Goal: Information Seeking & Learning: Learn about a topic

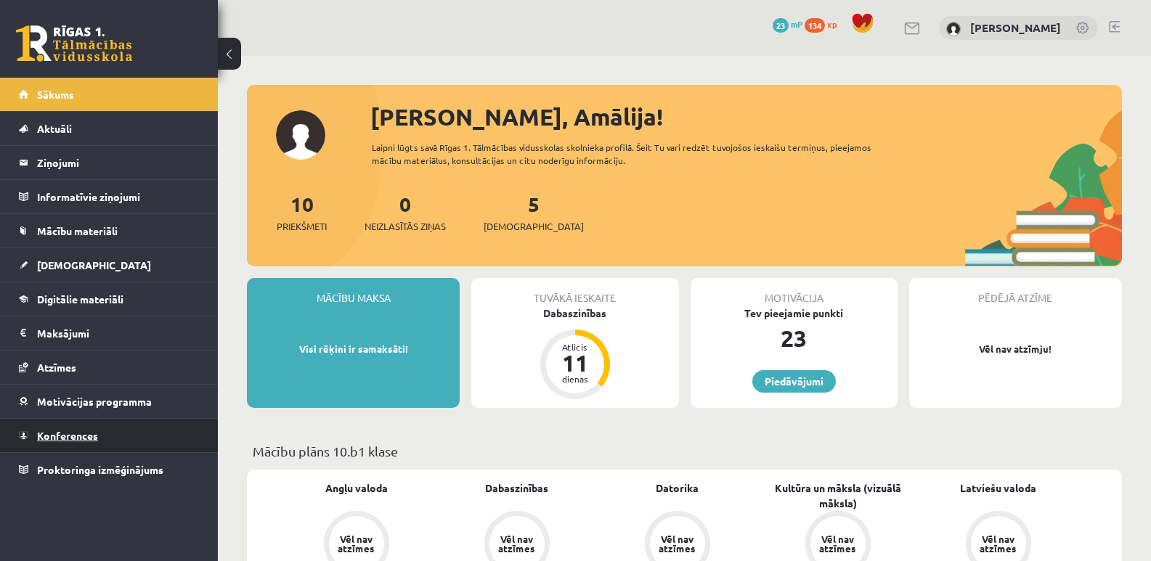
click at [89, 444] on link "Konferences" at bounding box center [109, 435] width 181 height 33
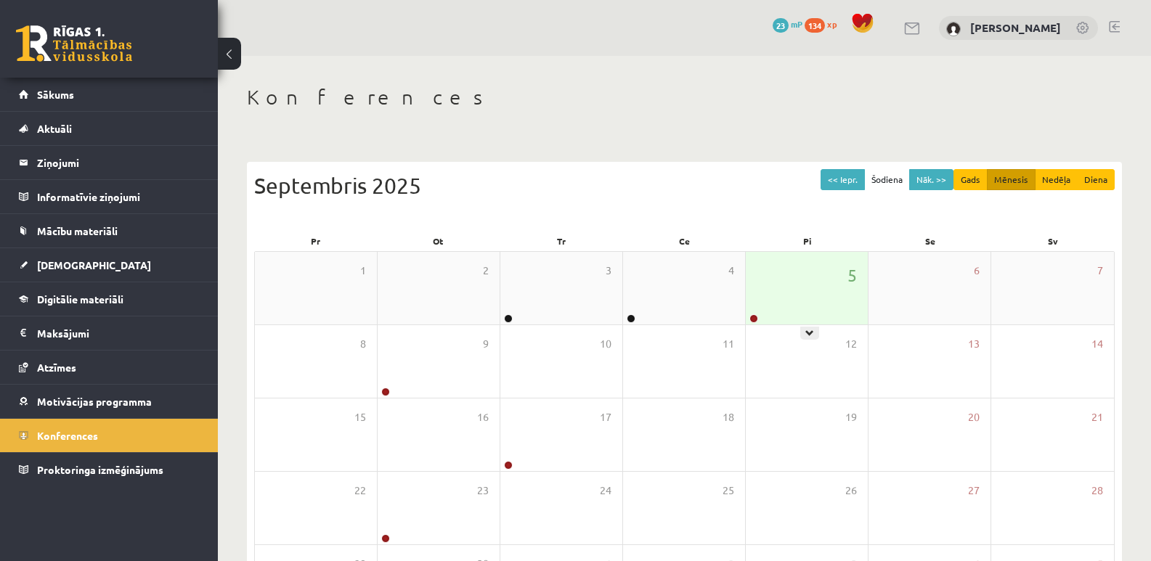
click at [798, 311] on div "5" at bounding box center [807, 288] width 122 height 73
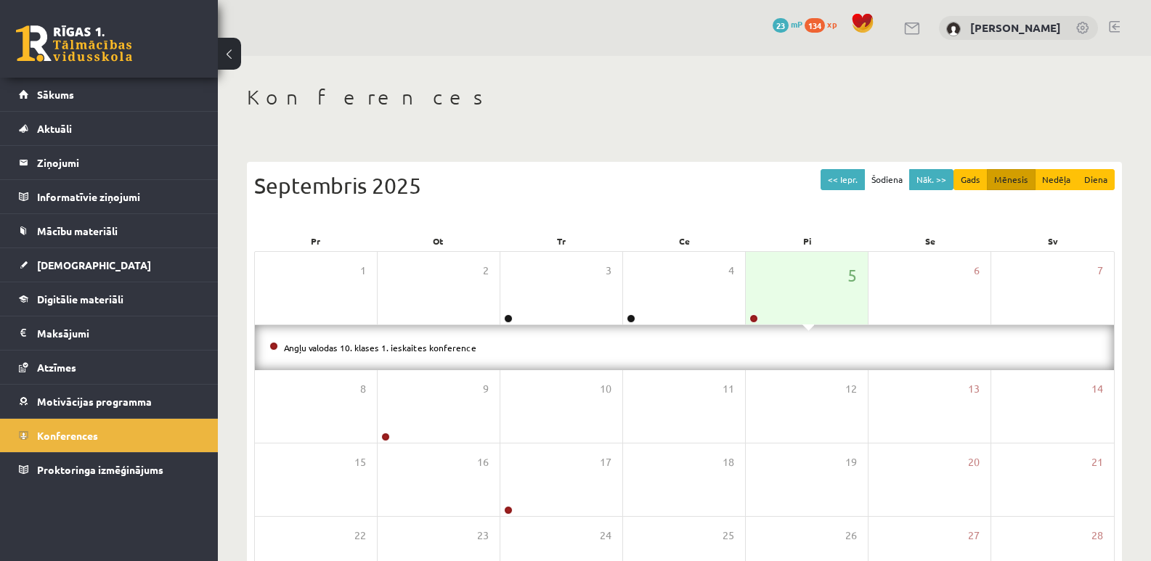
click at [392, 338] on div "Angļu valodas 10. klases 1. ieskaites konference" at bounding box center [684, 347] width 859 height 45
click at [392, 351] on link "Angļu valodas 10. klases 1. ieskaites konference" at bounding box center [380, 348] width 192 height 12
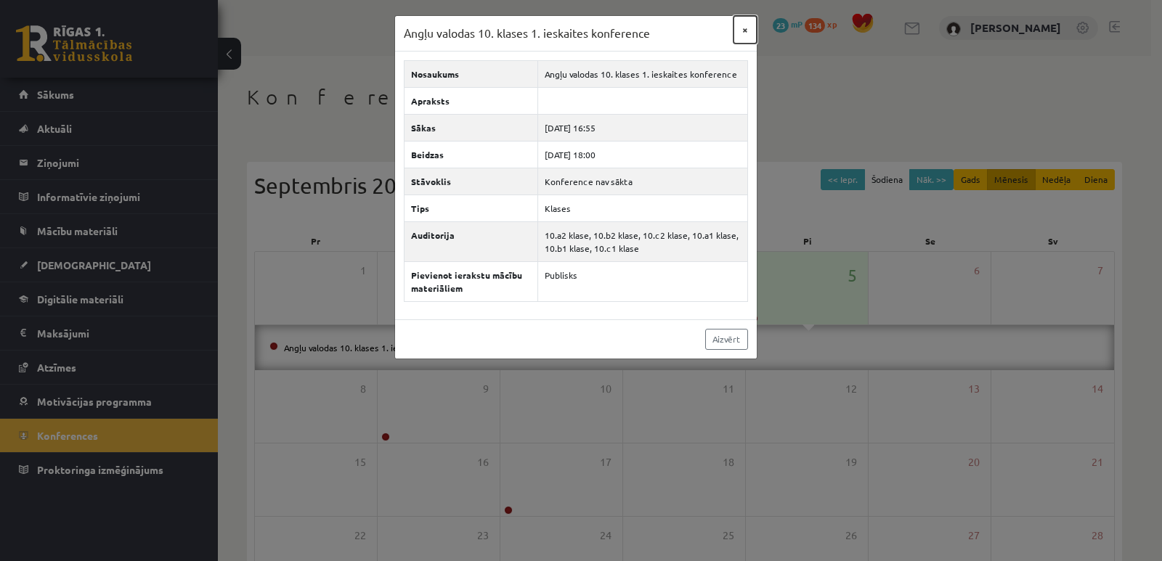
click at [746, 30] on button "×" at bounding box center [744, 30] width 23 height 28
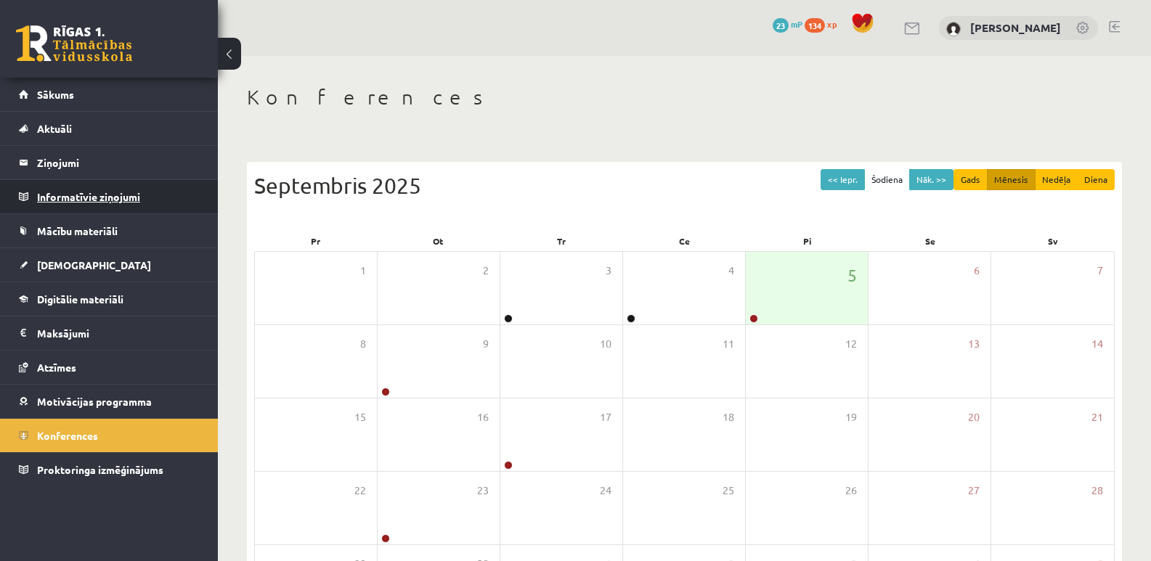
click at [114, 192] on legend "Informatīvie ziņojumi 0" at bounding box center [118, 196] width 163 height 33
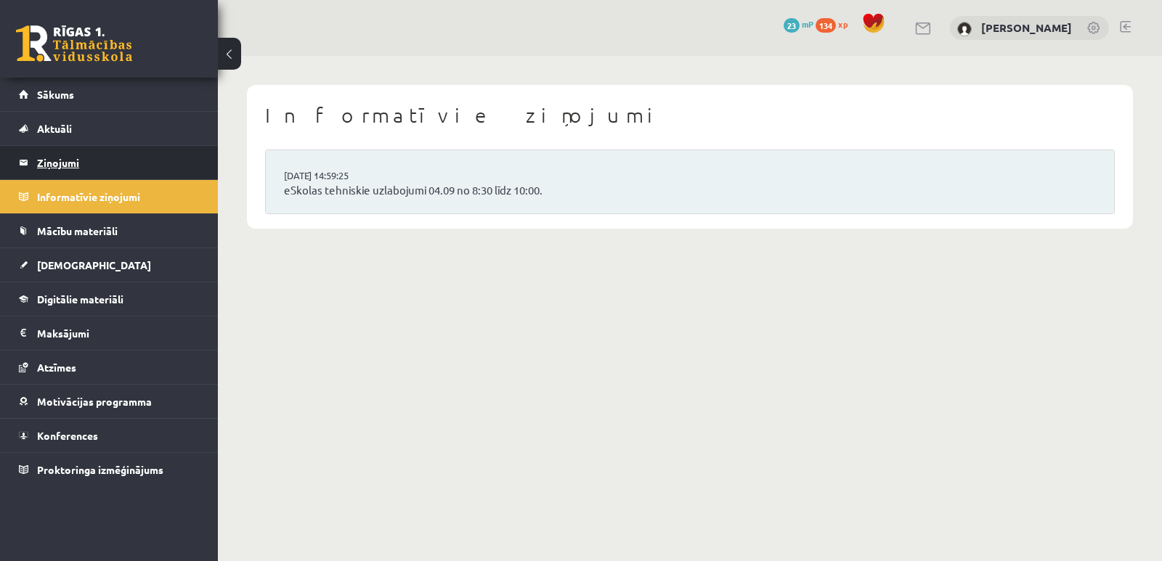
click at [113, 161] on legend "Ziņojumi 0" at bounding box center [118, 162] width 163 height 33
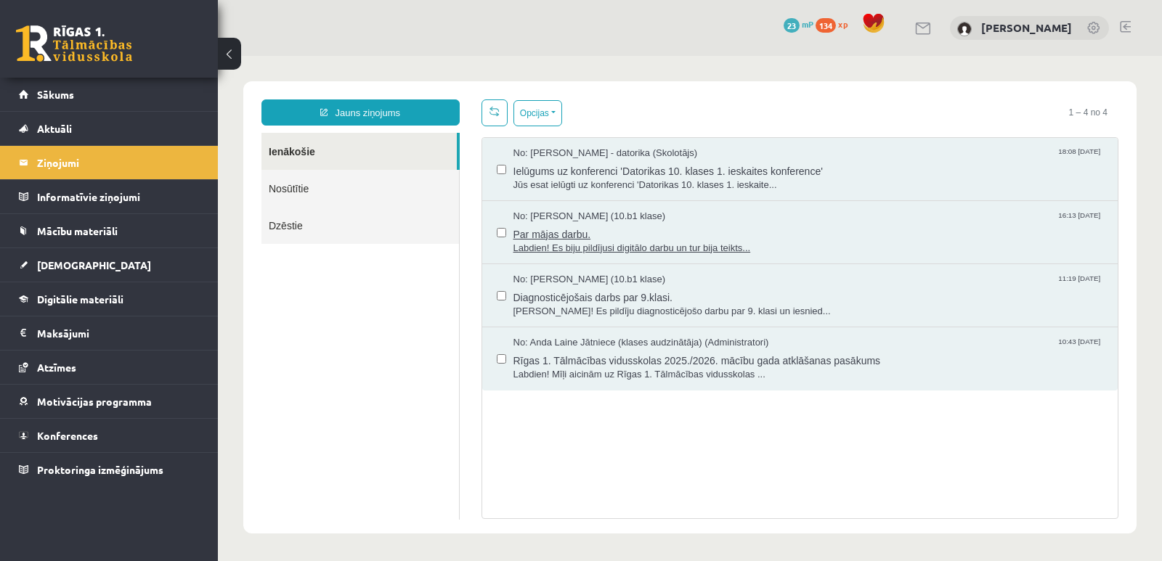
click at [554, 237] on span "Par mājas darbu." at bounding box center [808, 233] width 590 height 18
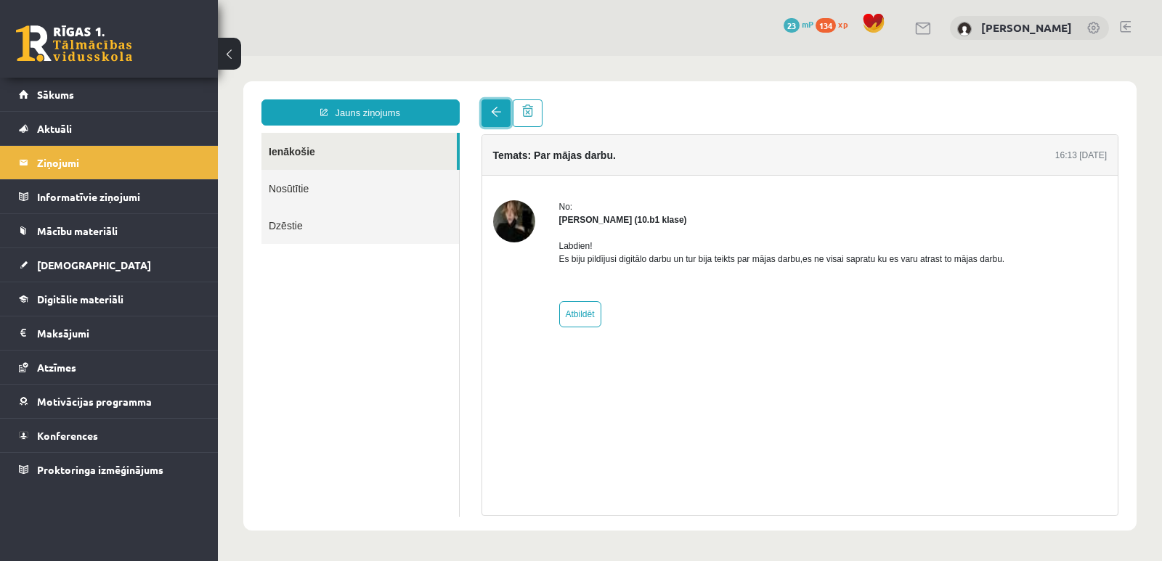
click at [495, 115] on span at bounding box center [496, 112] width 10 height 10
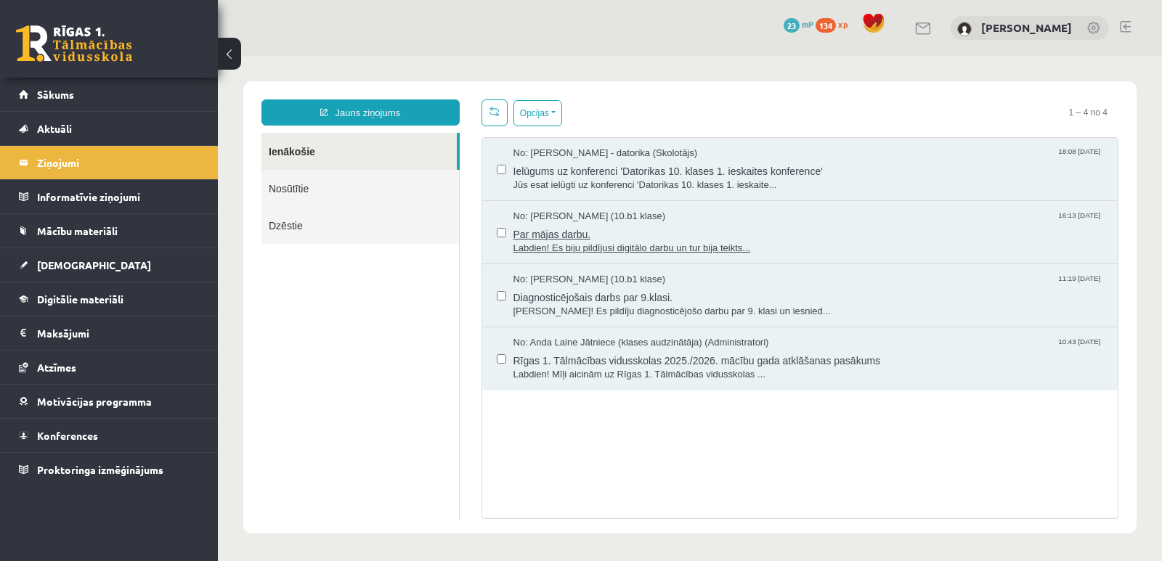
click at [581, 230] on span "Par mājas darbu." at bounding box center [808, 233] width 590 height 18
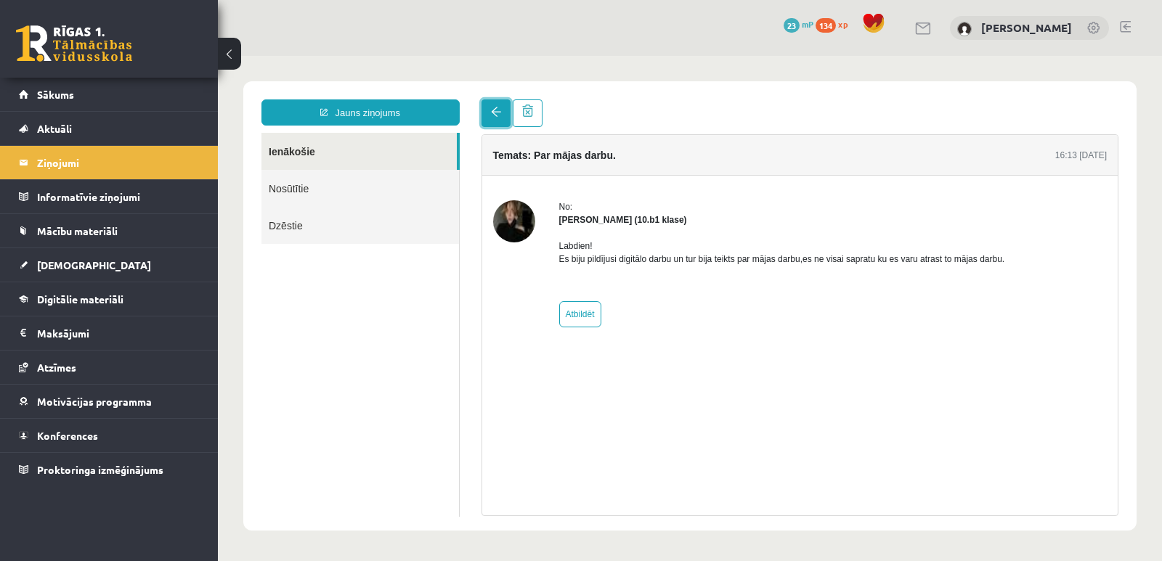
click at [493, 110] on span at bounding box center [496, 112] width 10 height 10
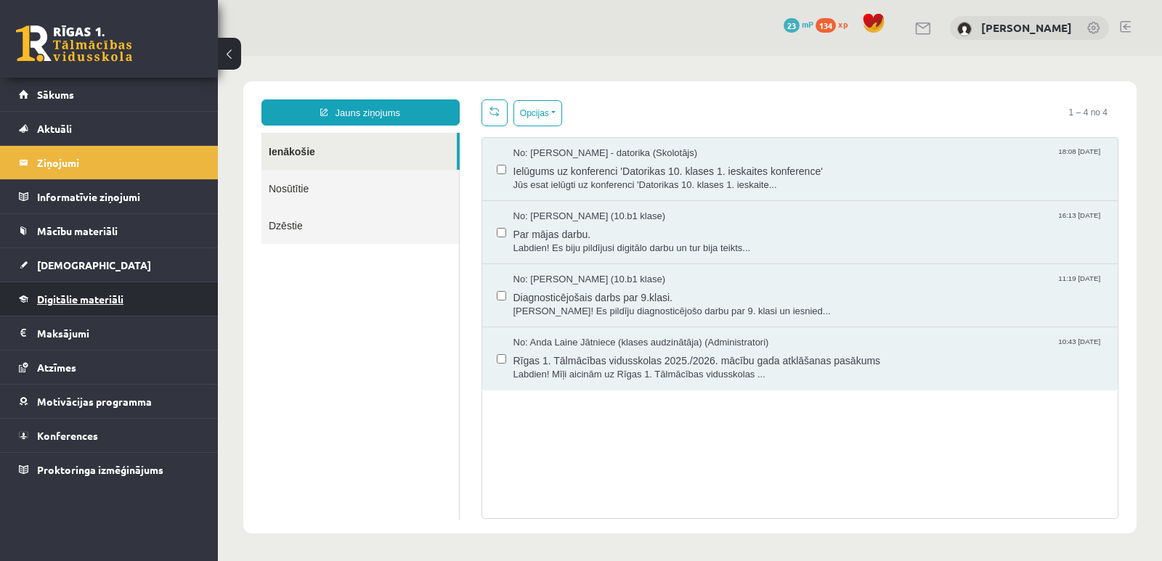
click at [86, 303] on span "Digitālie materiāli" at bounding box center [80, 299] width 86 height 13
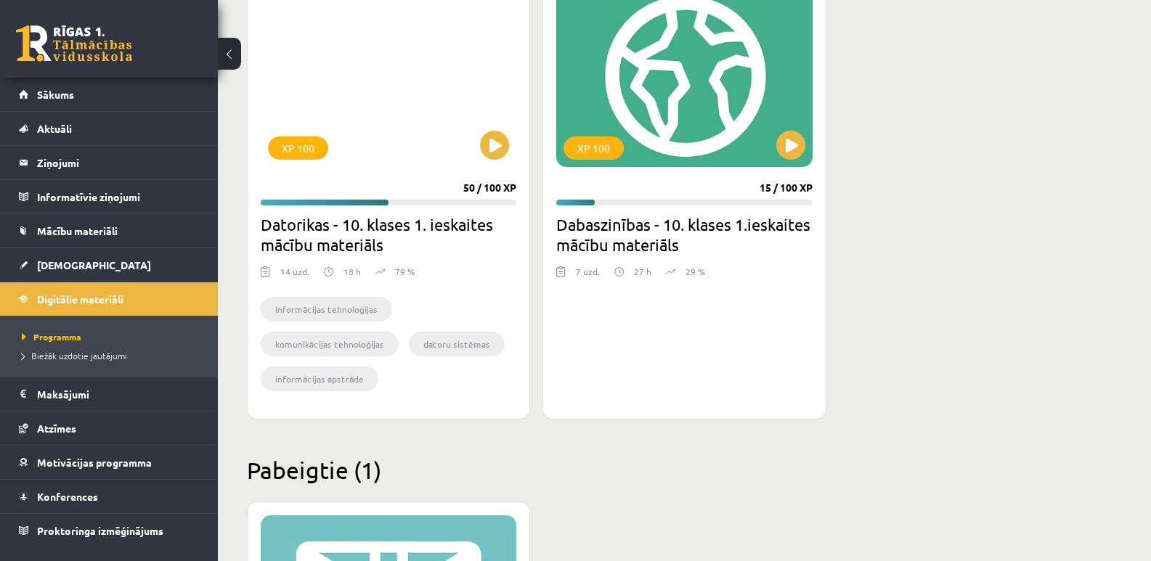
scroll to position [465, 0]
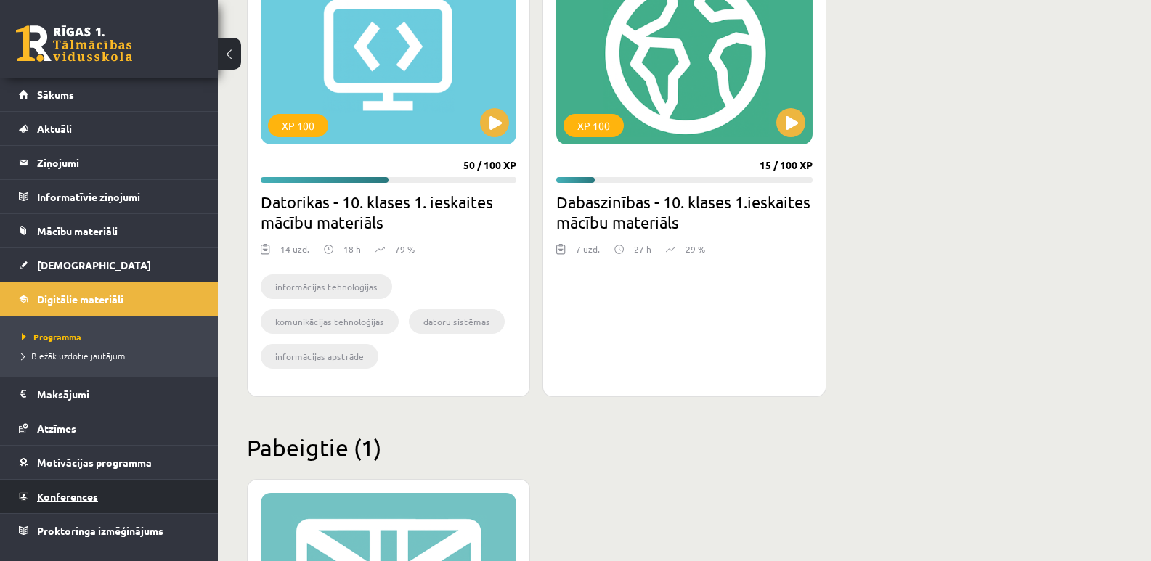
click at [83, 497] on span "Konferences" at bounding box center [67, 496] width 61 height 13
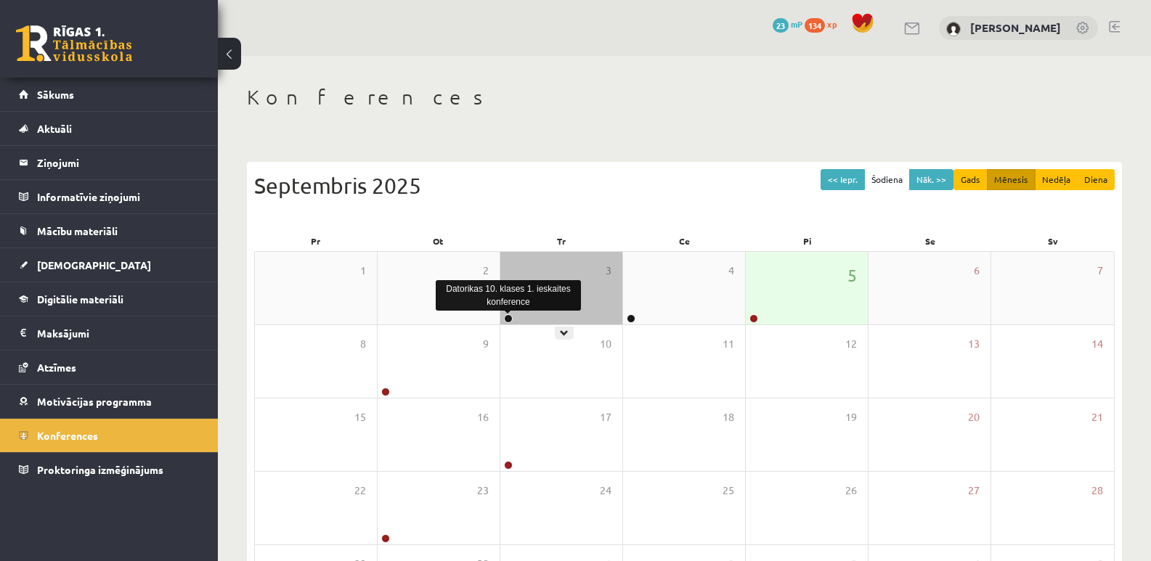
click at [512, 317] on link at bounding box center [508, 318] width 9 height 9
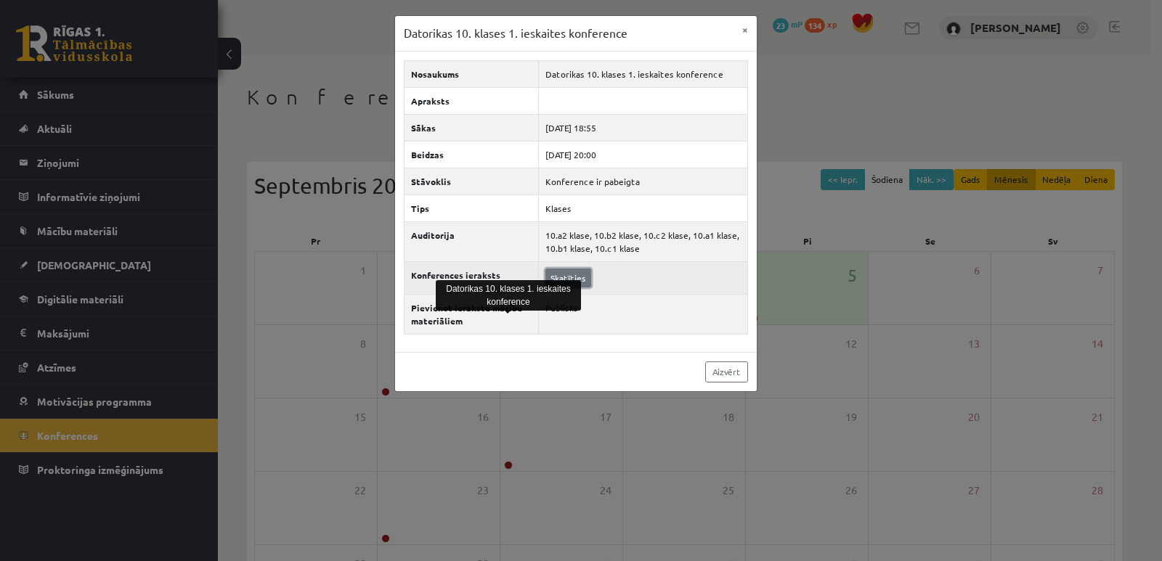
click at [576, 276] on link "Skatīties" at bounding box center [568, 278] width 46 height 19
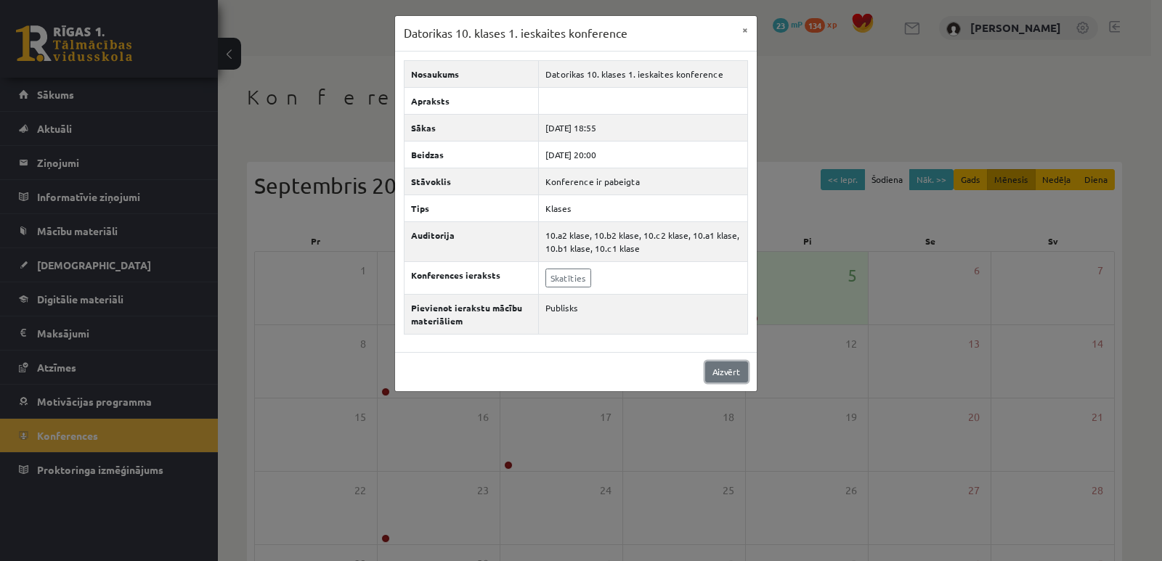
click at [719, 368] on link "Aizvērt" at bounding box center [726, 372] width 43 height 21
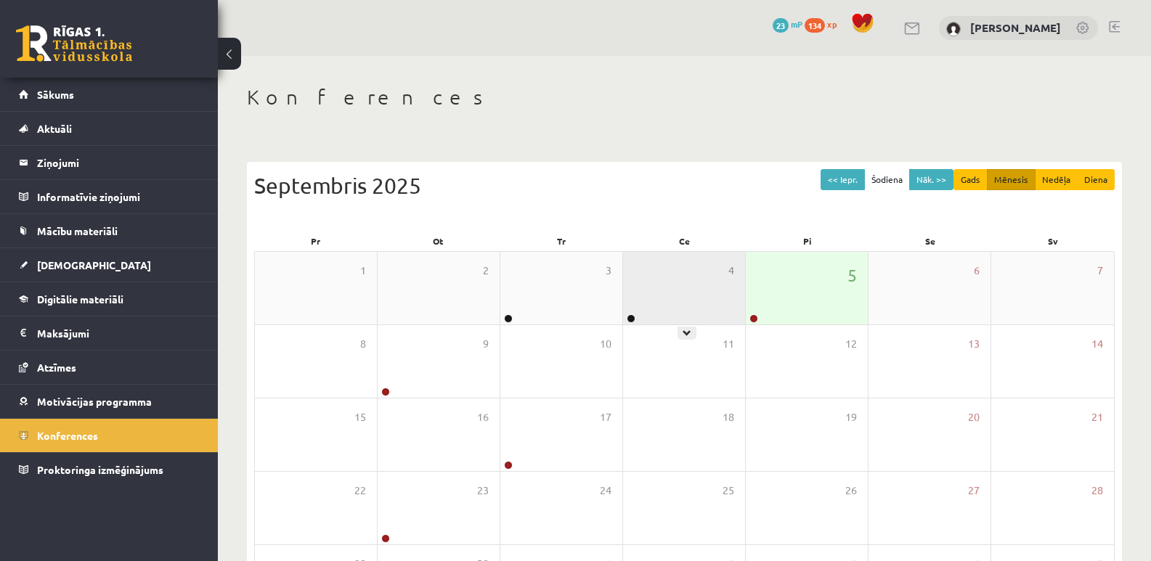
click at [638, 322] on div "4" at bounding box center [684, 288] width 122 height 73
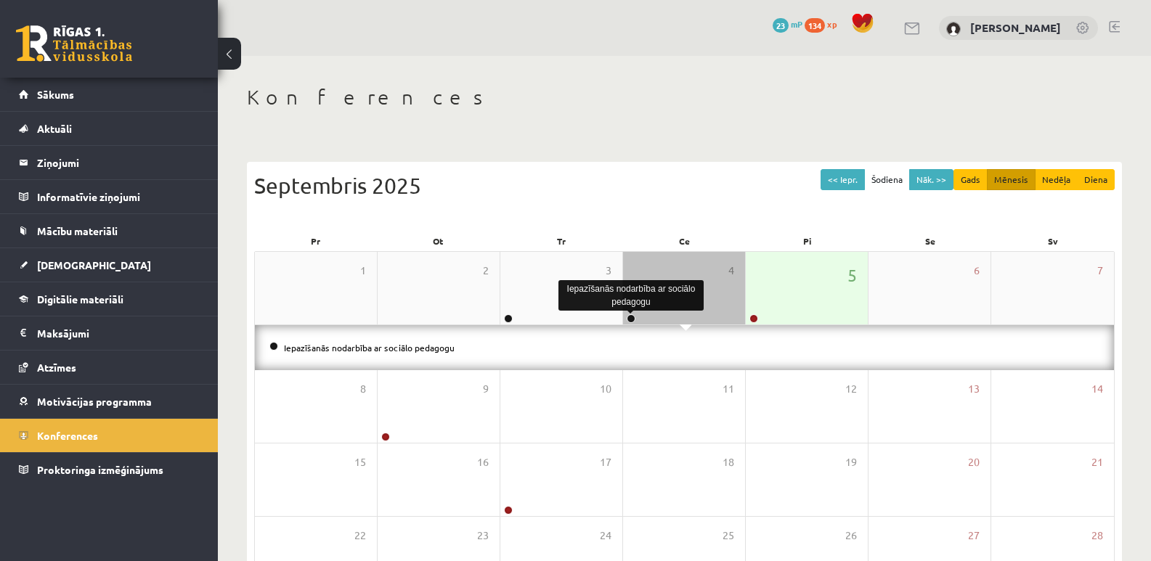
click at [629, 319] on link at bounding box center [631, 318] width 9 height 9
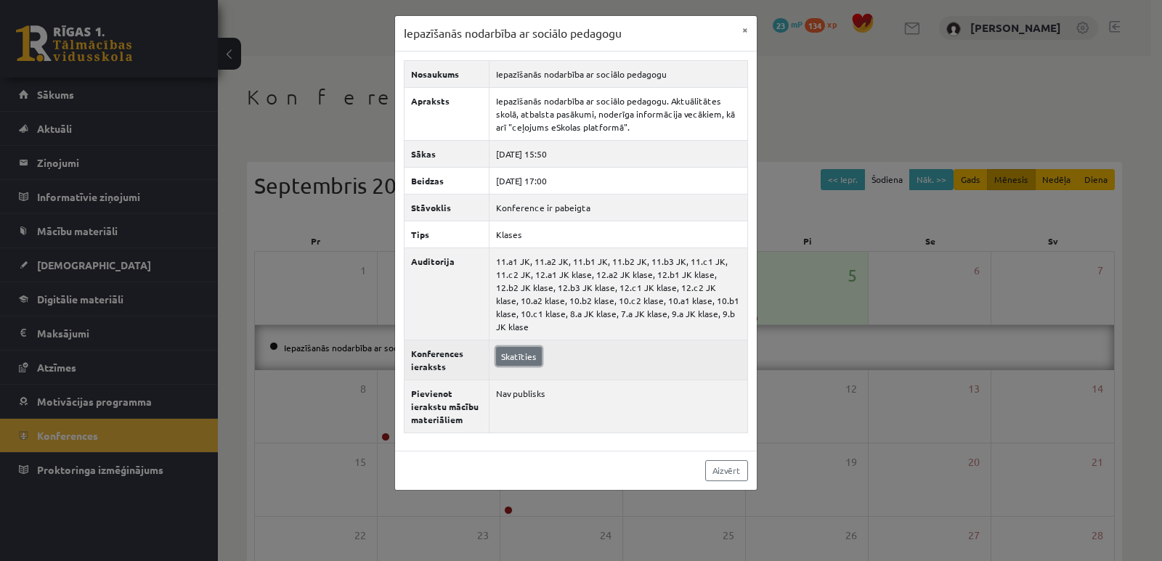
click at [526, 347] on link "Skatīties" at bounding box center [519, 356] width 46 height 19
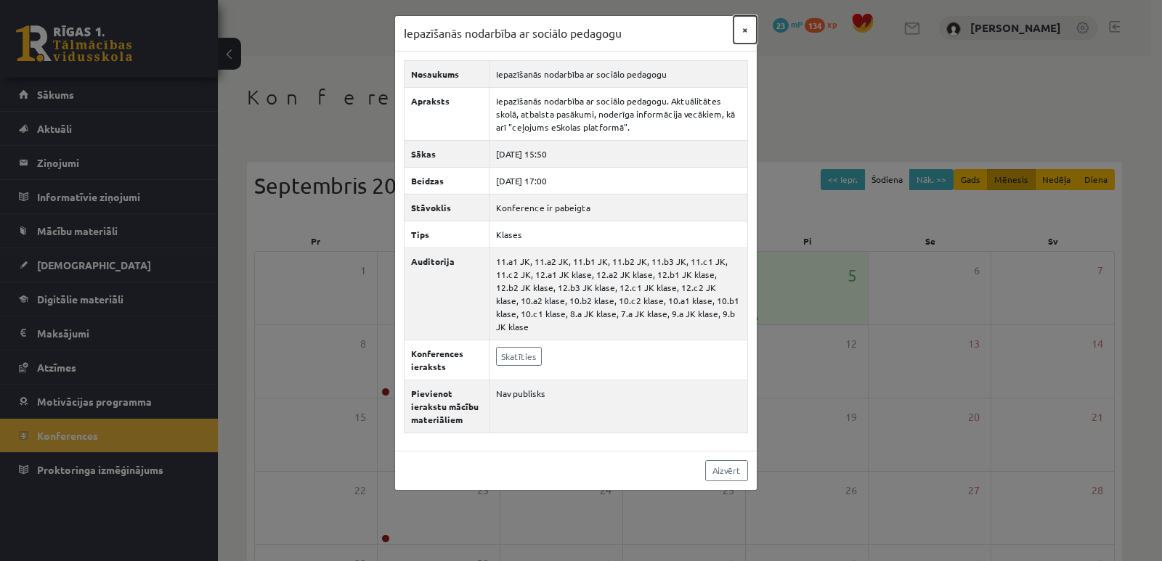
click at [740, 30] on button "×" at bounding box center [744, 30] width 23 height 28
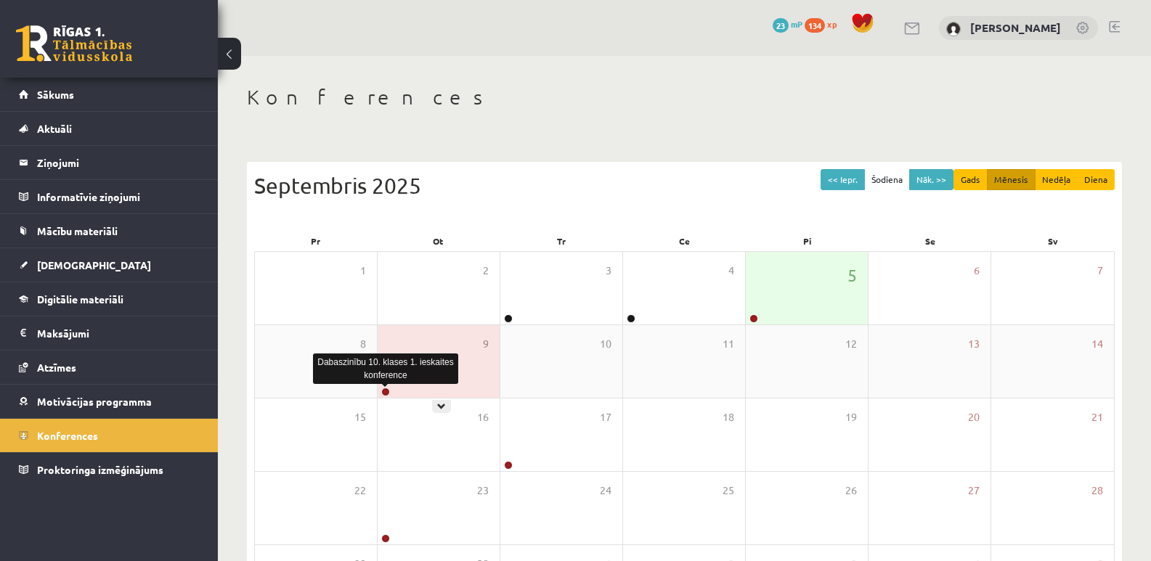
click at [386, 392] on link at bounding box center [385, 392] width 9 height 9
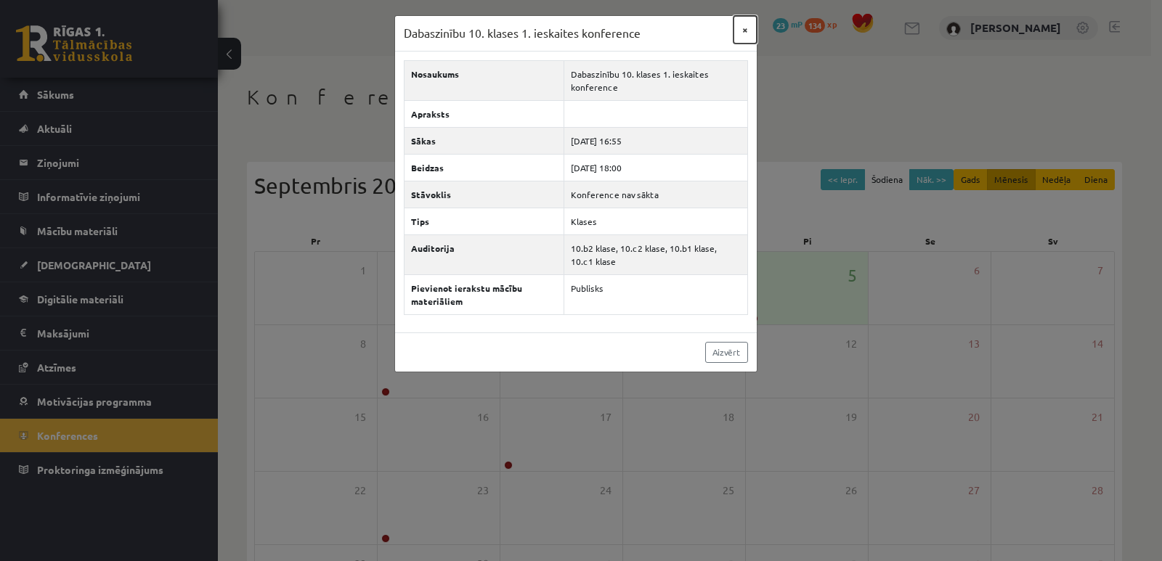
click at [744, 29] on button "×" at bounding box center [744, 30] width 23 height 28
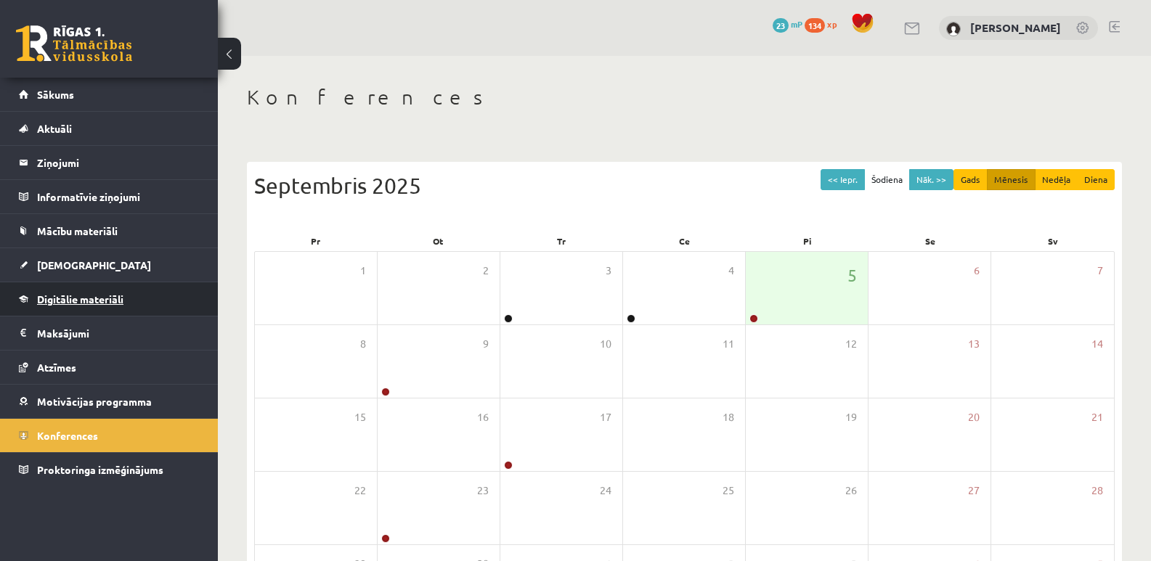
click at [100, 298] on span "Digitālie materiāli" at bounding box center [80, 299] width 86 height 13
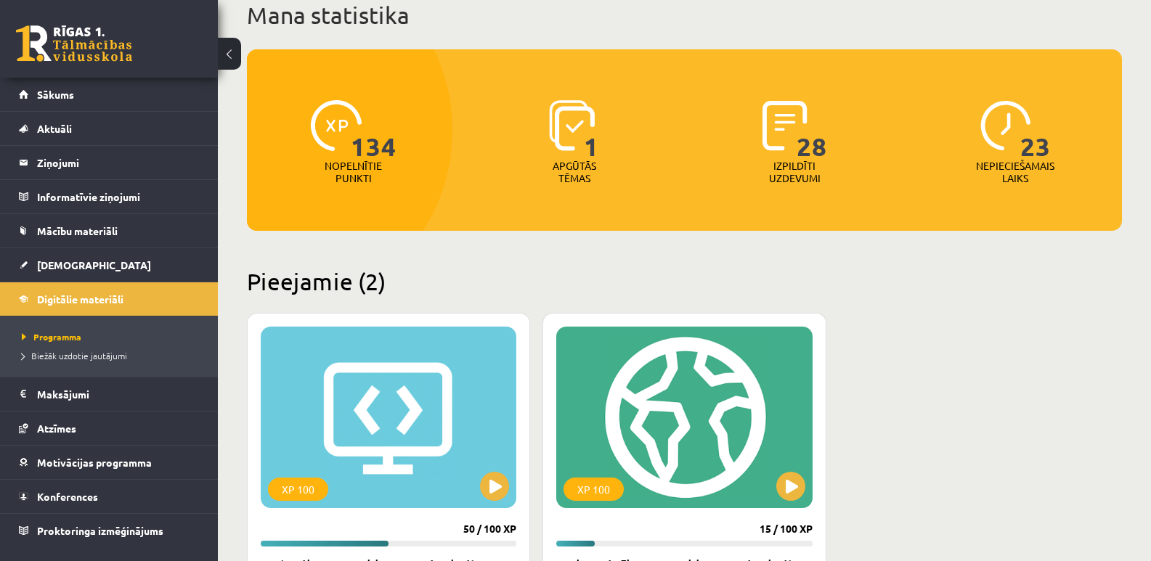
scroll to position [290, 0]
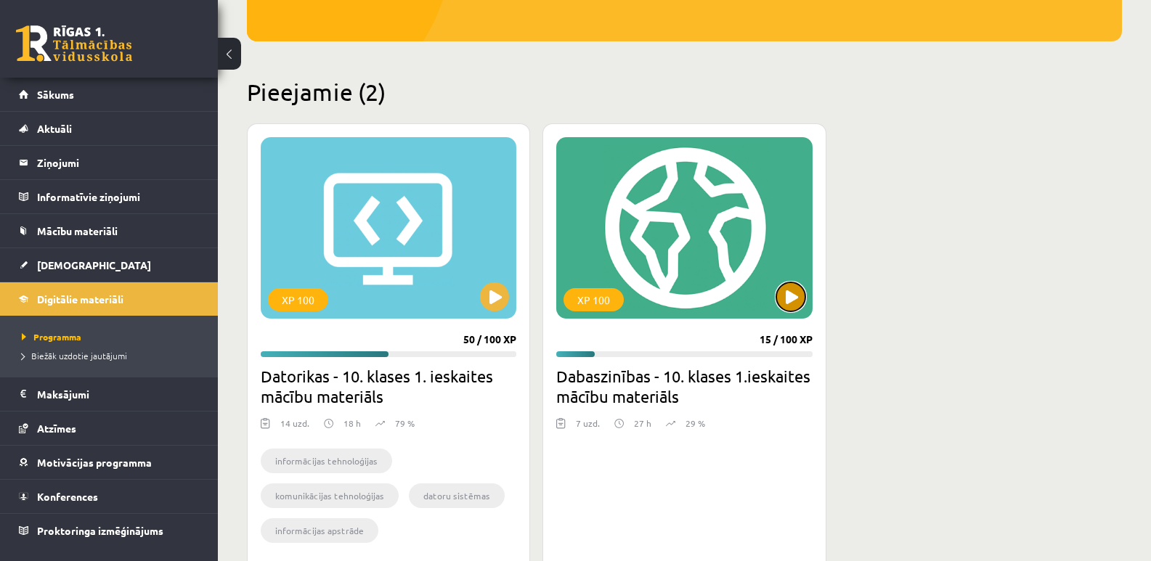
click at [788, 295] on button at bounding box center [790, 296] width 29 height 29
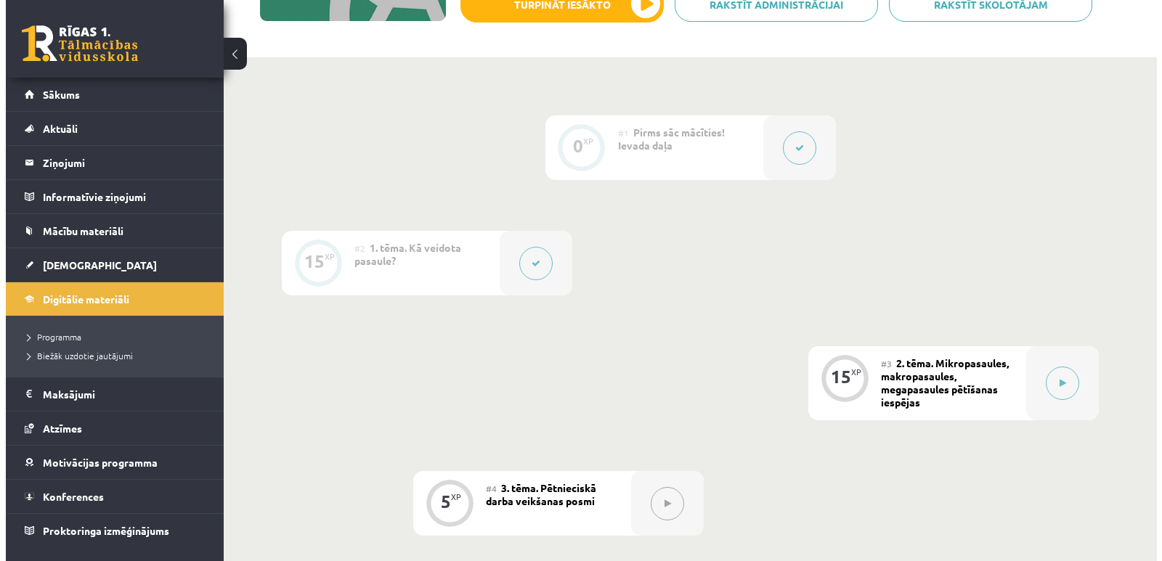
scroll to position [363, 0]
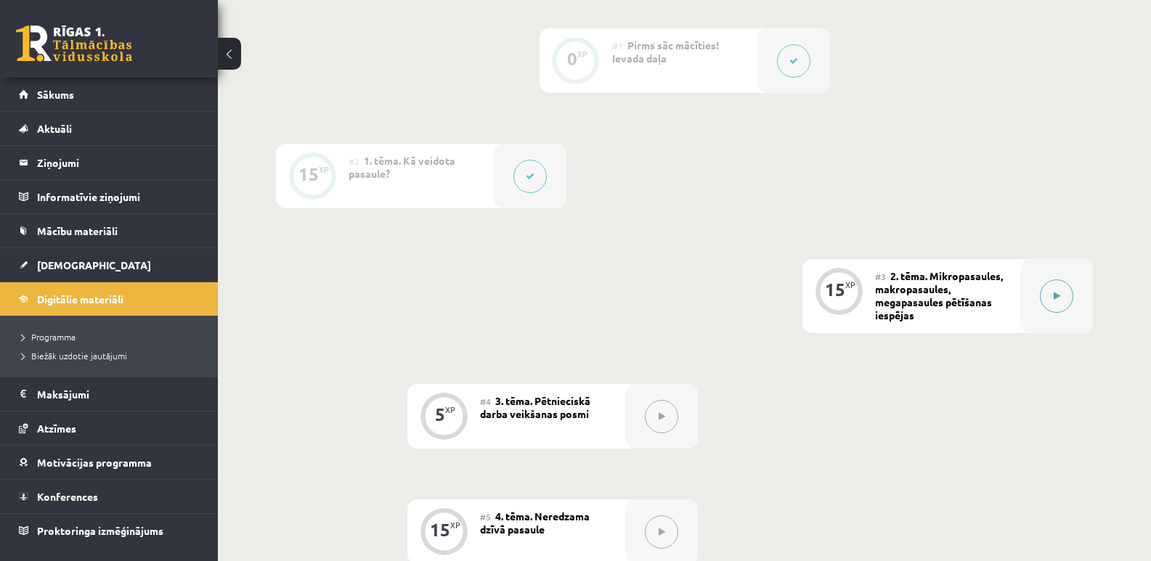
click at [1053, 295] on icon at bounding box center [1056, 296] width 7 height 9
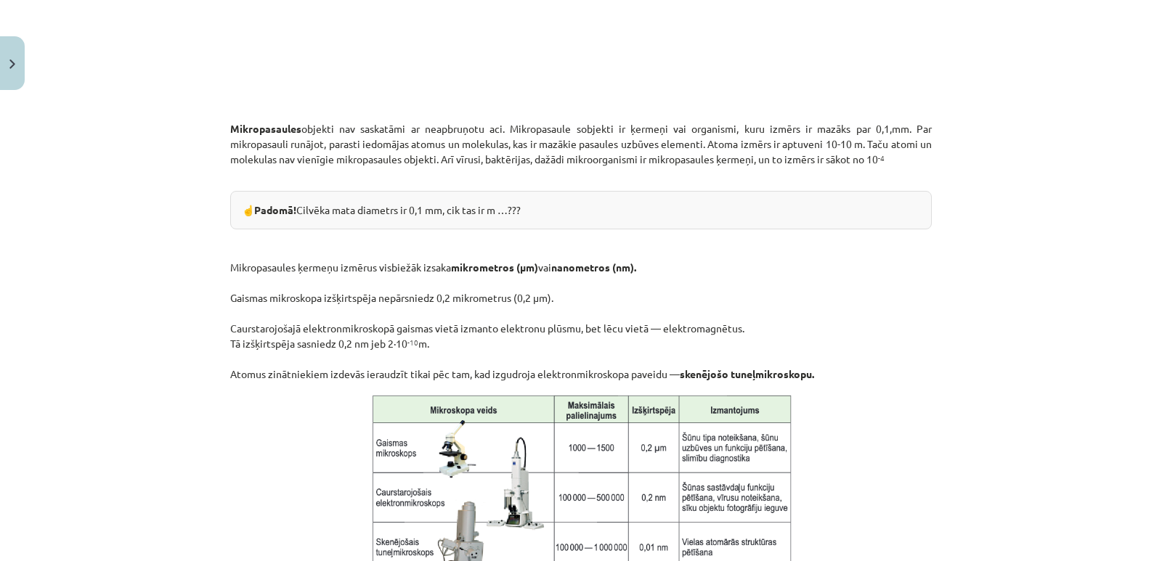
scroll to position [703, 0]
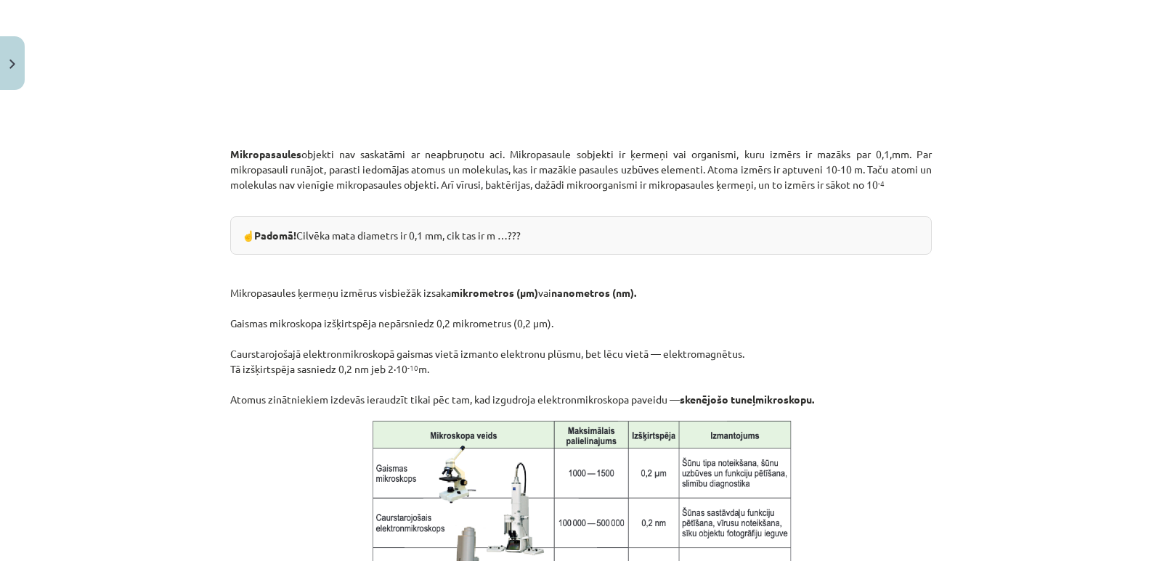
drag, startPoint x: 445, startPoint y: 295, endPoint x: 641, endPoint y: 295, distance: 196.0
click at [641, 295] on p "Mikropasaules ķermeņu izmērus visbiežāk izsaka mikrometros (μm) vai nanometros …" at bounding box center [580, 331] width 701 height 152
click at [473, 332] on p "Mikropasaules ķermeņu izmērus visbiežāk izsaka mikrometros (μm) vai nanometros …" at bounding box center [580, 331] width 701 height 152
click at [494, 238] on div "☝️ Padomā! Cilvēka mata diametrs ir 0,1 mm, cik tas ir m …???" at bounding box center [580, 235] width 701 height 38
click at [630, 255] on p "Mikropasaules ķermeņu izmērus visbiežāk izsaka mikrometros (μm) vai nanometros …" at bounding box center [580, 331] width 701 height 152
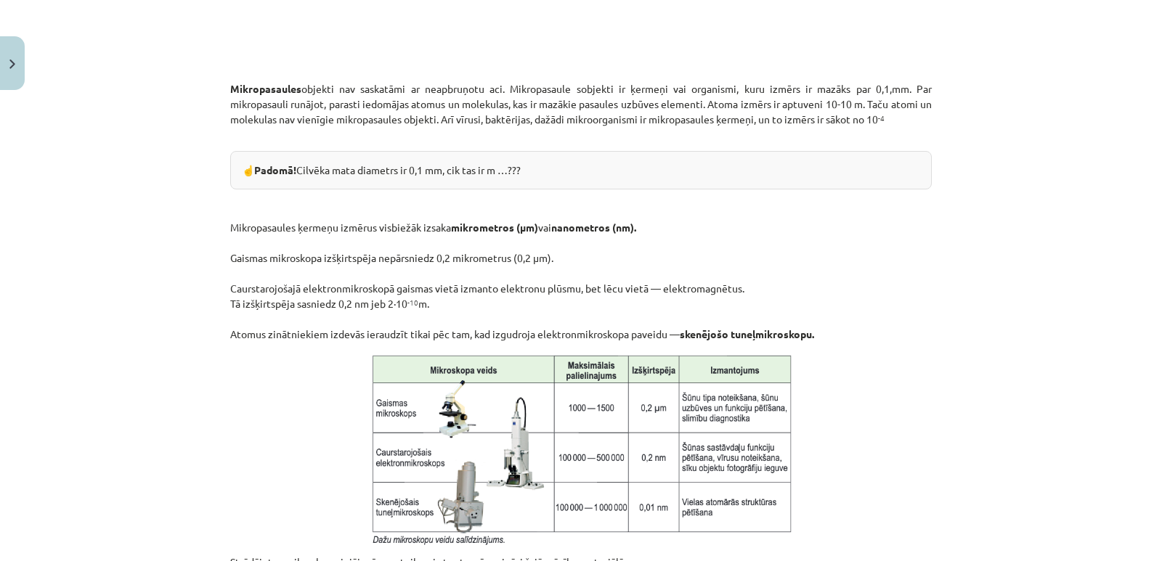
scroll to position [799, 0]
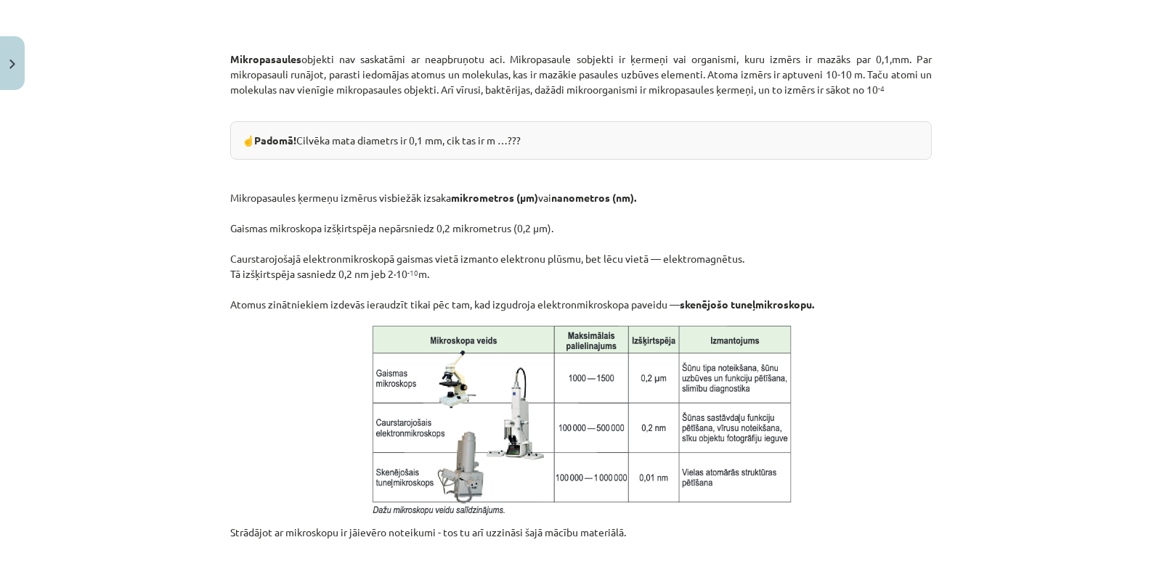
drag, startPoint x: 289, startPoint y: 142, endPoint x: 545, endPoint y: 140, distance: 256.3
click at [545, 140] on div "☝️ Padomā! Cilvēka mata diametrs ir 0,1 mm, cik tas ir m …???" at bounding box center [580, 140] width 701 height 38
click at [404, 254] on p "Mikropasaules ķermeņu izmērus visbiežāk izsaka mikrometros (μm) vai nanometros …" at bounding box center [580, 236] width 701 height 152
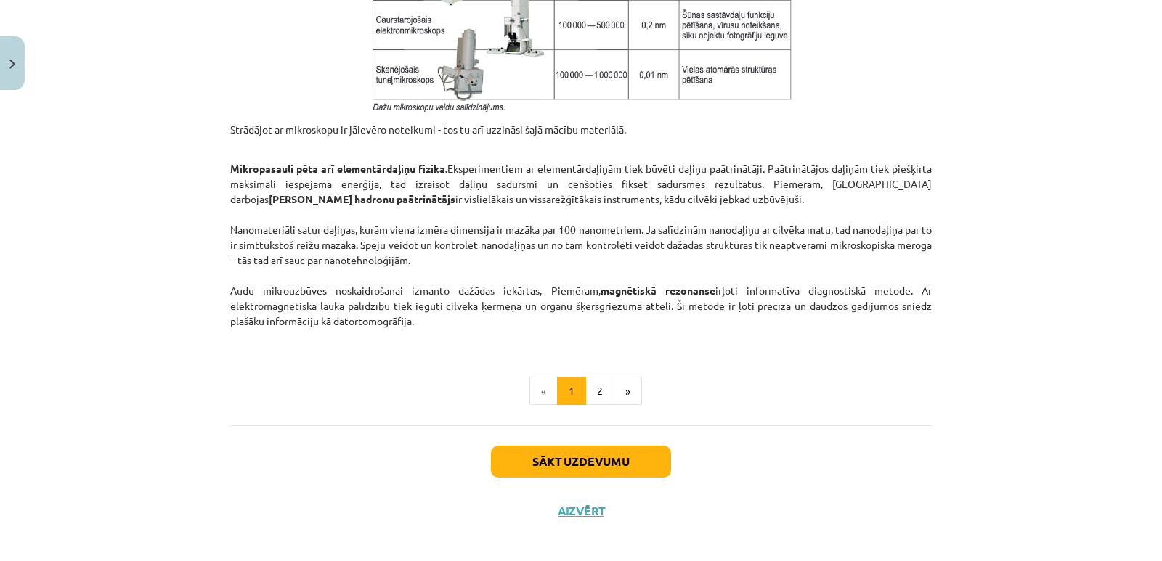
scroll to position [1212, 0]
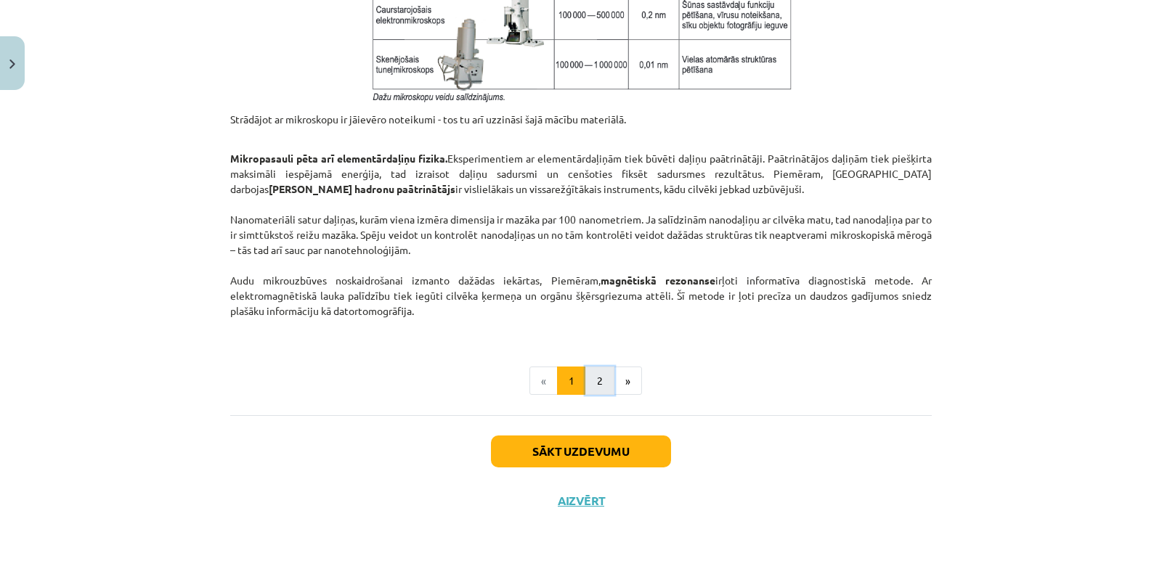
click at [592, 381] on button "2" at bounding box center [599, 381] width 29 height 29
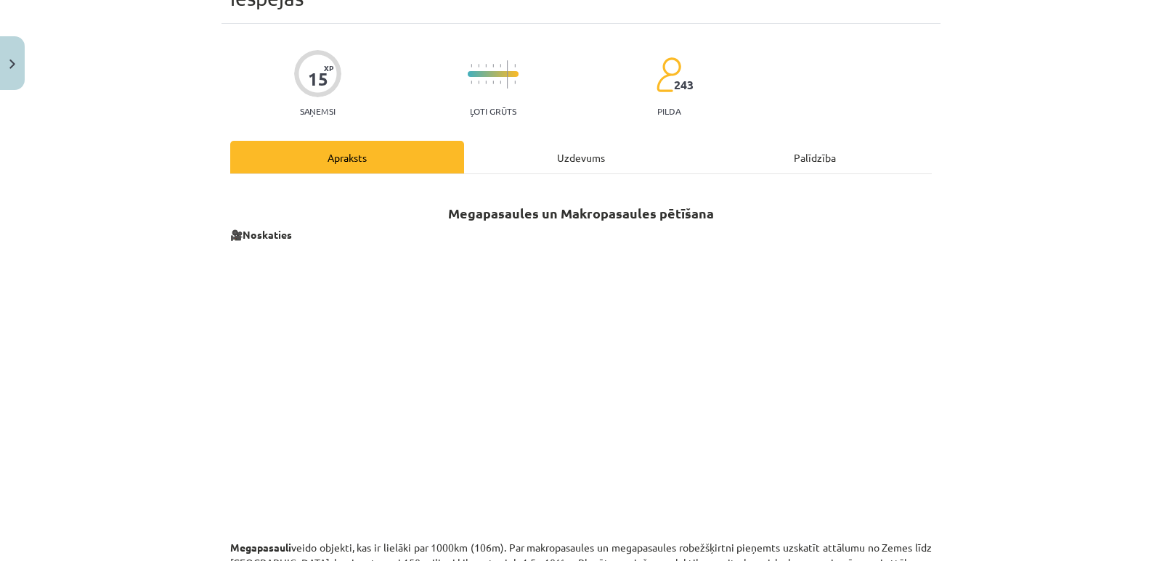
scroll to position [0, 0]
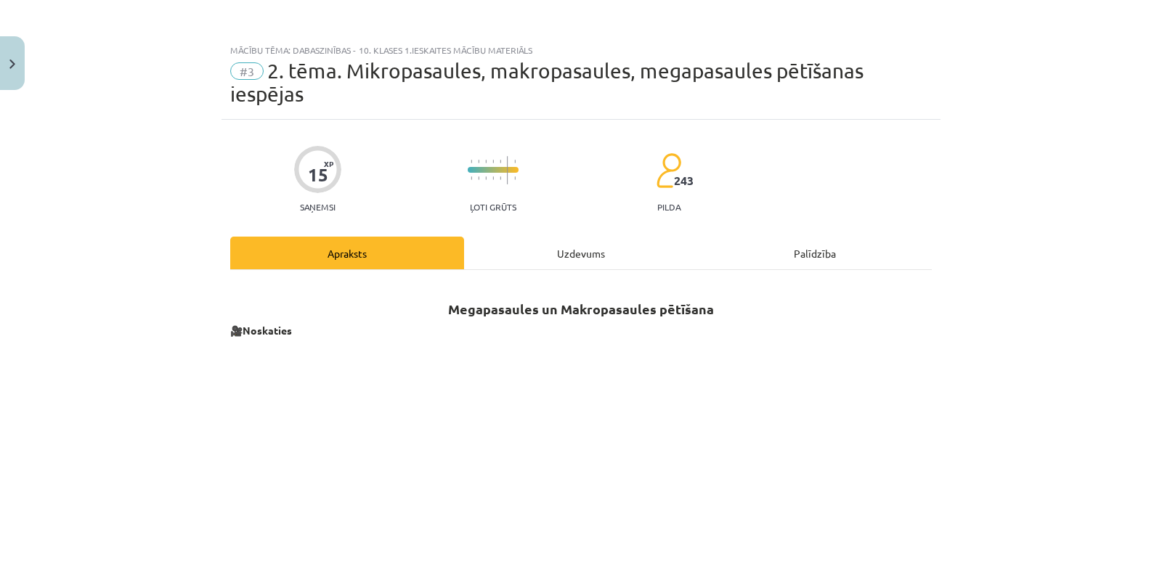
click at [566, 255] on div "Uzdevums" at bounding box center [581, 253] width 234 height 33
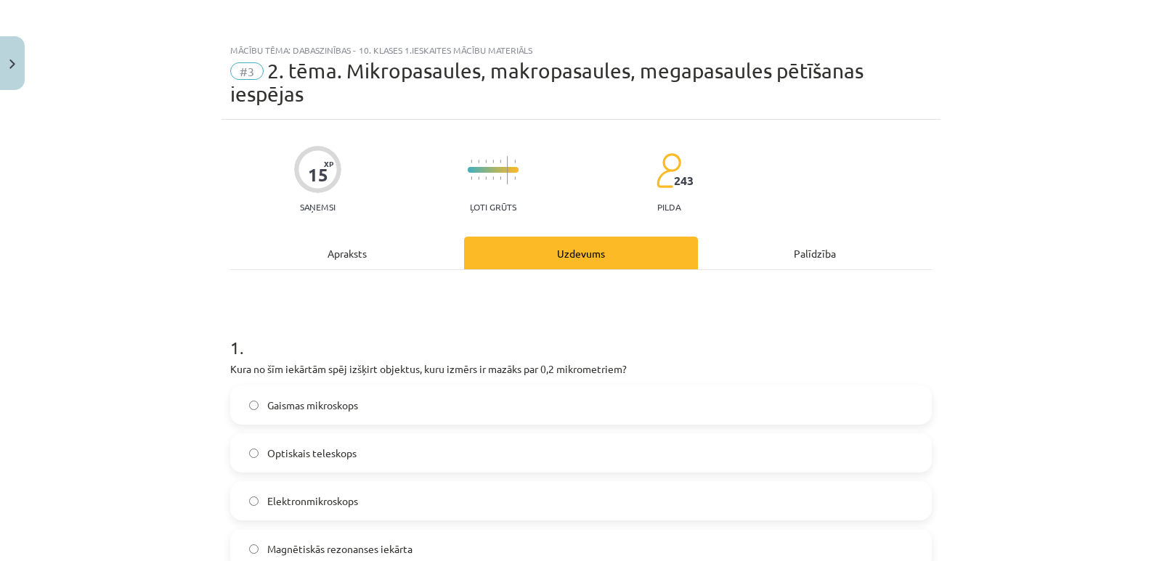
click at [348, 256] on div "Apraksts" at bounding box center [347, 253] width 234 height 33
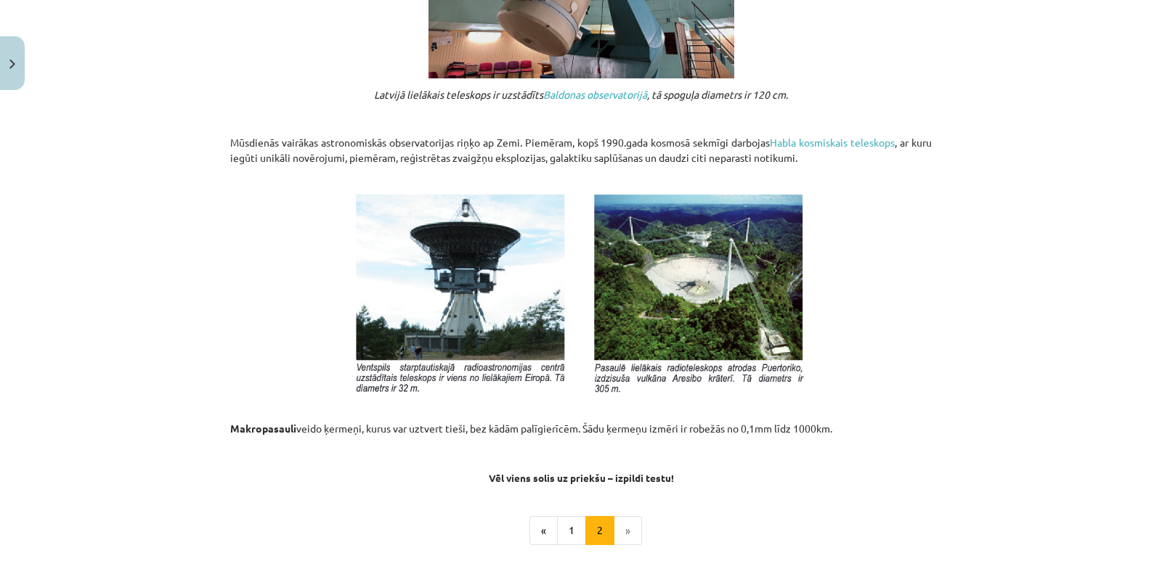
scroll to position [1575, 0]
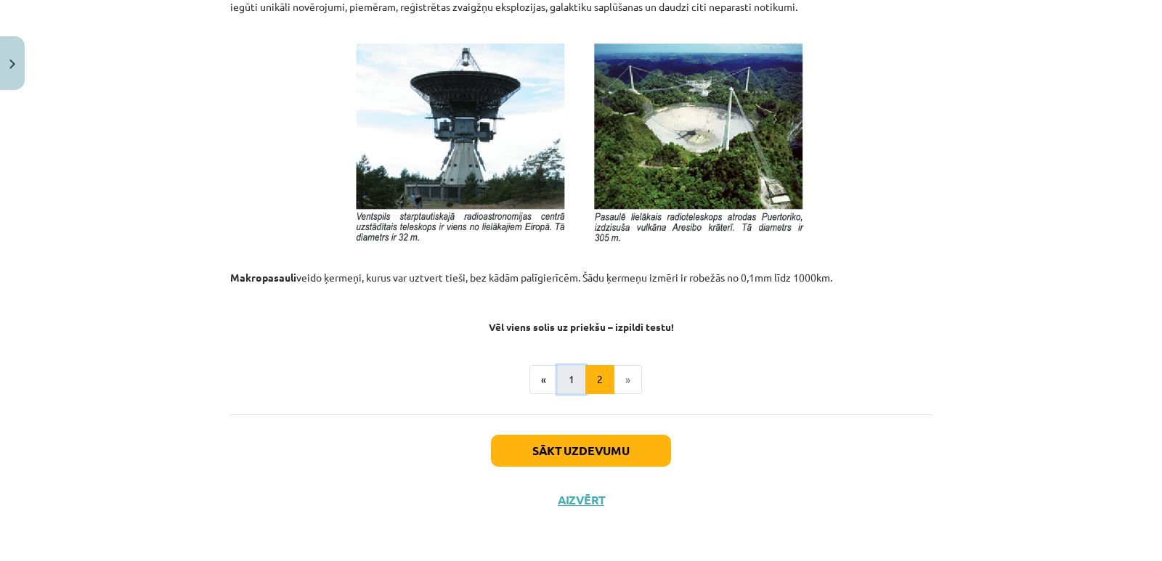
click at [564, 386] on button "1" at bounding box center [571, 379] width 29 height 29
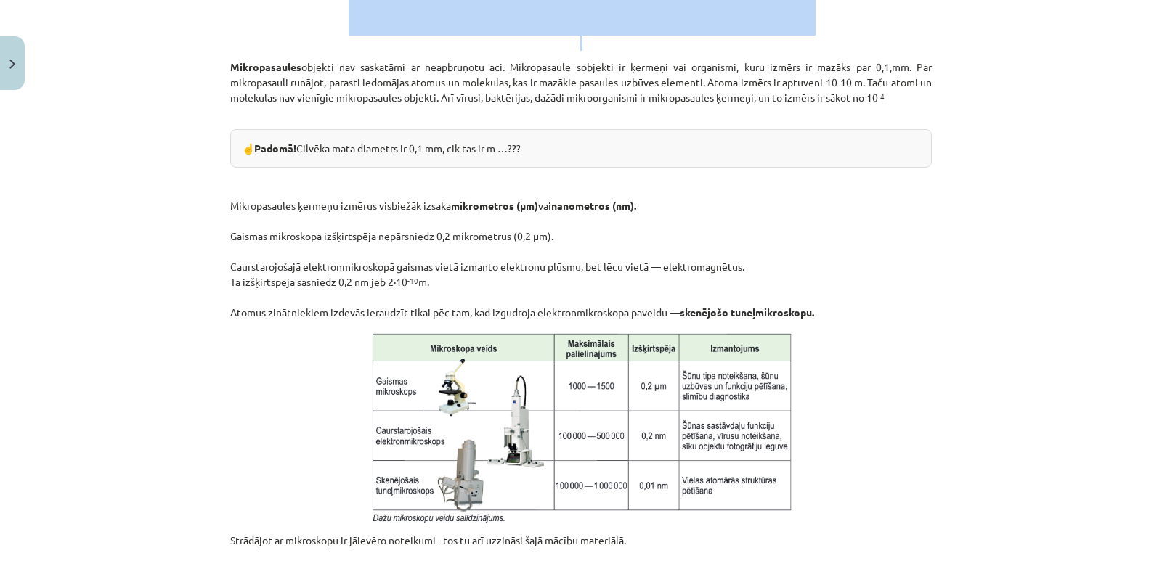
scroll to position [865, 0]
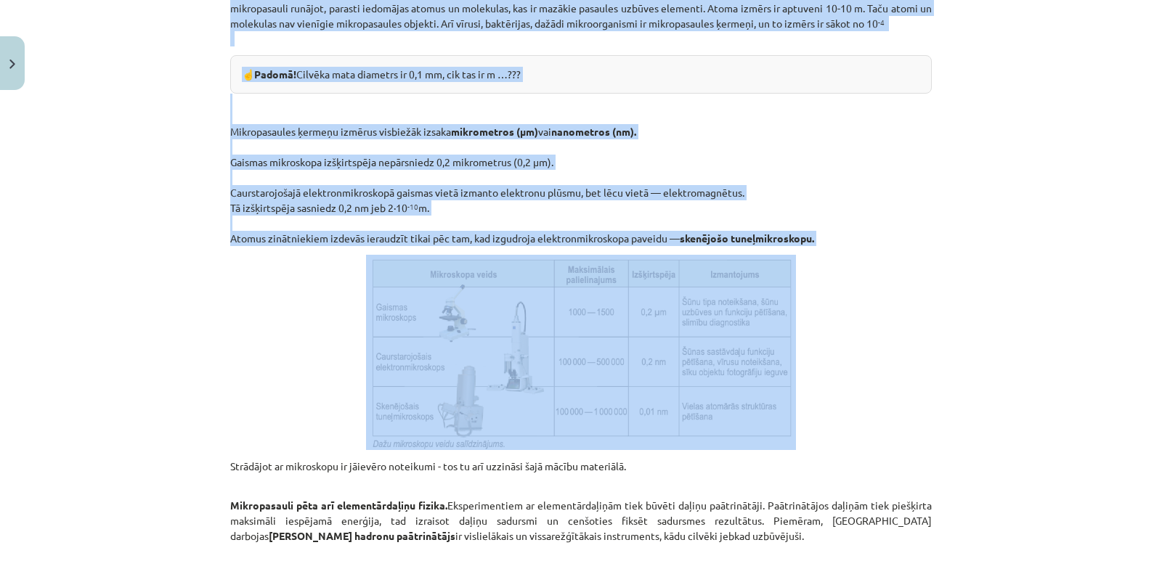
drag, startPoint x: 221, startPoint y: 422, endPoint x: 838, endPoint y: 433, distance: 617.2
click at [838, 433] on div "15 XP Saņemsi Ļoti grūts 243 pilda Apraksts Uzdevums Palīdzība Mikropasaules, m…" at bounding box center [580, 63] width 719 height 1617
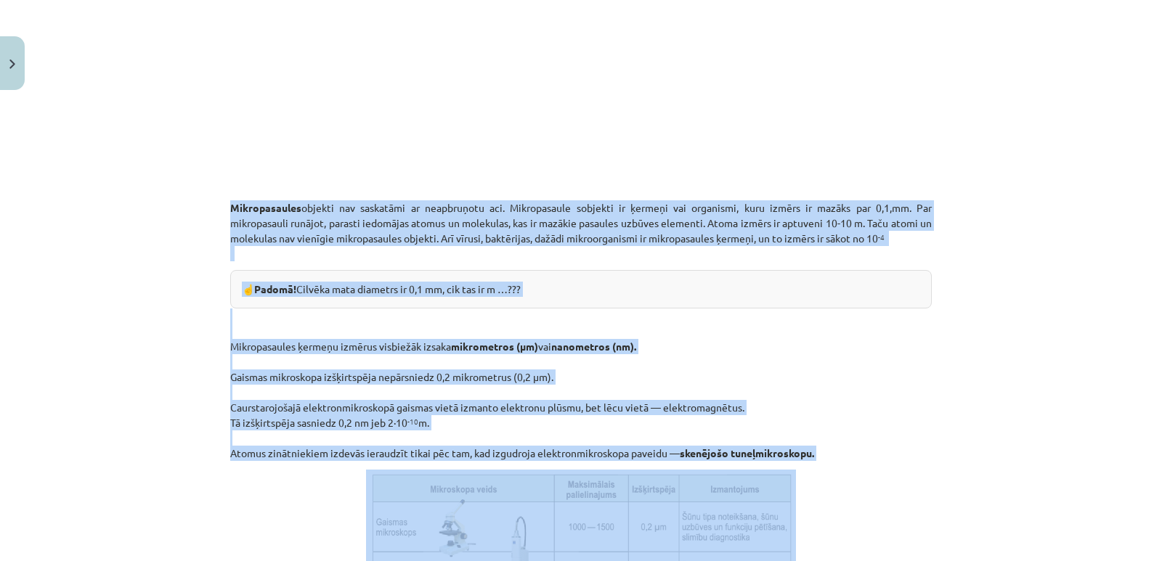
scroll to position [647, 0]
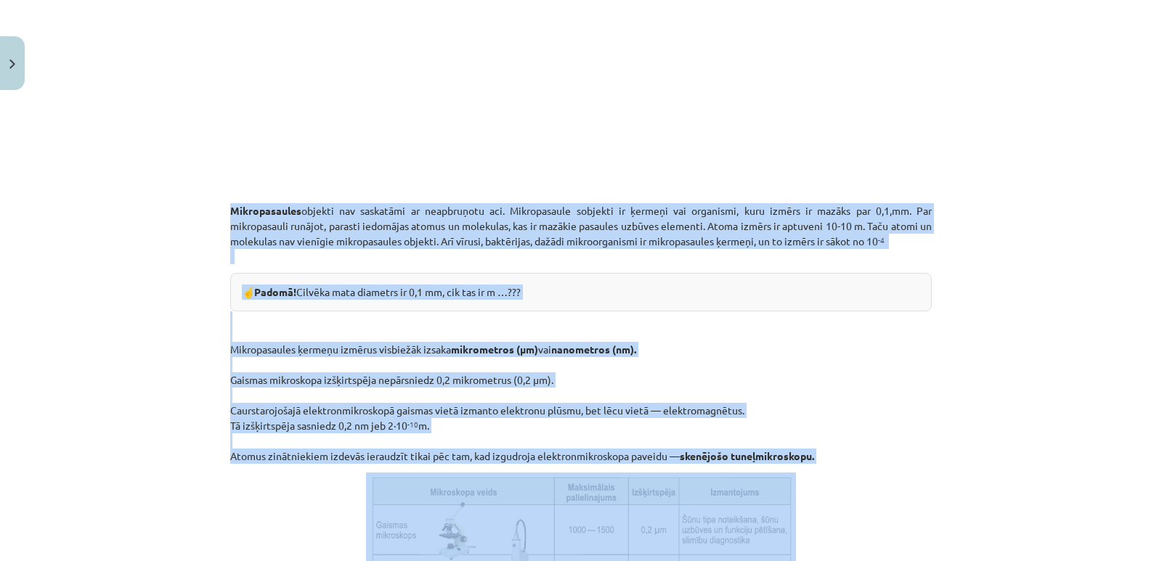
click at [786, 371] on p "Mikropasaules ķermeņu izmērus visbiežāk izsaka mikrometros (μm) vai nanometros …" at bounding box center [580, 387] width 701 height 152
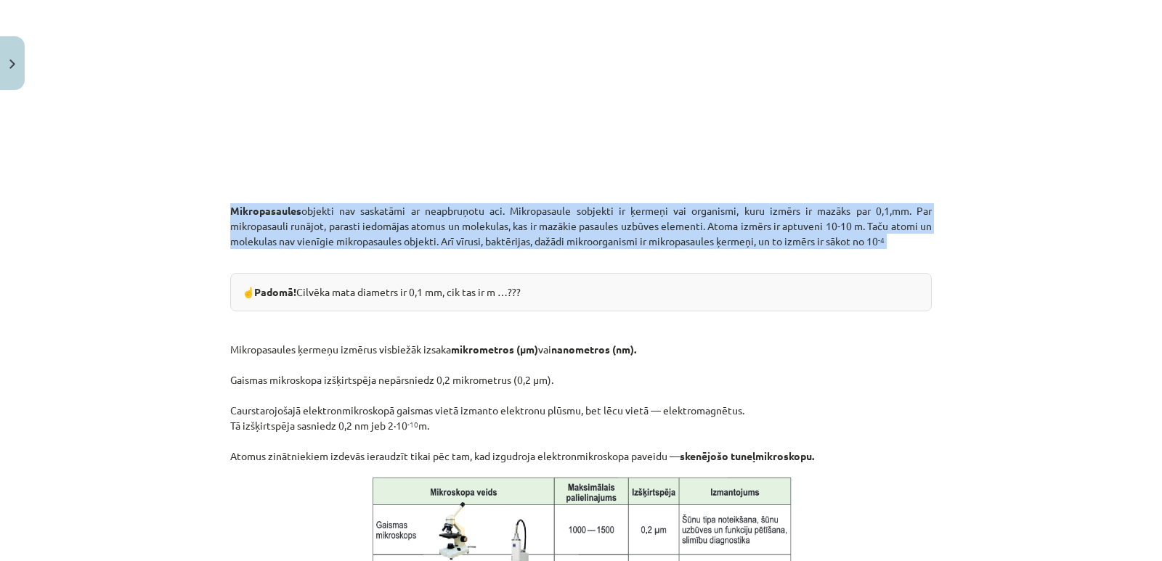
drag, startPoint x: 220, startPoint y: 205, endPoint x: 902, endPoint y: 240, distance: 682.5
click at [902, 240] on div "15 XP Saņemsi Ļoti grūts 243 pilda Apraksts Uzdevums Palīdzība Mikropasaules, m…" at bounding box center [580, 281] width 719 height 1617
copy p "Mikropasaules objekti nav saskatāmi ar neapbruņotu aci. Mikropasaule sobjekti i…"
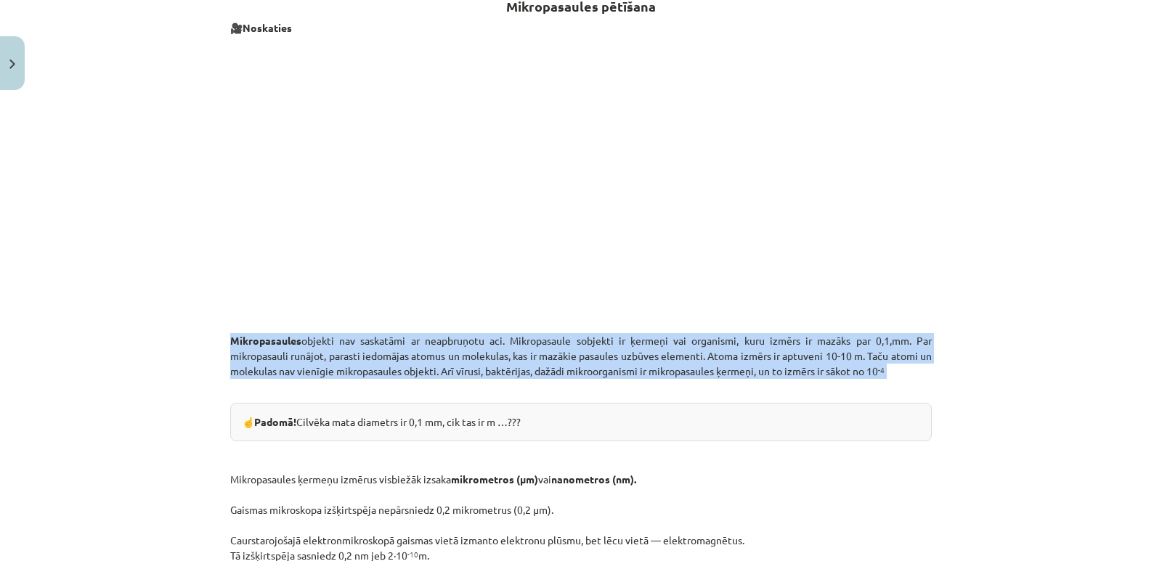
scroll to position [502, 0]
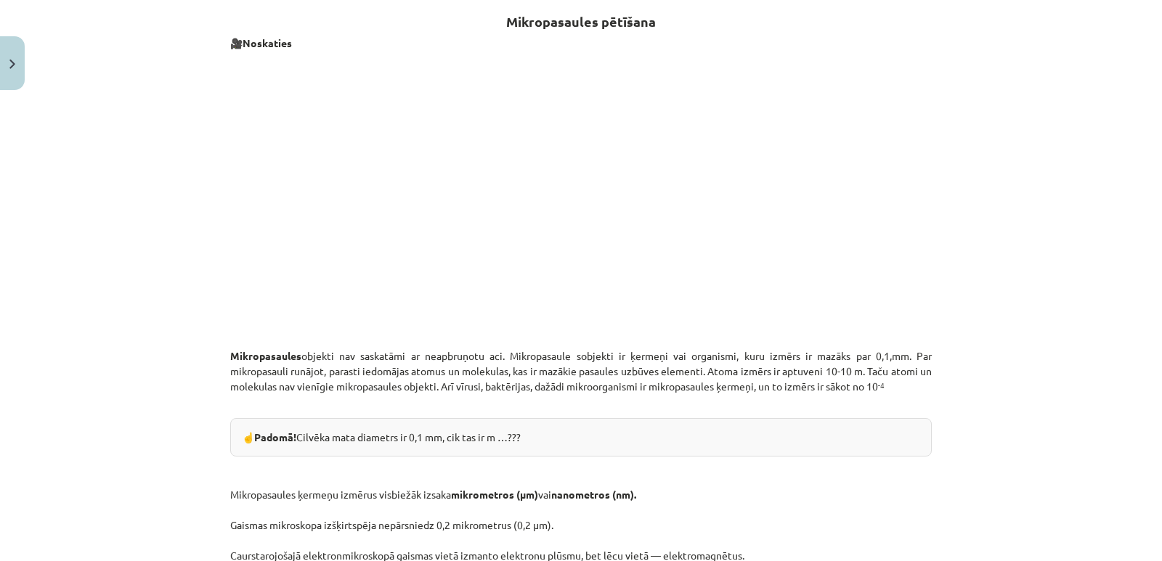
click at [963, 240] on div "Mācību tēma: Dabaszinības - 10. klases 1.ieskaites mācību materiāls #3 2. tēma.…" at bounding box center [581, 280] width 1162 height 561
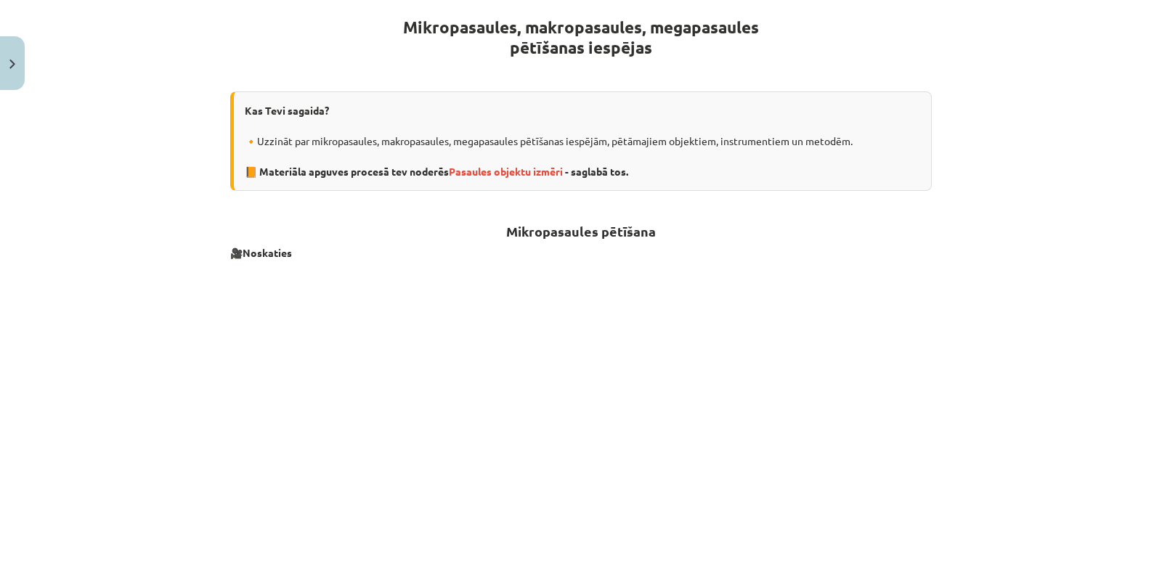
scroll to position [284, 0]
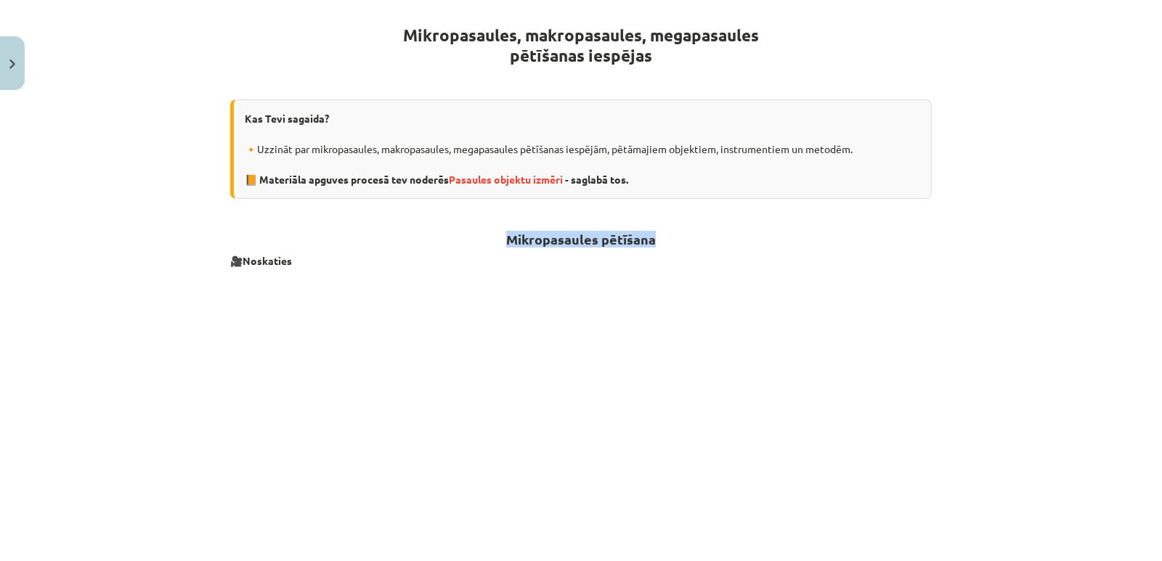
drag, startPoint x: 663, startPoint y: 238, endPoint x: 476, endPoint y: 244, distance: 186.7
click at [476, 244] on h2 "Mikropasaules pētīšana" at bounding box center [580, 231] width 701 height 36
copy strong "Mikropasaules pētīšana"
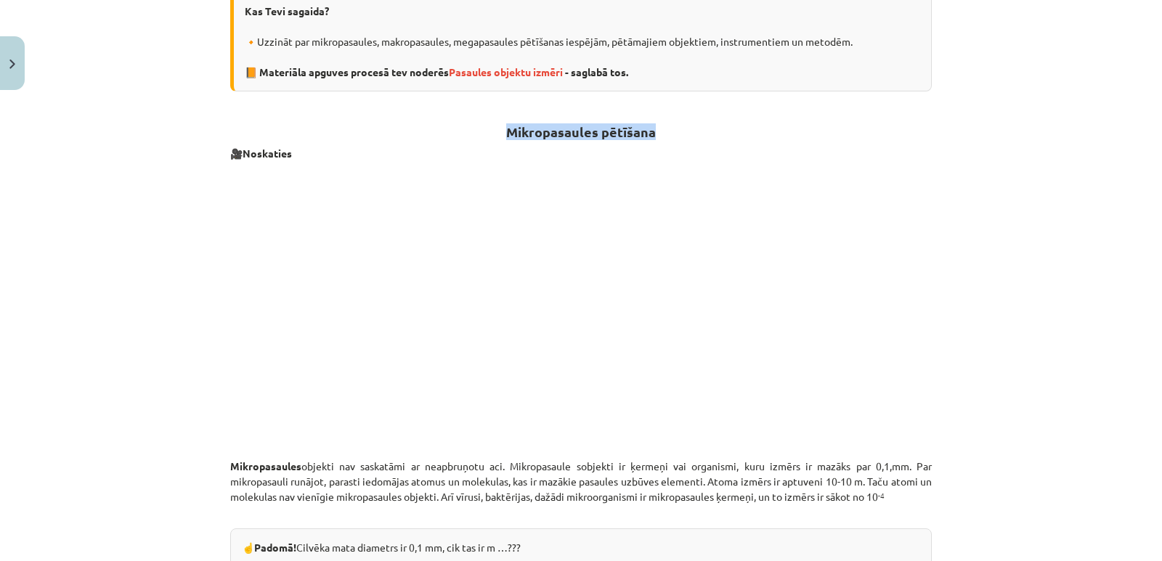
scroll to position [356, 0]
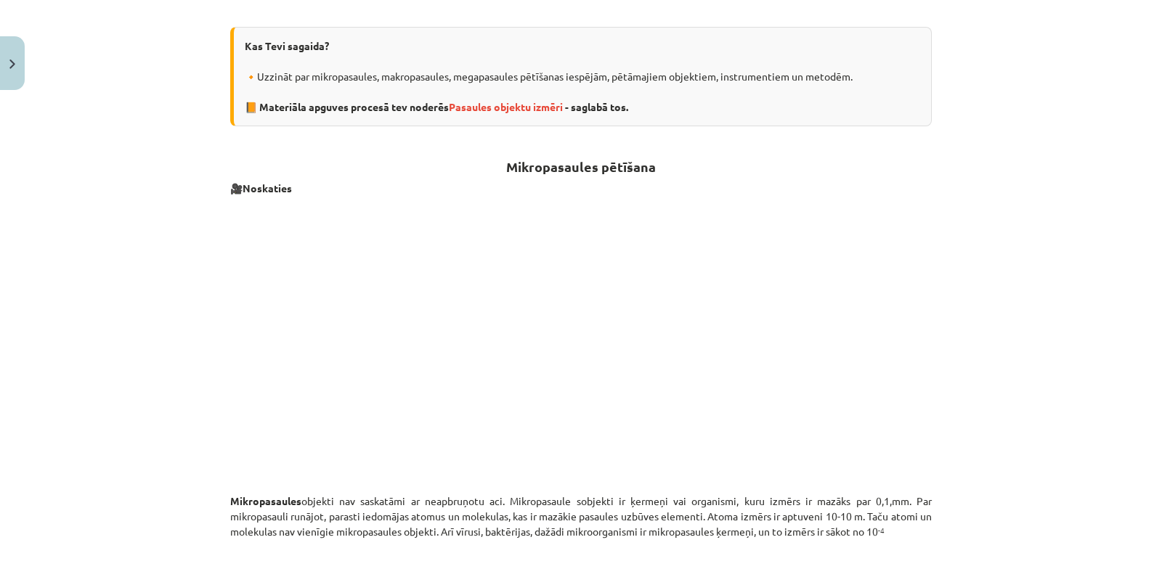
click at [838, 239] on p at bounding box center [580, 345] width 701 height 280
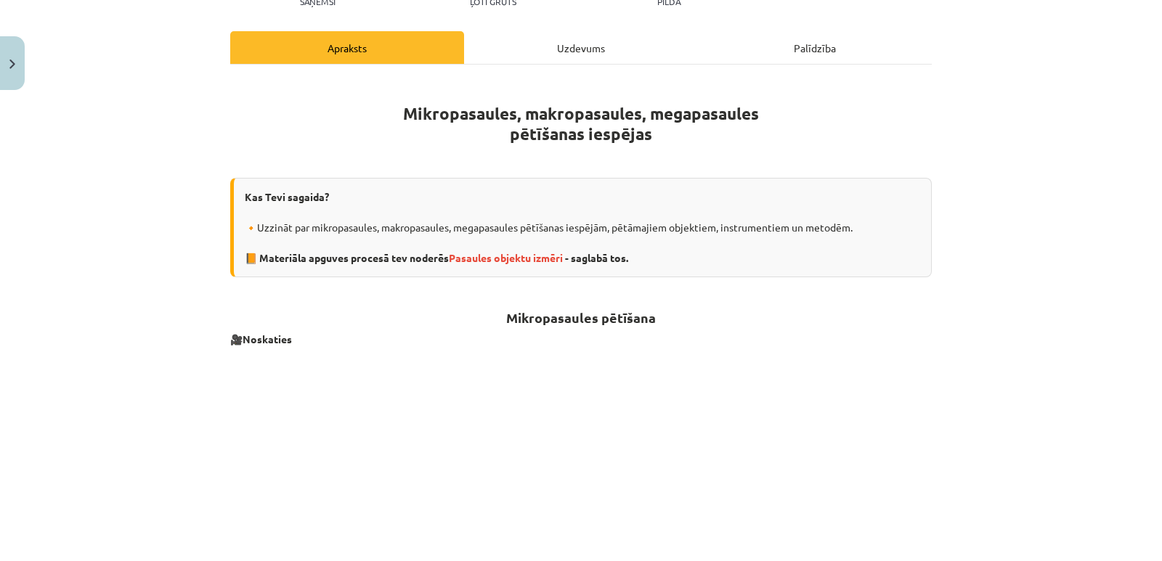
scroll to position [211, 0]
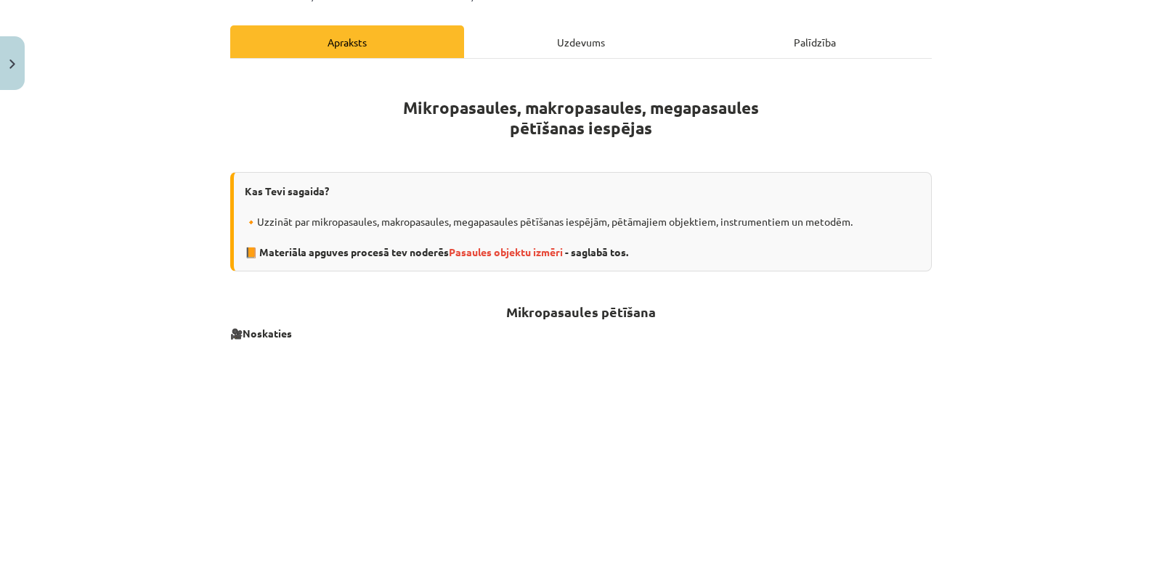
drag, startPoint x: 423, startPoint y: 107, endPoint x: 669, endPoint y: 135, distance: 247.6
click at [669, 135] on h1 "Mikropasaules, makropasaules, megapasaules pētīšanas iespējas" at bounding box center [580, 105] width 701 height 66
copy strong "Mikropasaules, makropasaules, megapasaules pētīšanas iespējas"
click at [1041, 205] on div "Mācību tēma: Dabaszinības - 10. klases 1.ieskaites mācību materiāls #3 2. tēma.…" at bounding box center [581, 280] width 1162 height 561
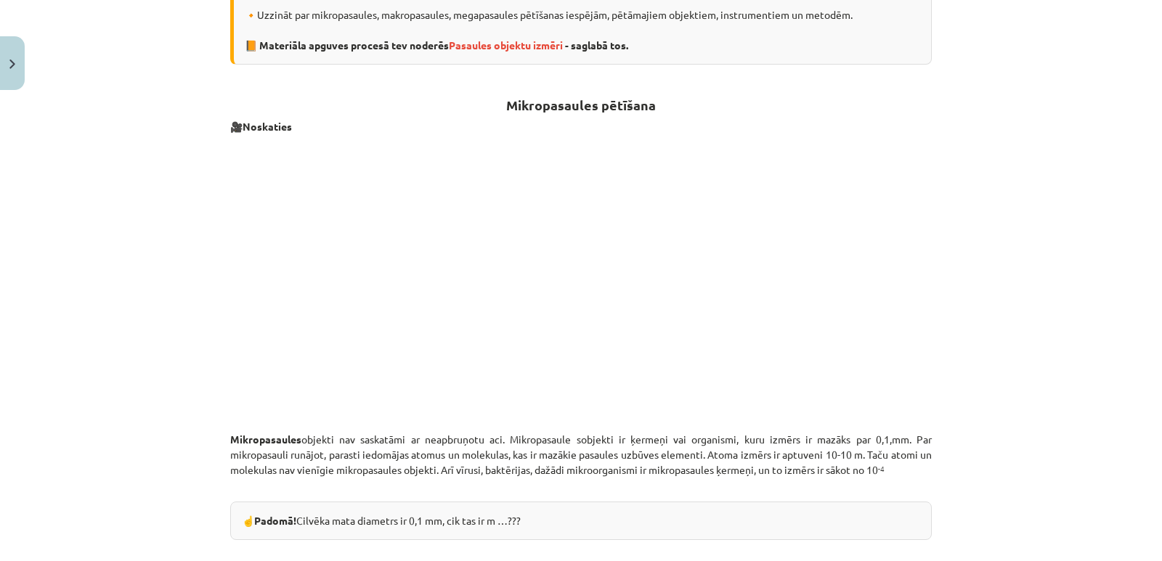
scroll to position [429, 0]
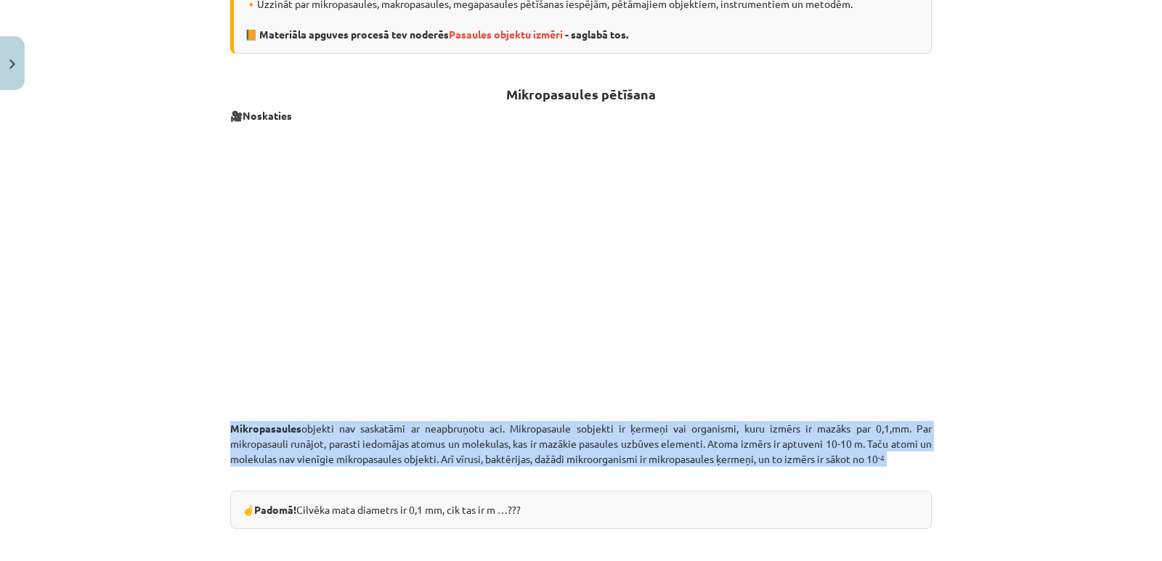
drag, startPoint x: 905, startPoint y: 459, endPoint x: 215, endPoint y: 417, distance: 691.7
click at [215, 417] on div "Mācību tēma: Dabaszinības - 10. klases 1.ieskaites mācību materiāls #3 2. tēma.…" at bounding box center [581, 280] width 1162 height 561
copy p "Mikropasaules objekti nav saskatāmi ar neapbruņotu aci. Mikropasaule sobjekti i…"
click at [965, 415] on div "Mācību tēma: Dabaszinības - 10. klases 1.ieskaites mācību materiāls #3 2. tēma.…" at bounding box center [581, 280] width 1162 height 561
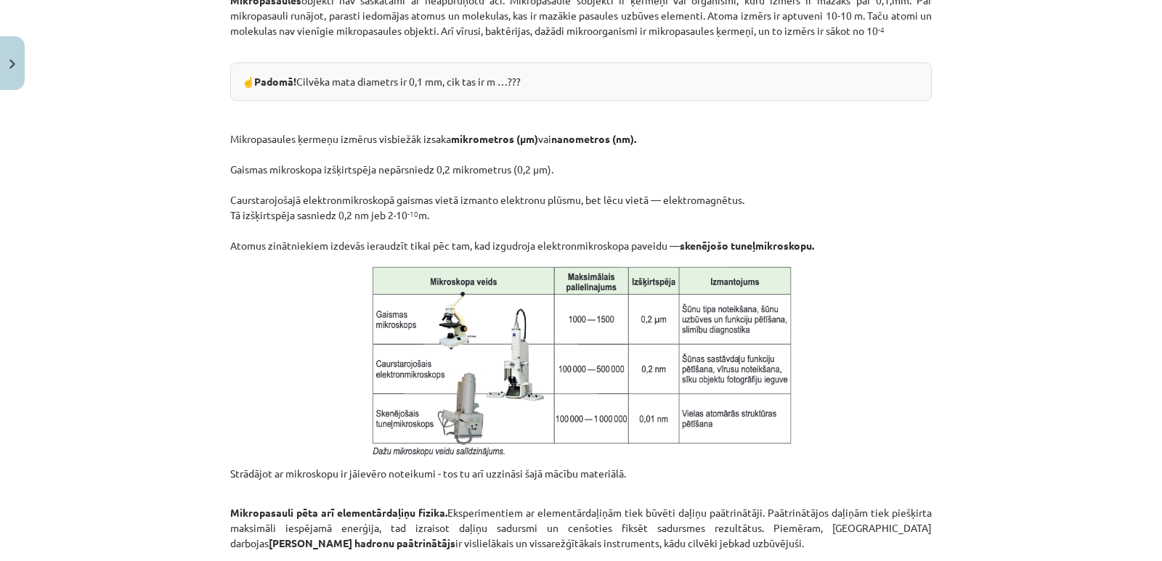
scroll to position [865, 0]
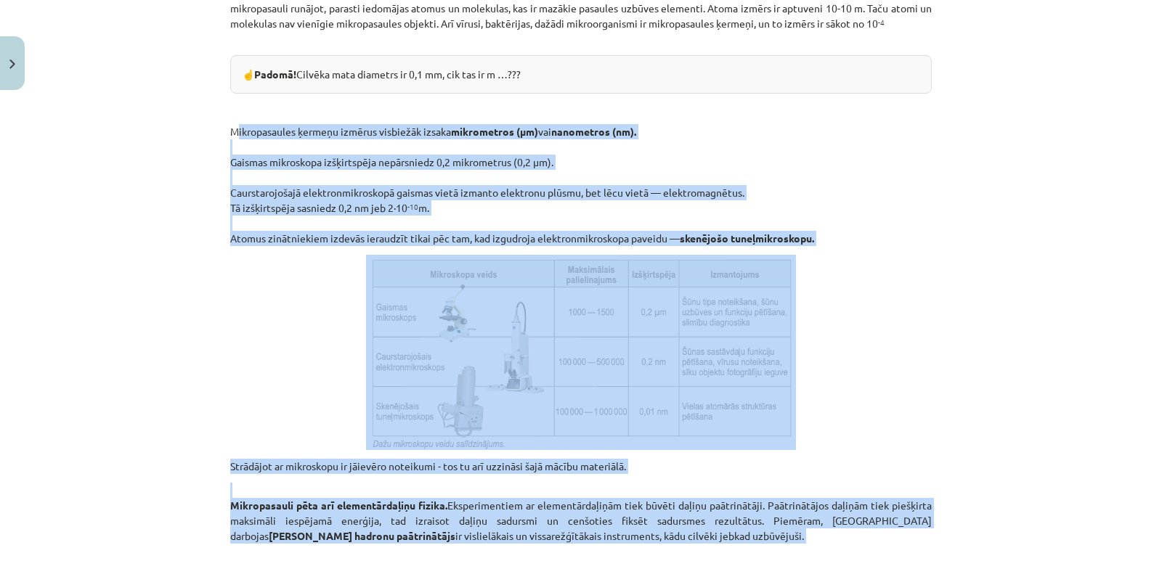
drag, startPoint x: 222, startPoint y: 128, endPoint x: 925, endPoint y: 545, distance: 817.0
click at [925, 546] on div "15 XP Saņemsi Ļoti grūts 243 pilda Apraksts Uzdevums Palīdzība Mikropasaules, m…" at bounding box center [580, 63] width 719 height 1617
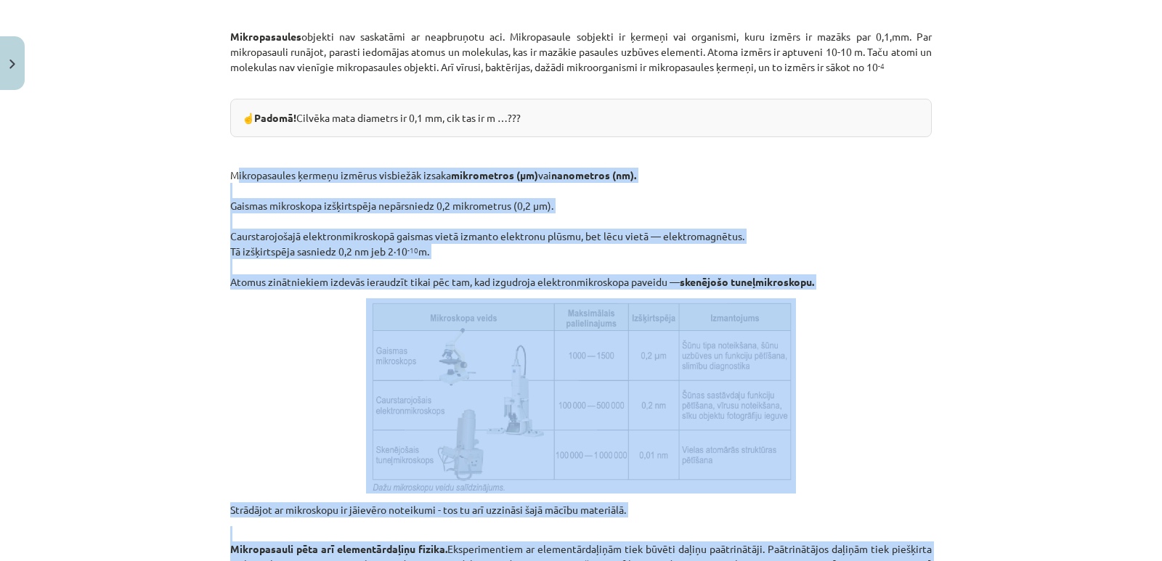
scroll to position [792, 0]
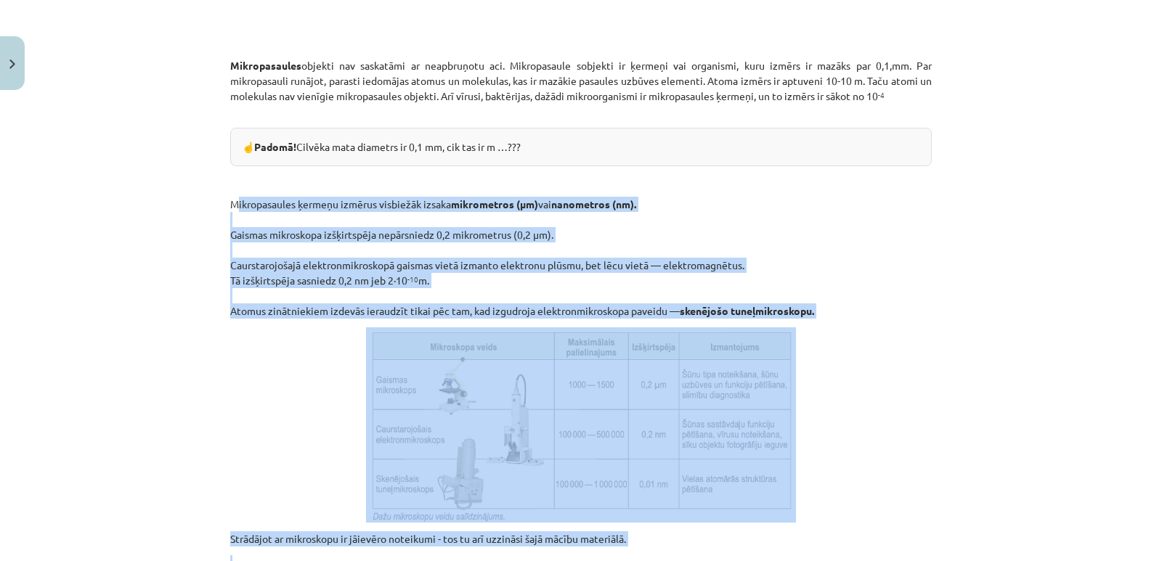
copy div "Mikropasaules ķermeņu izmērus visbiežāk izsaka mikrometros (μm) vai nanometros …"
click at [922, 351] on p at bounding box center [580, 424] width 701 height 195
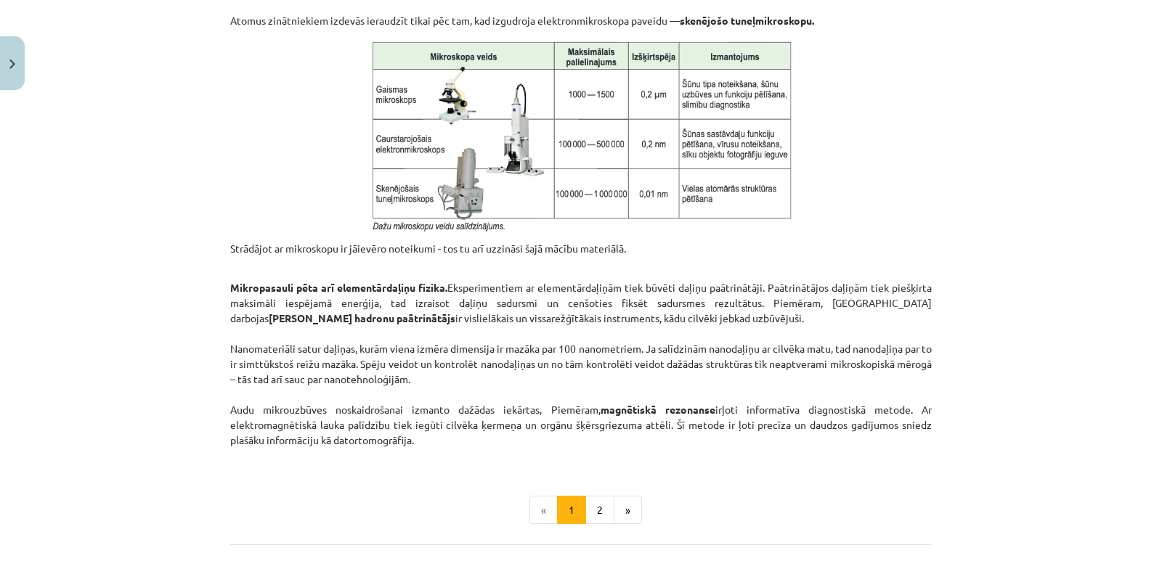
scroll to position [1155, 0]
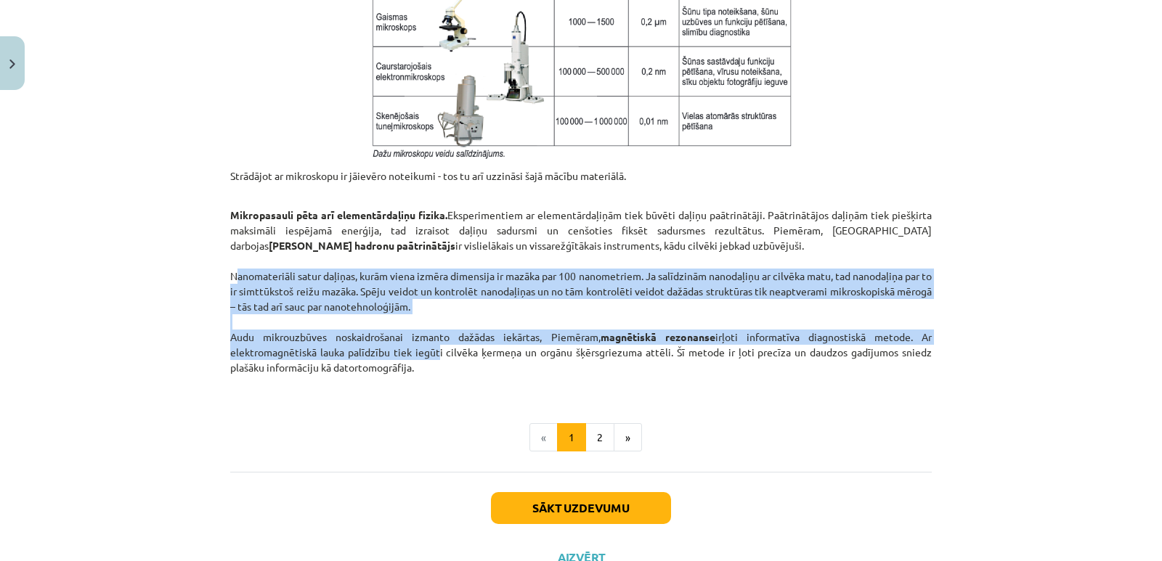
drag, startPoint x: 431, startPoint y: 356, endPoint x: 221, endPoint y: 268, distance: 228.1
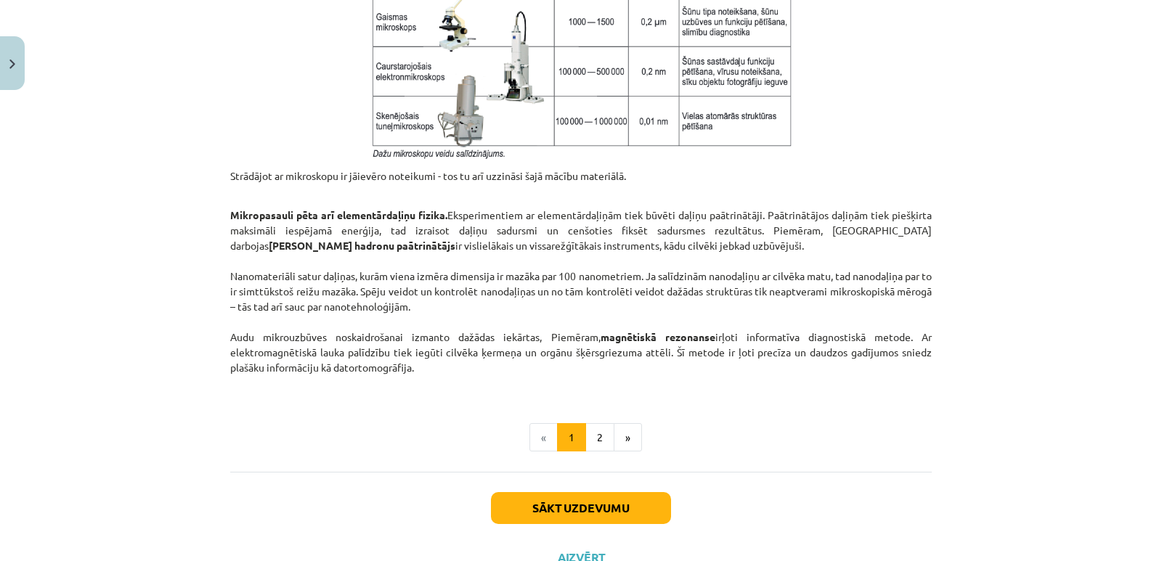
click at [449, 381] on p "Mikropasauli pēta arī elementārdaļiņu fizika. Eksperimentiem ar elementārdaļiņā…" at bounding box center [580, 291] width 701 height 198
drag, startPoint x: 438, startPoint y: 365, endPoint x: 224, endPoint y: 272, distance: 233.5
click at [230, 272] on p "Mikropasauli pēta arī elementārdaļiņu fizika. Eksperimentiem ar elementārdaļiņā…" at bounding box center [580, 291] width 701 height 198
copy p "Nanomateriāli satur daļiņas, kurām viena izmēra dimensija ir mazāka par 100 nan…"
click at [964, 368] on div "Mācību tēma: Dabaszinības - 10. klases 1.ieskaites mācību materiāls #3 2. tēma.…" at bounding box center [581, 280] width 1162 height 561
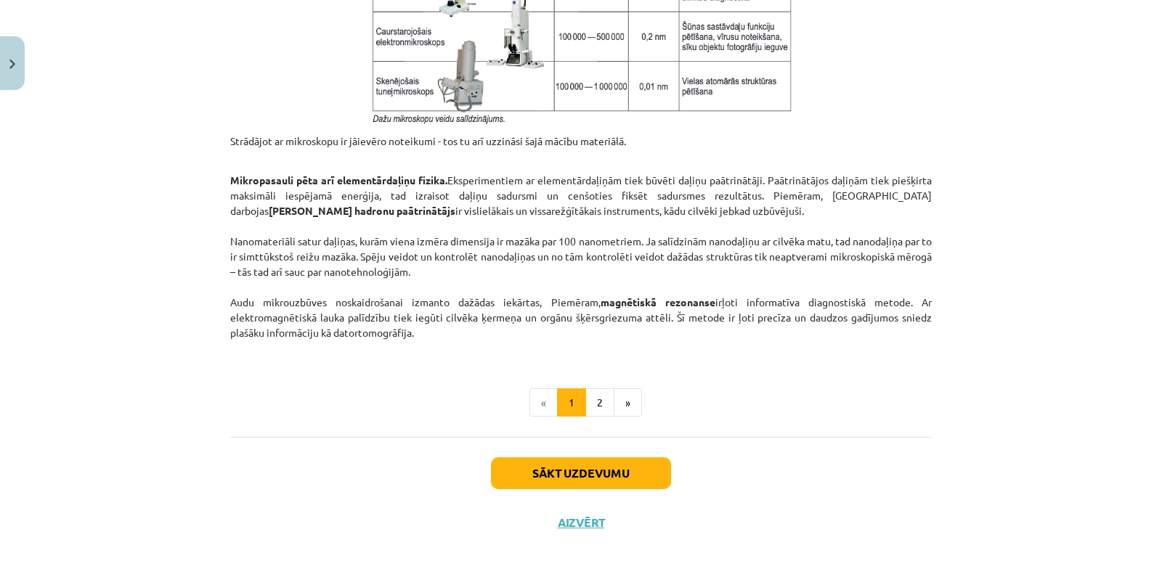
scroll to position [1212, 0]
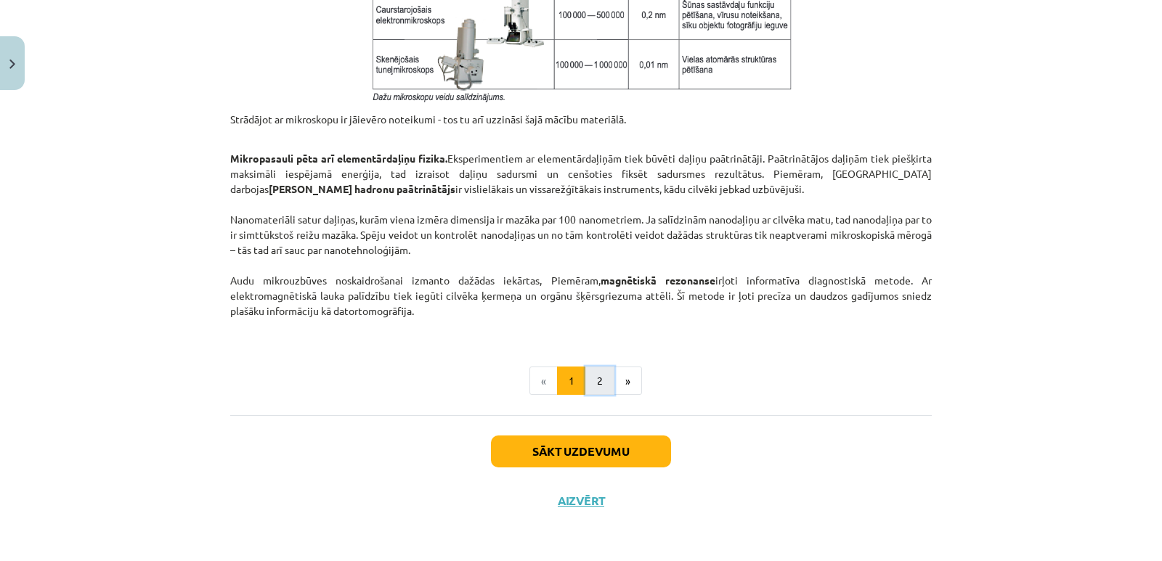
click at [587, 382] on button "2" at bounding box center [599, 381] width 29 height 29
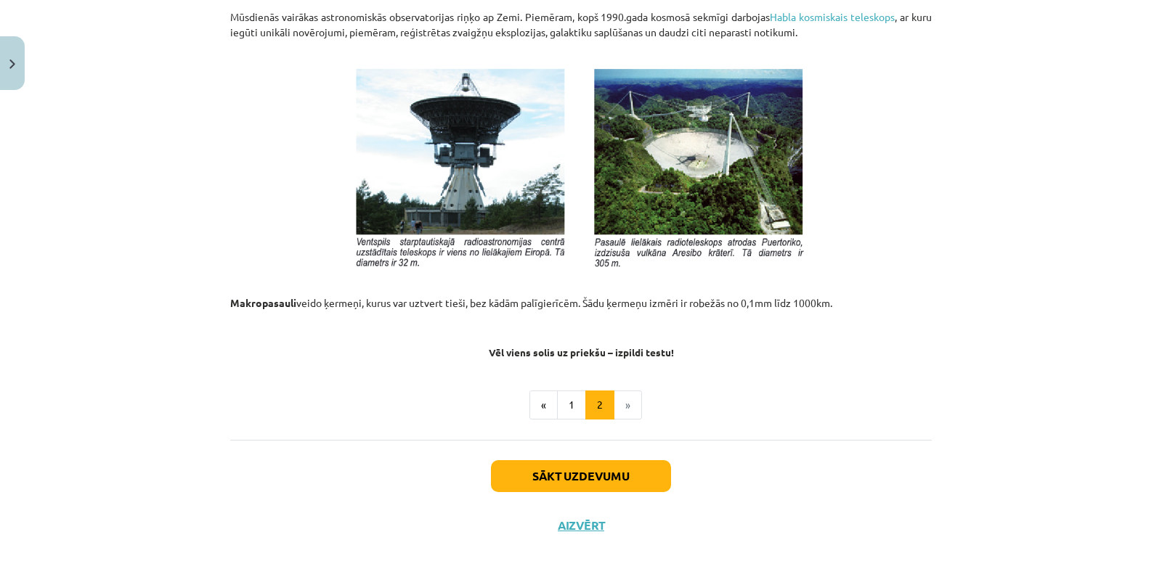
scroll to position [1575, 0]
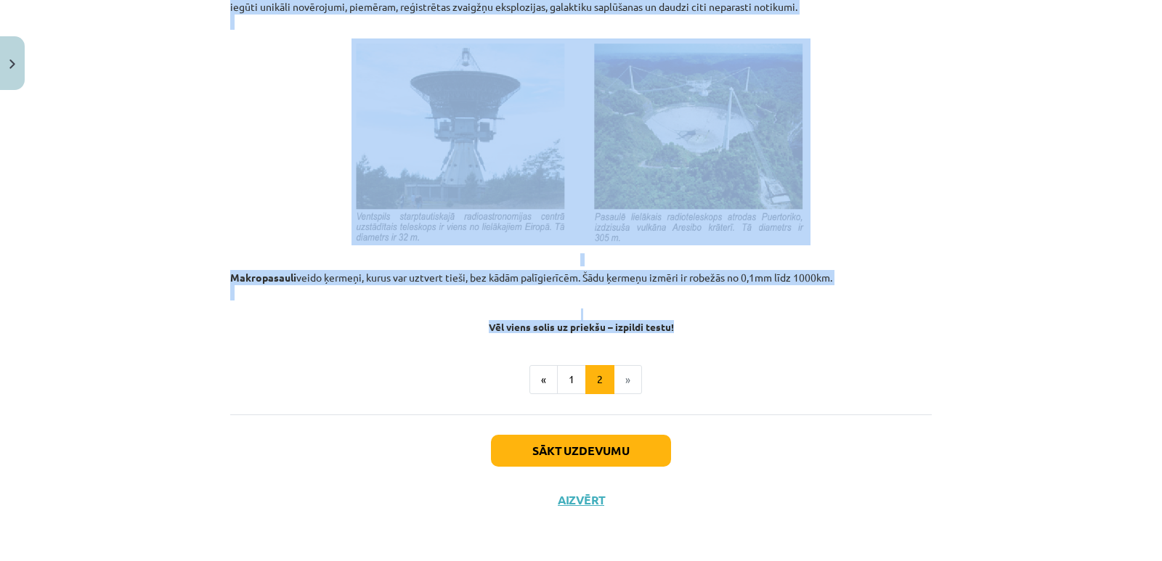
drag, startPoint x: 227, startPoint y: 356, endPoint x: 809, endPoint y: 325, distance: 583.0
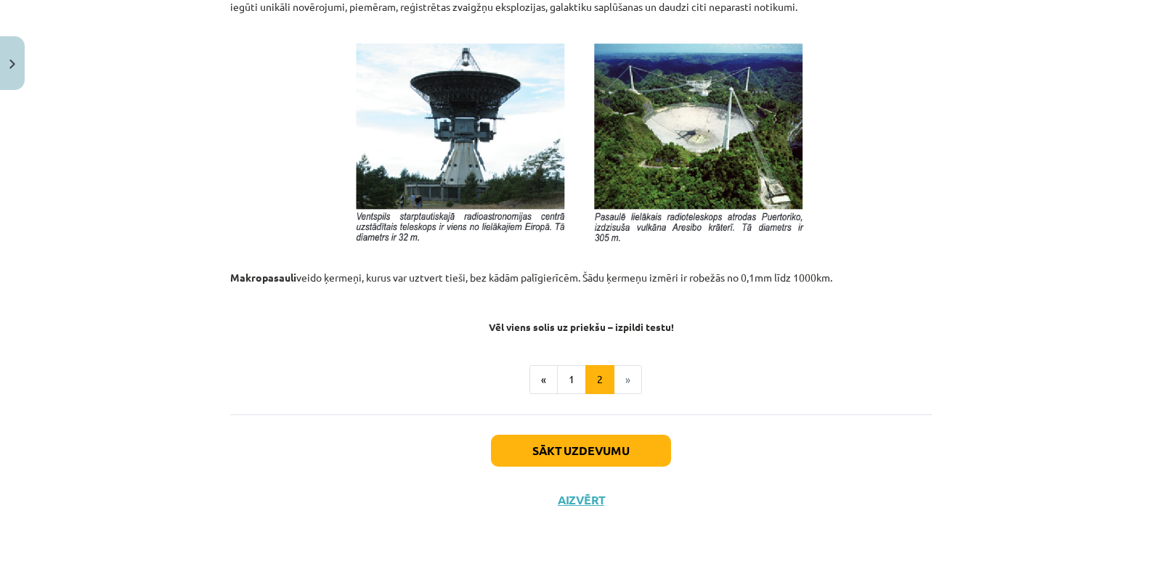
click at [823, 393] on ul "« 1 2 »" at bounding box center [580, 379] width 701 height 29
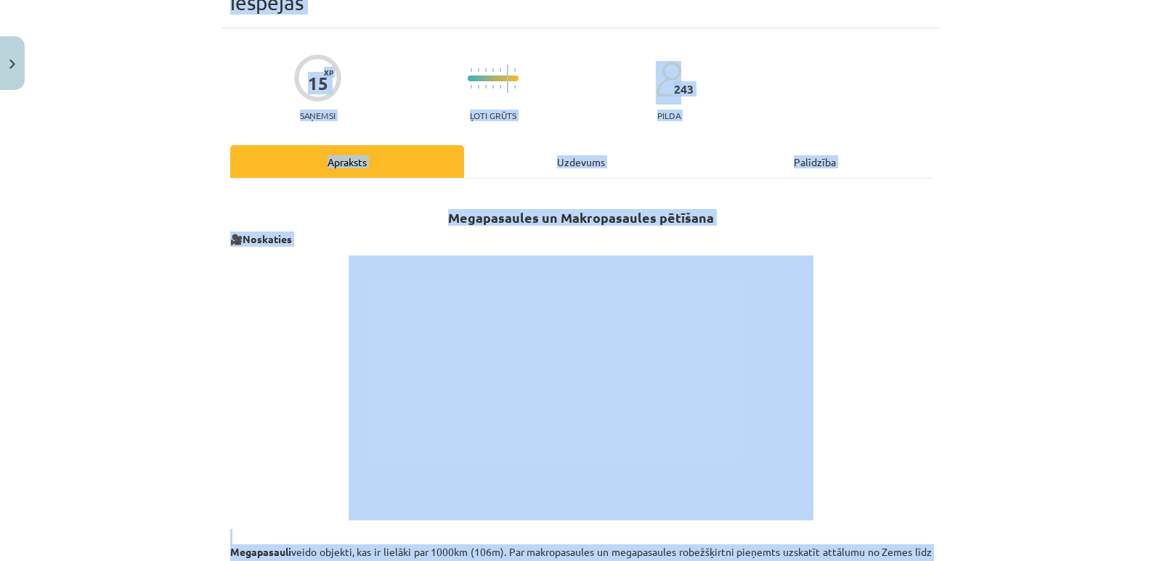
scroll to position [0, 0]
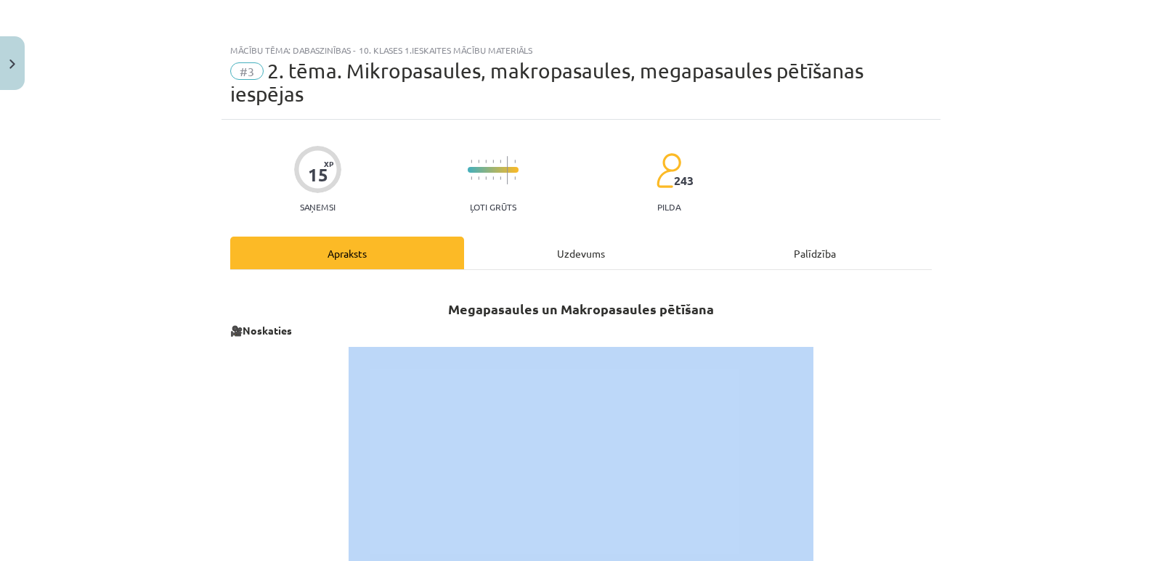
drag, startPoint x: 817, startPoint y: 292, endPoint x: 343, endPoint y: 489, distance: 512.6
click at [894, 434] on p at bounding box center [580, 479] width 701 height 265
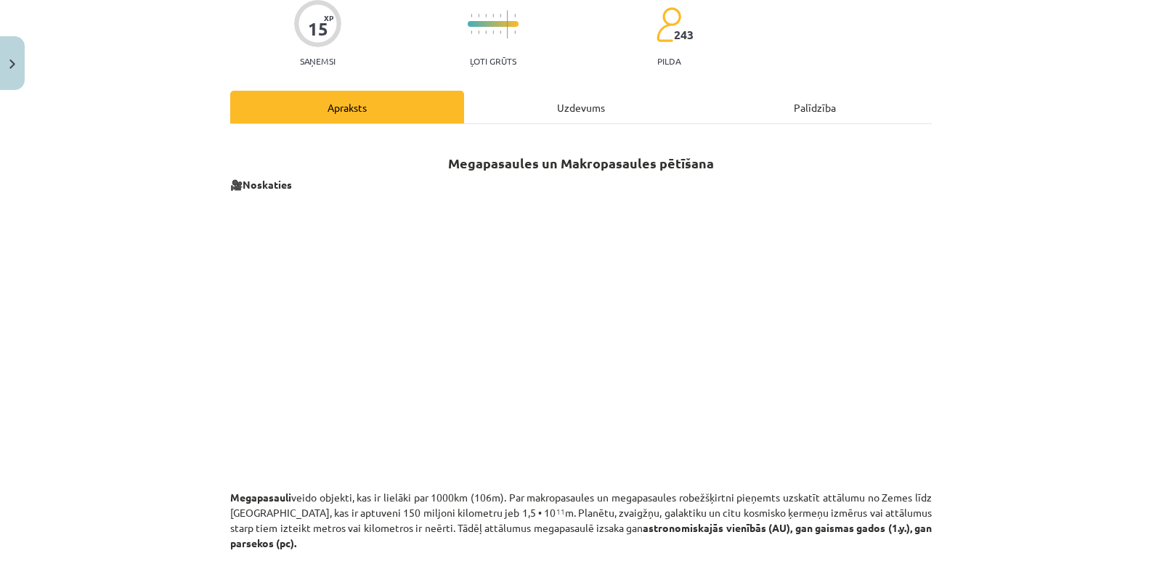
scroll to position [218, 0]
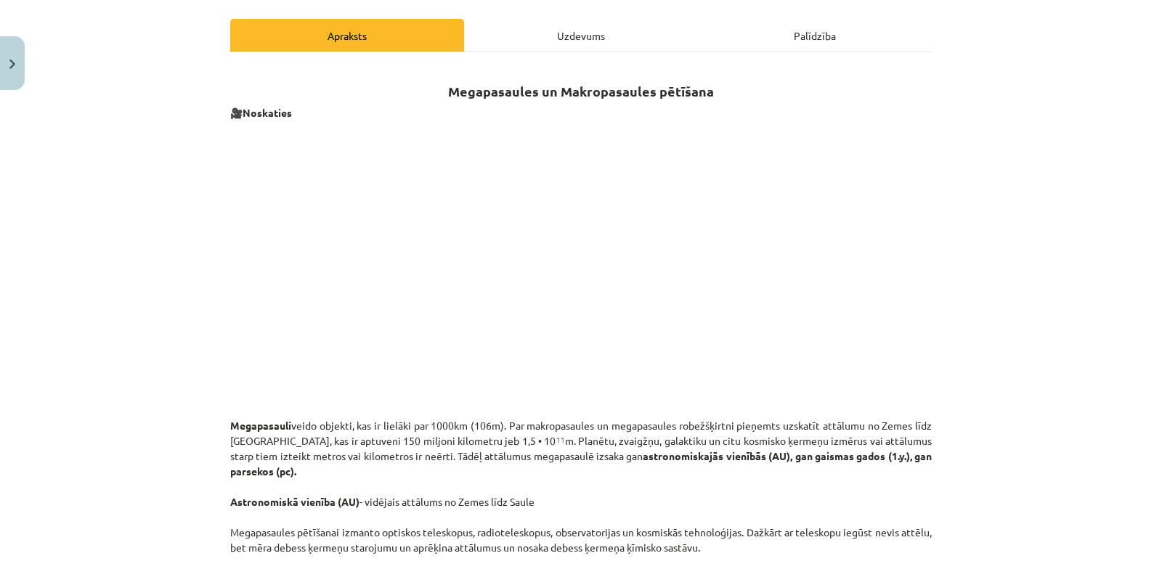
click at [448, 89] on strong "Megapasaules un Makropasaules pētīšana" at bounding box center [581, 91] width 266 height 17
drag, startPoint x: 446, startPoint y: 89, endPoint x: 694, endPoint y: 99, distance: 247.8
click at [694, 99] on h2 "Megapasaules un Makropasaules pētīšana" at bounding box center [580, 83] width 701 height 36
drag, startPoint x: 717, startPoint y: 96, endPoint x: 443, endPoint y: 95, distance: 273.7
click at [443, 95] on h2 "Megapasaules un Makropasaules pētīšana" at bounding box center [580, 83] width 701 height 36
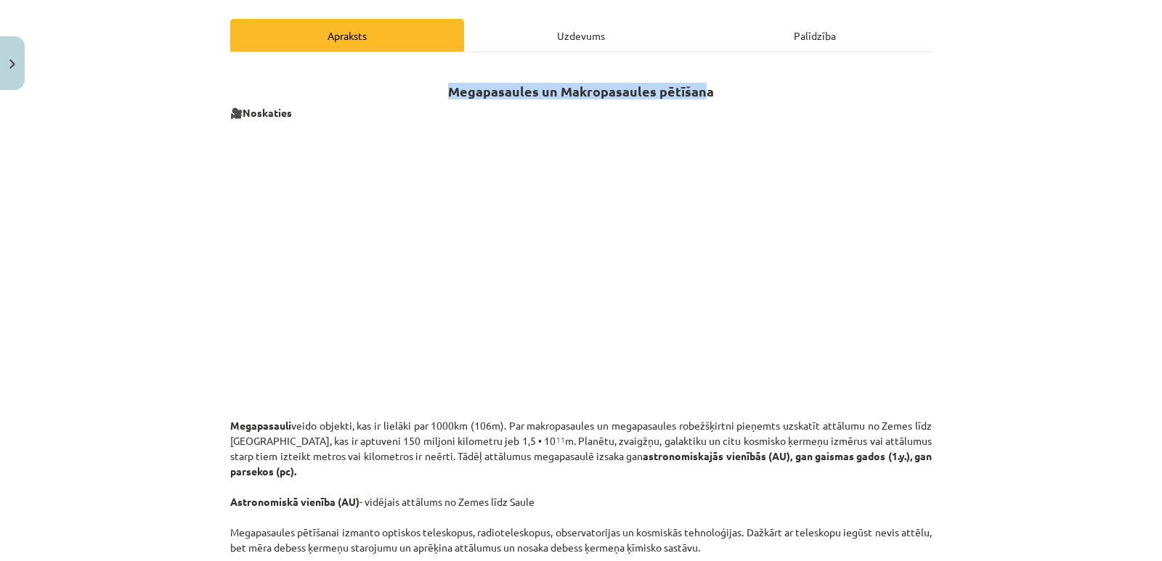
copy strong "Megapasaules un Makropasaules pētīšana"
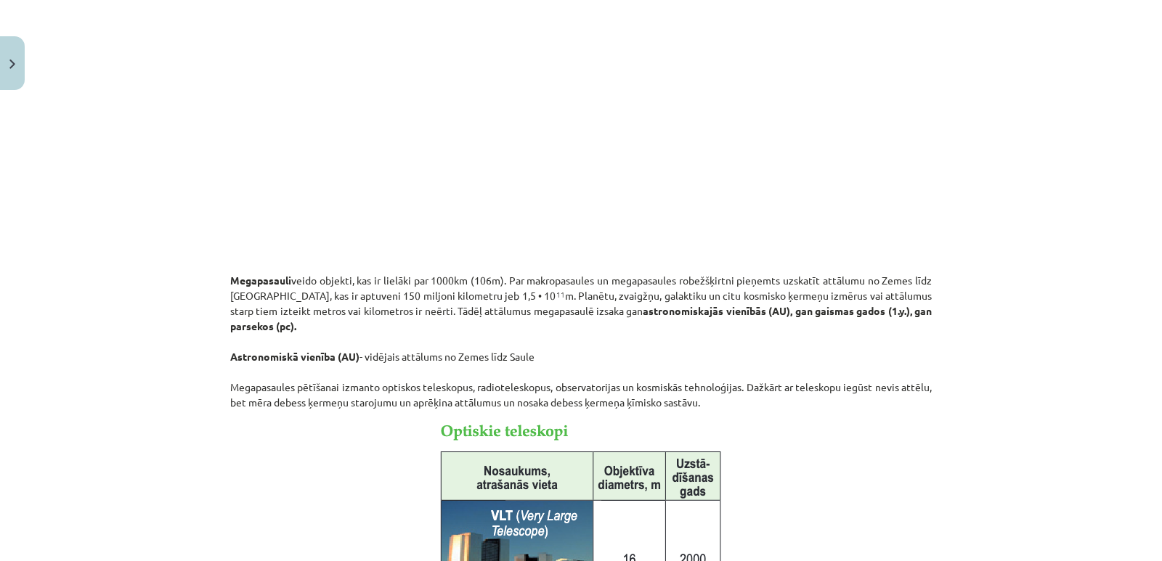
scroll to position [290, 0]
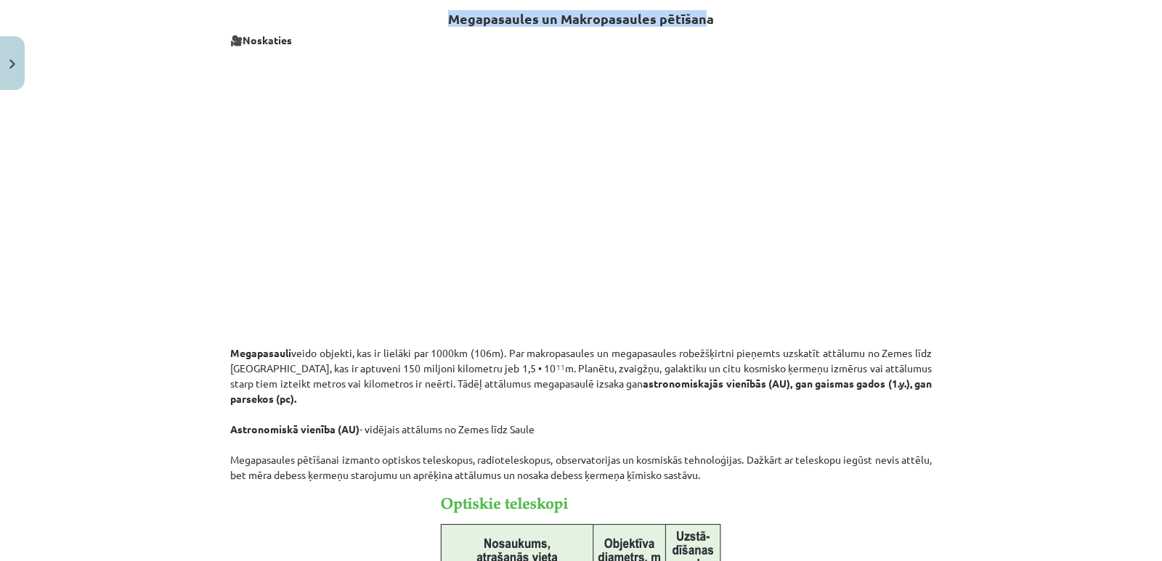
copy strong "Megapasaules un Makropasaules pētīšana"
drag, startPoint x: 223, startPoint y: 348, endPoint x: 565, endPoint y: 438, distance: 353.6
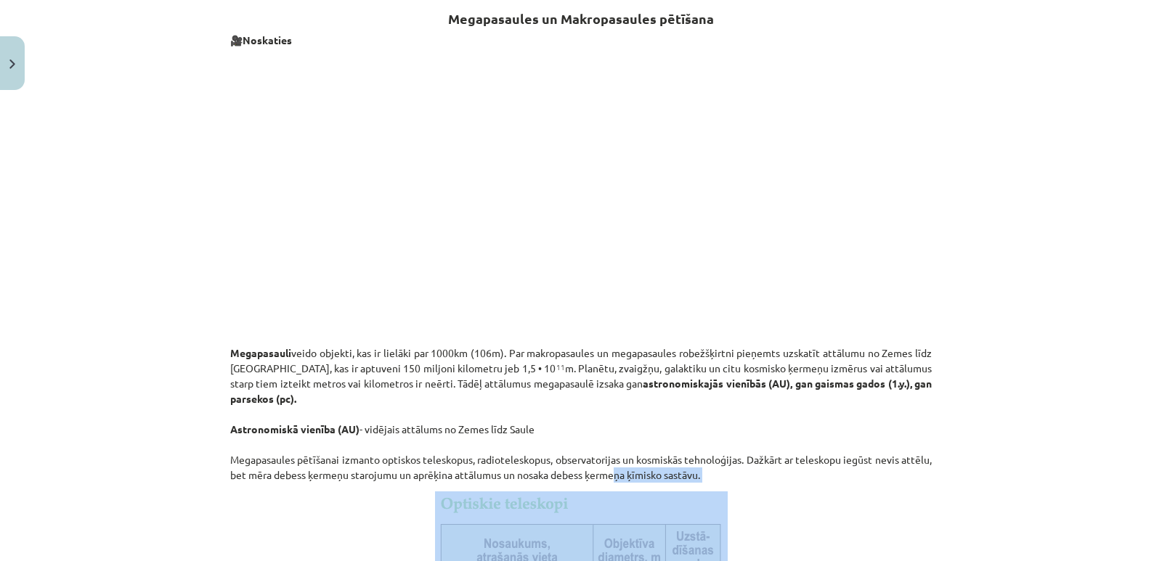
click at [764, 480] on p "Megapasauli veido objekti, kas ir lielāki par 1000km (106m). Par makropasaules …" at bounding box center [580, 406] width 701 height 152
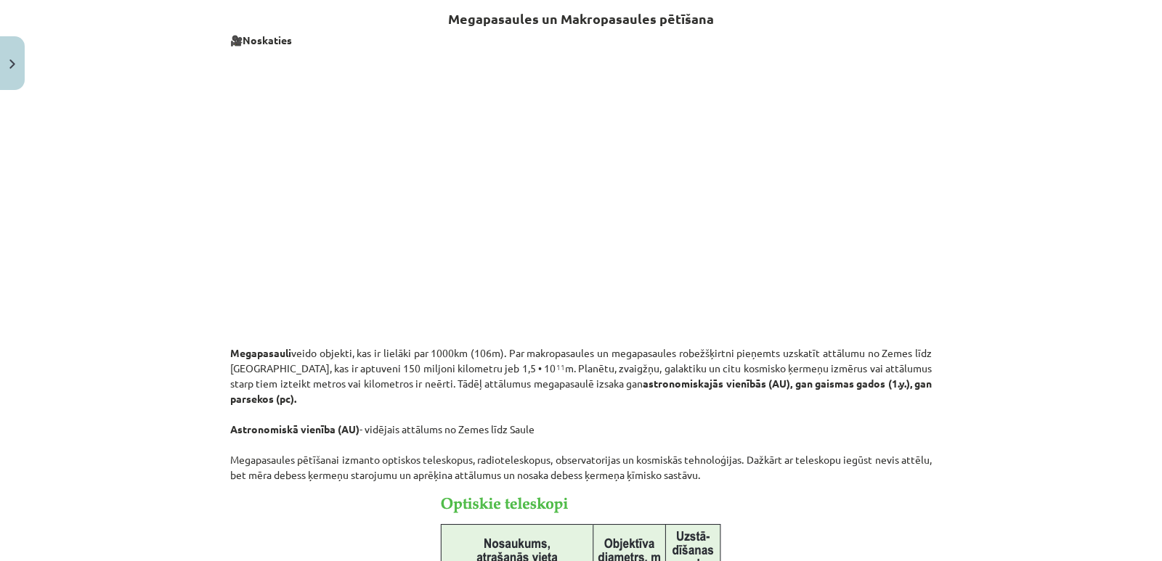
drag, startPoint x: 764, startPoint y: 483, endPoint x: 210, endPoint y: 348, distance: 570.1
click at [210, 348] on div "Mācību tēma: Dabaszinības - 10. klases 1.ieskaites mācību materiāls #3 2. tēma.…" at bounding box center [581, 280] width 1162 height 561
drag, startPoint x: 247, startPoint y: 346, endPoint x: 228, endPoint y: 352, distance: 20.0
click at [231, 352] on strong "Megapasauli" at bounding box center [260, 352] width 61 height 13
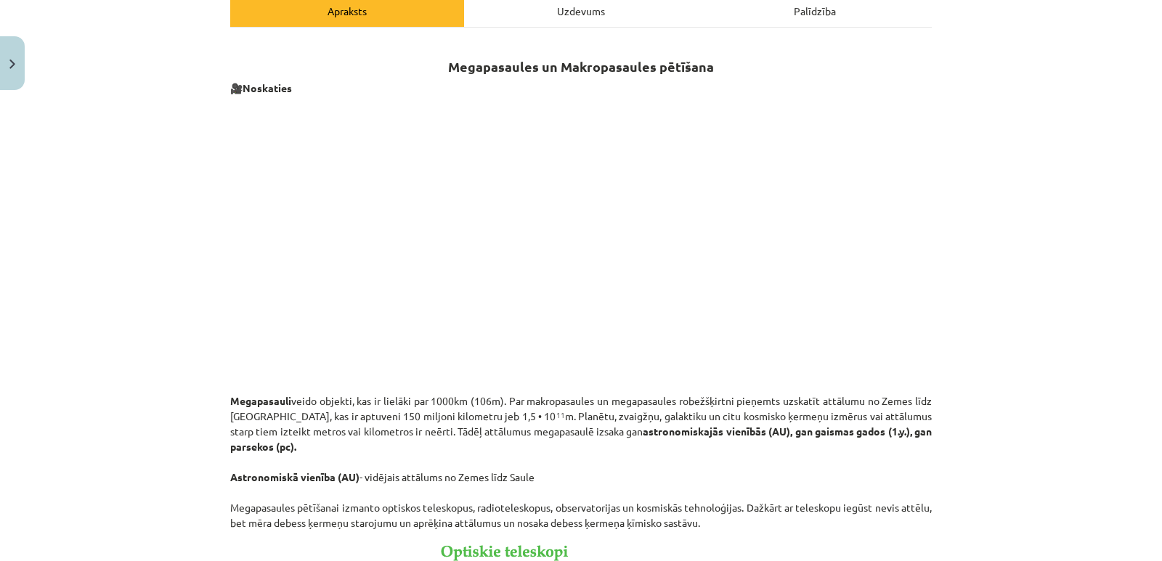
scroll to position [218, 0]
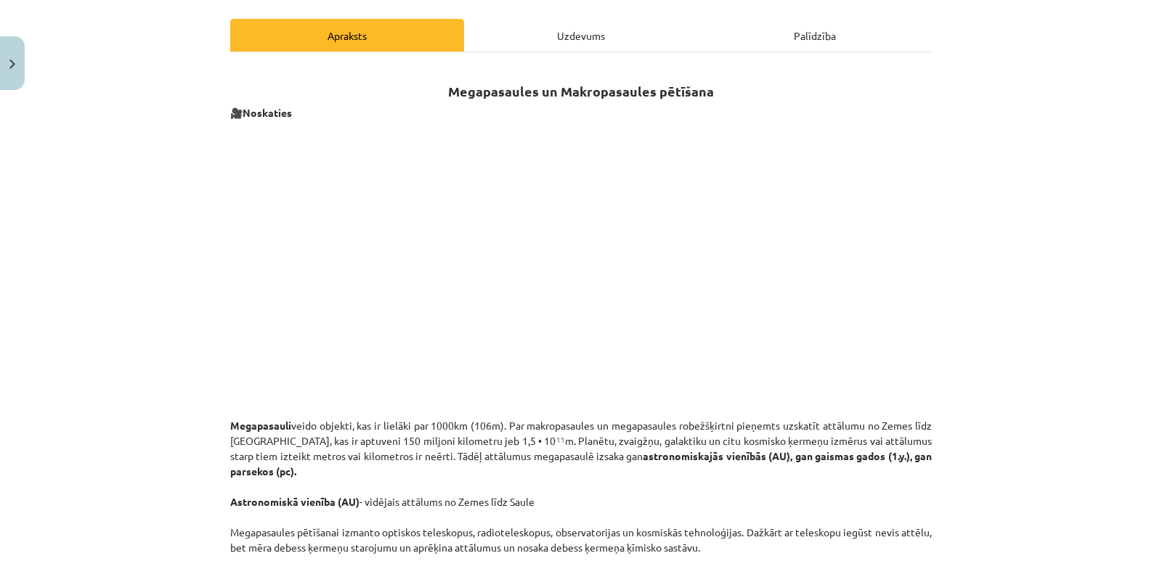
drag, startPoint x: 443, startPoint y: 89, endPoint x: 746, endPoint y: 85, distance: 303.5
click at [746, 85] on h2 "Megapasaules un Makropasaules pētīšana" at bounding box center [580, 83] width 701 height 36
copy strong "Megapasaules un Makropasaules pētīšana"
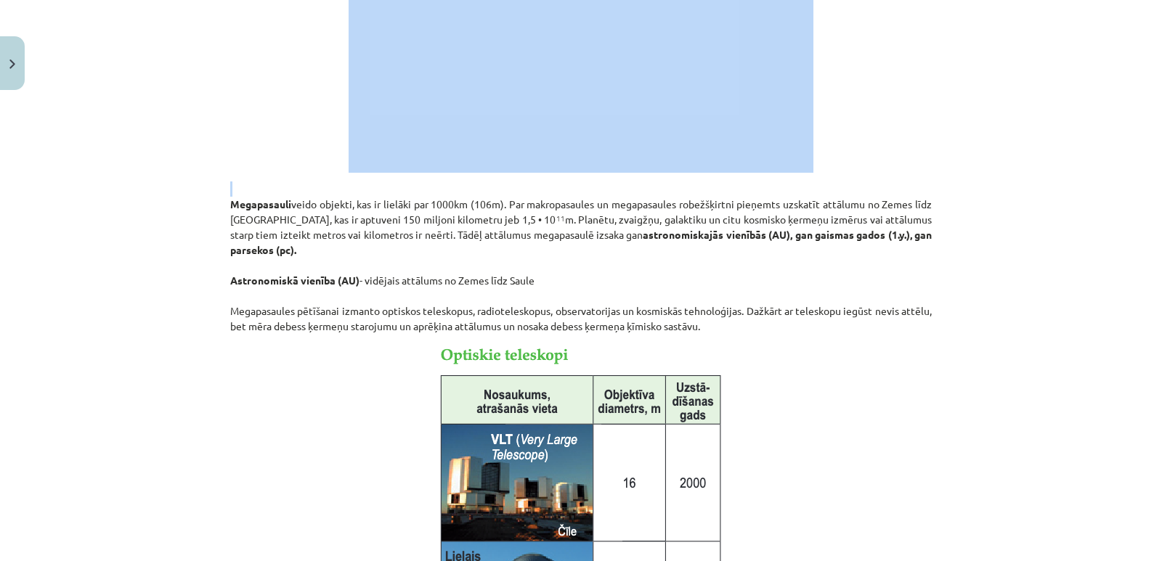
scroll to position [838, 0]
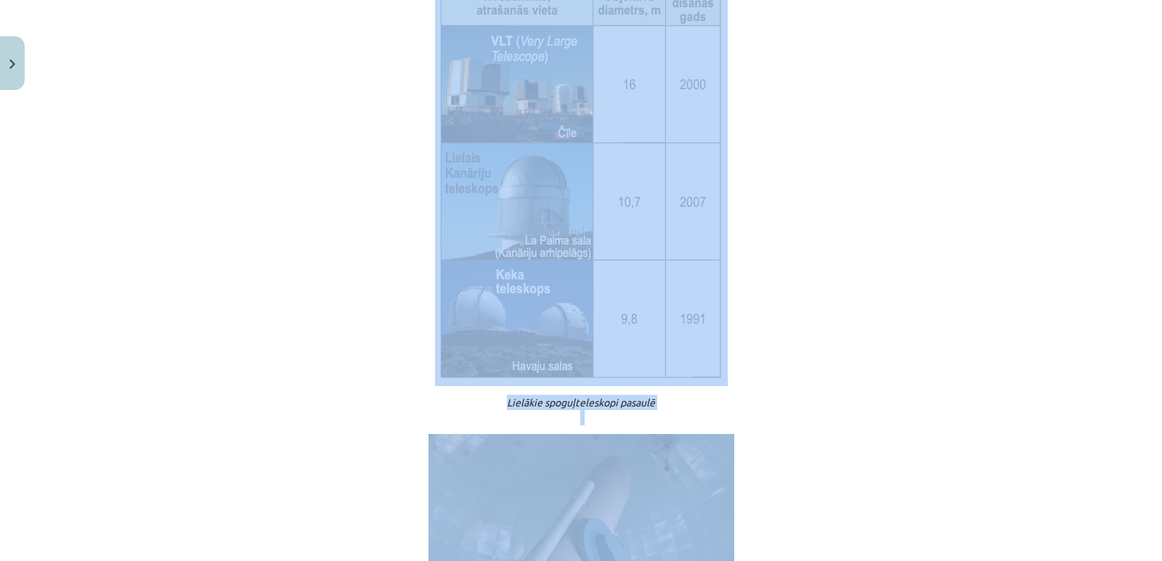
drag, startPoint x: 224, startPoint y: 424, endPoint x: 893, endPoint y: 508, distance: 673.9
click at [893, 508] on div "Megapasaules un Makropasaules pētīšana 🎥 Noskaties Megapasauli veido objekti, k…" at bounding box center [580, 256] width 701 height 1623
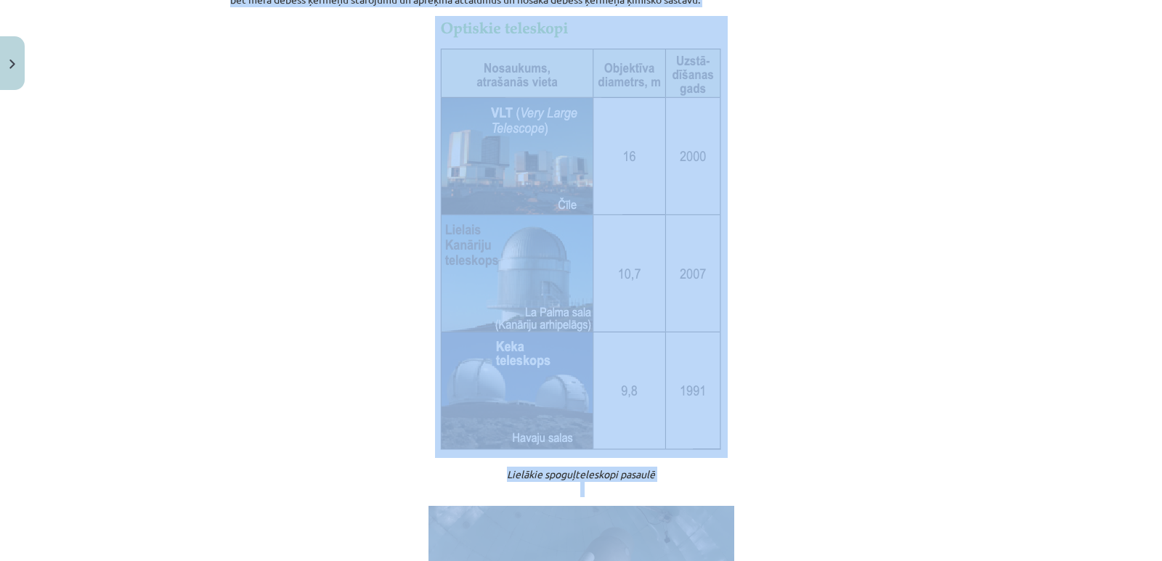
scroll to position [547, 0]
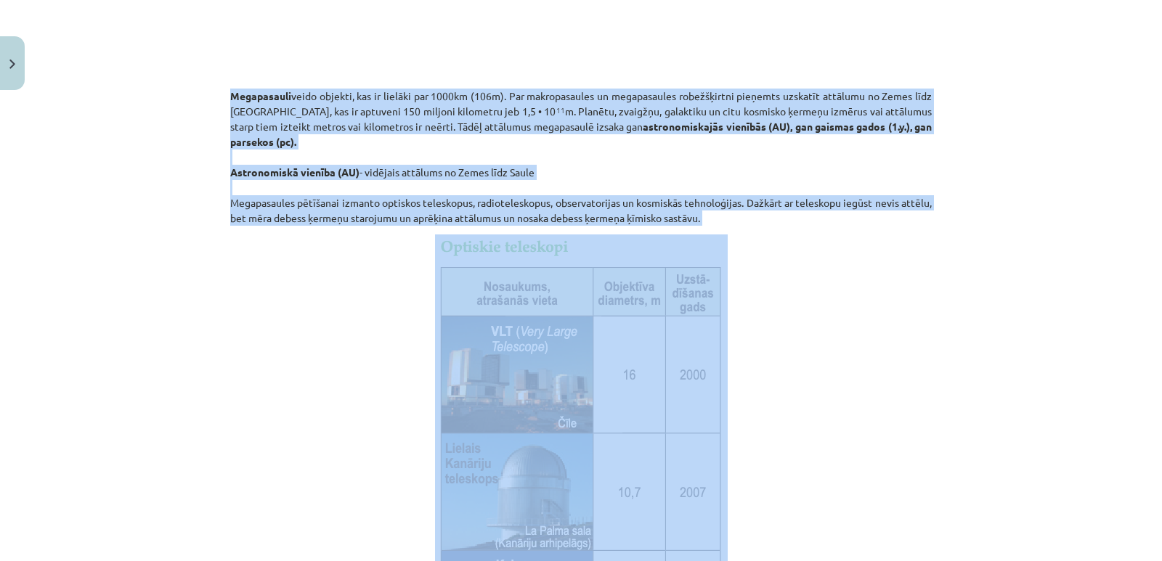
click at [807, 372] on p at bounding box center [580, 455] width 701 height 442
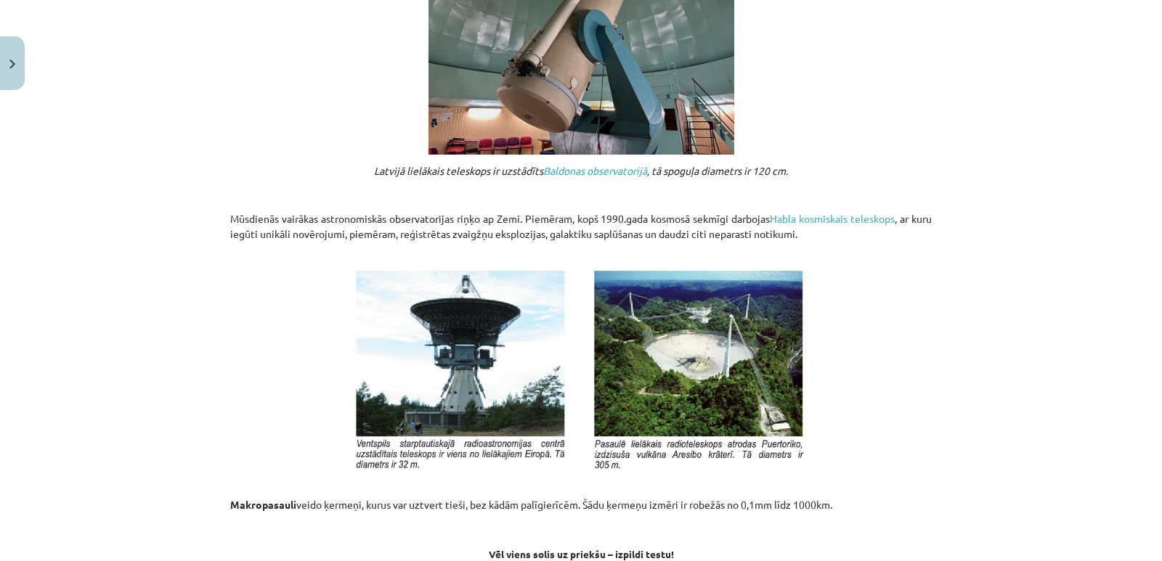
scroll to position [1128, 0]
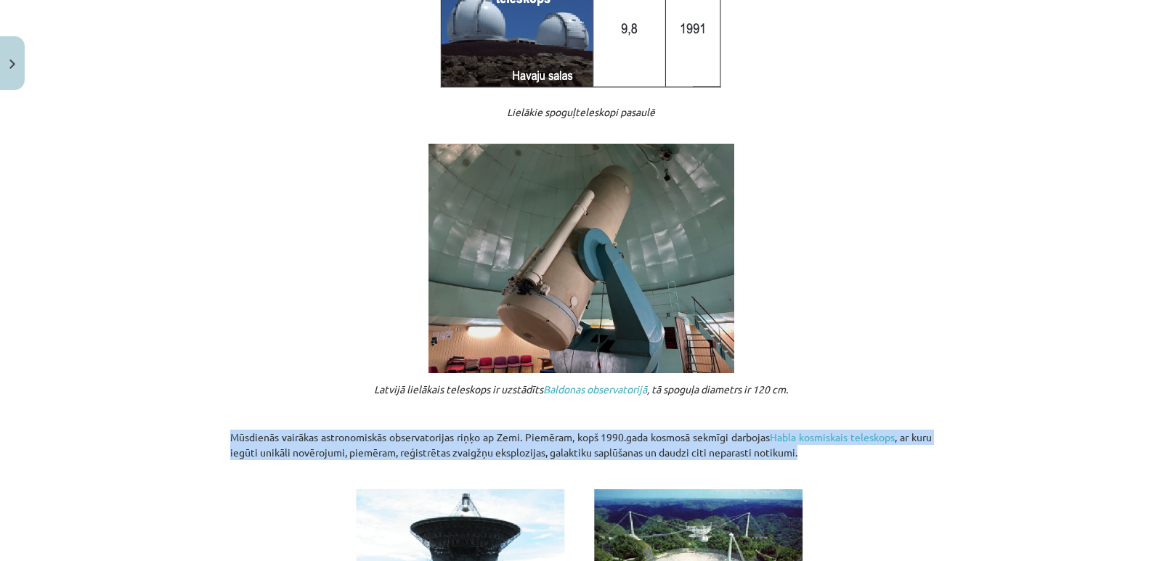
drag, startPoint x: 226, startPoint y: 436, endPoint x: 823, endPoint y: 457, distance: 597.8
click at [823, 457] on p "Mūsdienās vairākas astronomiskās observatorijas riņķo ap Zemi. Piemēram, kopš 1…" at bounding box center [580, 453] width 701 height 46
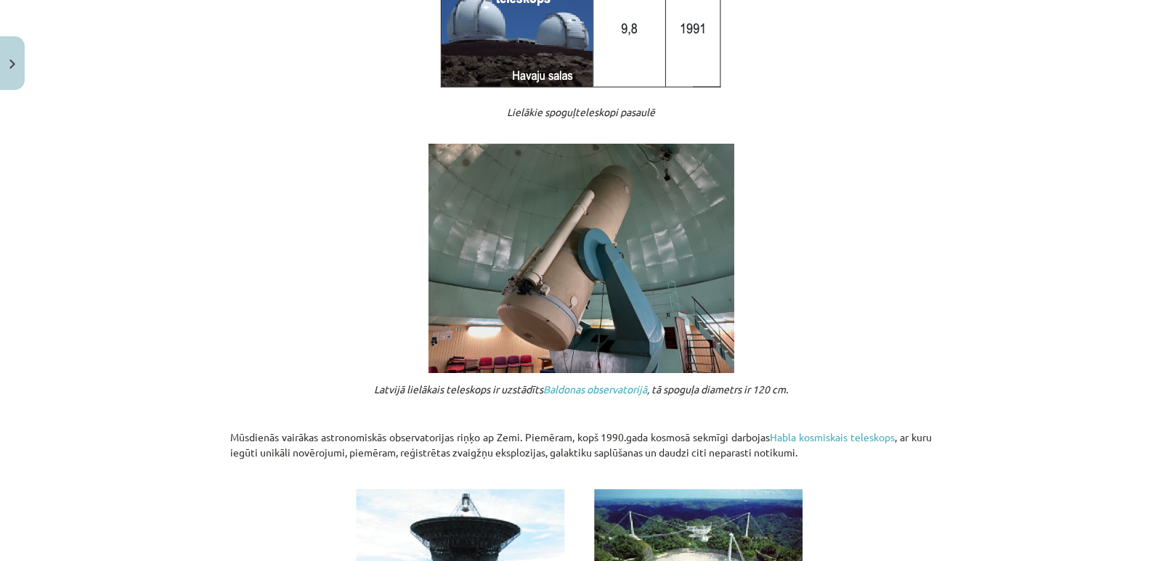
click at [833, 261] on p at bounding box center [580, 258] width 701 height 229
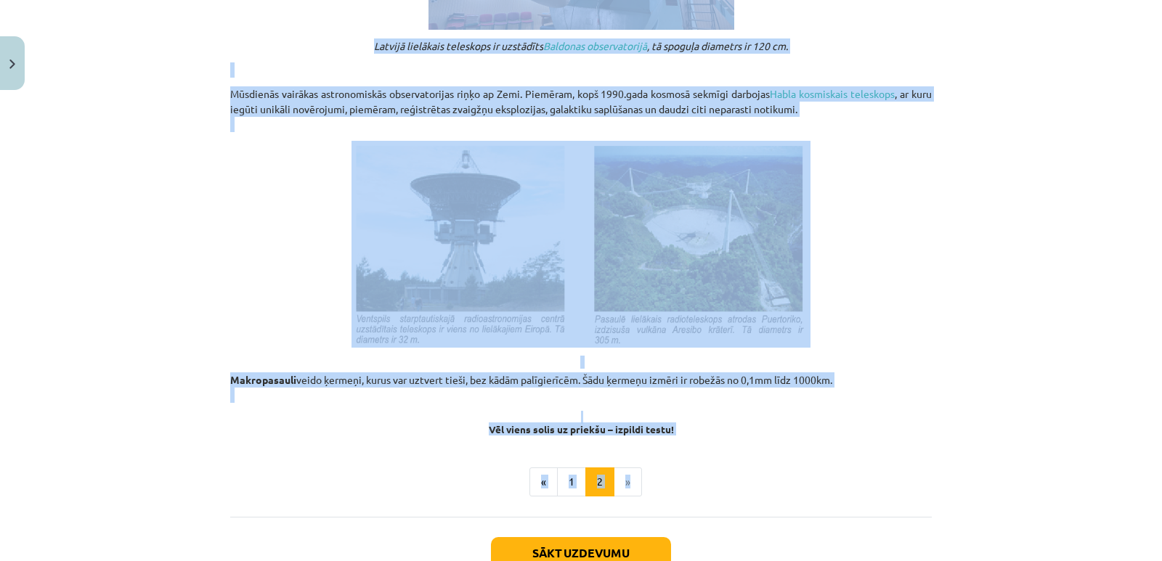
scroll to position [1473, 0]
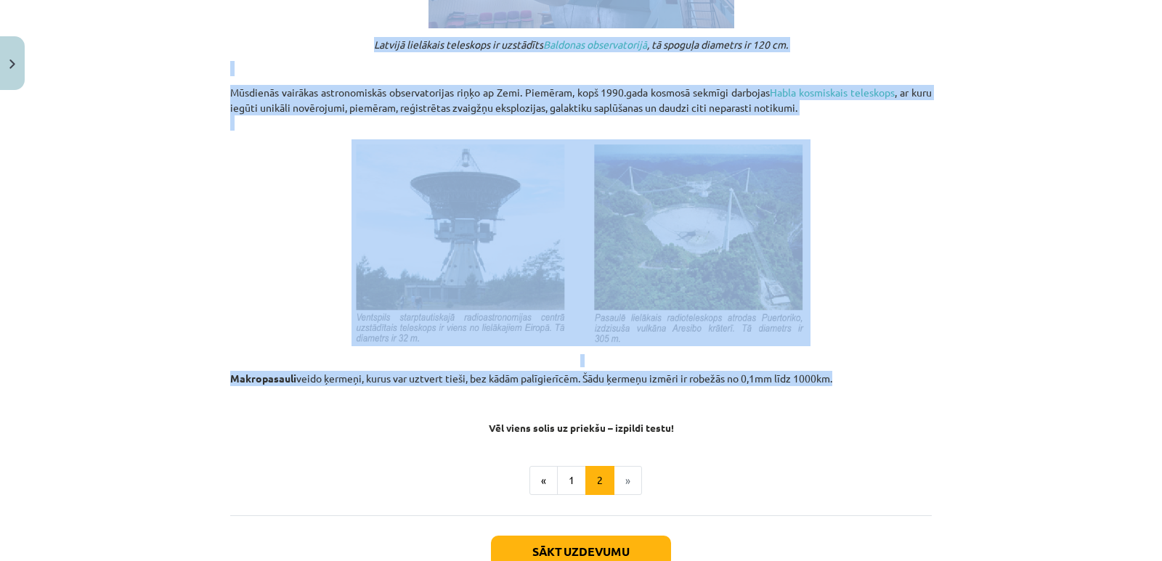
drag, startPoint x: 225, startPoint y: 24, endPoint x: 831, endPoint y: 384, distance: 704.4
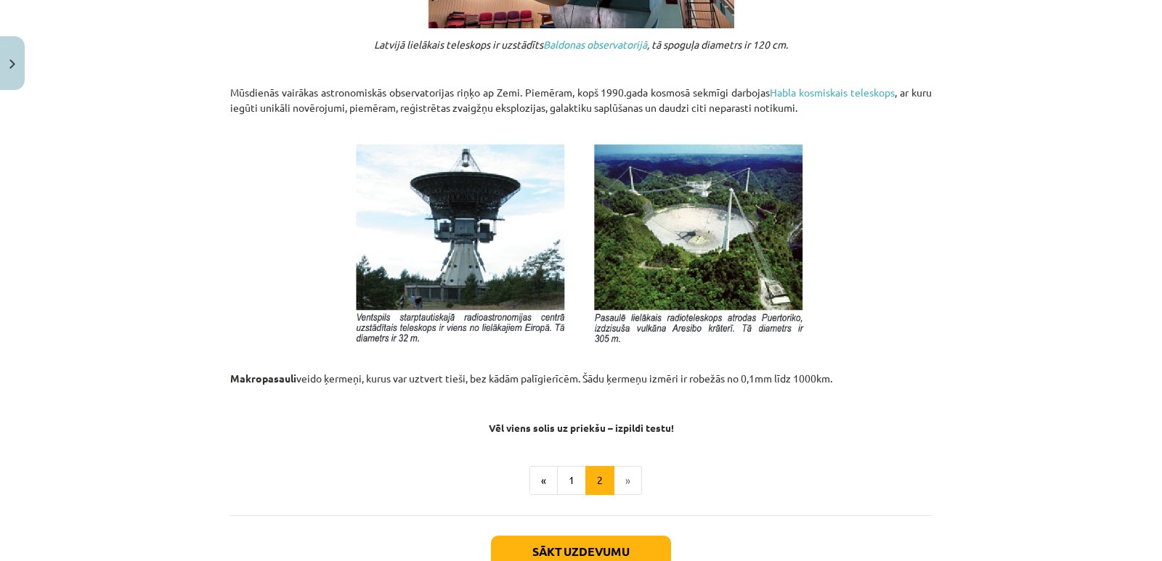
click at [1011, 401] on div "Mācību tēma: Dabaszinības - 10. klases 1.ieskaites mācību materiāls #3 2. tēma.…" at bounding box center [581, 280] width 1162 height 561
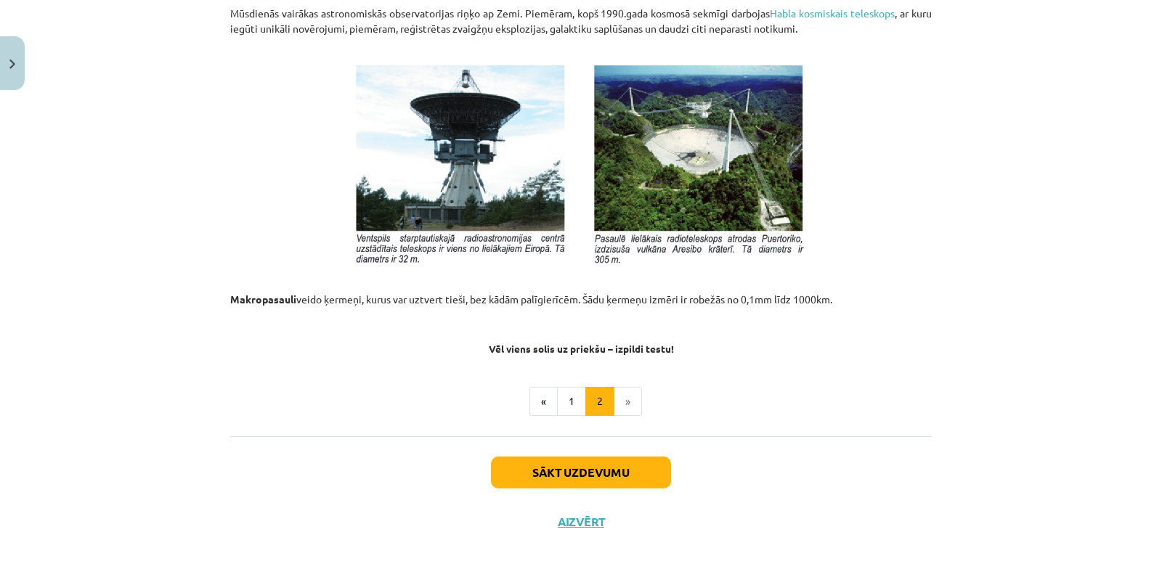
scroll to position [1575, 0]
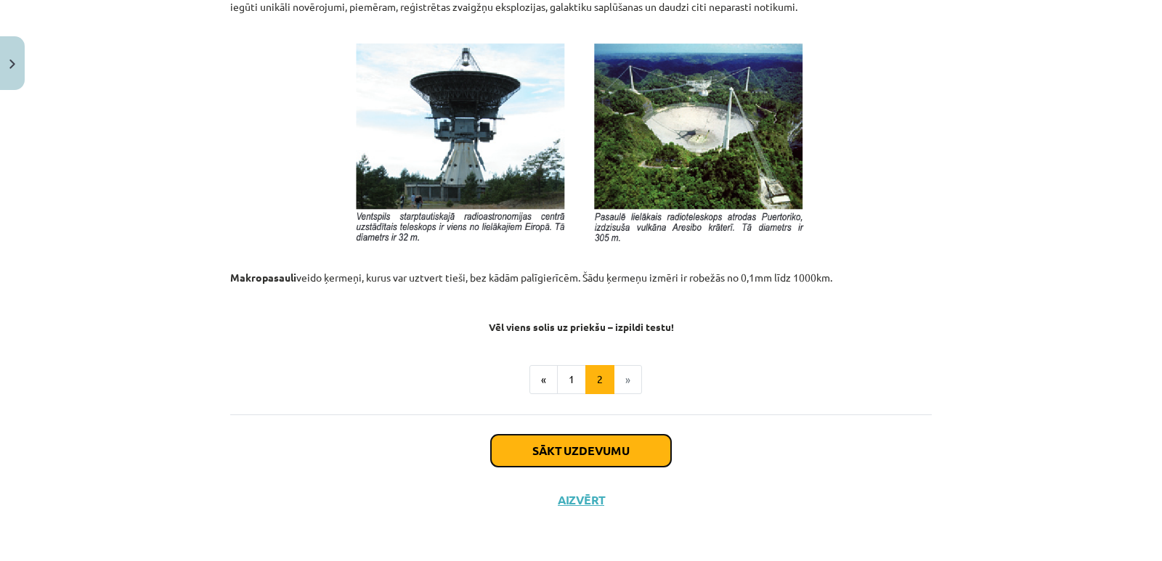
click at [618, 448] on button "Sākt uzdevumu" at bounding box center [581, 451] width 180 height 32
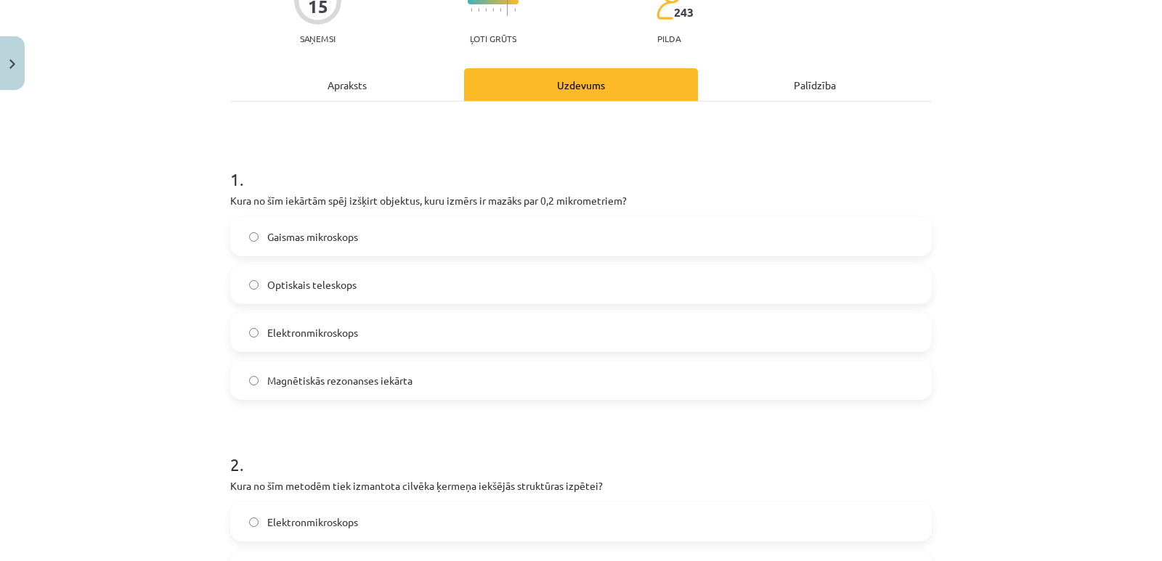
scroll to position [181, 0]
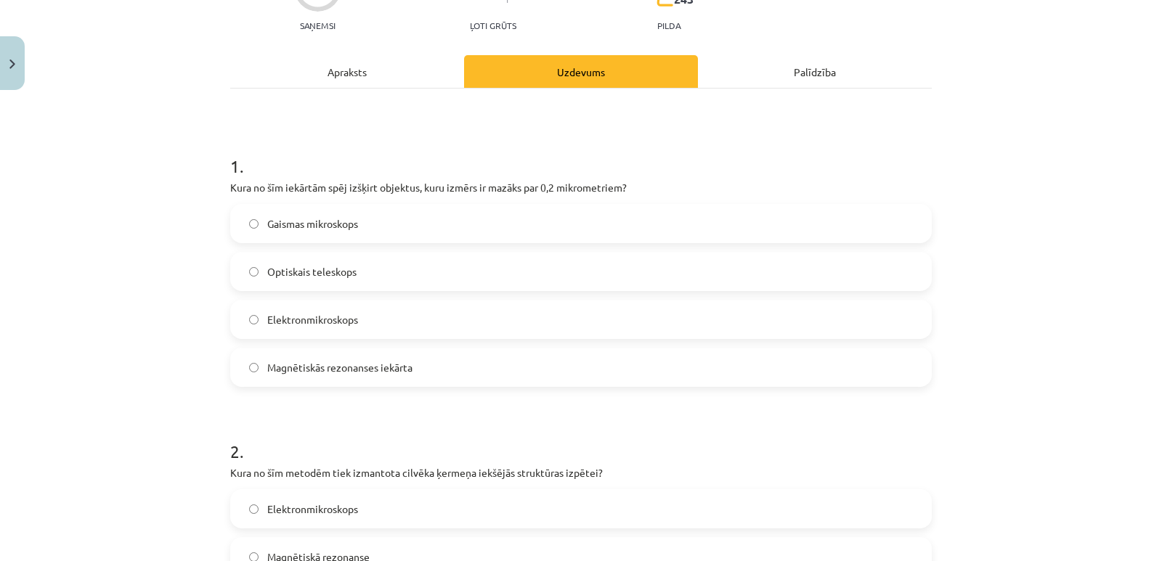
click at [333, 222] on span "Gaismas mikroskops" at bounding box center [312, 223] width 91 height 15
click at [356, 73] on div "Apraksts" at bounding box center [347, 71] width 234 height 33
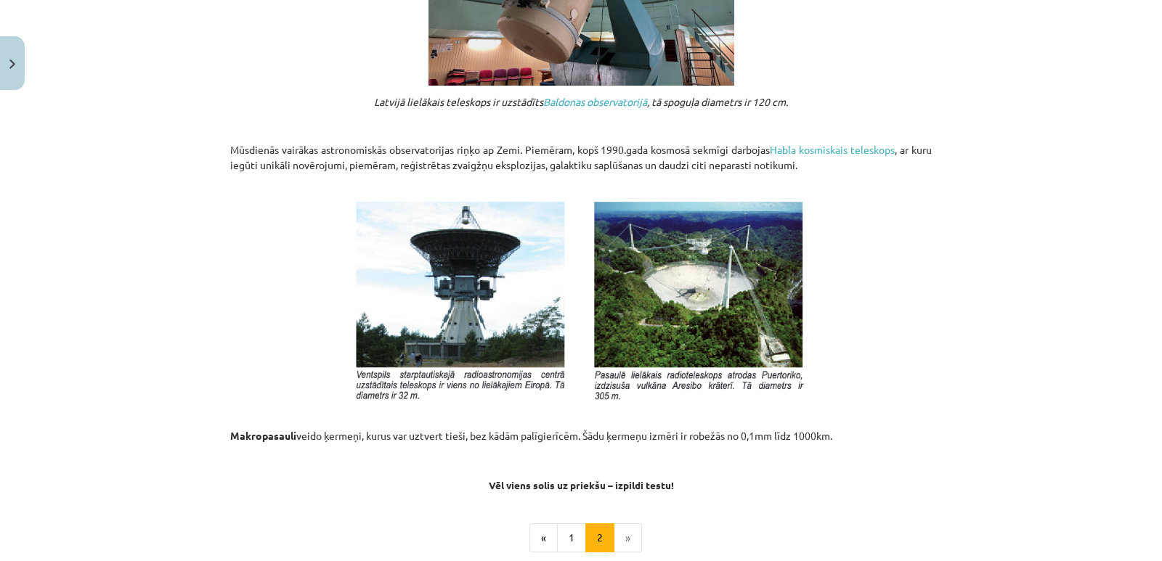
scroll to position [1575, 0]
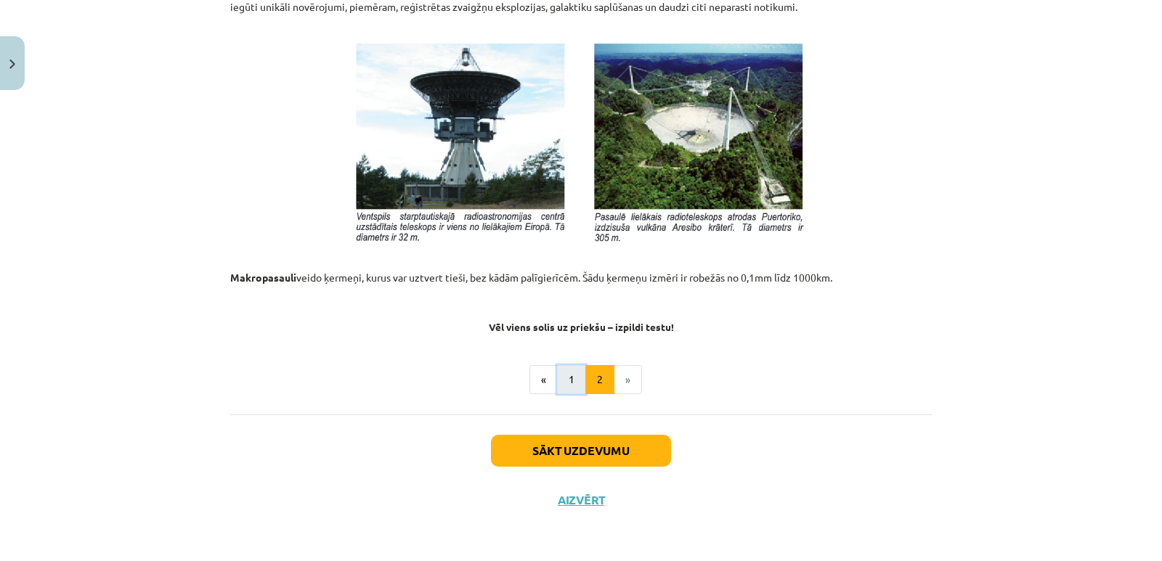
click at [564, 375] on button "1" at bounding box center [571, 379] width 29 height 29
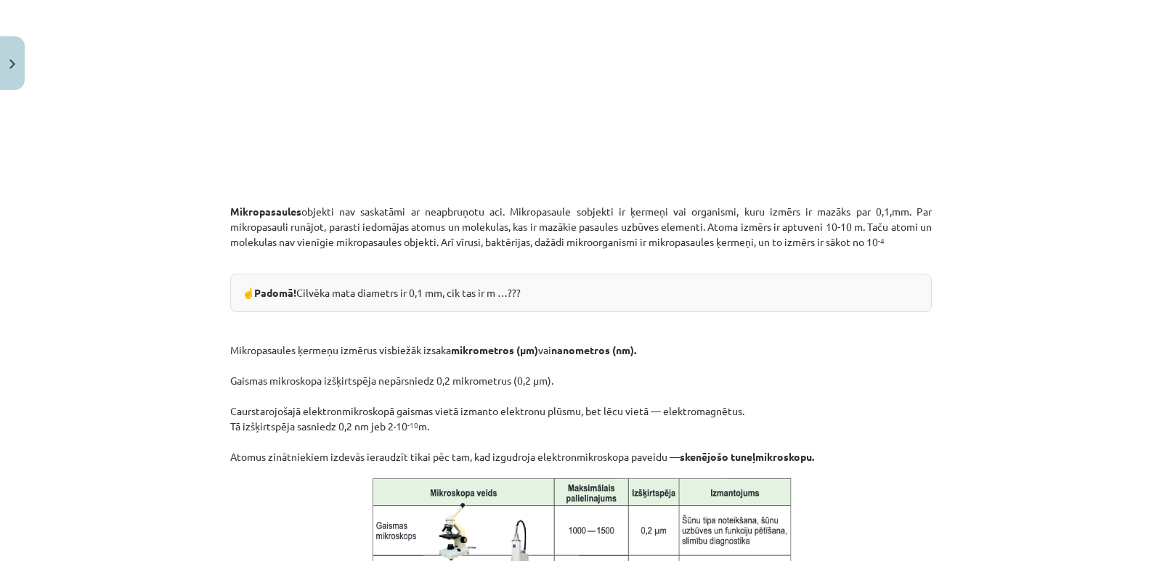
scroll to position [864, 0]
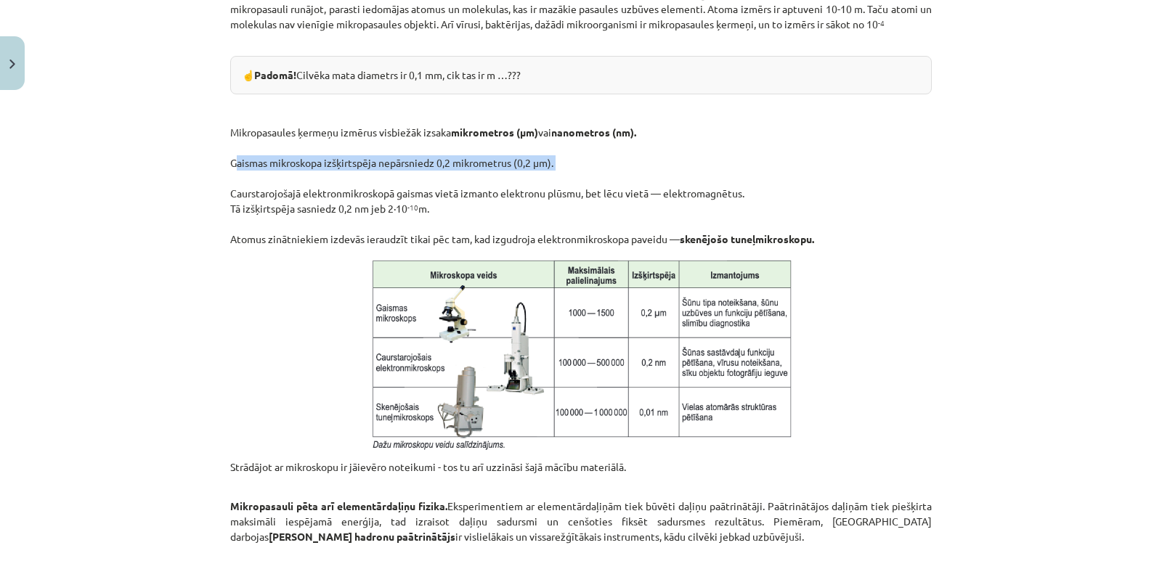
drag, startPoint x: 226, startPoint y: 163, endPoint x: 544, endPoint y: 170, distance: 318.0
click at [544, 170] on p "Mikropasaules ķermeņu izmērus visbiežāk izsaka mikrometros (μm) vai nanometros …" at bounding box center [580, 170] width 701 height 152
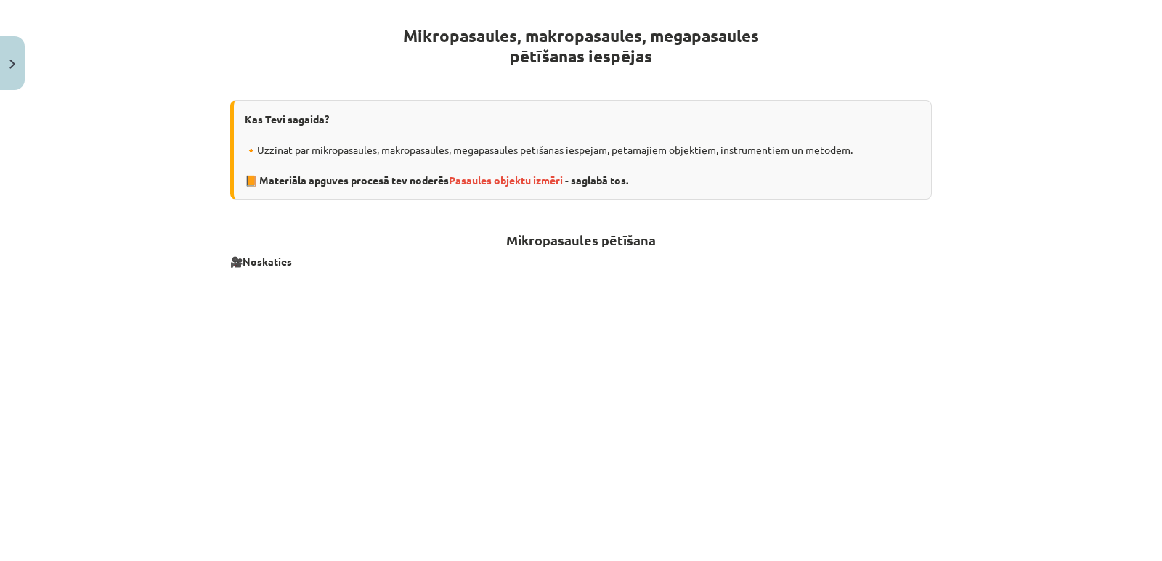
scroll to position [0, 0]
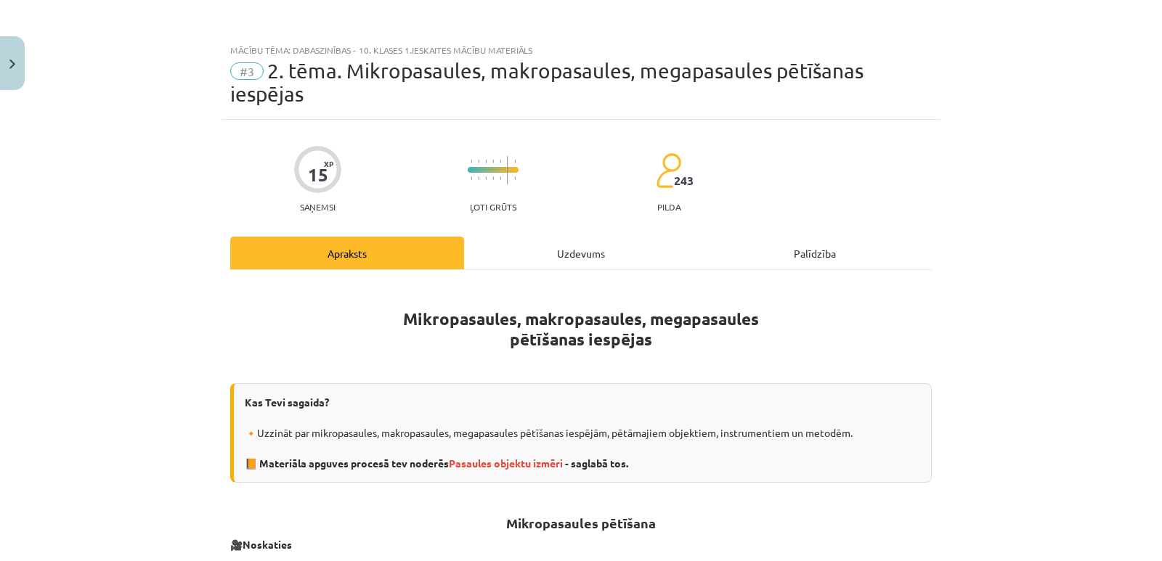
click at [576, 253] on div "Uzdevums" at bounding box center [581, 253] width 234 height 33
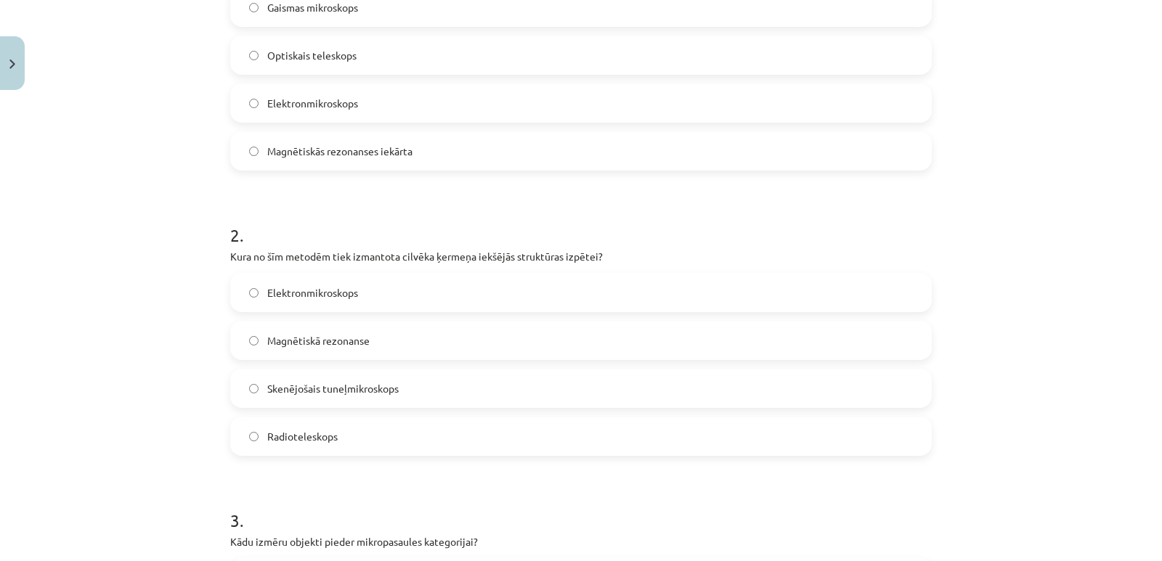
scroll to position [399, 0]
click at [293, 341] on span "Magnētiskā rezonanse" at bounding box center [318, 339] width 102 height 15
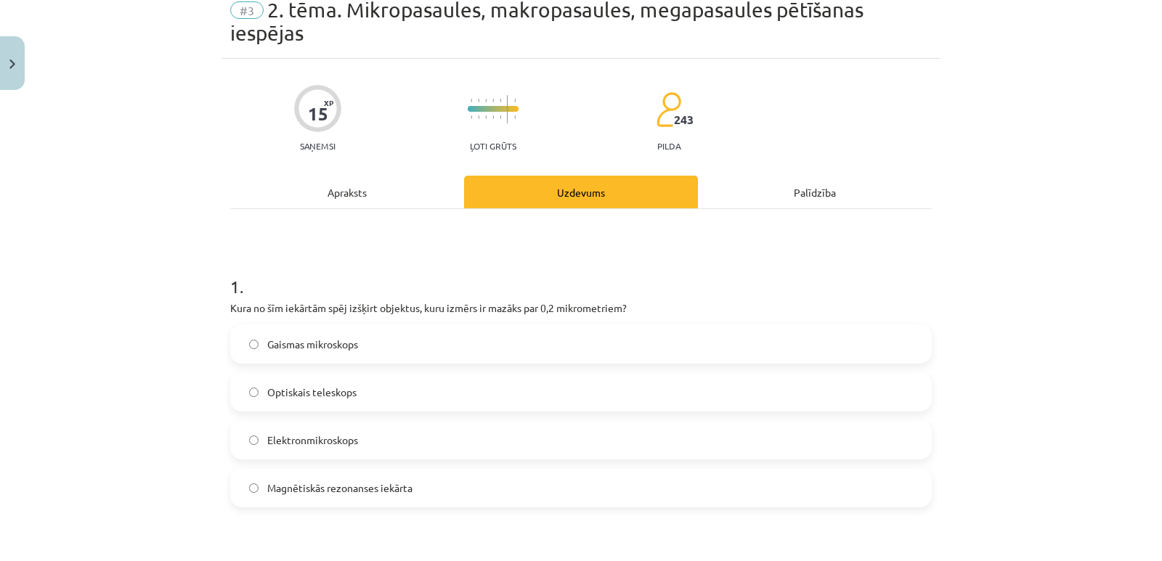
scroll to position [36, 0]
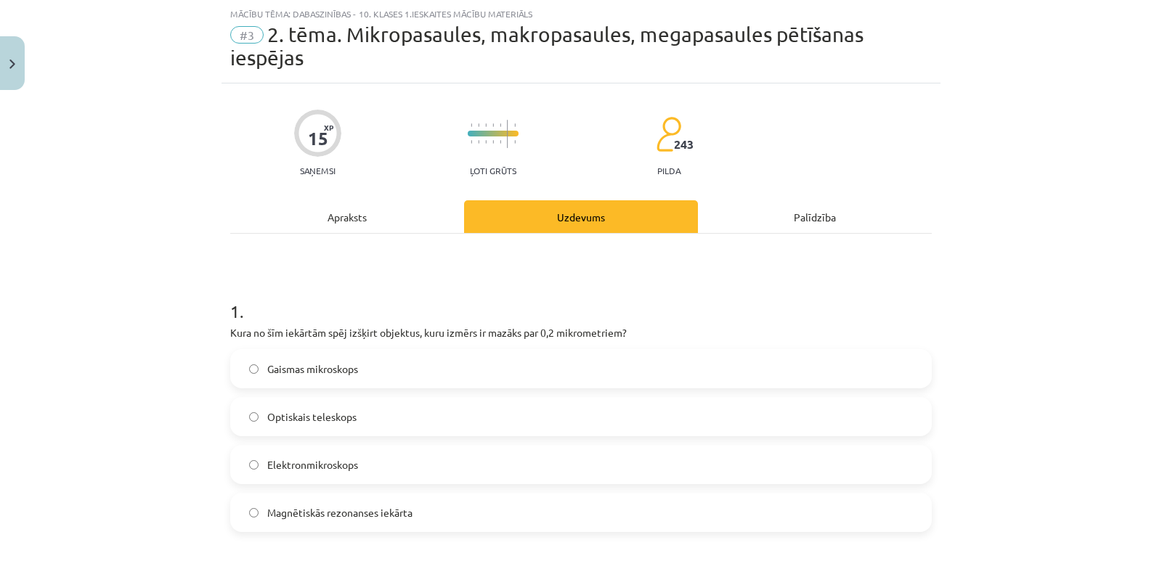
click at [343, 213] on div "Apraksts" at bounding box center [347, 216] width 234 height 33
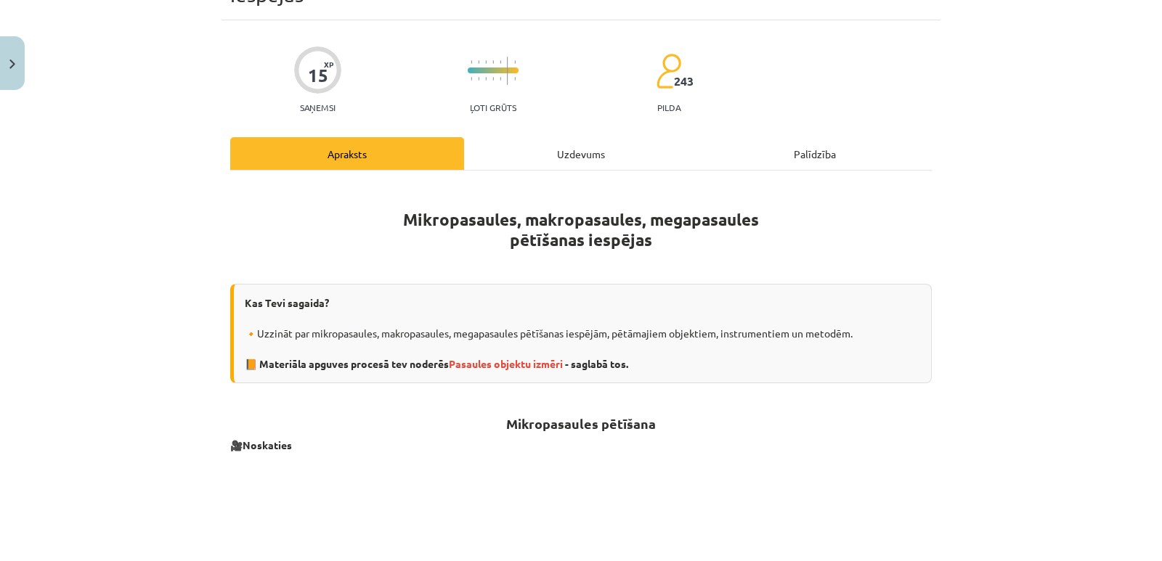
scroll to position [0, 0]
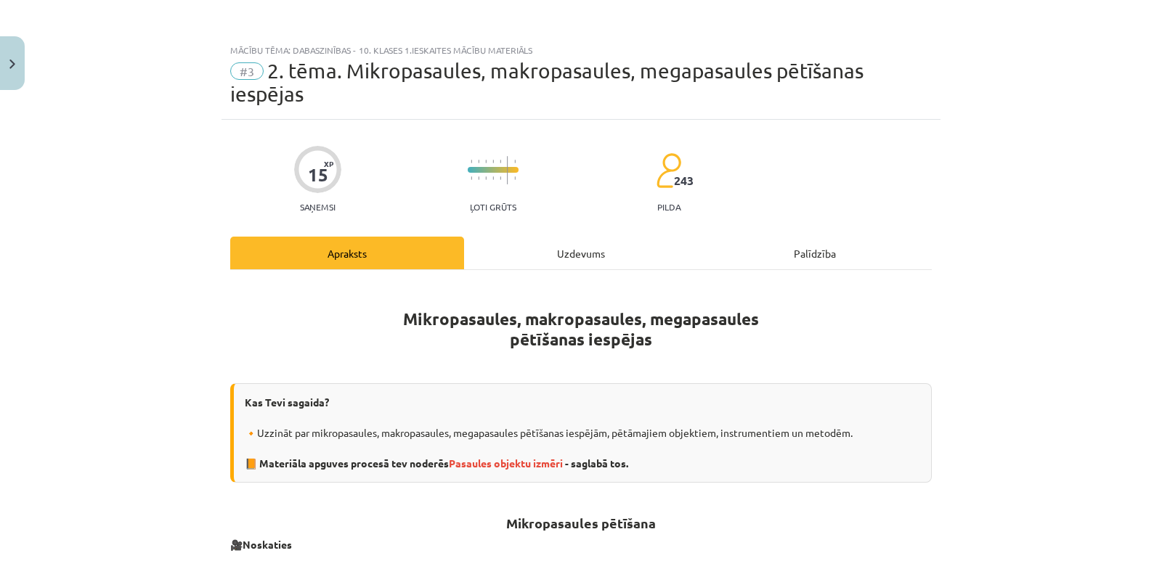
click at [567, 257] on div "Uzdevums" at bounding box center [581, 253] width 234 height 33
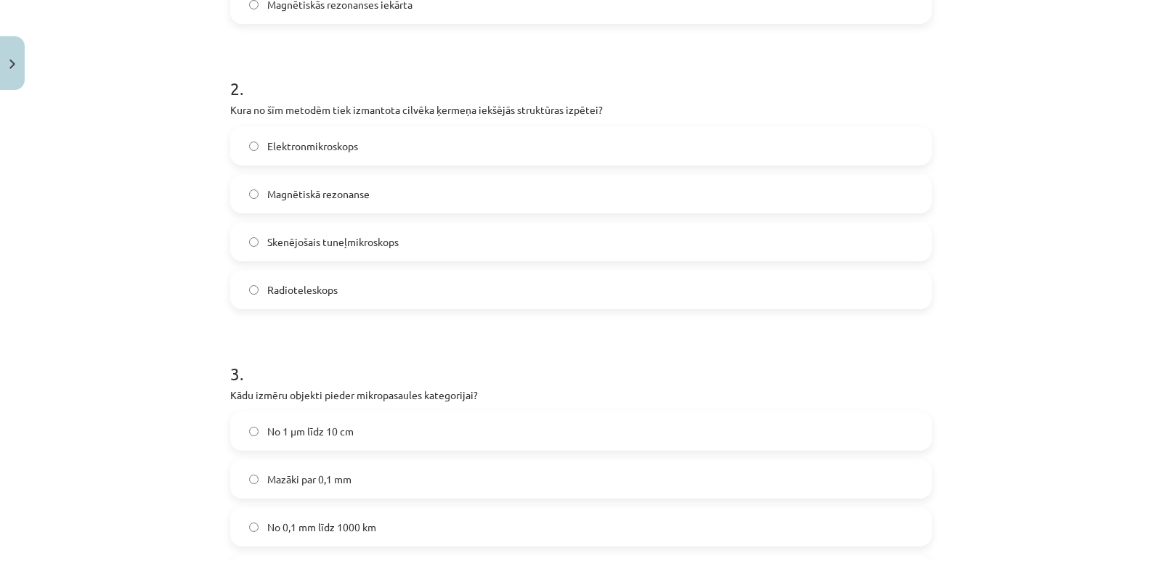
scroll to position [690, 0]
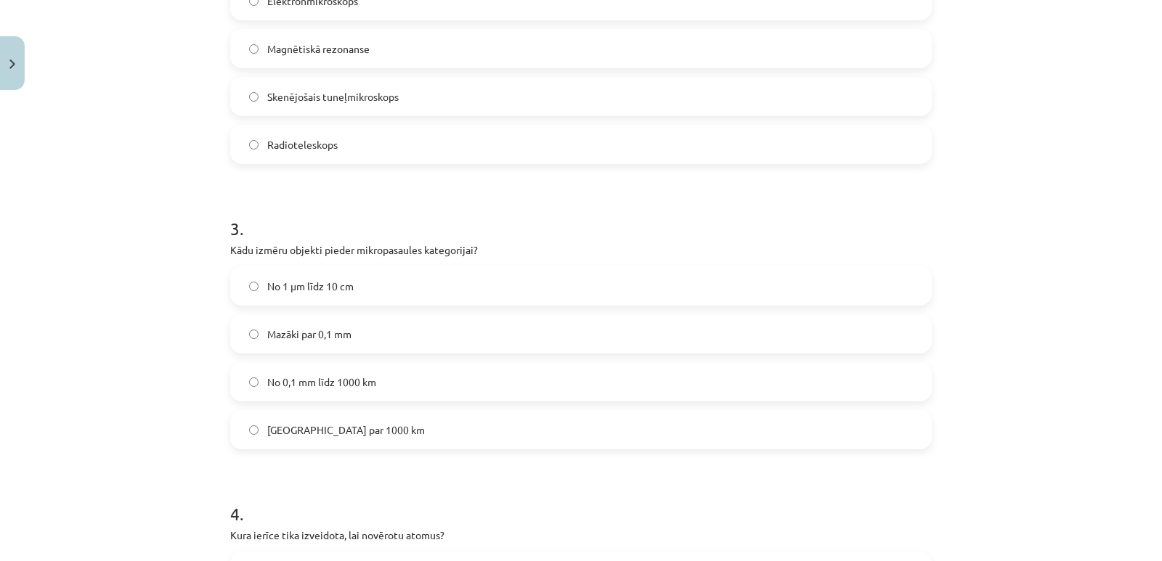
click at [302, 335] on span "Mazāki par 0,1 mm" at bounding box center [309, 334] width 84 height 15
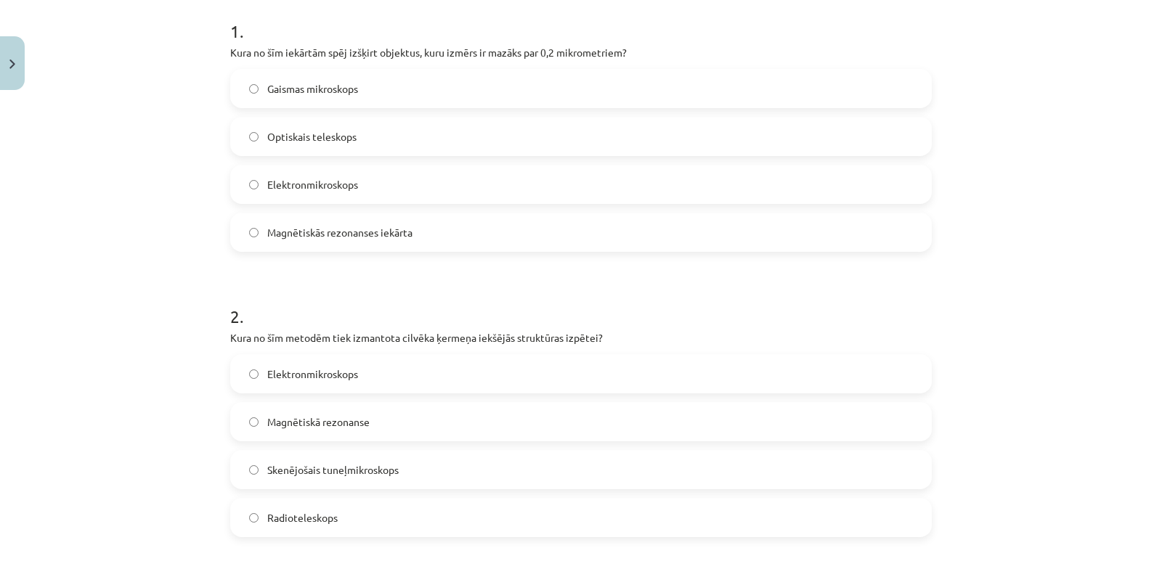
scroll to position [73, 0]
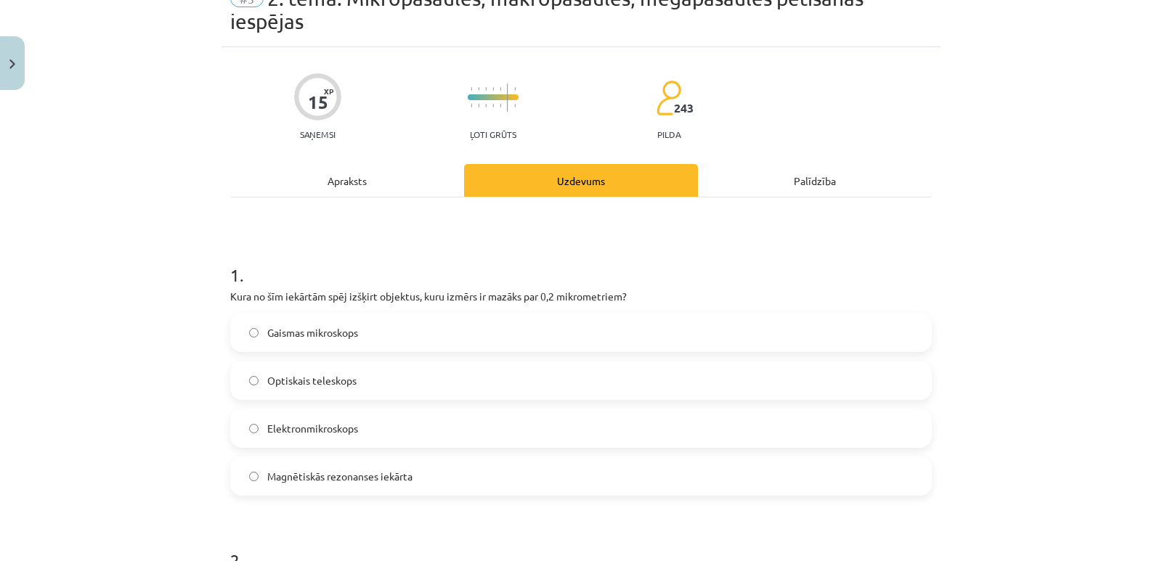
click at [364, 182] on div "Apraksts" at bounding box center [347, 180] width 234 height 33
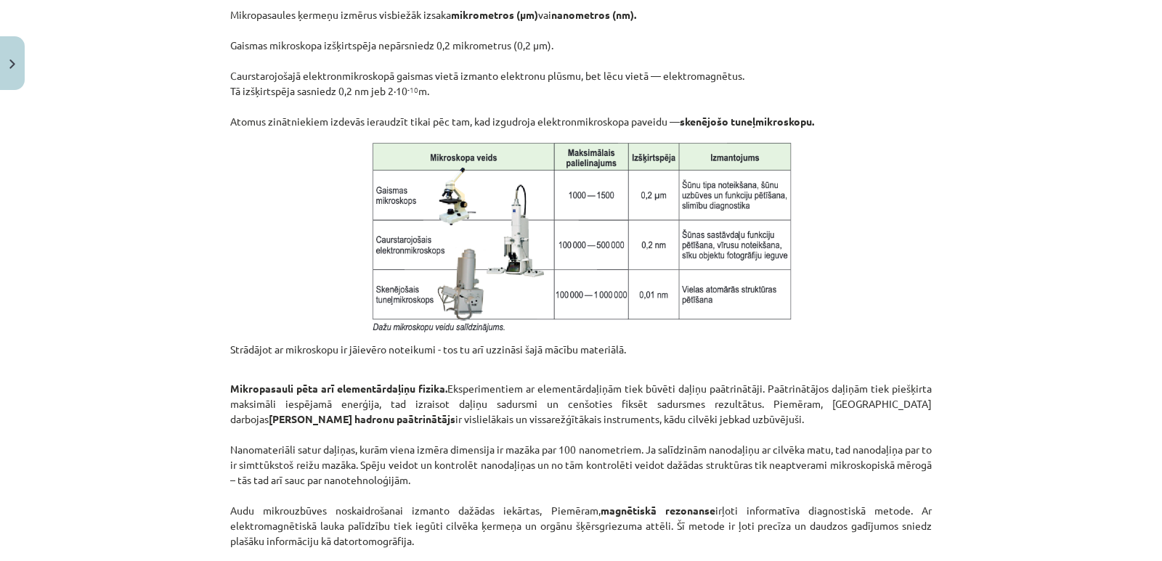
scroll to position [980, 0]
click at [907, 283] on p at bounding box center [580, 236] width 701 height 195
click at [1022, 460] on div "Mācību tēma: Dabaszinības - 10. klases 1.ieskaites mācību materiāls #3 2. tēma.…" at bounding box center [581, 280] width 1162 height 561
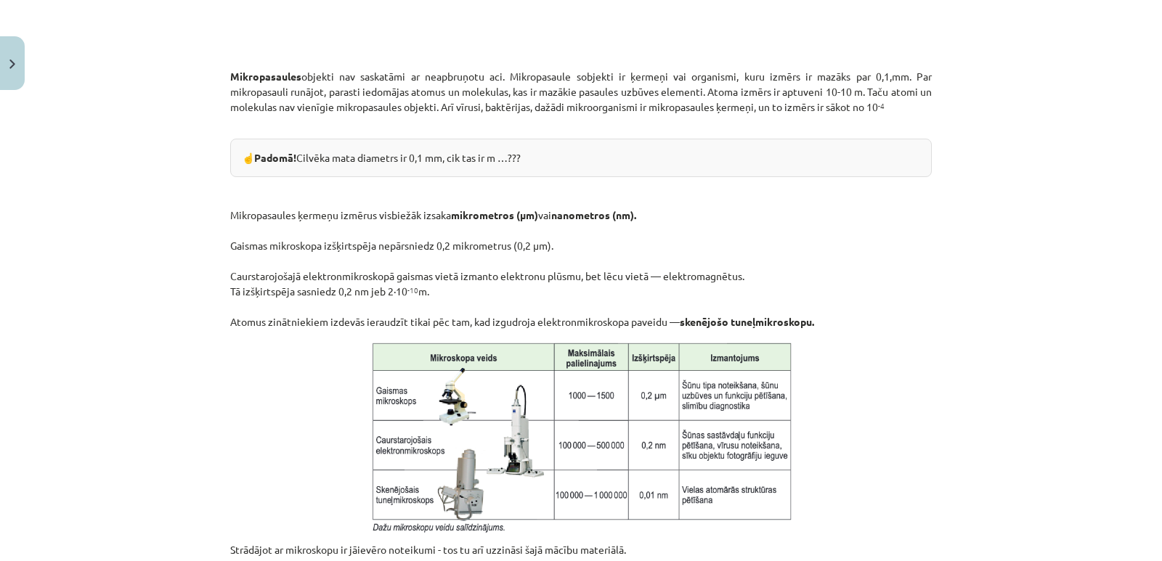
scroll to position [762, 0]
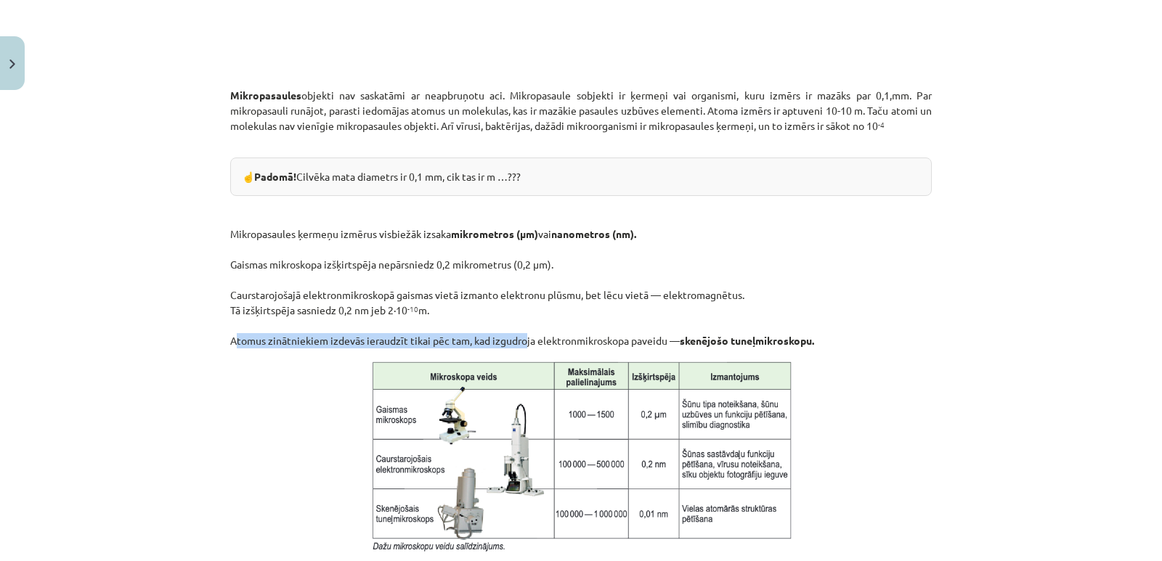
drag, startPoint x: 219, startPoint y: 343, endPoint x: 515, endPoint y: 344, distance: 296.2
click at [515, 344] on div "15 XP Saņemsi Ļoti grūts 243 pilda Apraksts Uzdevums Palīdzība Mikropasaules, m…" at bounding box center [580, 166] width 719 height 1617
drag, startPoint x: 522, startPoint y: 338, endPoint x: 593, endPoint y: 338, distance: 71.1
click at [593, 338] on p "Mikropasaules ķermeņu izmērus visbiežāk izsaka mikrometros (μm) vai nanometros …" at bounding box center [580, 272] width 701 height 152
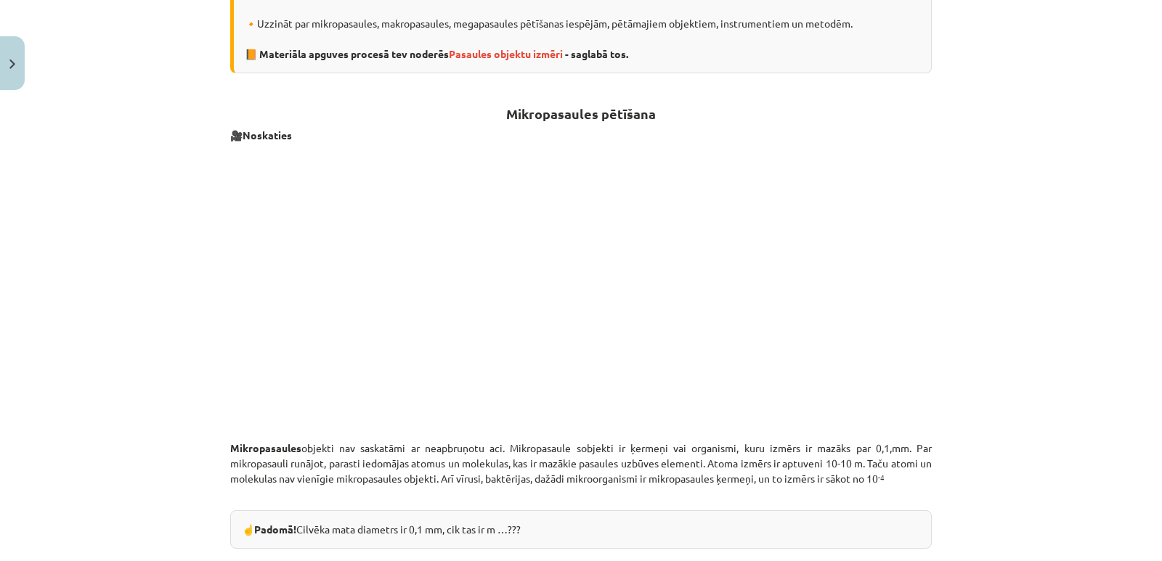
scroll to position [181, 0]
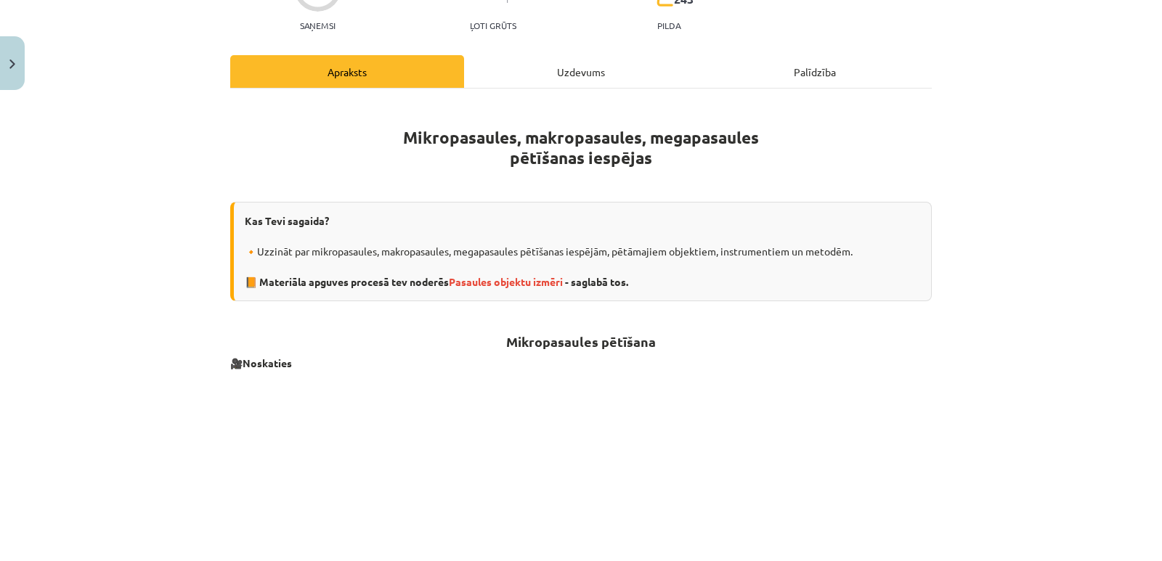
click at [567, 74] on div "Uzdevums" at bounding box center [581, 71] width 234 height 33
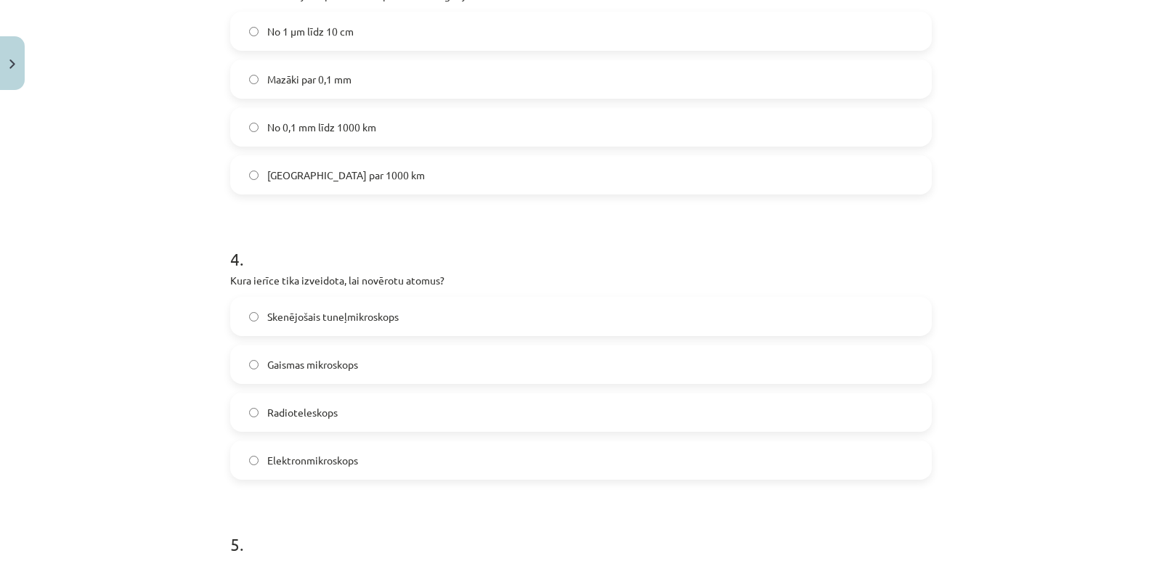
scroll to position [980, 0]
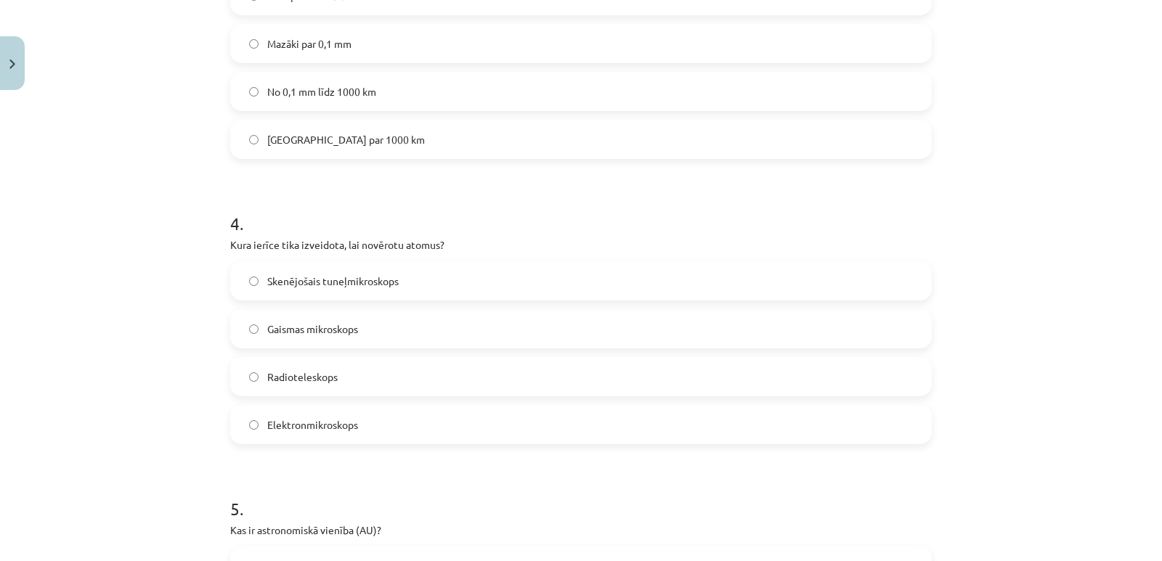
click at [370, 281] on span "Skenējošais tuneļmikroskops" at bounding box center [332, 281] width 131 height 15
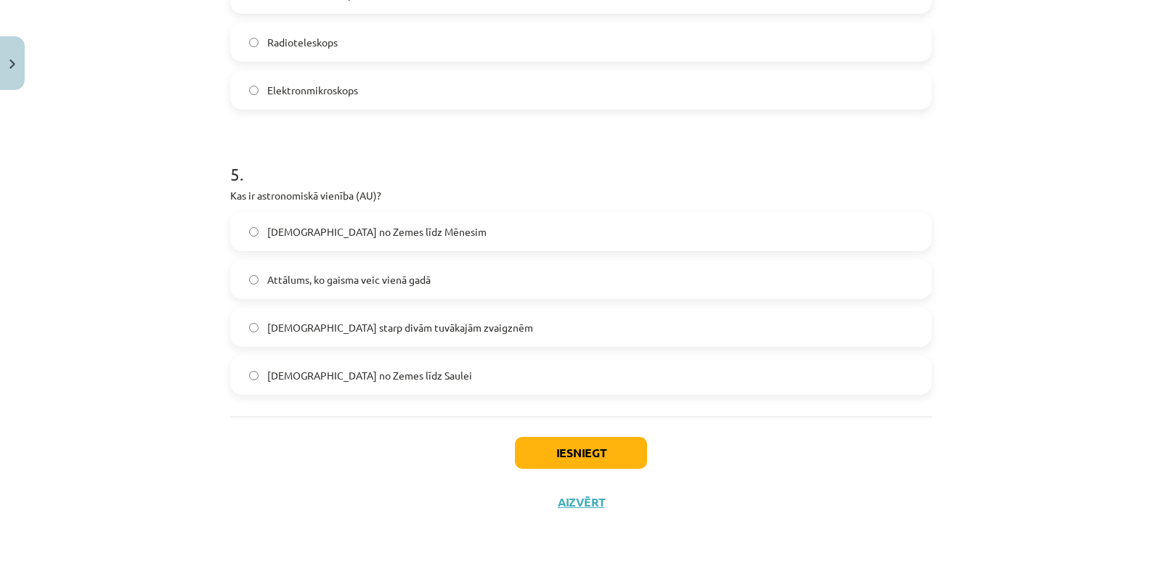
scroll to position [1317, 0]
click at [326, 370] on span "Attālums no Zemes līdz Saulei" at bounding box center [369, 373] width 205 height 15
click at [598, 456] on button "Iesniegt" at bounding box center [581, 451] width 132 height 32
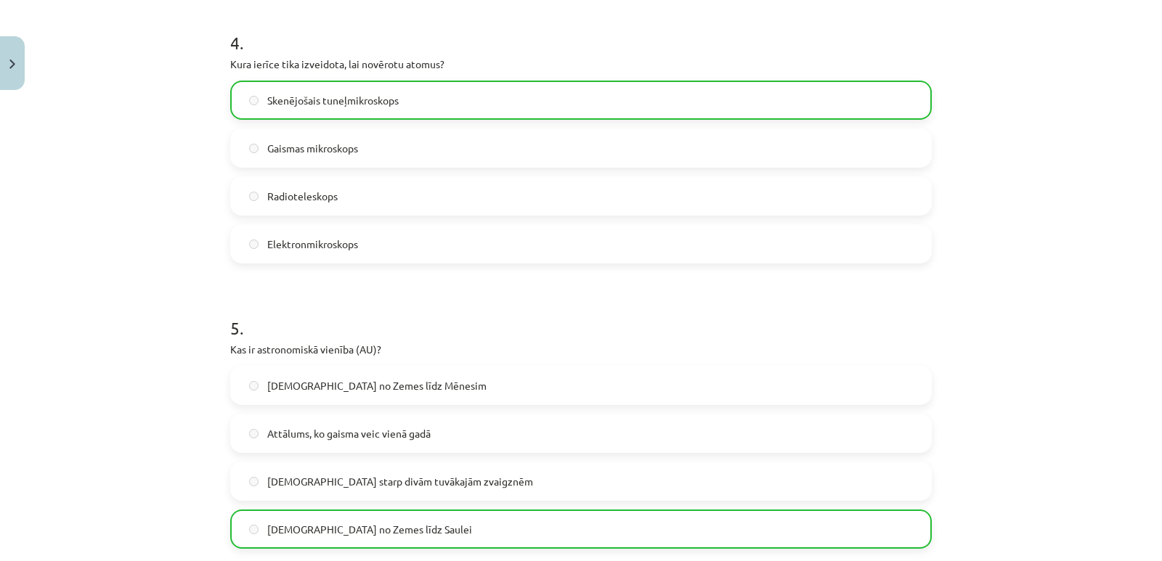
scroll to position [1363, 0]
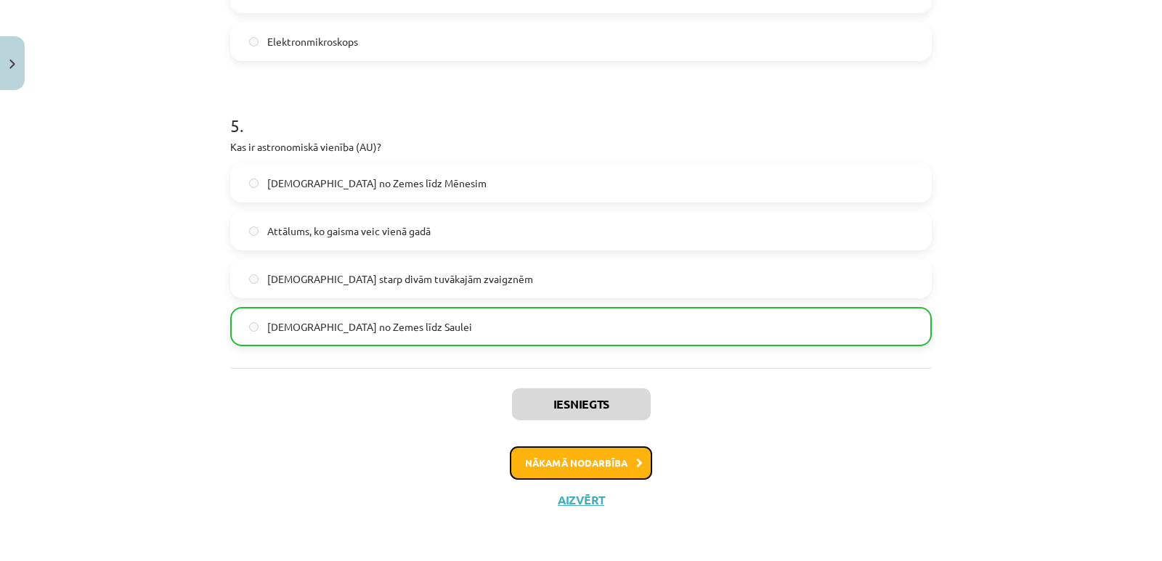
click at [609, 460] on button "Nākamā nodarbība" at bounding box center [581, 462] width 142 height 33
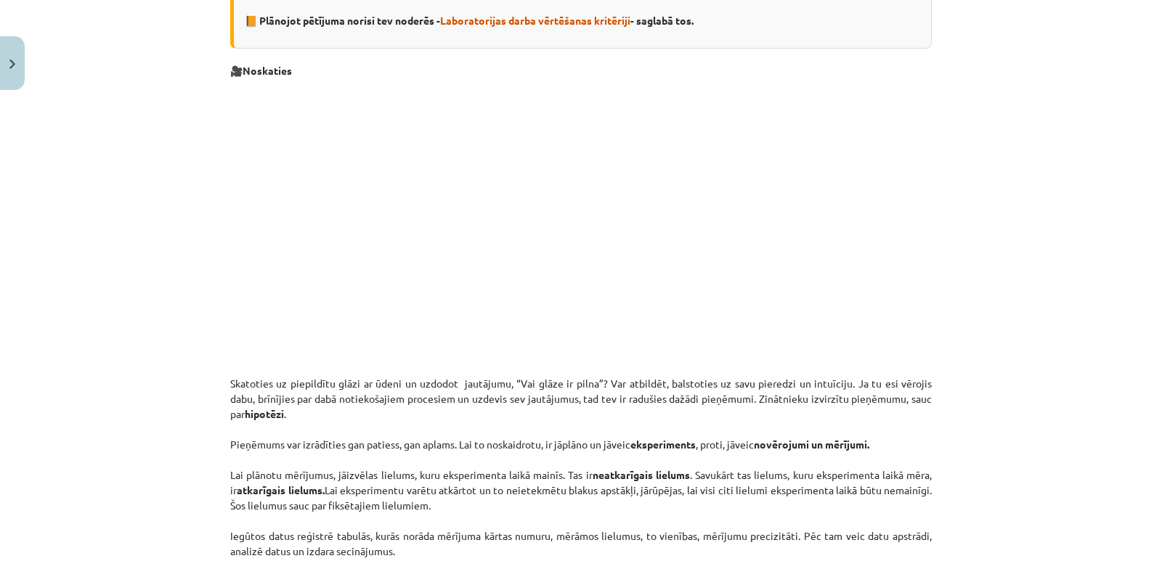
scroll to position [0, 0]
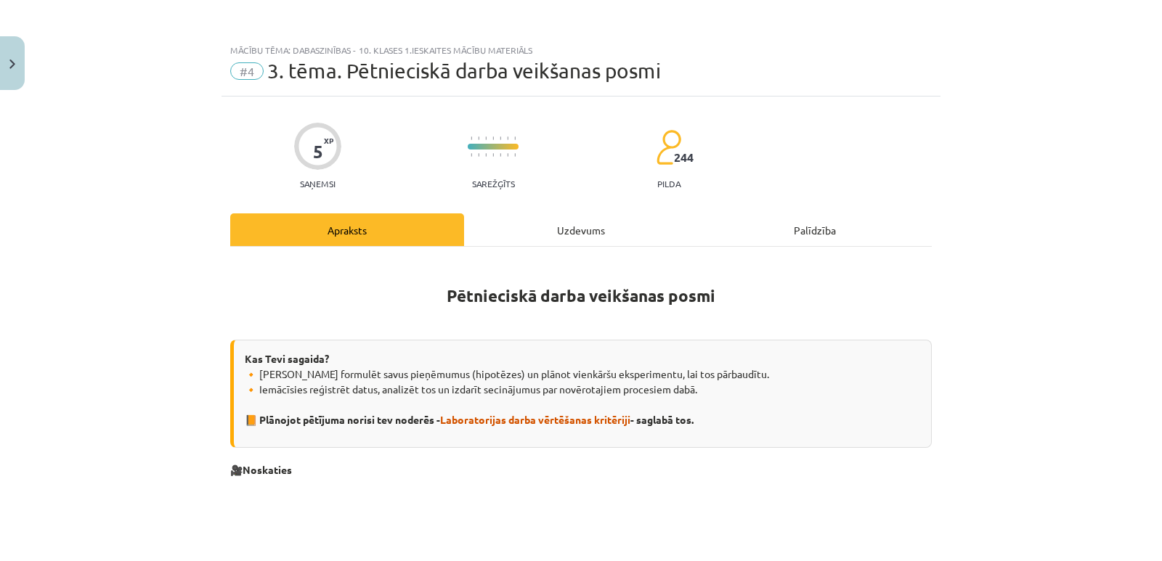
click at [569, 225] on div "Uzdevums" at bounding box center [581, 229] width 234 height 33
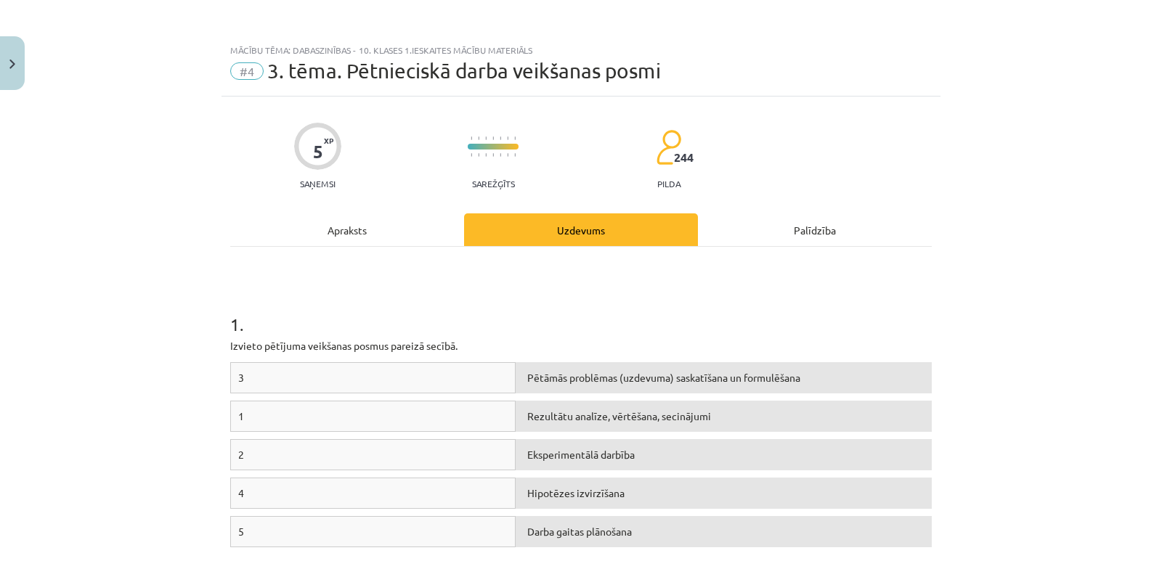
click at [365, 232] on div "Apraksts" at bounding box center [347, 229] width 234 height 33
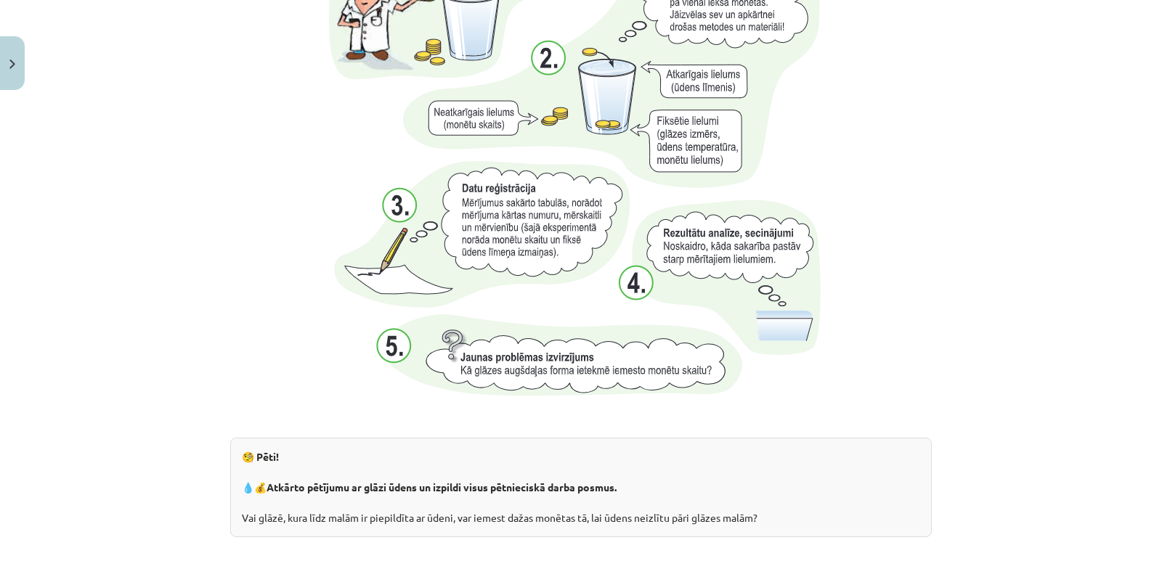
scroll to position [1525, 0]
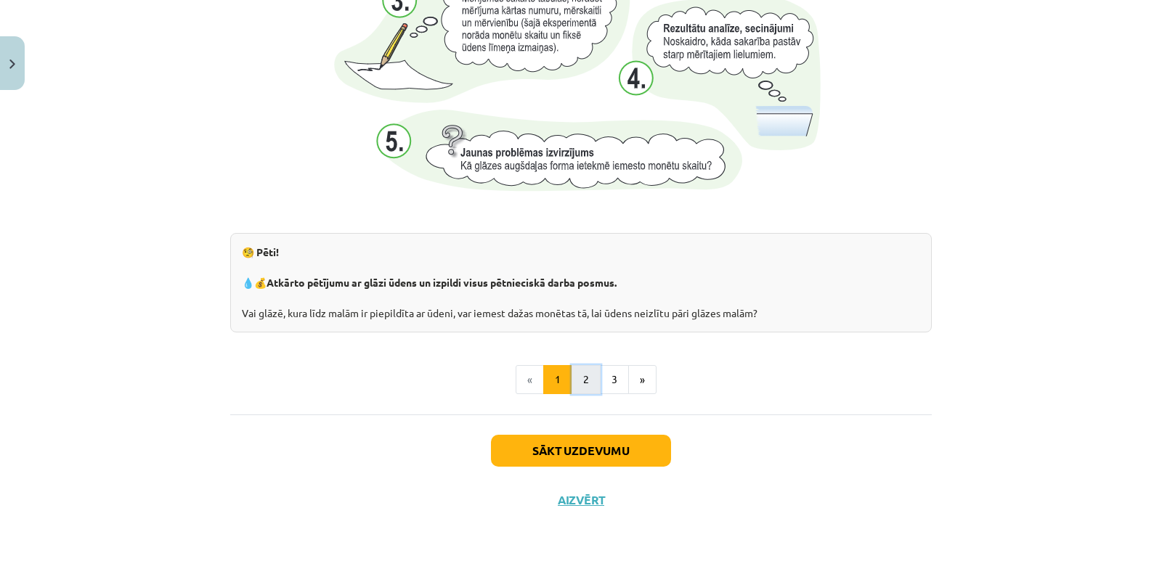
click at [581, 383] on button "2" at bounding box center [585, 379] width 29 height 29
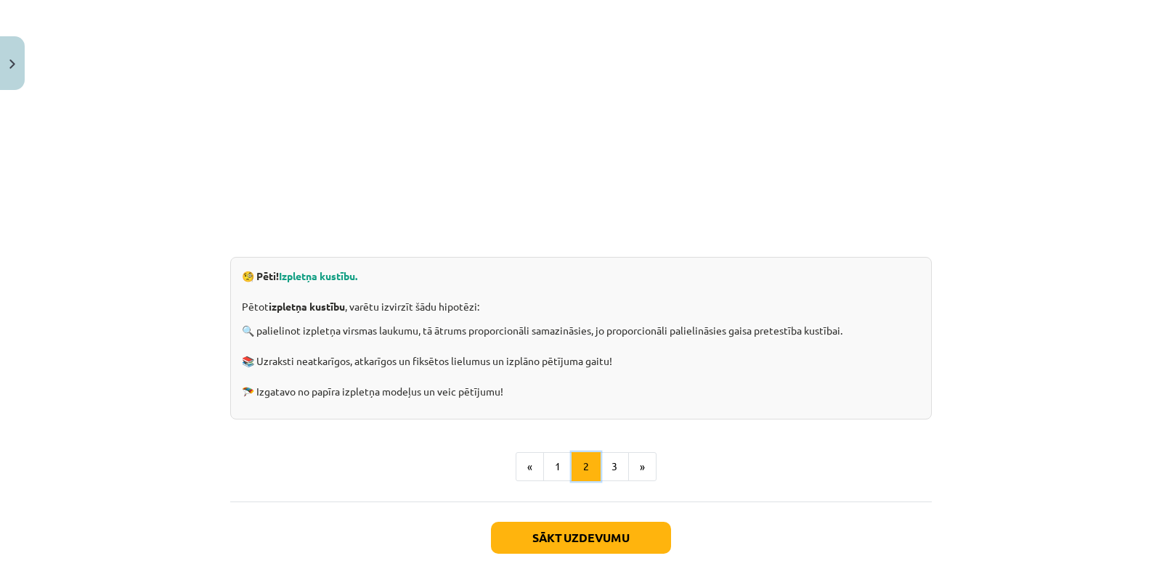
scroll to position [419, 0]
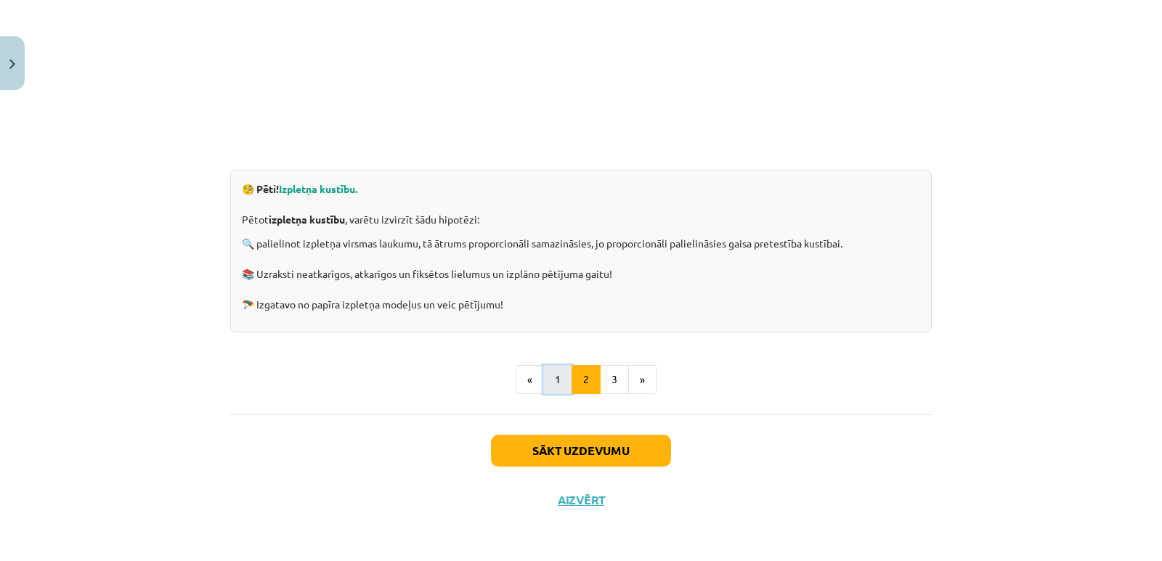
click at [552, 381] on button "1" at bounding box center [557, 379] width 29 height 29
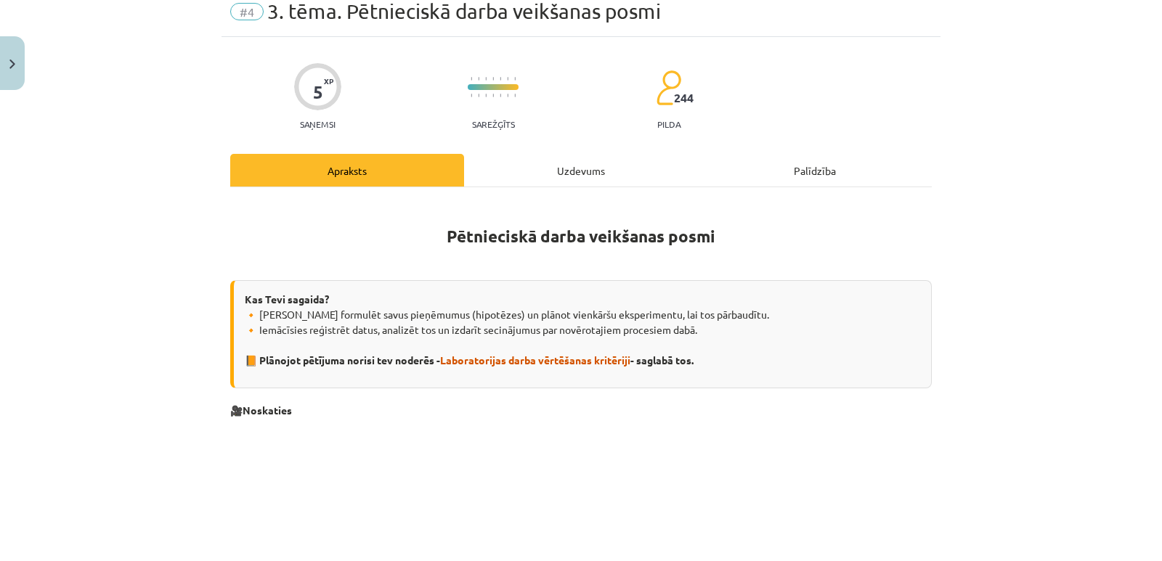
scroll to position [42, 0]
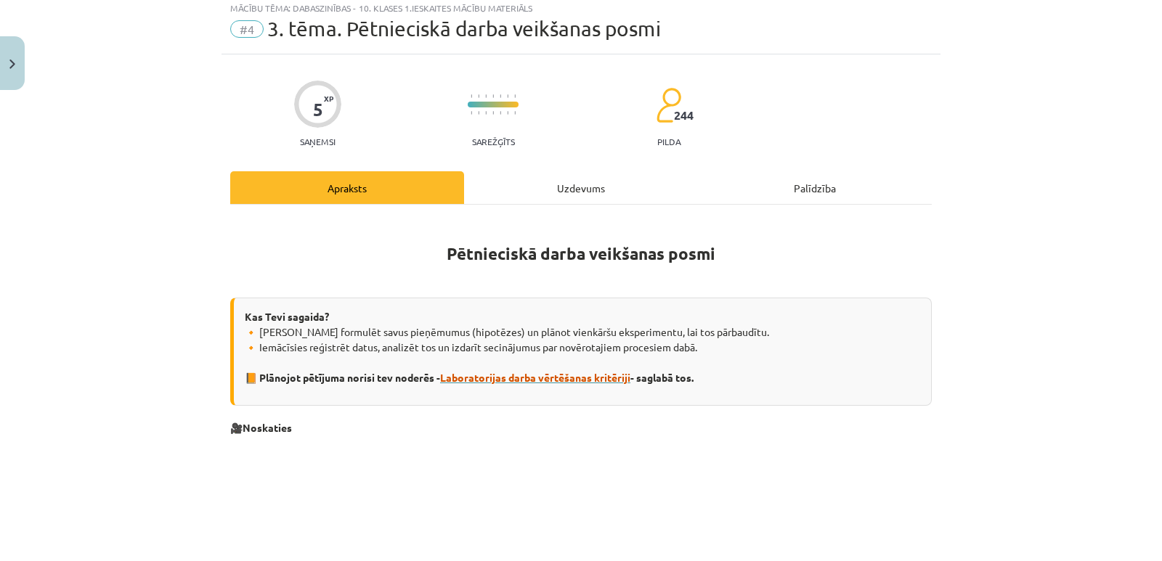
click at [577, 379] on span "Laboratorijas darba vērtēšanas kritēriji" at bounding box center [535, 377] width 190 height 13
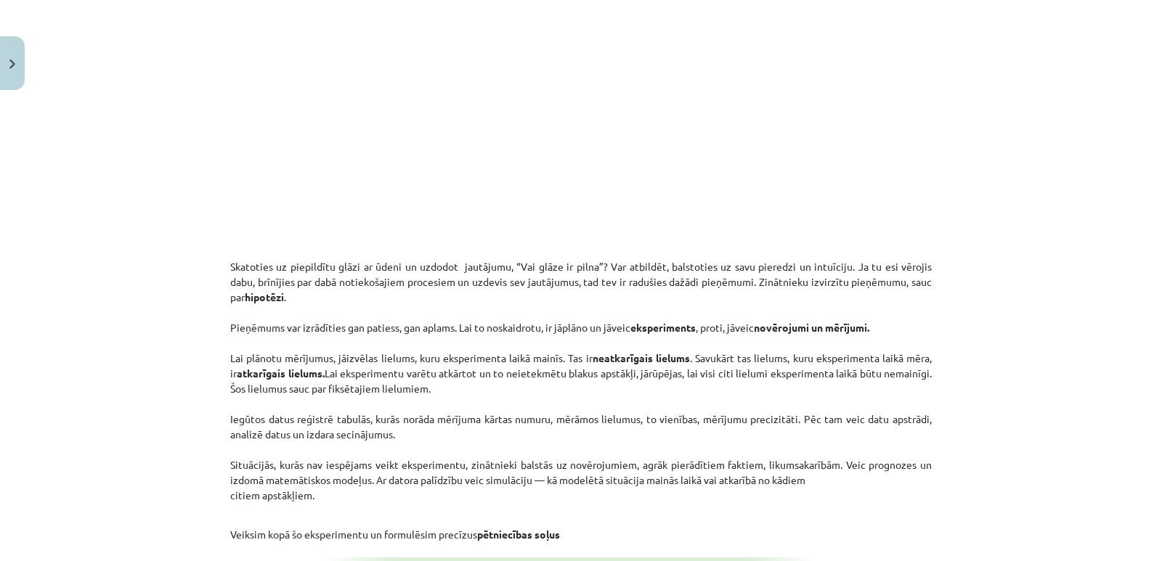
scroll to position [478, 0]
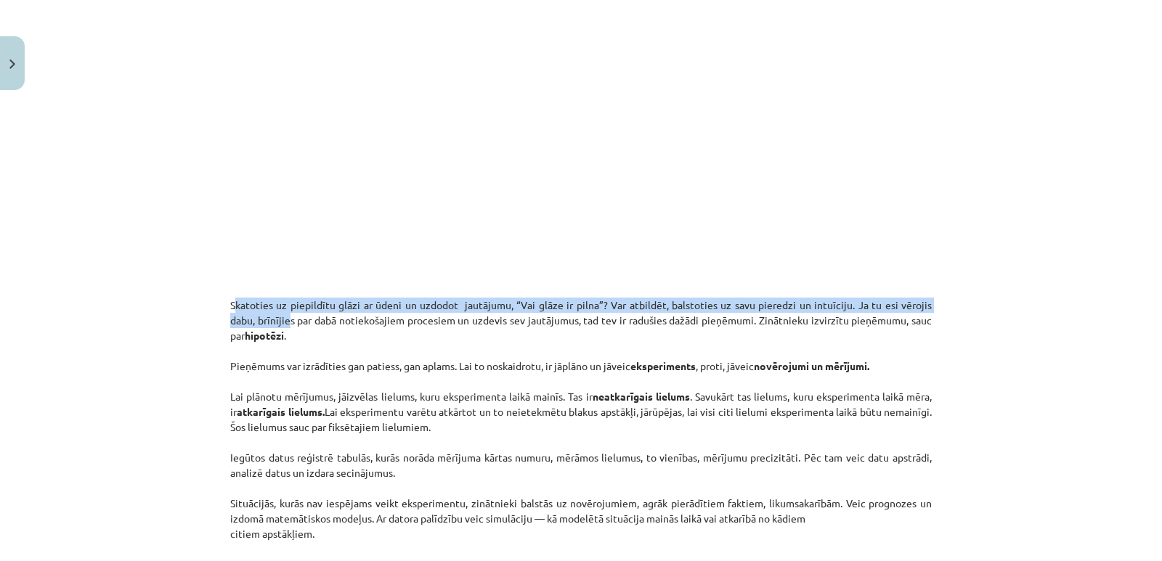
drag, startPoint x: 228, startPoint y: 303, endPoint x: 290, endPoint y: 318, distance: 63.6
click at [290, 318] on p "Skatoties uz piepildītu glāzi ar ūdeni un uzdodot jautājumu, “Vai glāze ir piln…" at bounding box center [580, 427] width 701 height 259
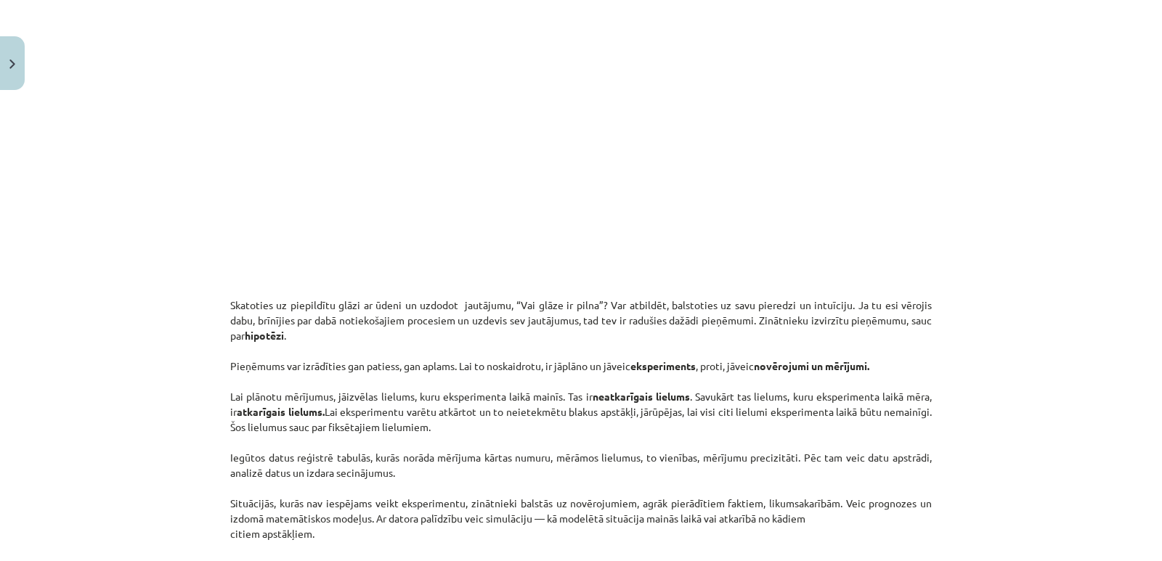
click at [295, 325] on p "Skatoties uz piepildītu glāzi ar ūdeni un uzdodot jautājumu, “Vai glāze ir piln…" at bounding box center [580, 427] width 701 height 259
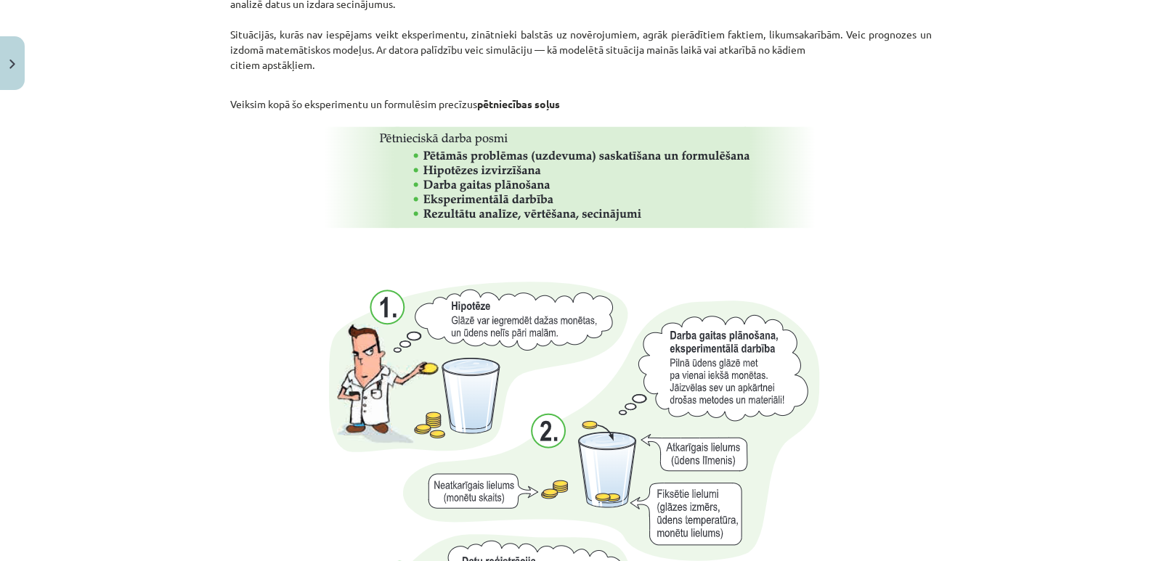
scroll to position [1525, 0]
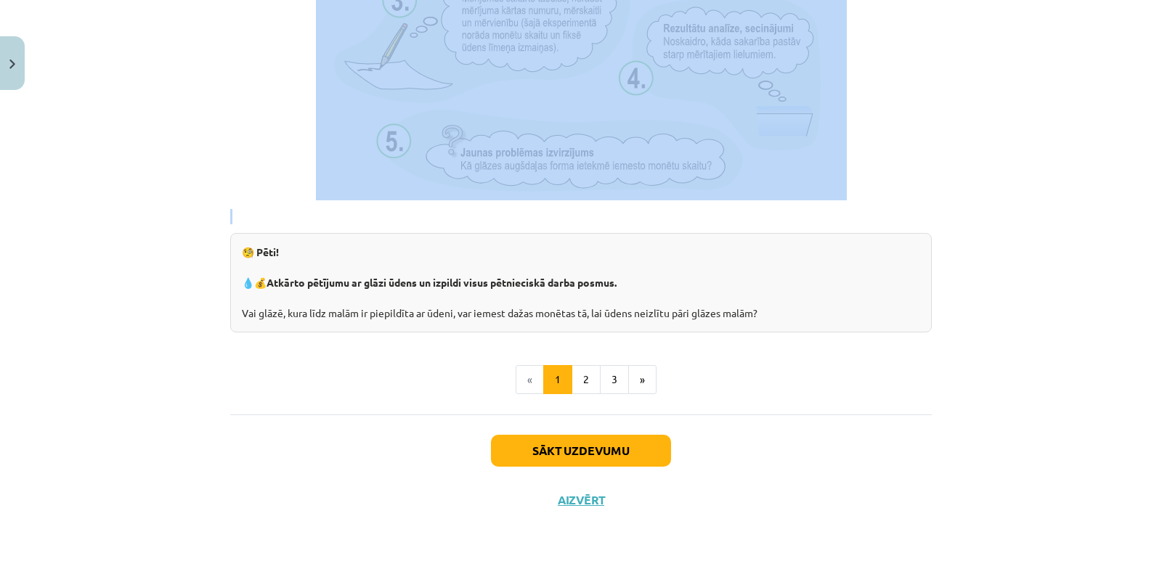
drag, startPoint x: 224, startPoint y: 298, endPoint x: 844, endPoint y: 201, distance: 628.3
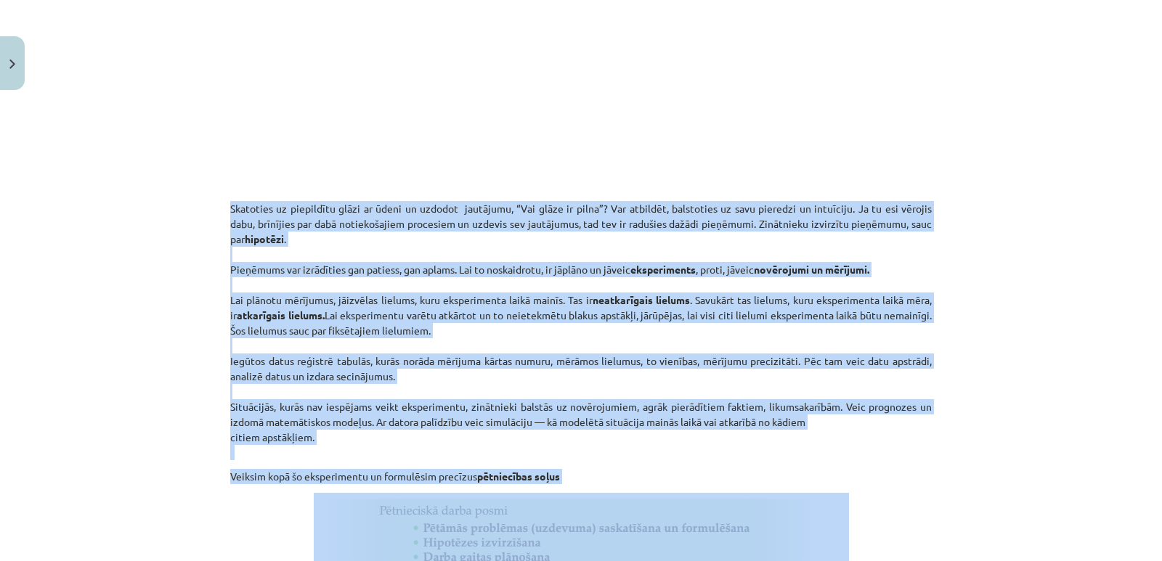
scroll to position [653, 0]
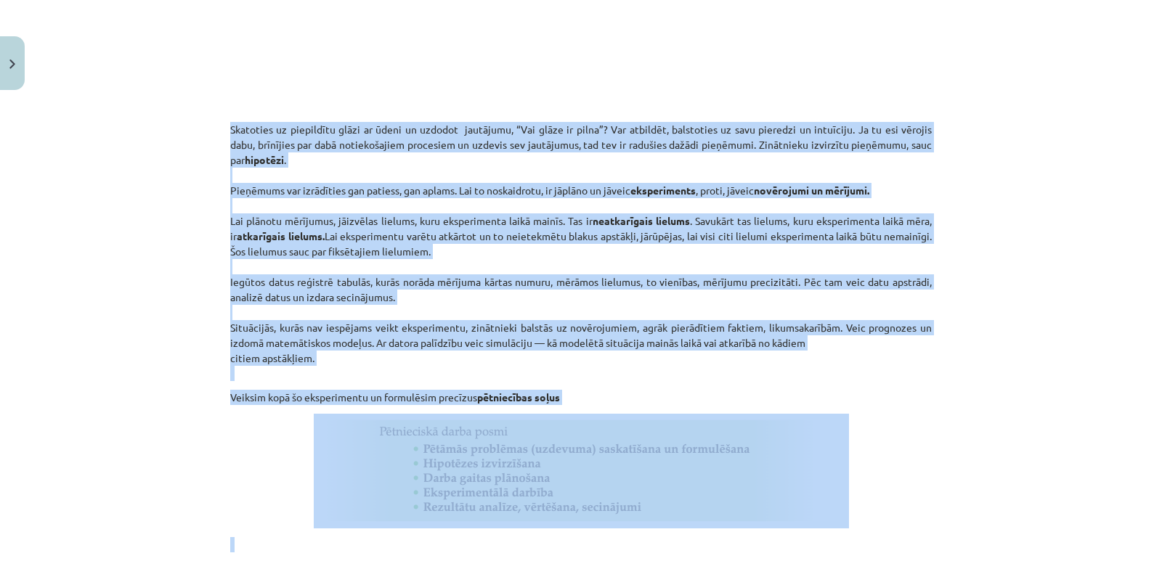
click at [727, 385] on div "Pētnieciskā darba veikšanas posmi Kas Tevi sagaida? 🔸 Mācīsi formulēt savus pie…" at bounding box center [580, 405] width 701 height 1597
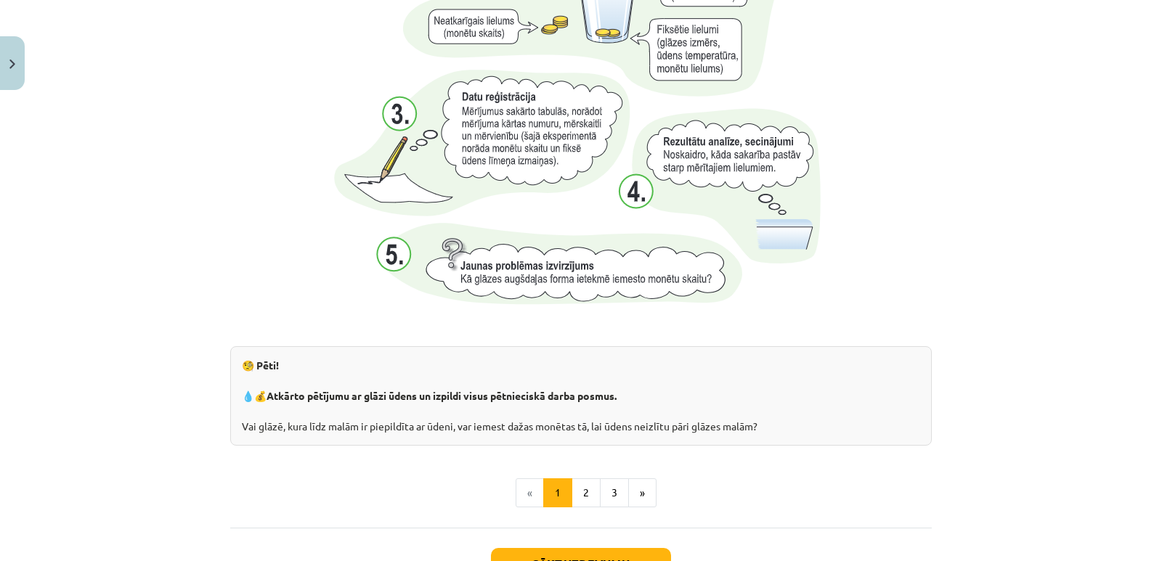
scroll to position [1525, 0]
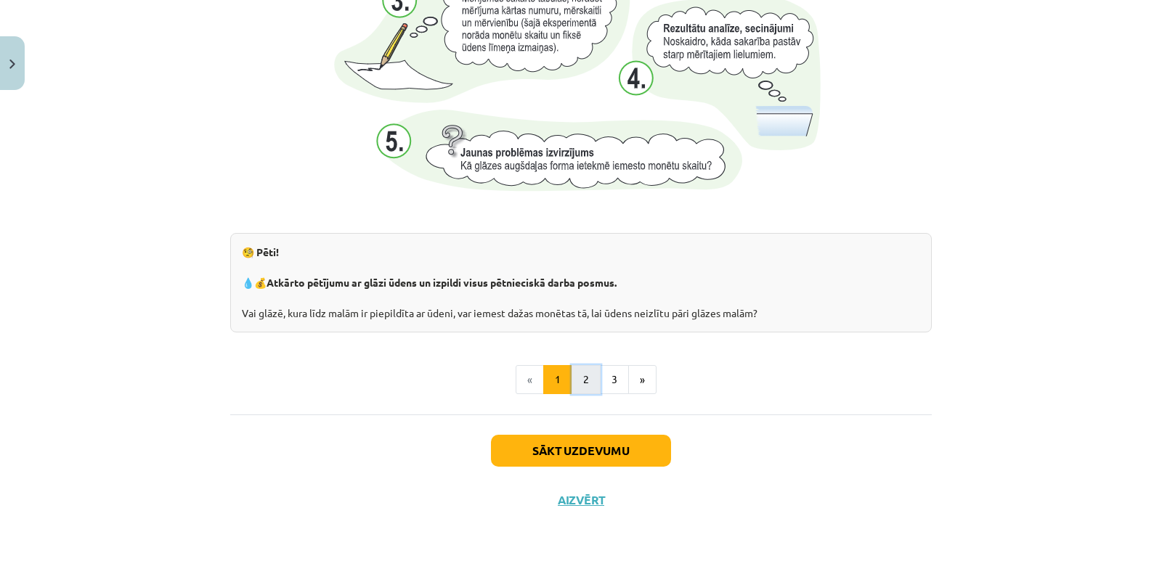
click at [575, 373] on button "2" at bounding box center [585, 379] width 29 height 29
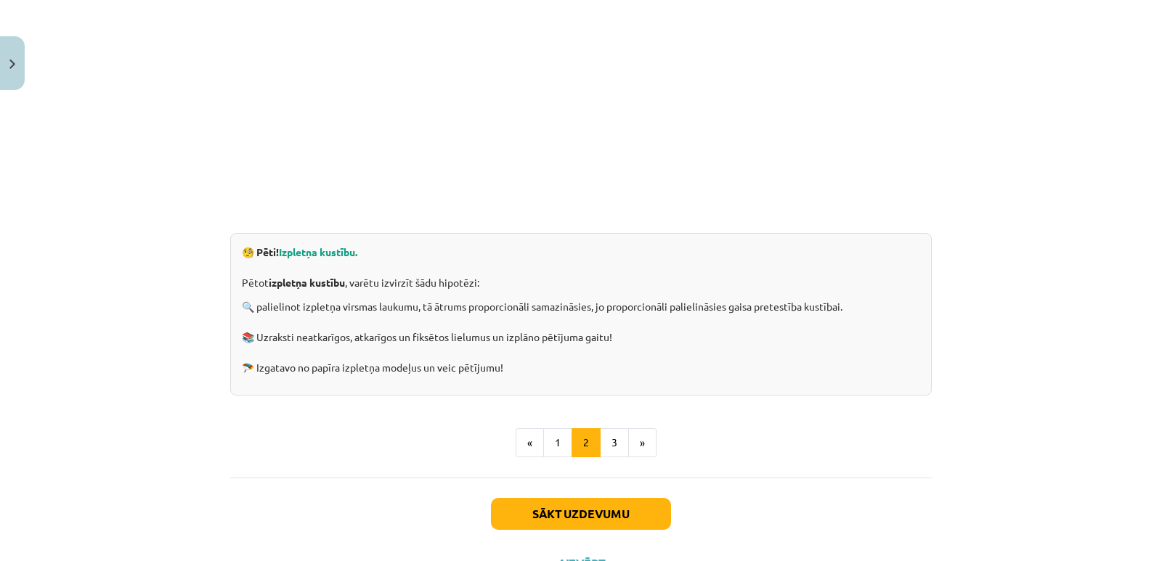
scroll to position [405, 0]
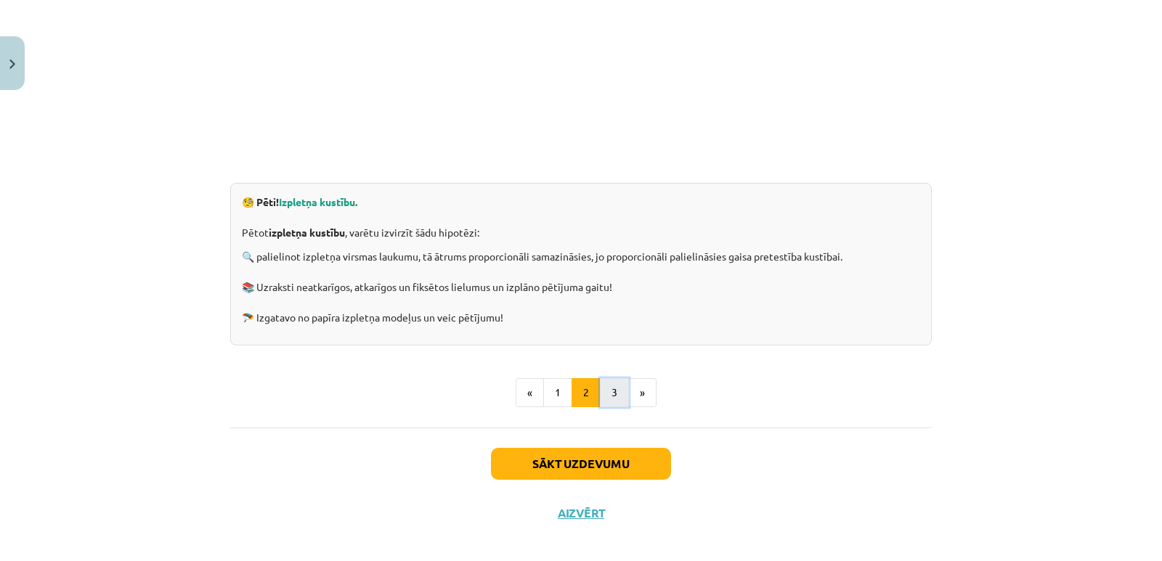
click at [605, 395] on button "3" at bounding box center [614, 392] width 29 height 29
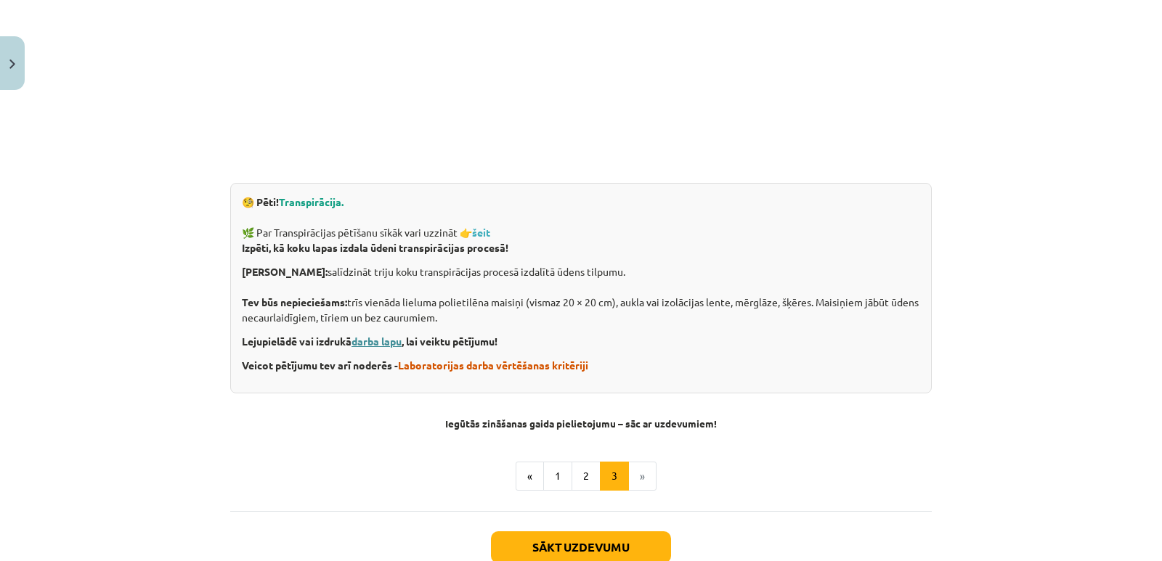
click at [358, 343] on link "darba lapu" at bounding box center [376, 341] width 50 height 13
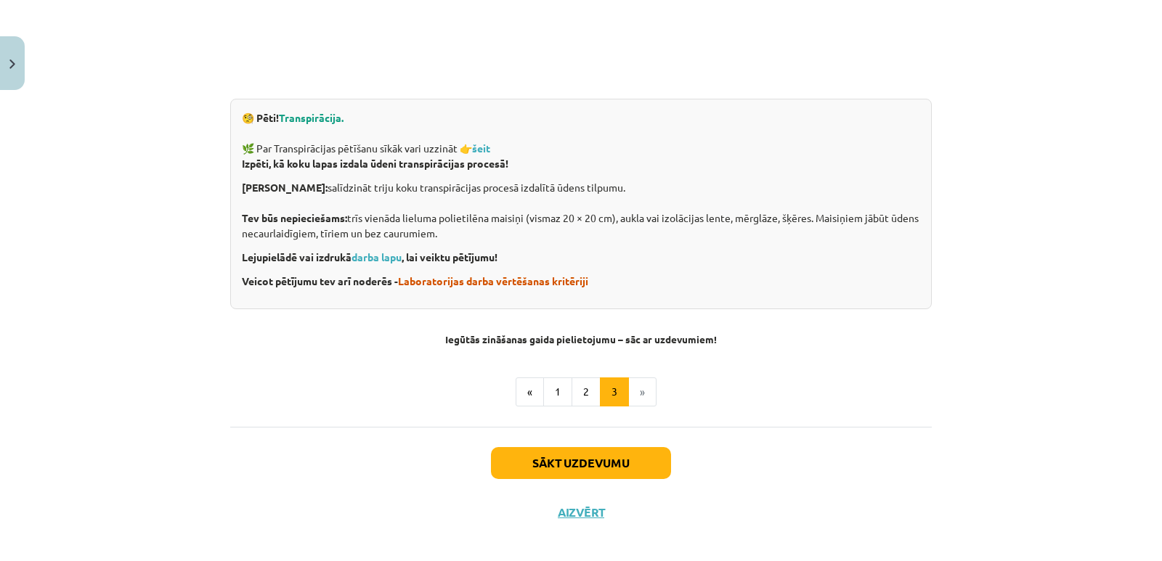
scroll to position [502, 0]
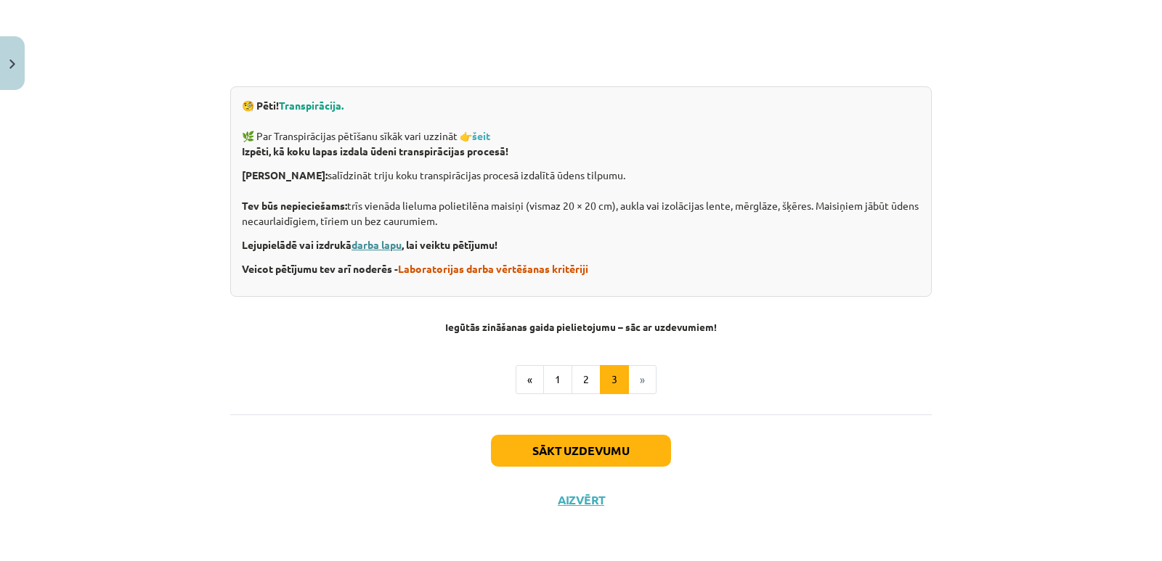
click at [359, 242] on link "darba lapu" at bounding box center [376, 244] width 50 height 13
click at [486, 140] on strong "šeit" at bounding box center [481, 135] width 18 height 13
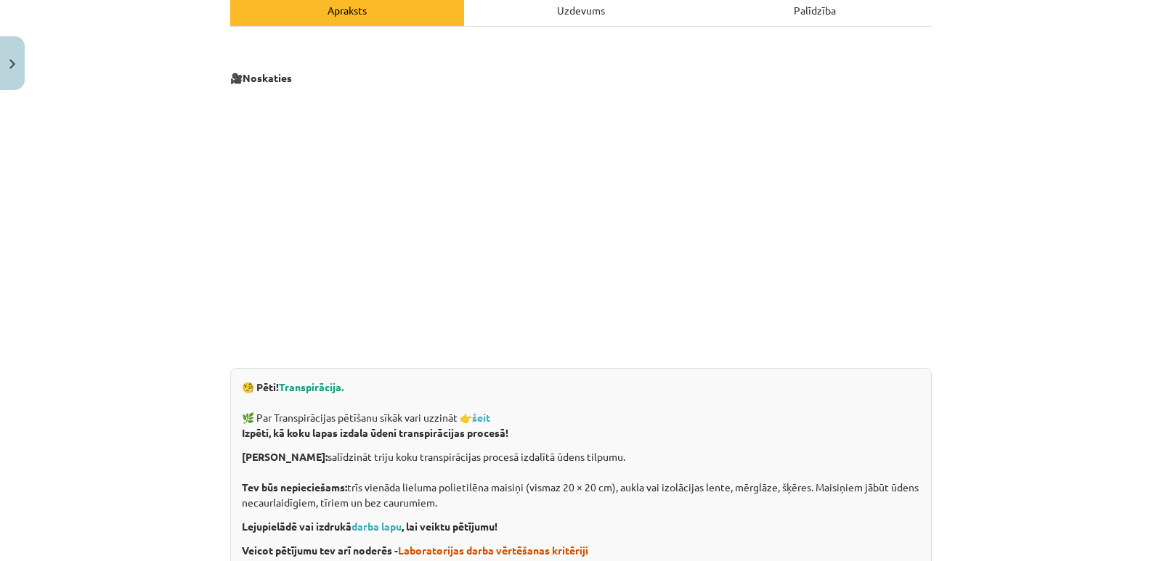
scroll to position [357, 0]
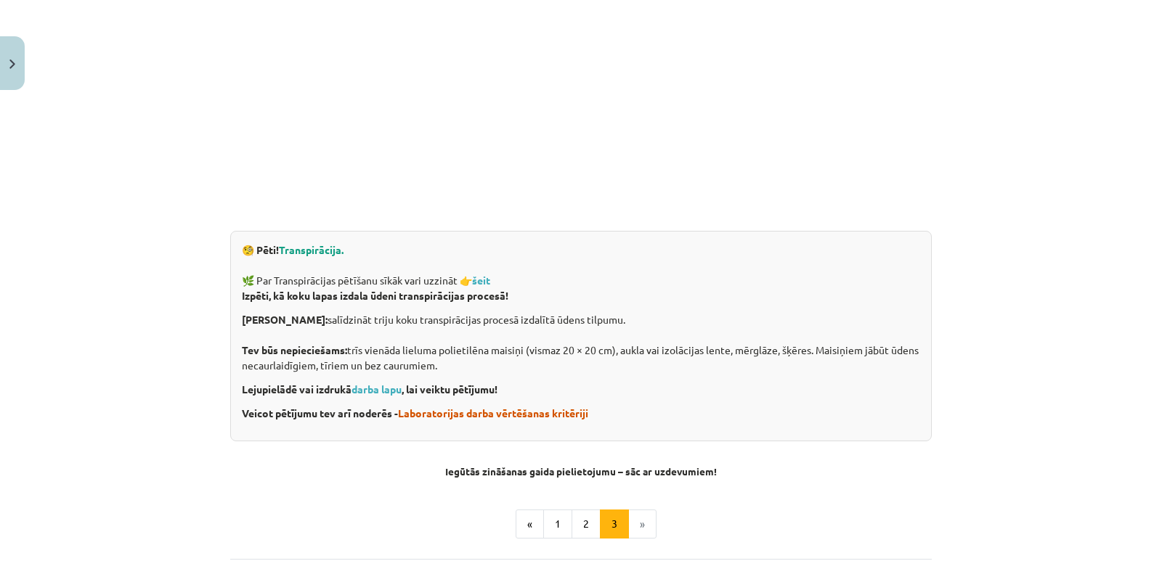
click at [299, 253] on span "Transpirācija." at bounding box center [311, 249] width 65 height 13
click at [315, 253] on span "Transpirācija." at bounding box center [311, 249] width 65 height 13
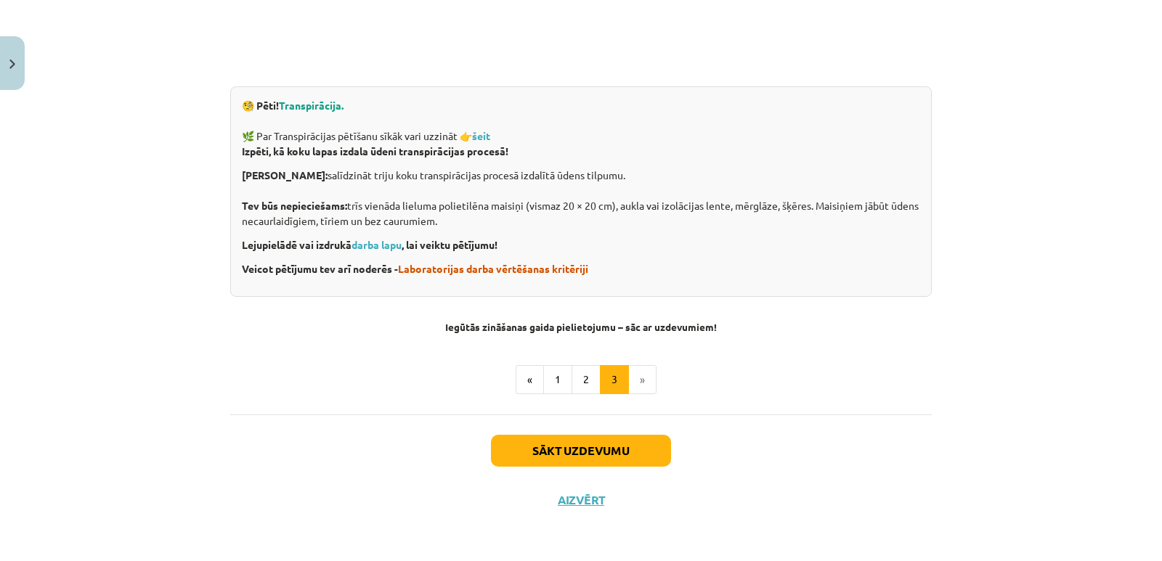
scroll to position [502, 0]
click at [557, 378] on button "1" at bounding box center [557, 379] width 29 height 29
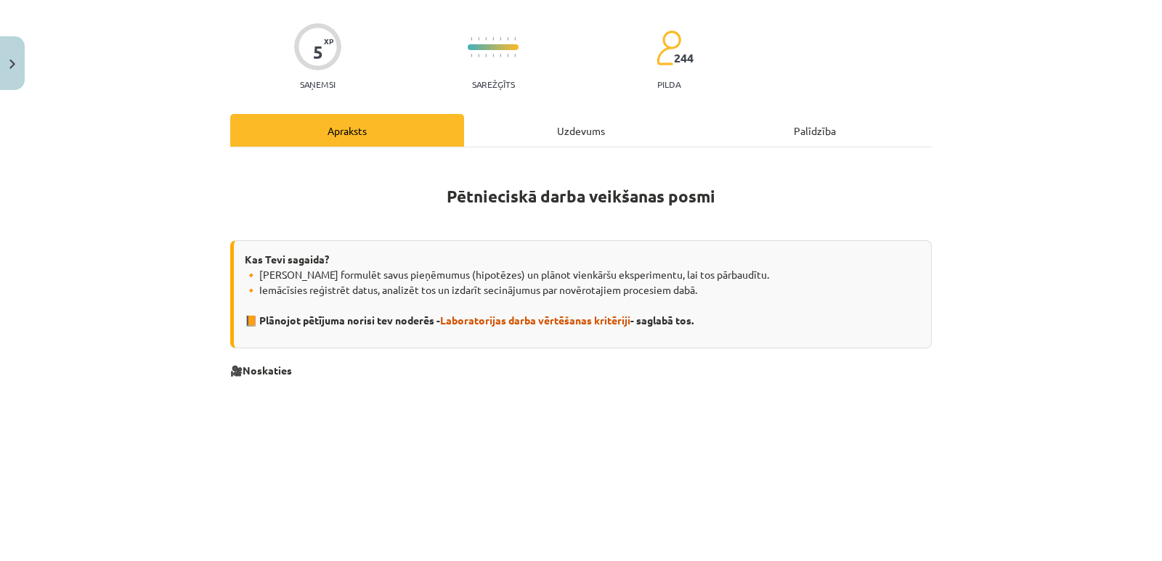
scroll to position [187, 0]
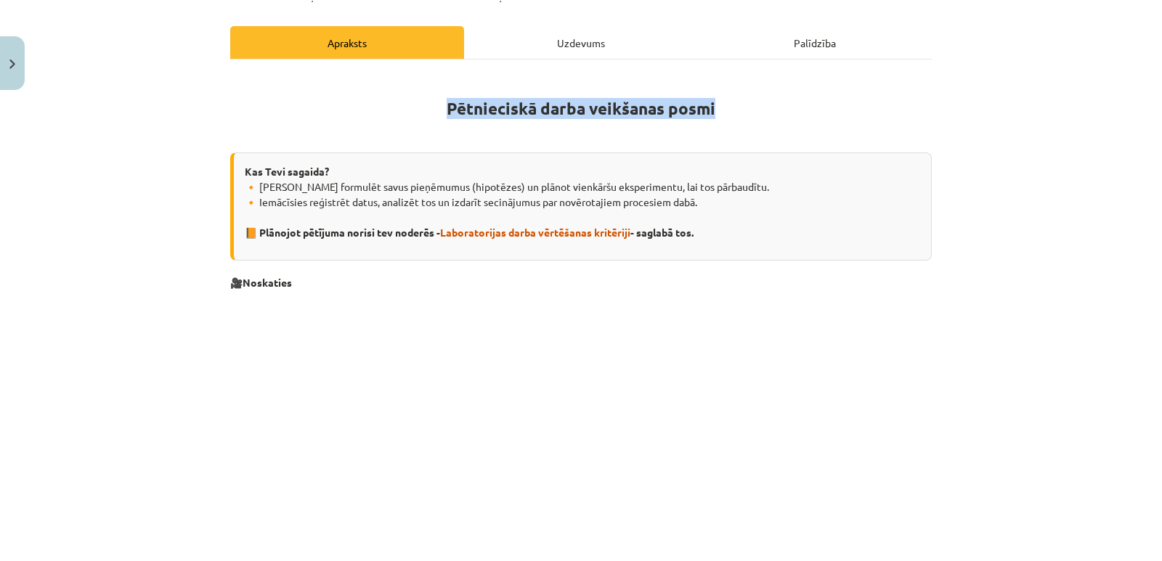
drag, startPoint x: 444, startPoint y: 109, endPoint x: 712, endPoint y: 102, distance: 268.7
click at [712, 102] on h1 "Pētnieciskā darba veikšanas posmi" at bounding box center [580, 105] width 701 height 65
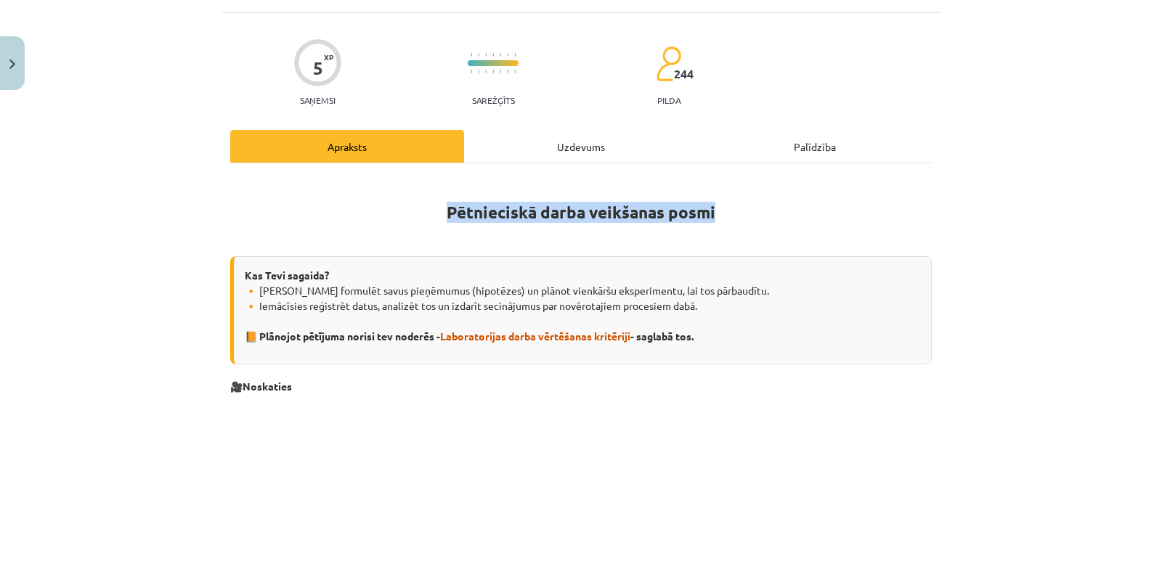
scroll to position [0, 0]
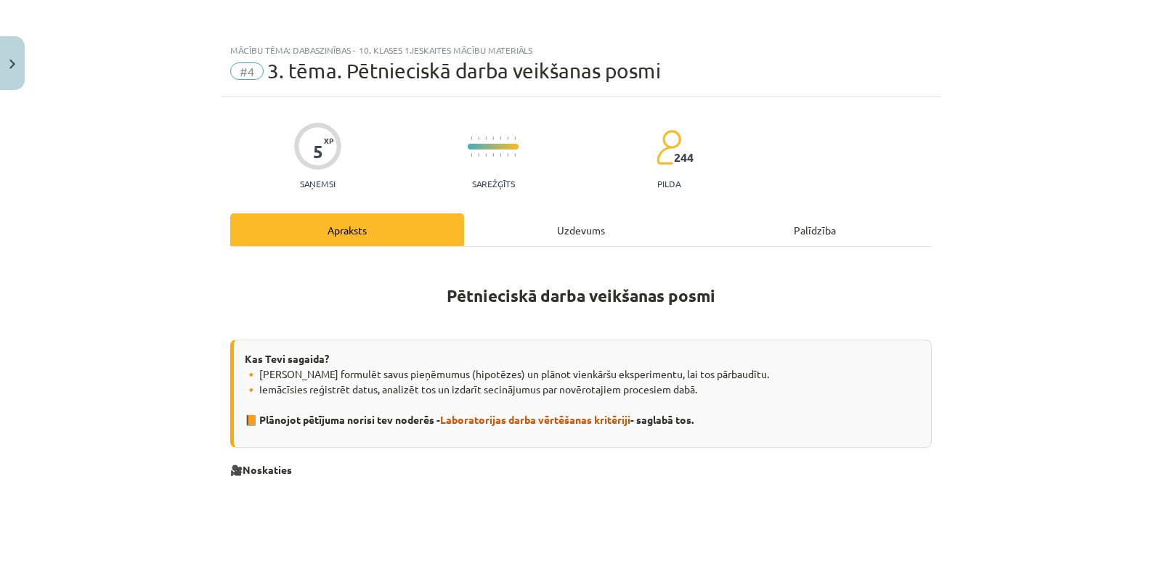
click at [571, 229] on div "Uzdevums" at bounding box center [581, 229] width 234 height 33
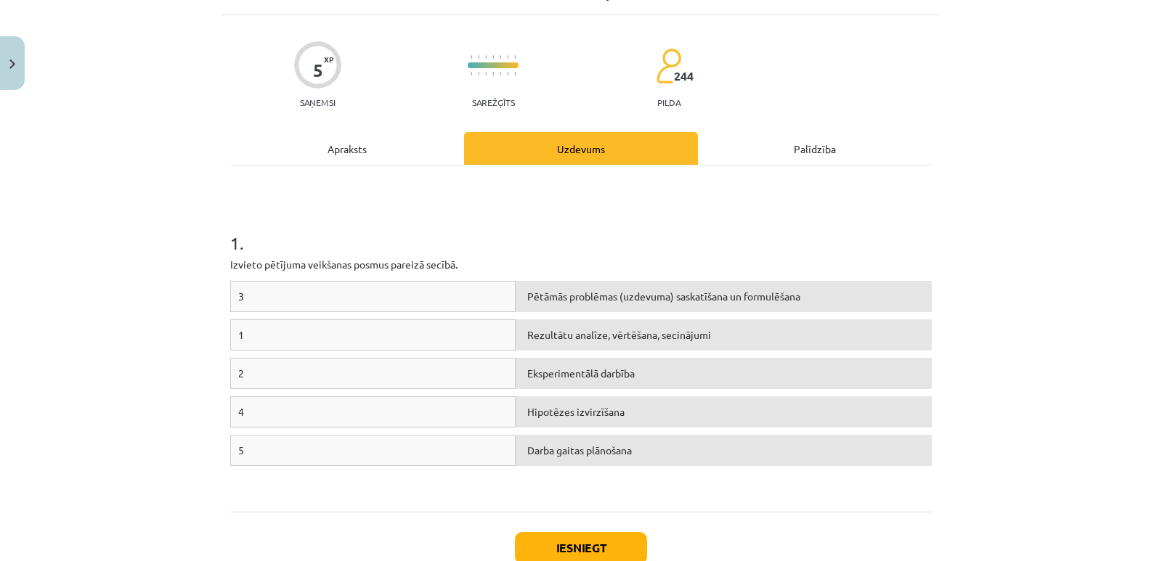
scroll to position [179, 0]
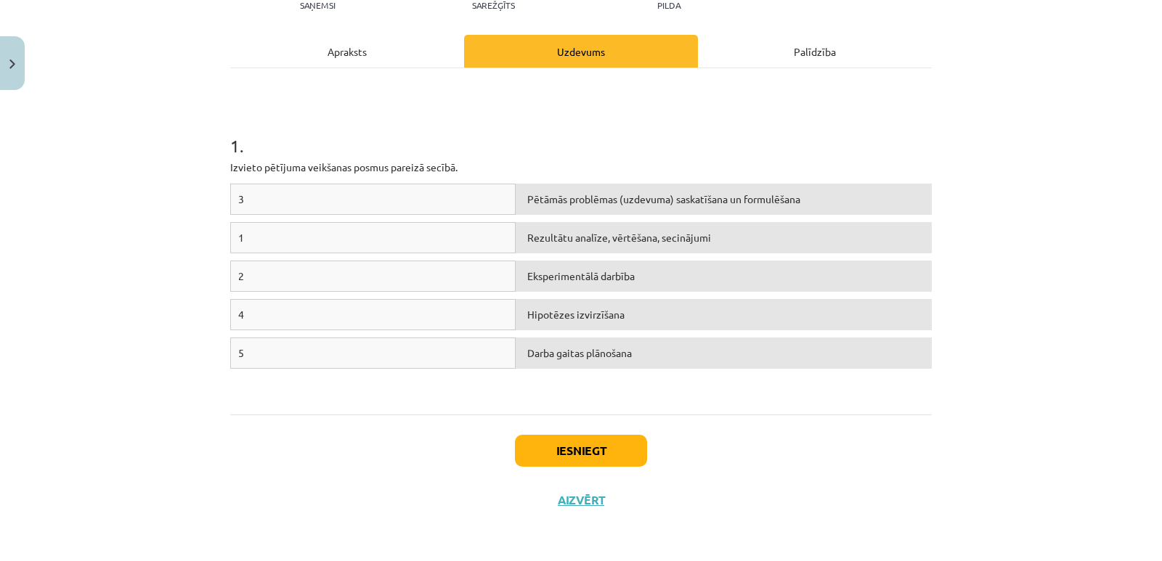
click at [529, 198] on div "Pētāmās problēmas (uzdevuma) saskatīšana un formulēšana" at bounding box center [723, 199] width 416 height 31
drag, startPoint x: 465, startPoint y: 231, endPoint x: 527, endPoint y: 205, distance: 67.4
click at [527, 205] on div "3 Pētāmās problēmas (uzdevuma) saskatīšana un formulēšana 1 Rezultātu analīze, …" at bounding box center [580, 293] width 701 height 218
click at [426, 234] on div "1" at bounding box center [372, 237] width 285 height 31
click at [576, 197] on div "Hipotēzes izvirzīšana" at bounding box center [723, 199] width 416 height 31
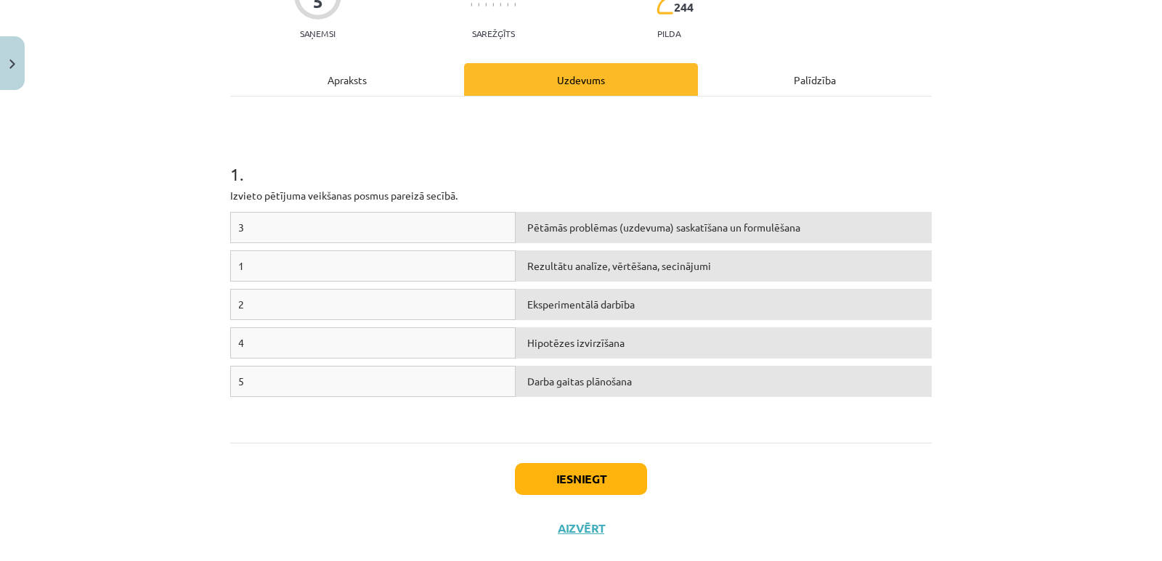
scroll to position [106, 0]
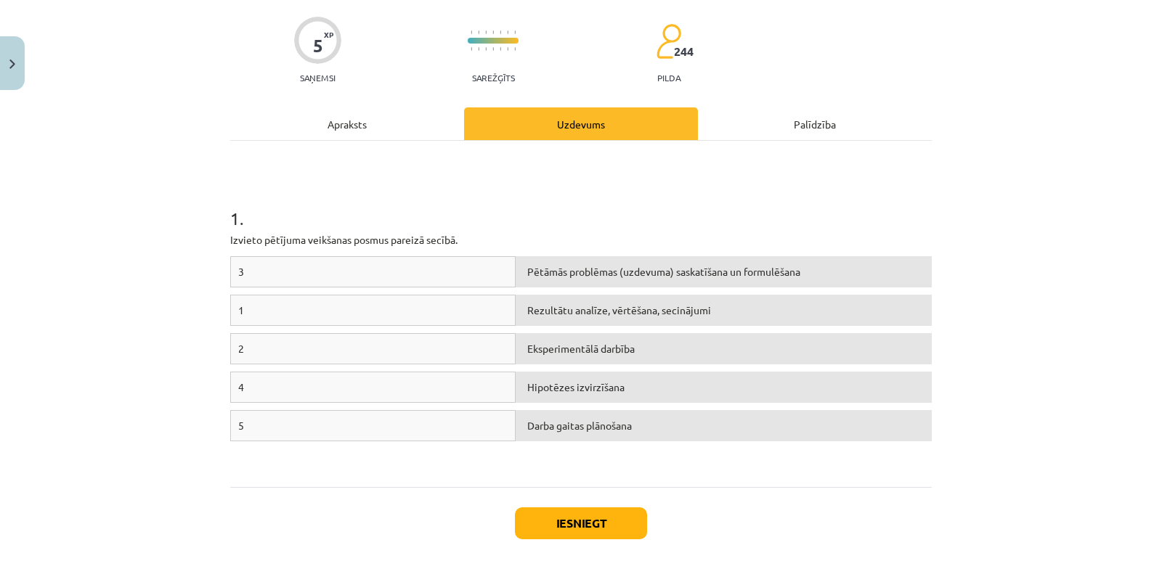
click at [481, 301] on div "1" at bounding box center [372, 310] width 285 height 31
drag, startPoint x: 430, startPoint y: 311, endPoint x: 430, endPoint y: 295, distance: 15.2
click at [430, 295] on div "1" at bounding box center [372, 310] width 285 height 31
drag, startPoint x: 347, startPoint y: 279, endPoint x: 351, endPoint y: 298, distance: 19.4
click at [350, 298] on div "3 Pētāmās problēmas (uzdevuma) saskatīšana un formulēšana 1 Rezultātu analīze, …" at bounding box center [580, 365] width 701 height 218
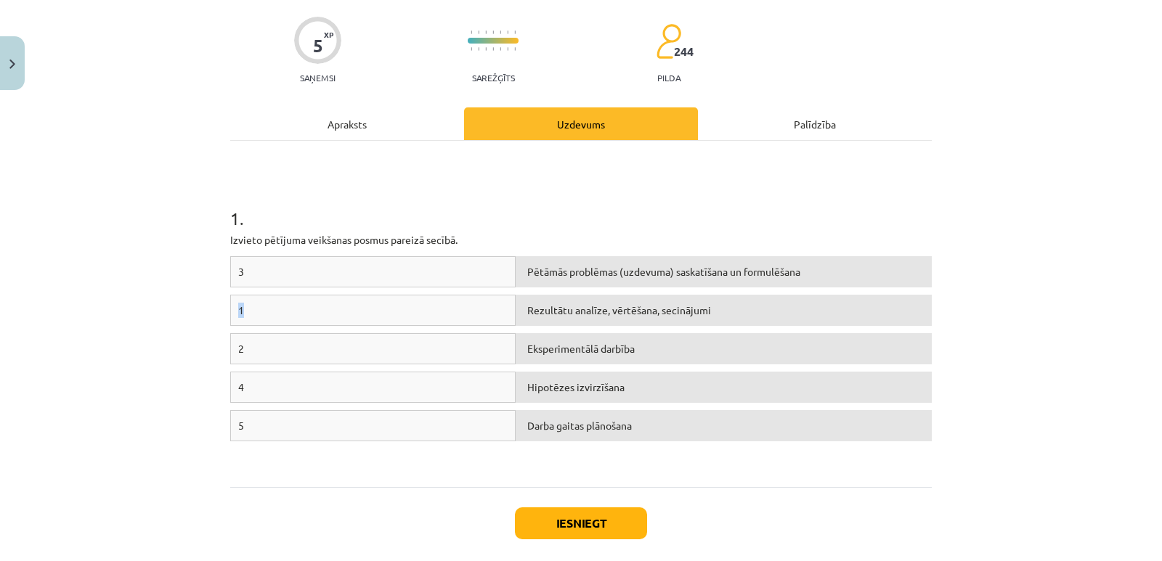
click at [307, 303] on div "1" at bounding box center [372, 310] width 285 height 31
drag, startPoint x: 298, startPoint y: 311, endPoint x: 506, endPoint y: 284, distance: 209.5
click at [505, 284] on div "3 Pētāmās problēmas (uzdevuma) saskatīšana un formulēšana 1 Rezultātu analīze, …" at bounding box center [580, 365] width 701 height 218
click at [418, 308] on div "1" at bounding box center [372, 310] width 285 height 31
click at [540, 271] on div "Pētāmās problēmas (uzdevuma) saskatīšana un formulēšana" at bounding box center [723, 271] width 416 height 31
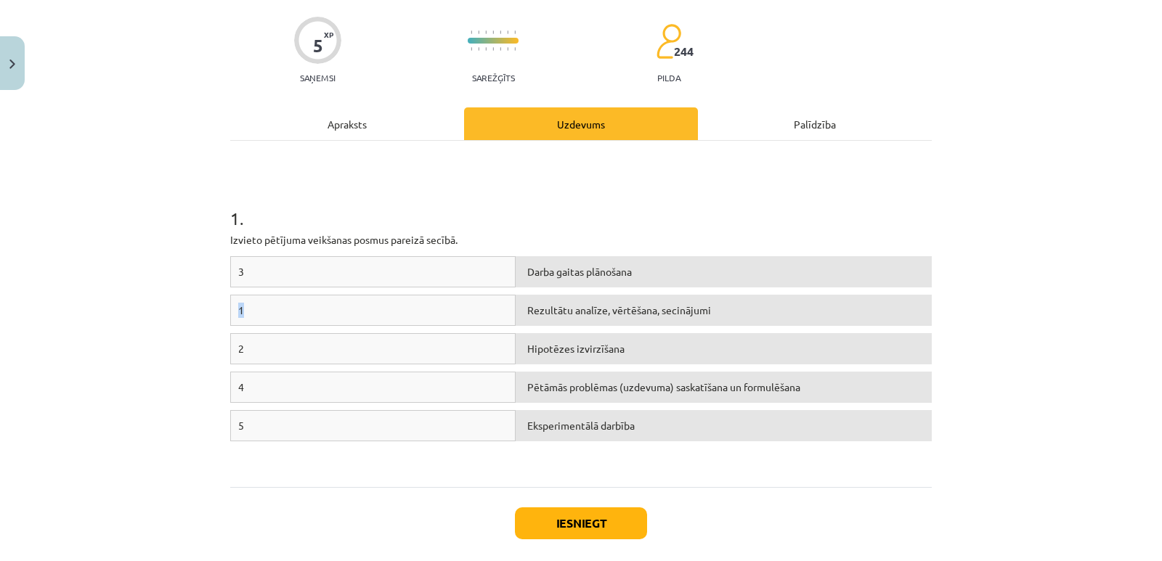
drag, startPoint x: 431, startPoint y: 270, endPoint x: 432, endPoint y: 320, distance: 50.1
click at [432, 320] on div "3 Darba gaitas plānošana 1 Rezultātu analīze, vērtēšana, secinājumi 2 Hipotēzes…" at bounding box center [580, 365] width 701 height 218
click at [371, 318] on div "1" at bounding box center [372, 310] width 285 height 31
click at [283, 271] on div "3" at bounding box center [372, 271] width 285 height 31
click at [351, 120] on div "Apraksts" at bounding box center [347, 123] width 234 height 33
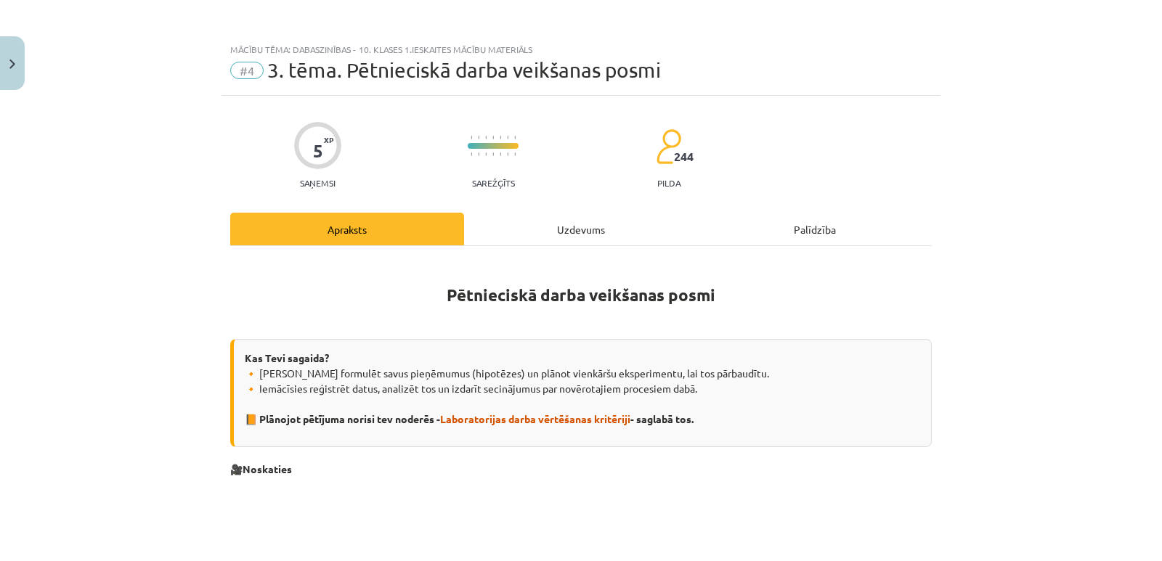
scroll to position [0, 0]
click at [552, 224] on div "Uzdevums" at bounding box center [581, 229] width 234 height 33
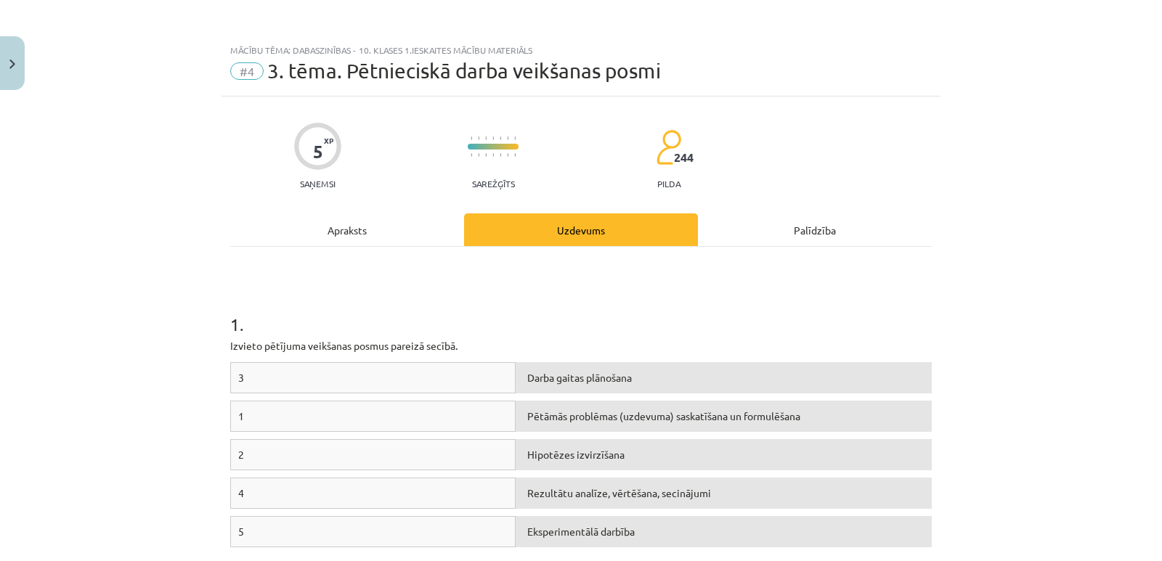
scroll to position [36, 0]
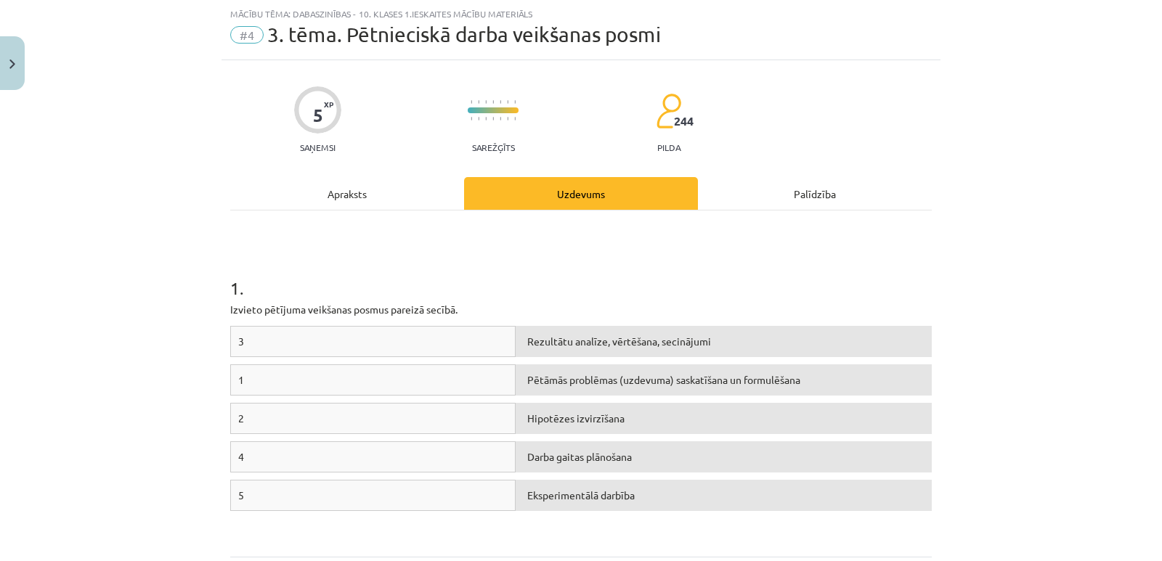
click at [237, 452] on div "4" at bounding box center [372, 456] width 285 height 31
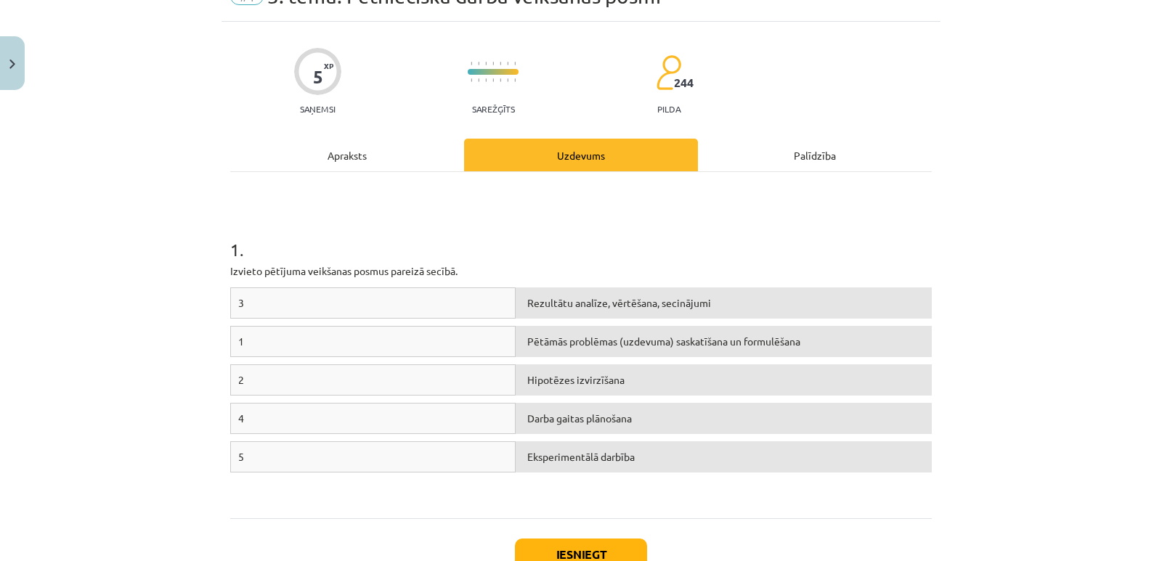
scroll to position [109, 0]
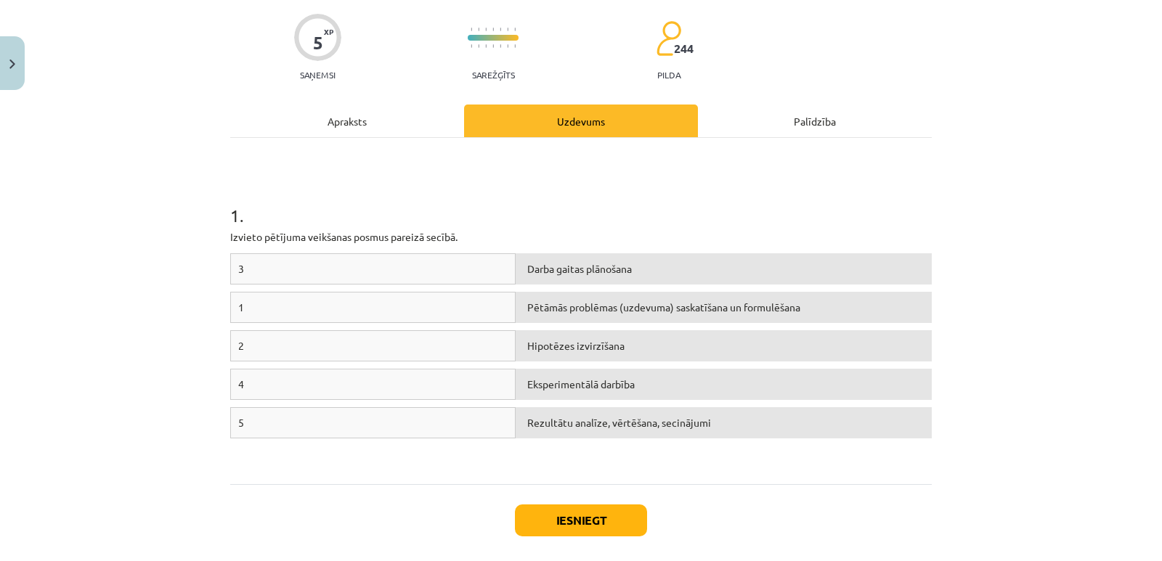
click at [357, 118] on div "Apraksts" at bounding box center [347, 121] width 234 height 33
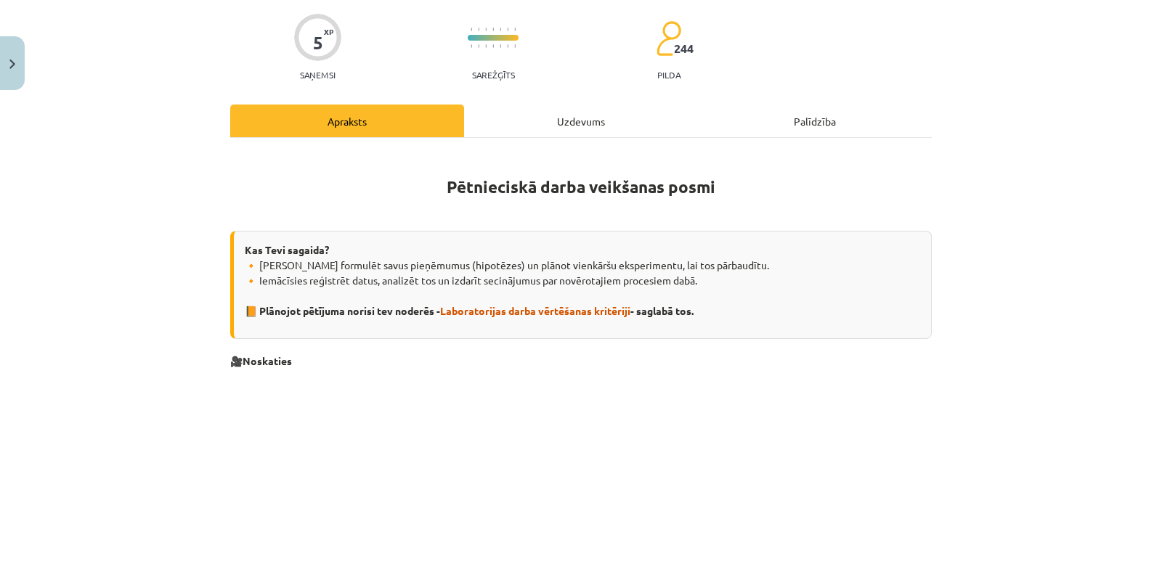
click at [571, 118] on div "Uzdevums" at bounding box center [581, 121] width 234 height 33
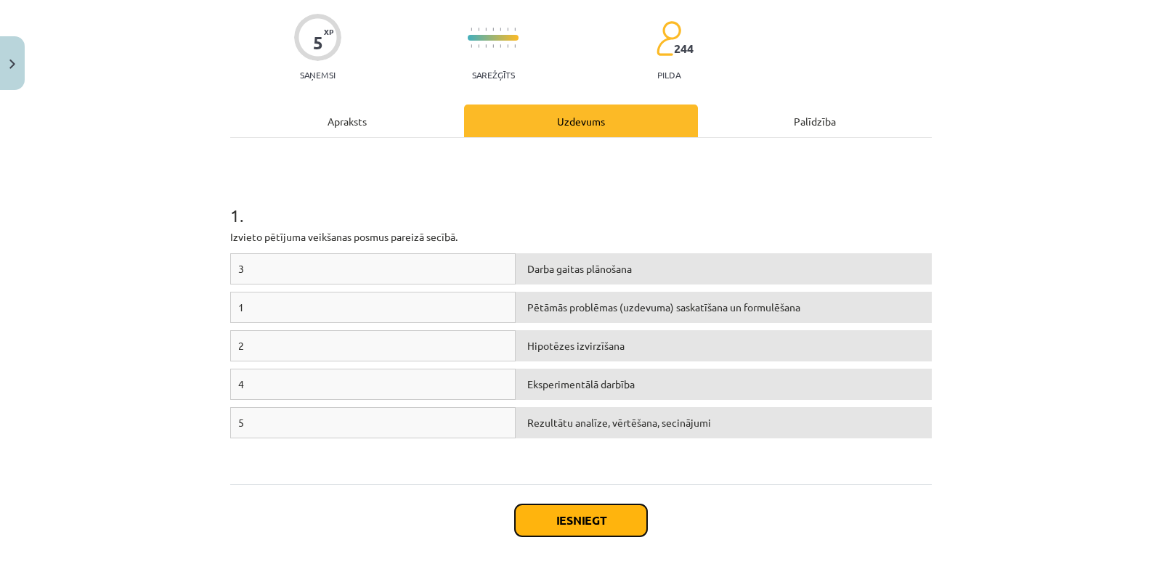
click at [586, 527] on button "Iesniegt" at bounding box center [581, 521] width 132 height 32
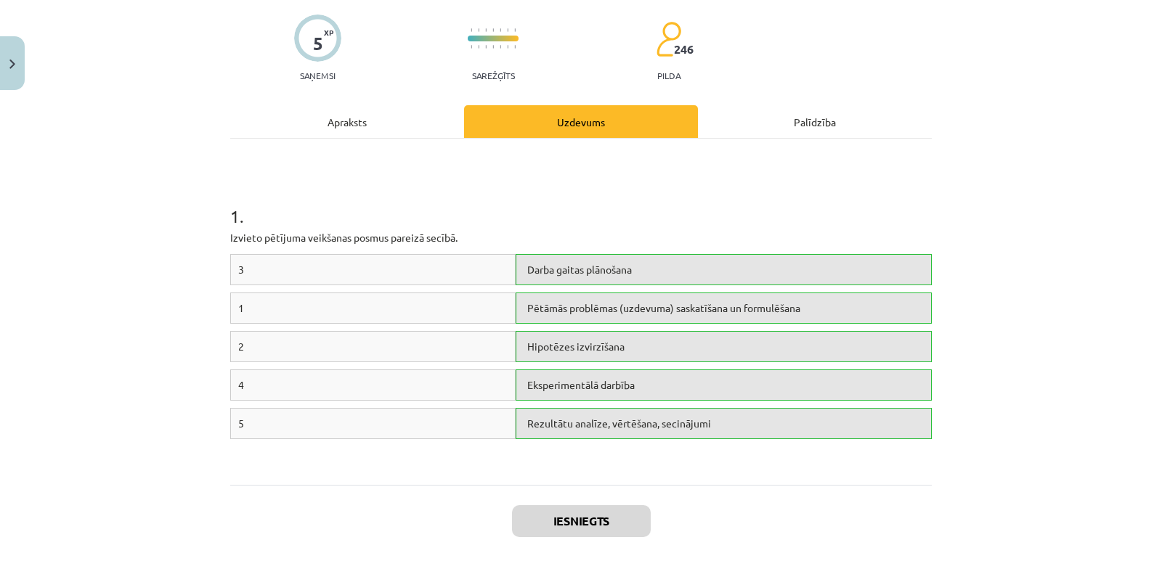
scroll to position [225, 0]
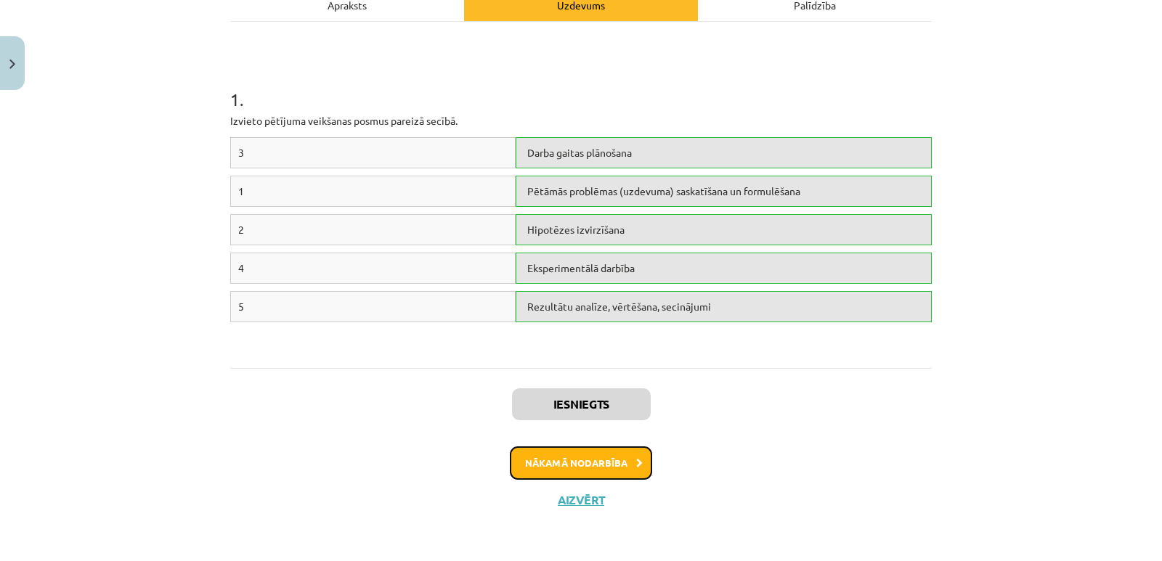
click at [613, 462] on button "Nākamā nodarbība" at bounding box center [581, 462] width 142 height 33
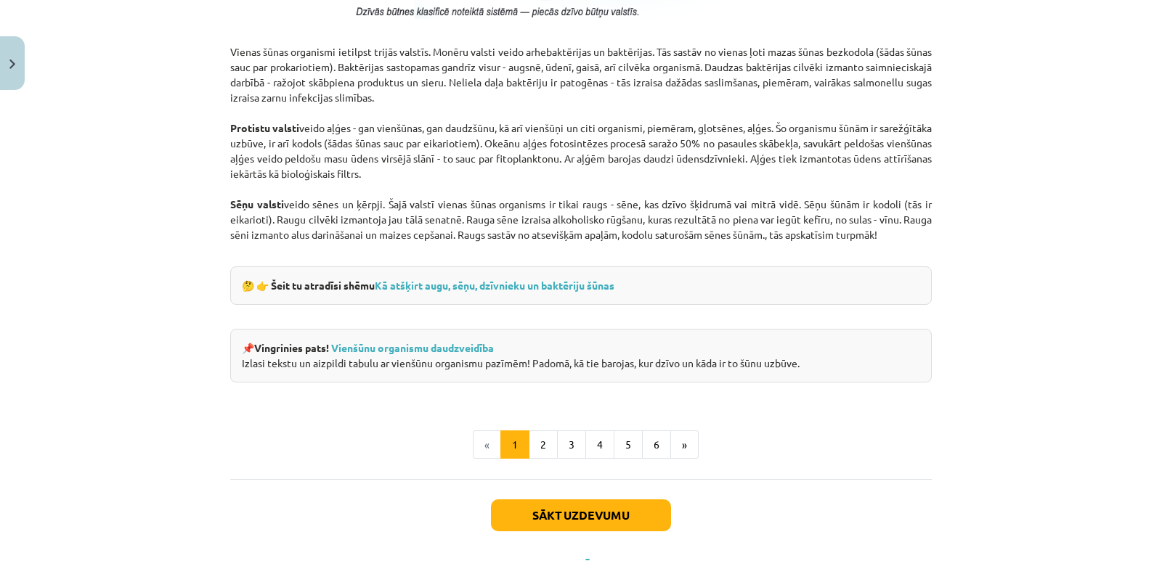
scroll to position [1335, 0]
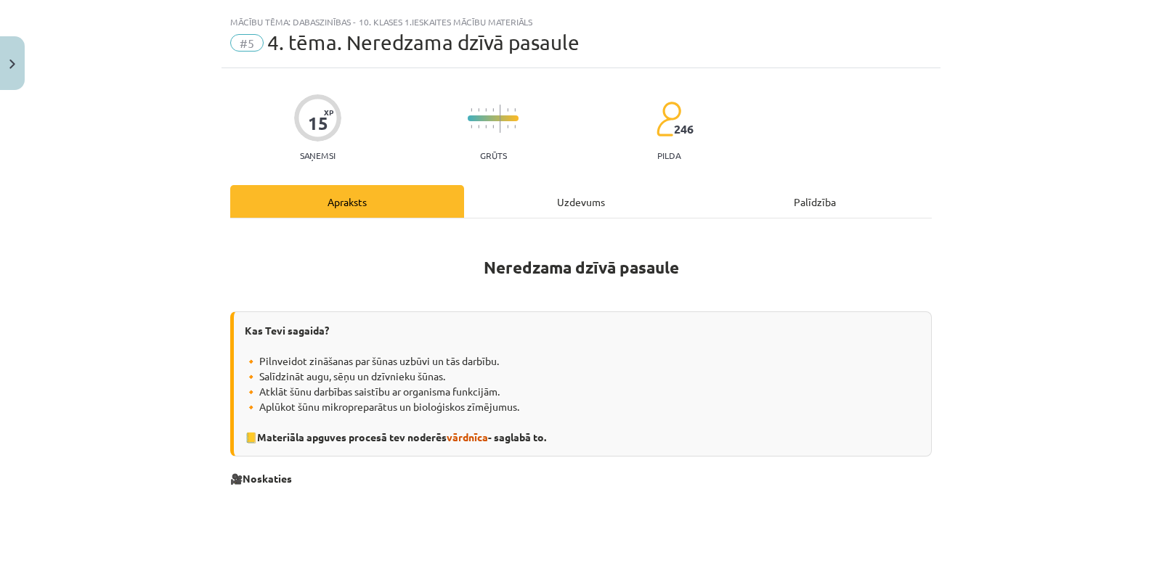
click at [576, 199] on div "Uzdevums" at bounding box center [581, 201] width 234 height 33
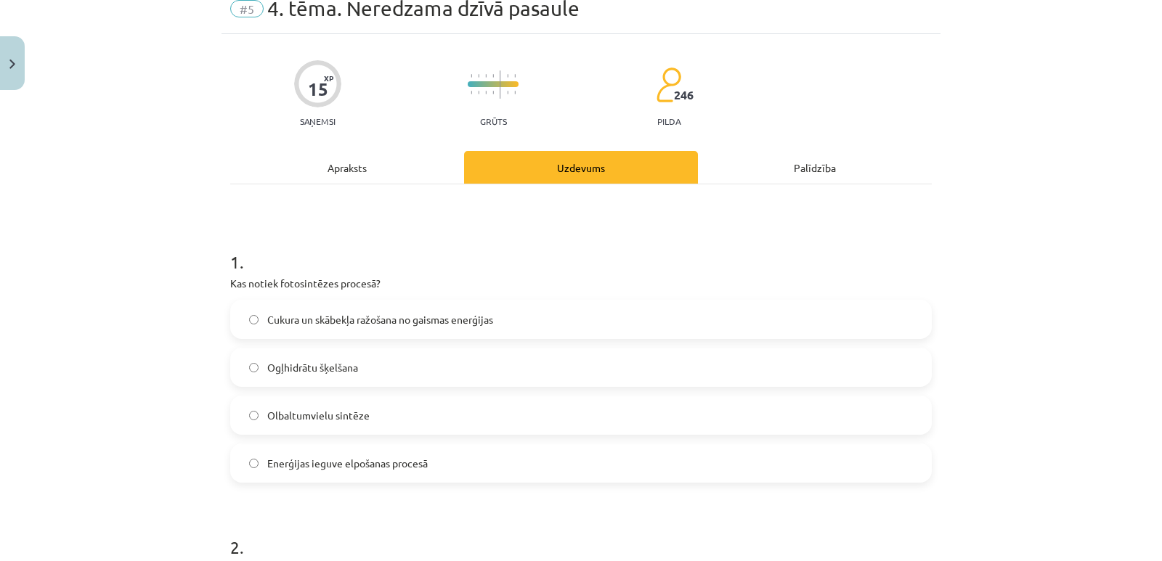
scroll to position [0, 0]
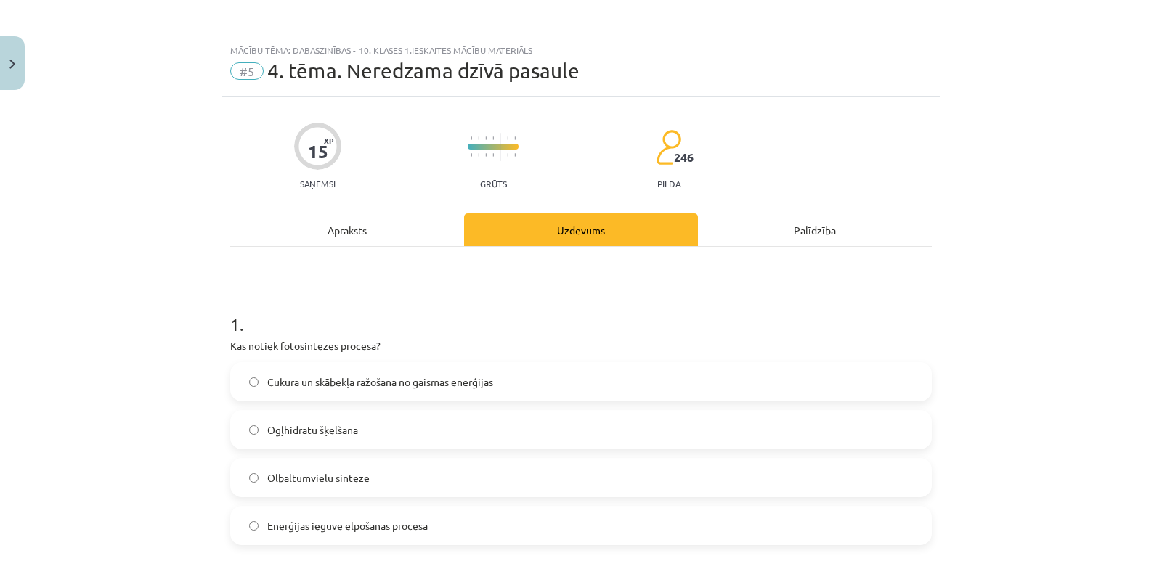
click at [336, 229] on div "Apraksts" at bounding box center [347, 229] width 234 height 33
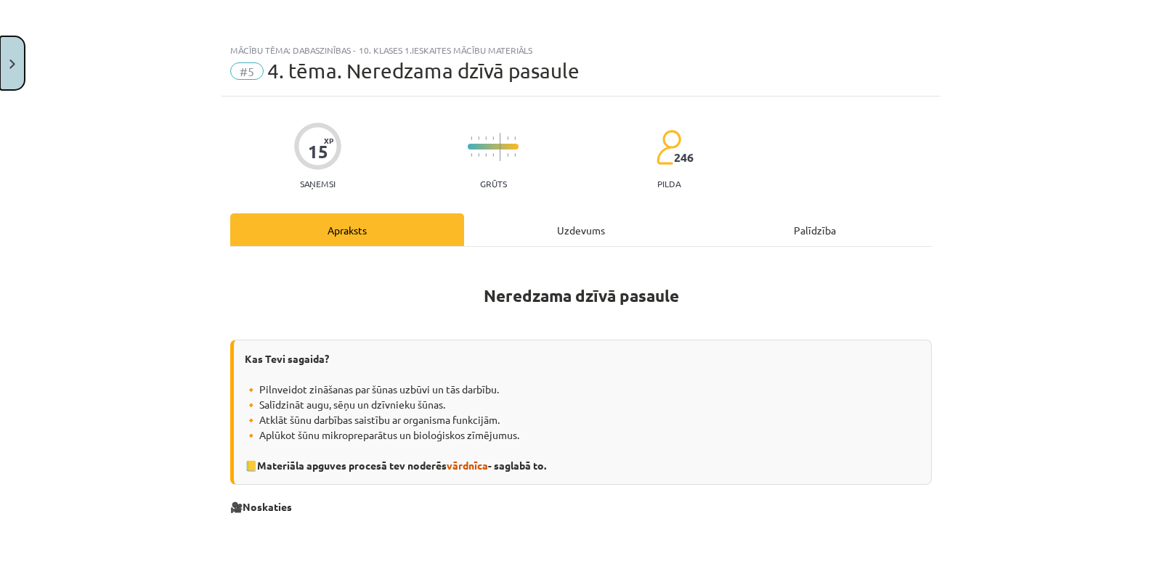
click at [13, 63] on img "Close" at bounding box center [12, 64] width 6 height 9
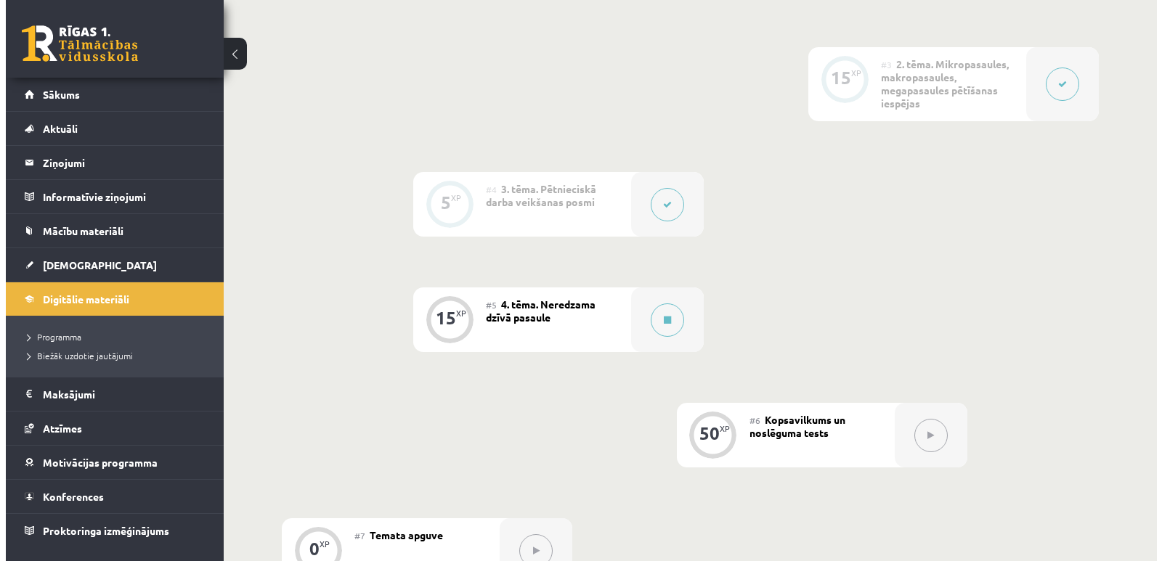
scroll to position [581, 0]
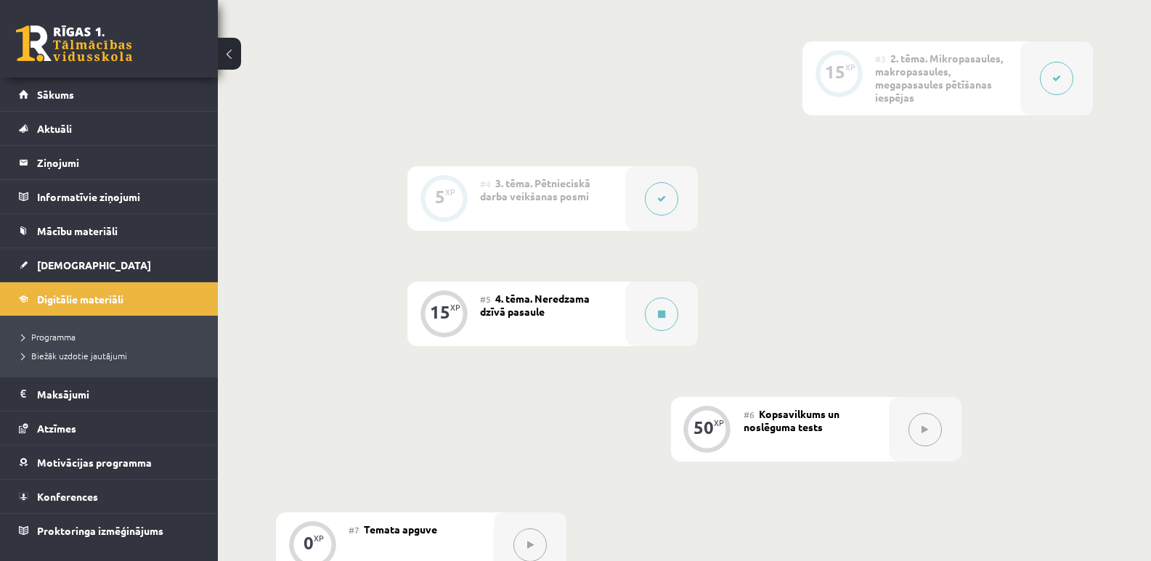
click at [661, 200] on icon at bounding box center [661, 199] width 9 height 9
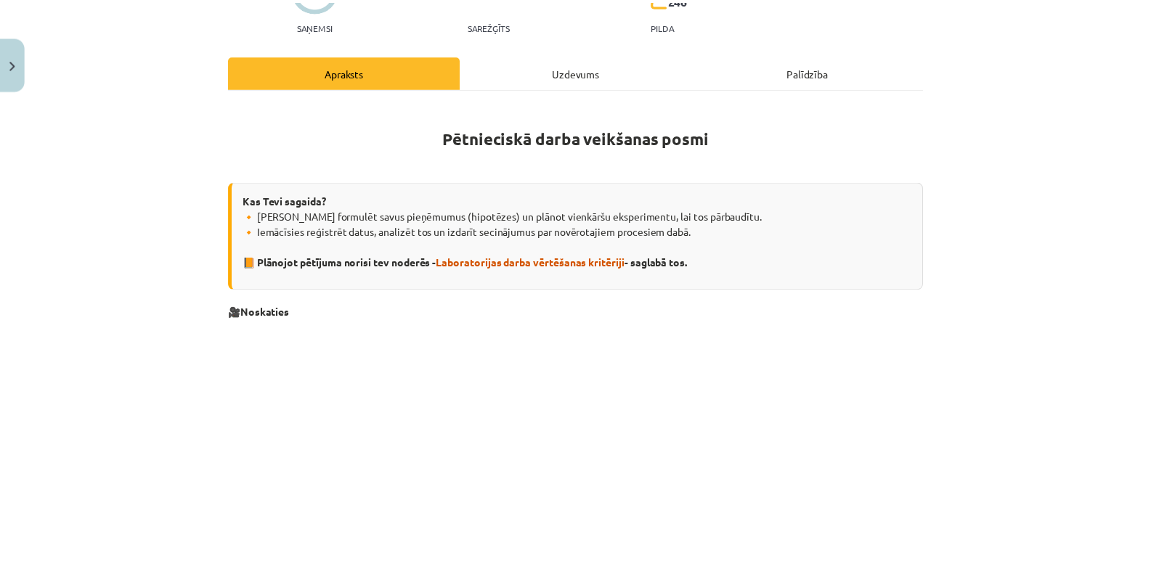
scroll to position [0, 0]
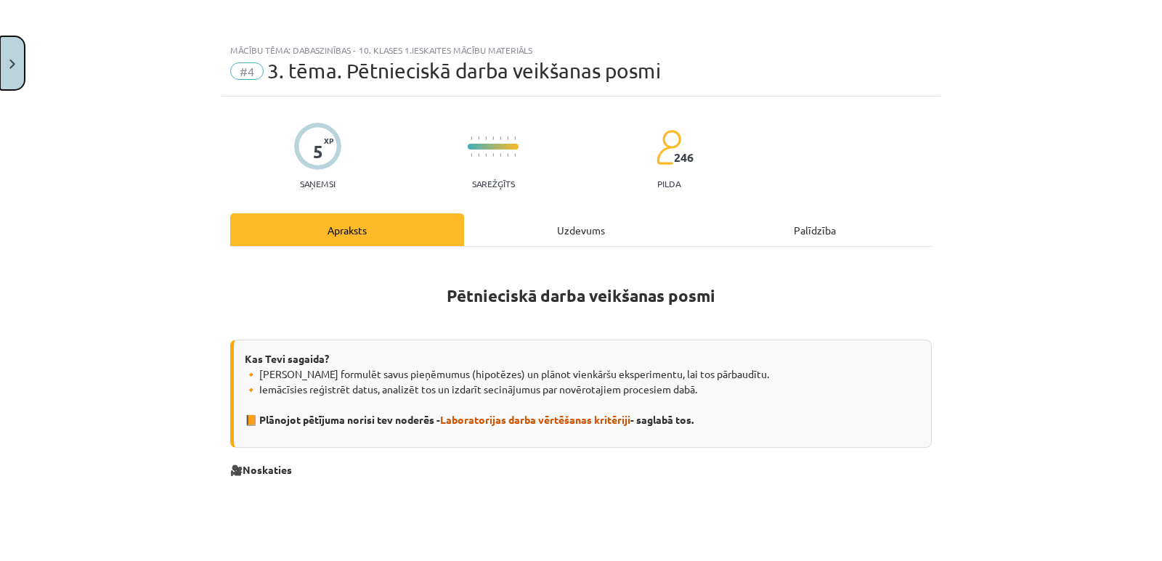
click at [12, 71] on button "Close" at bounding box center [12, 63] width 25 height 54
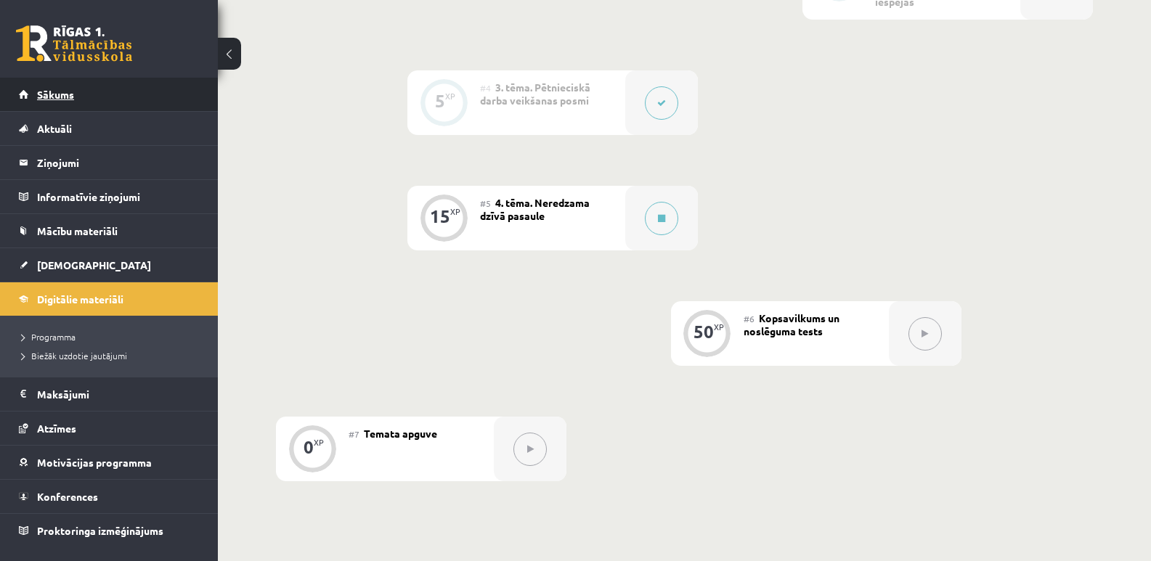
scroll to position [653, 0]
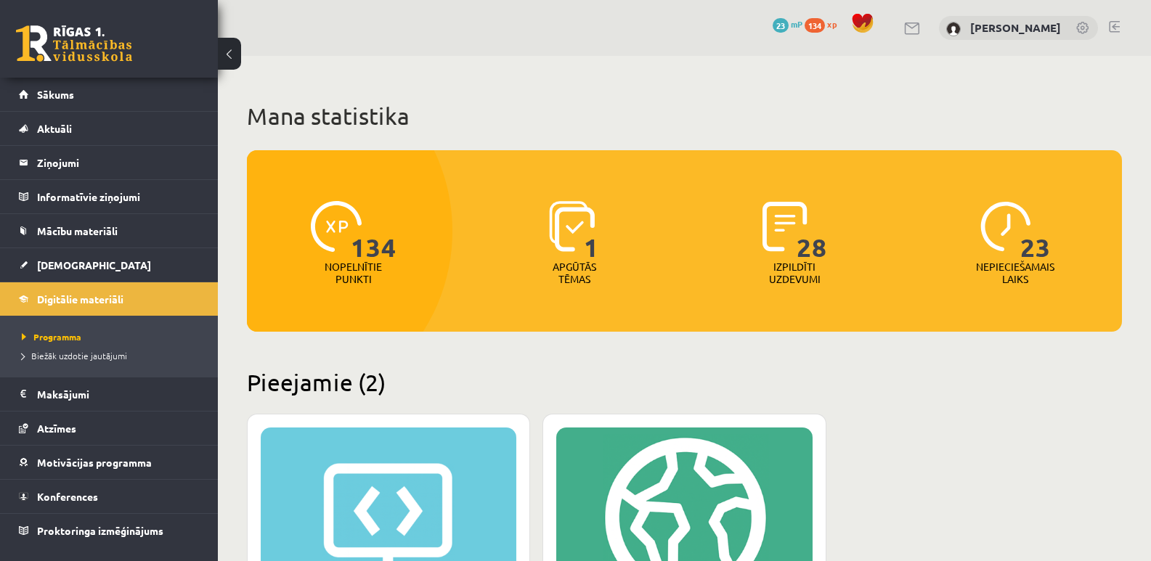
scroll to position [290, 0]
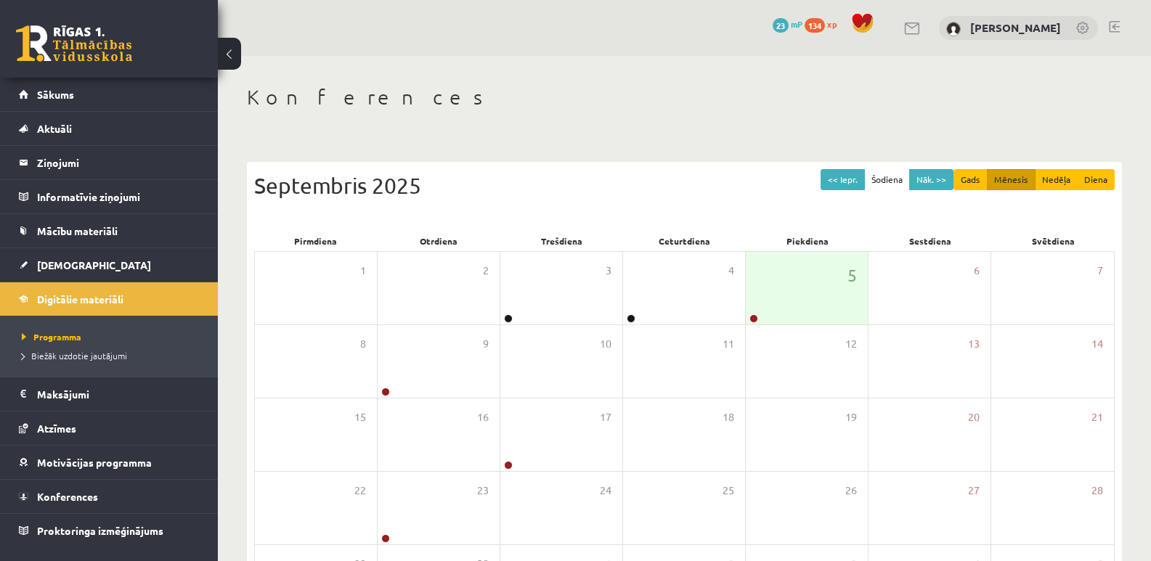
scroll to position [133, 0]
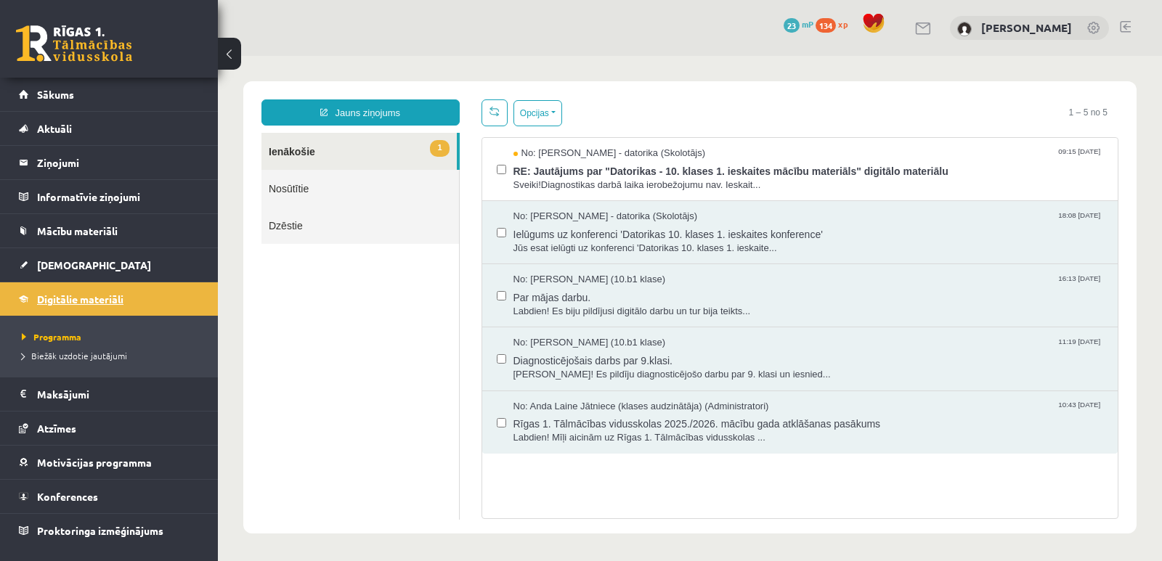
click at [75, 300] on span "Digitālie materiāli" at bounding box center [80, 299] width 86 height 13
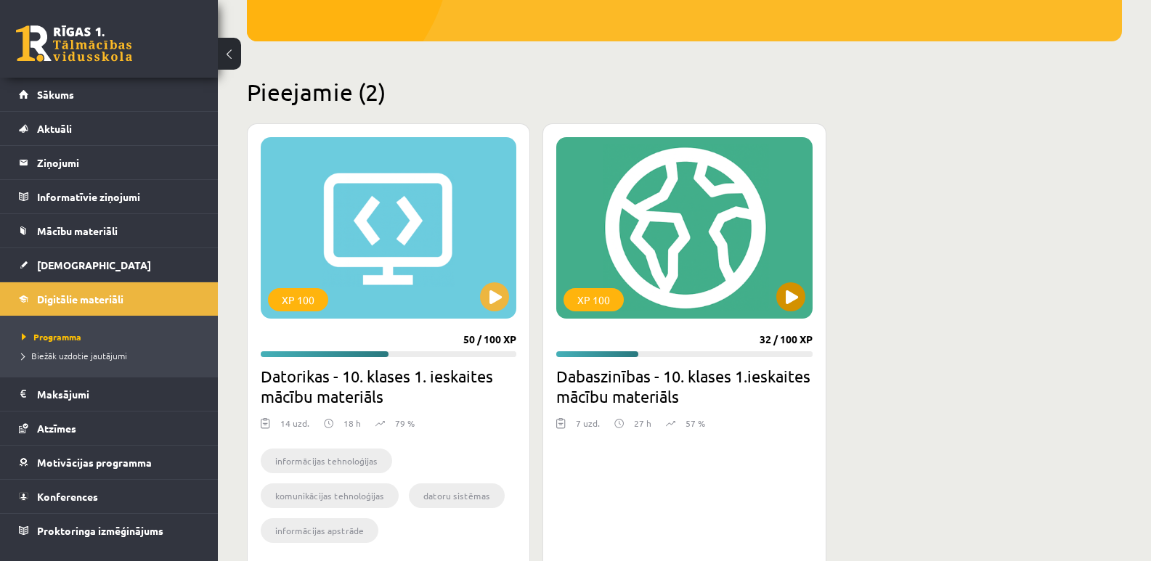
scroll to position [363, 0]
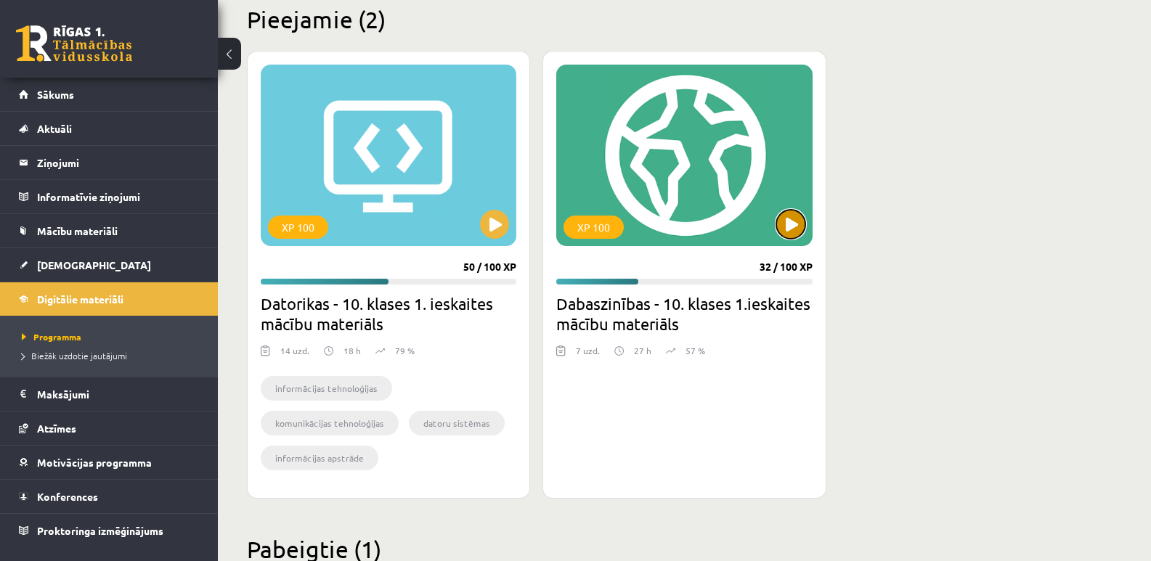
click at [786, 232] on button at bounding box center [790, 224] width 29 height 29
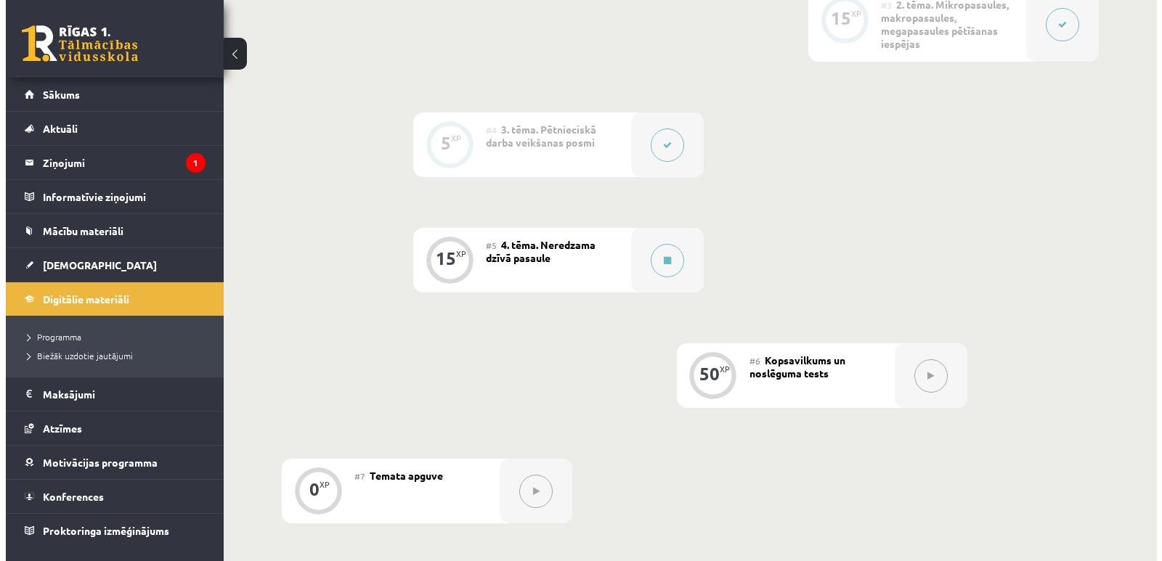
scroll to position [653, 0]
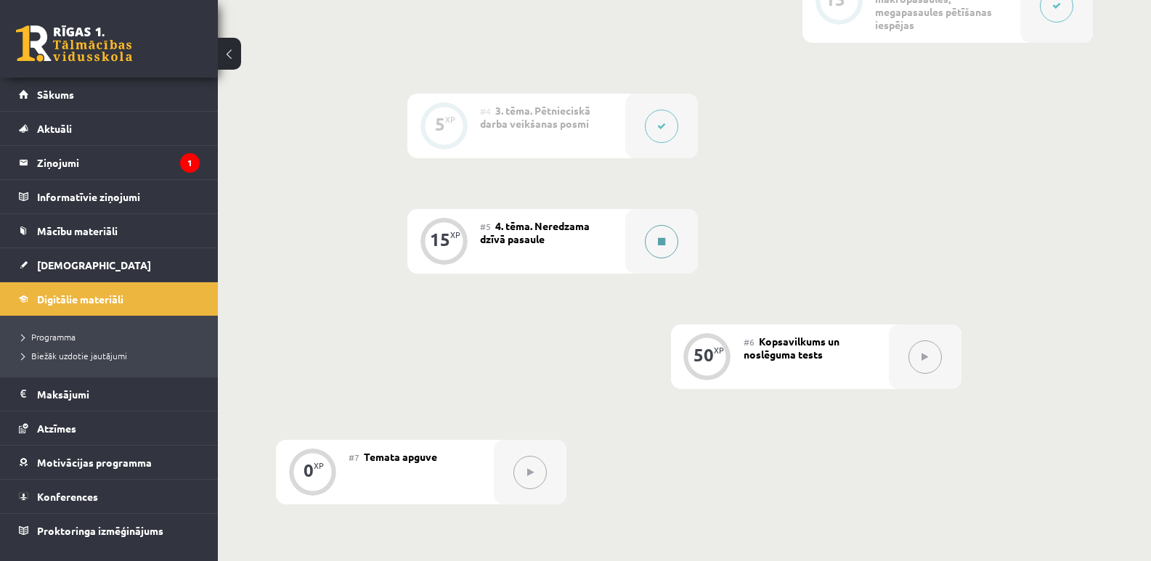
click at [654, 248] on button at bounding box center [661, 241] width 33 height 33
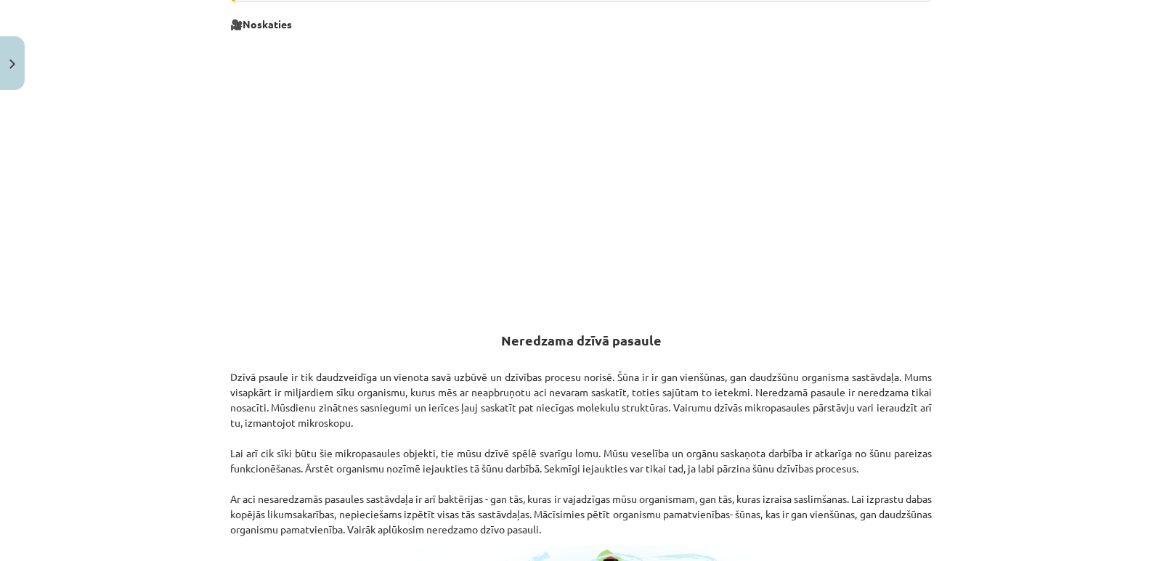
scroll to position [508, 0]
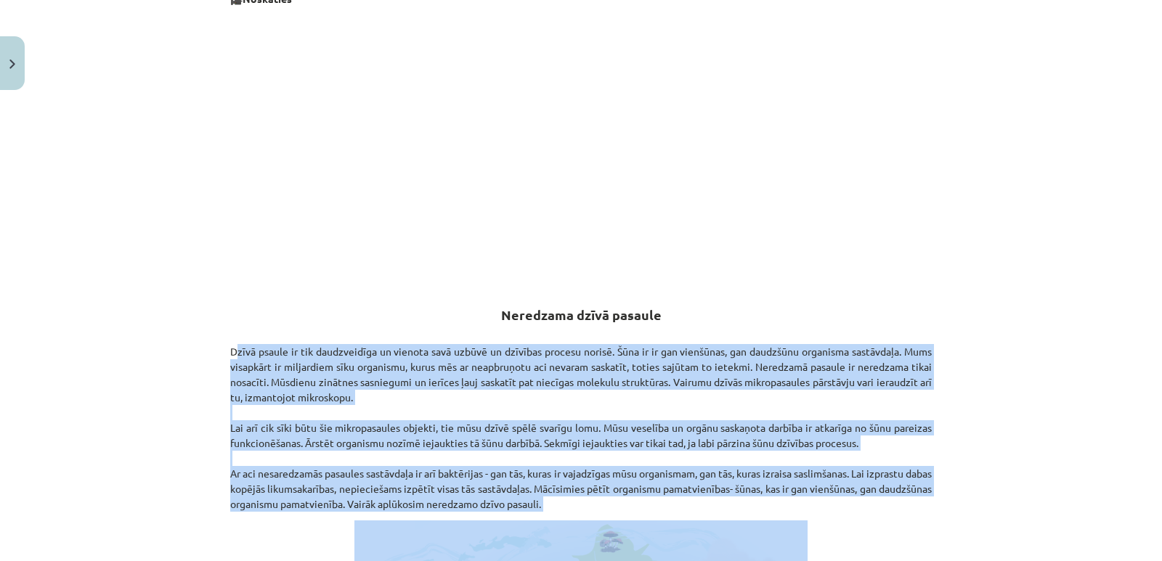
drag, startPoint x: 225, startPoint y: 347, endPoint x: 807, endPoint y: 540, distance: 613.4
click at [807, 540] on div "Neredzama dzīvā pasaule Kas Tevi sagaida? 🔸 Pilnveidot zināšanas par šūnas uzbū…" at bounding box center [580, 456] width 701 height 1408
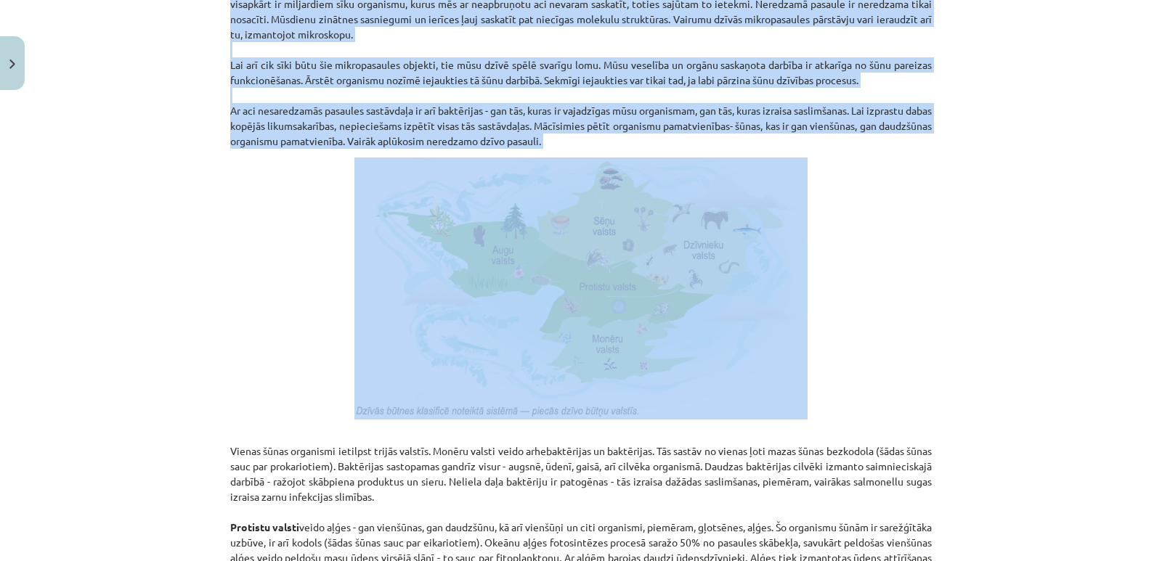
scroll to position [581, 0]
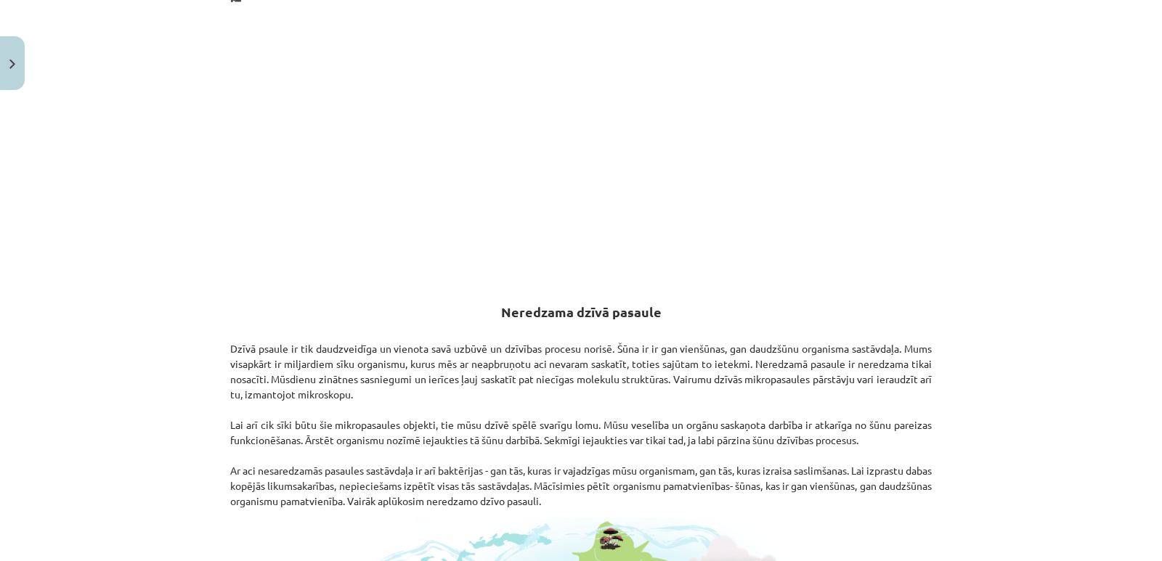
scroll to position [536, 0]
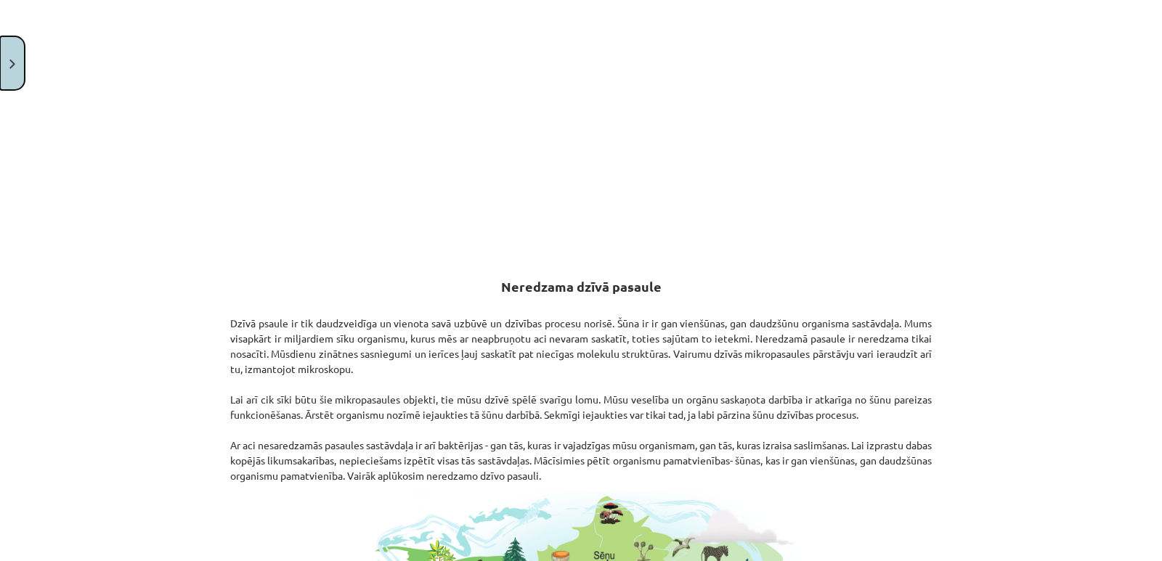
click at [5, 66] on button "Close" at bounding box center [12, 63] width 25 height 54
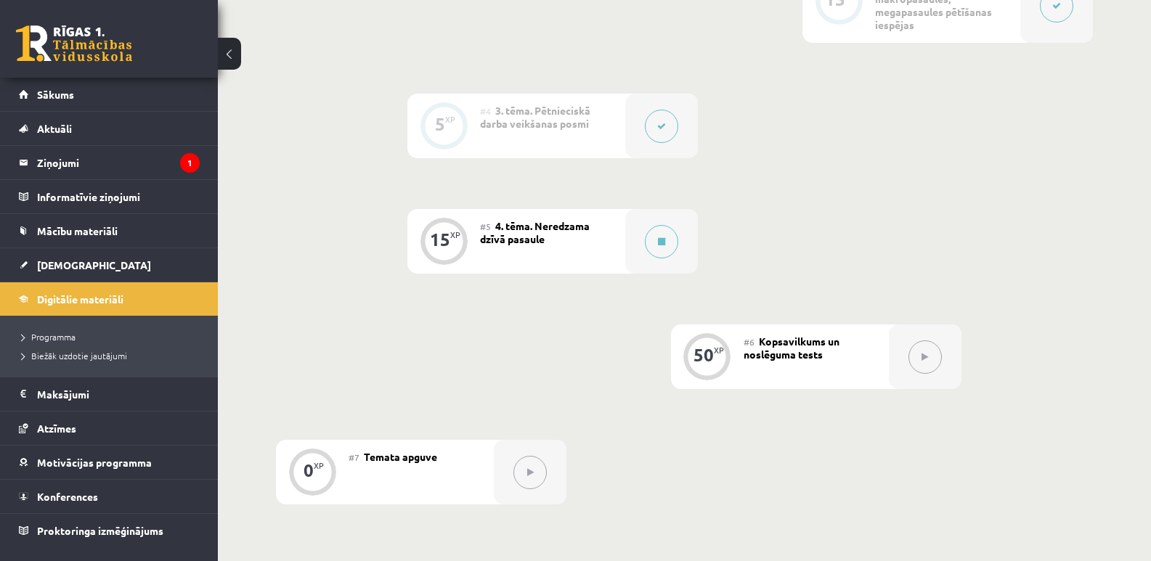
click at [518, 121] on span "3. tēma. Pētnieciskā darba veikšanas posmi" at bounding box center [535, 117] width 110 height 26
click at [672, 125] on button at bounding box center [661, 126] width 33 height 33
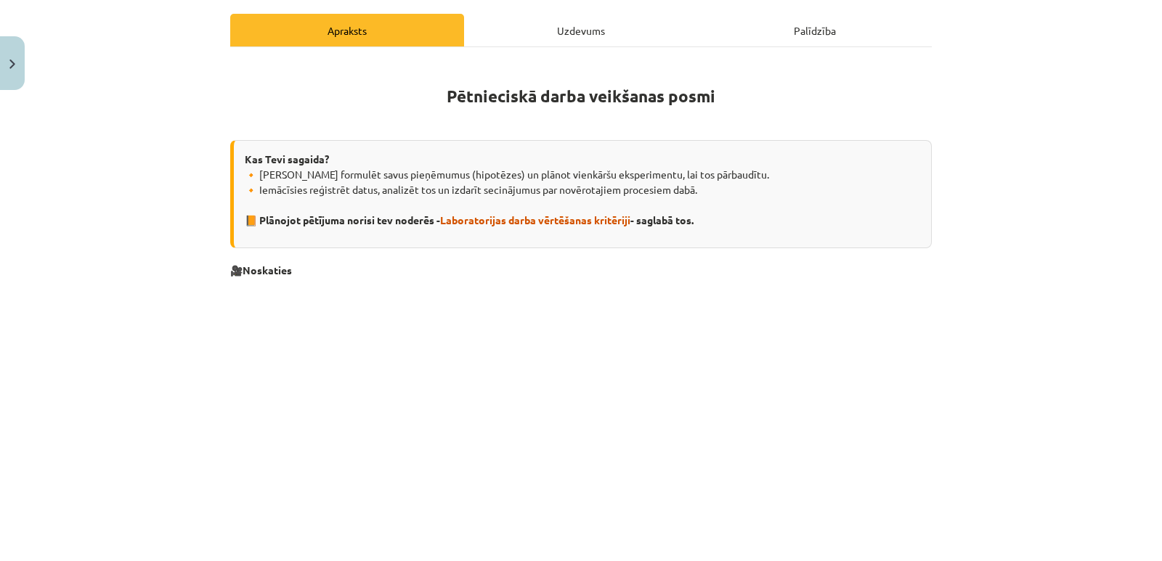
scroll to position [145, 0]
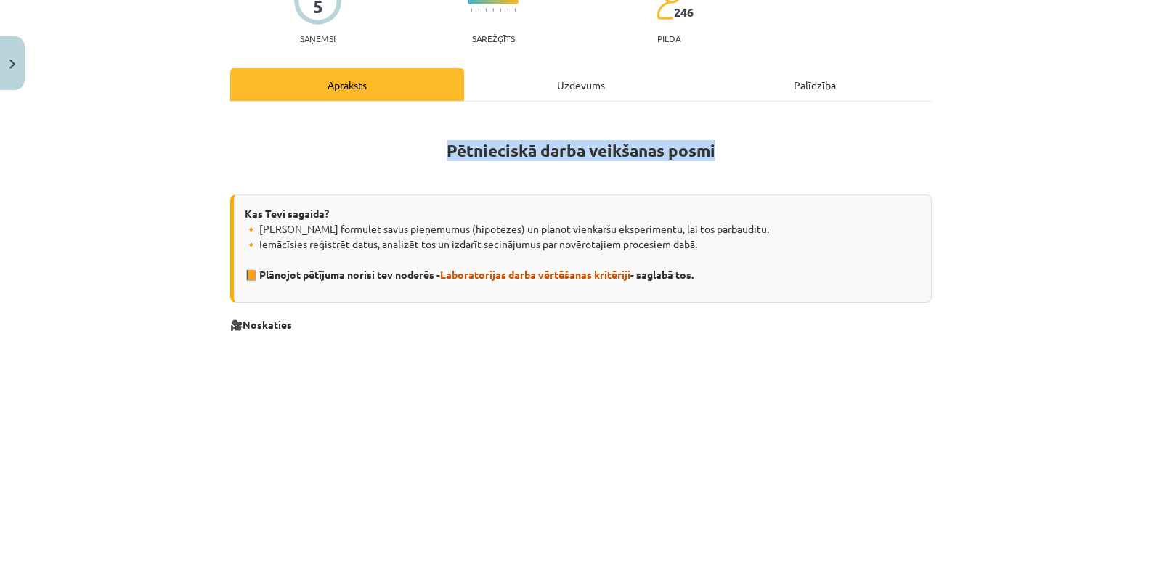
drag, startPoint x: 441, startPoint y: 139, endPoint x: 722, endPoint y: 147, distance: 281.1
click at [722, 147] on h1 "Pētnieciskā darba veikšanas posmi" at bounding box center [580, 147] width 701 height 65
copy strong "Pētnieciskā darba veikšanas posmi"
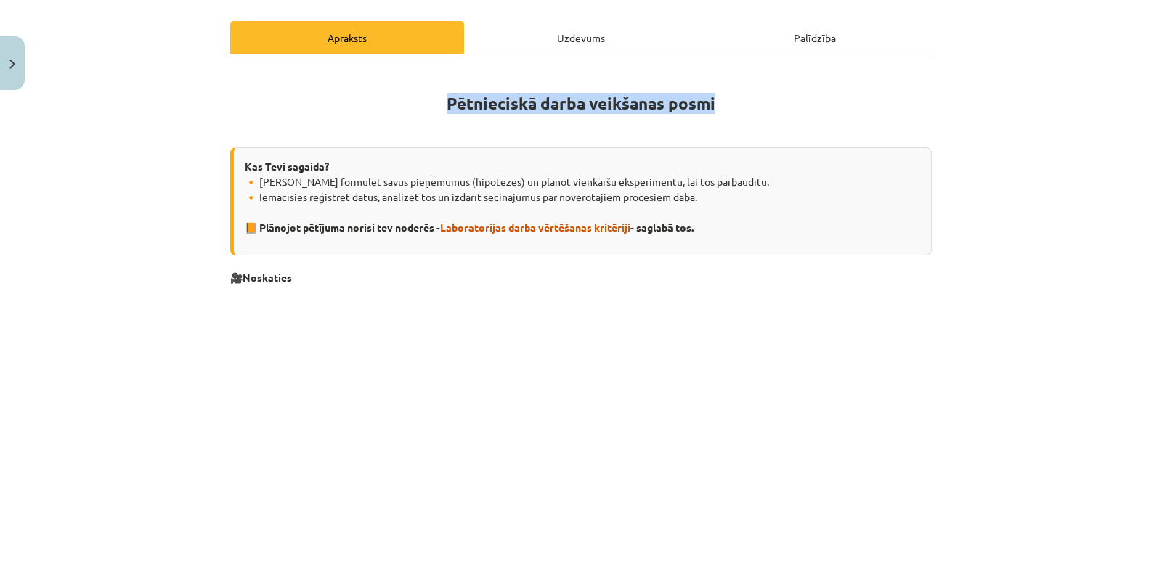
scroll to position [218, 0]
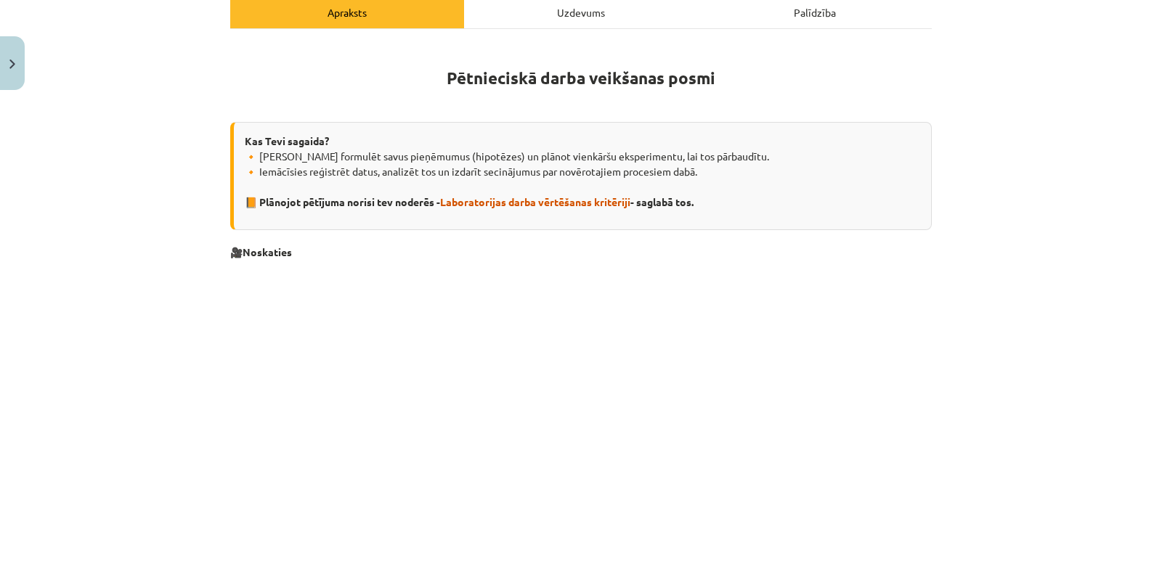
click at [990, 226] on div "Mācību tēma: Dabaszinības - 10. klases 1.ieskaites mācību materiāls #4 3. tēma.…" at bounding box center [581, 280] width 1162 height 561
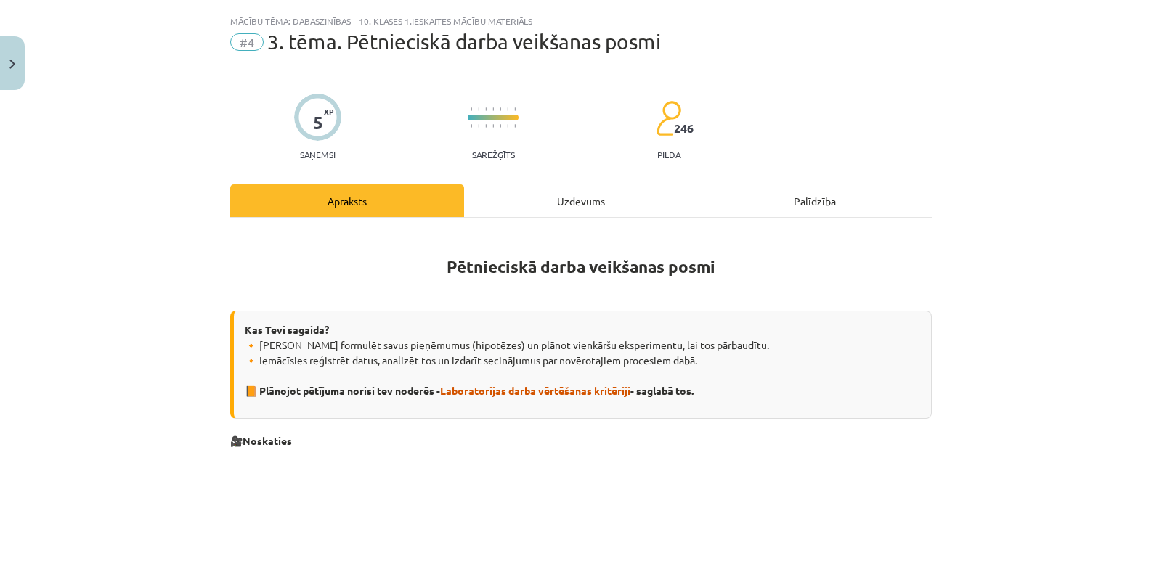
scroll to position [0, 0]
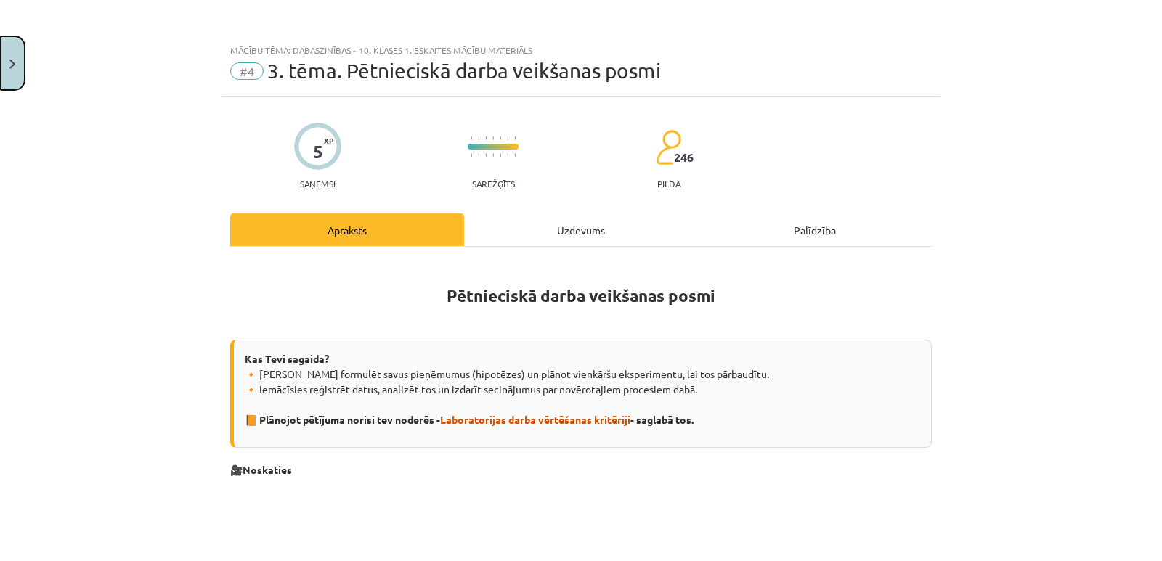
click at [17, 60] on button "Close" at bounding box center [12, 63] width 25 height 54
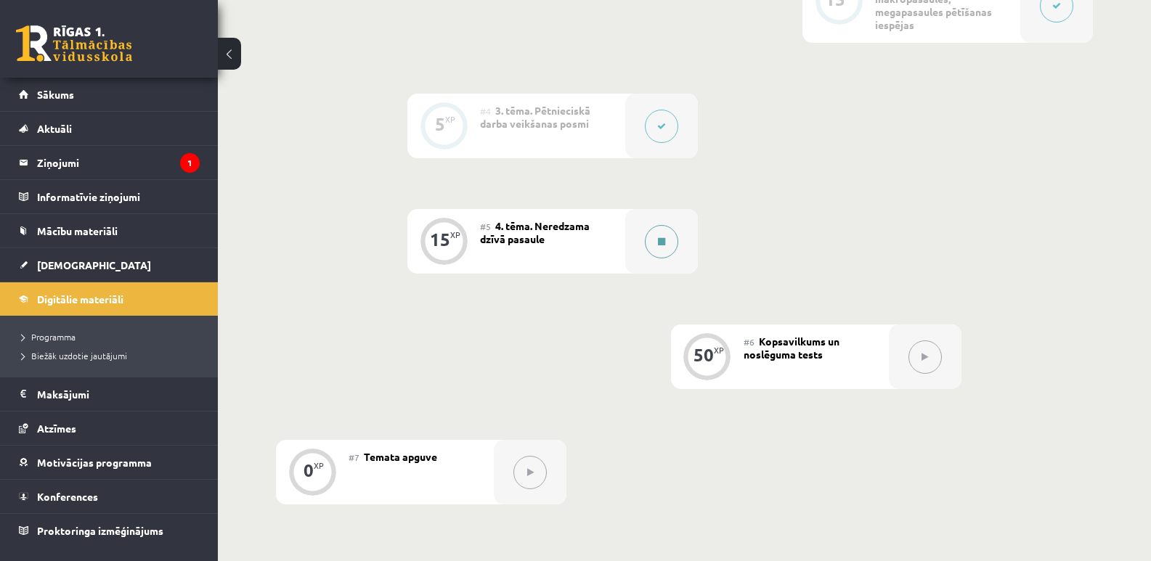
click at [656, 237] on button at bounding box center [661, 241] width 33 height 33
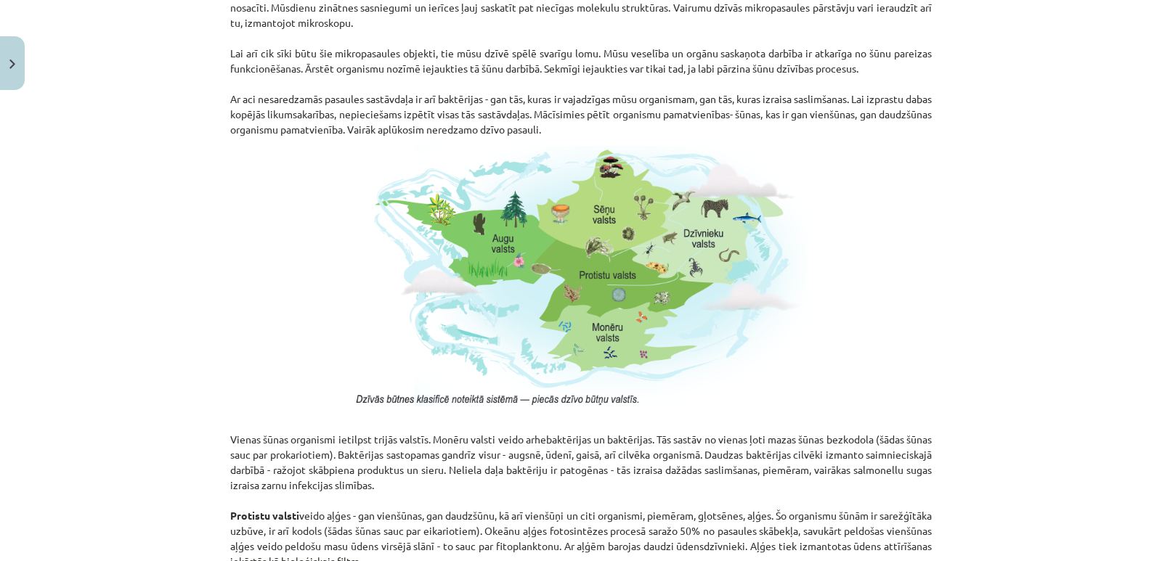
scroll to position [1335, 0]
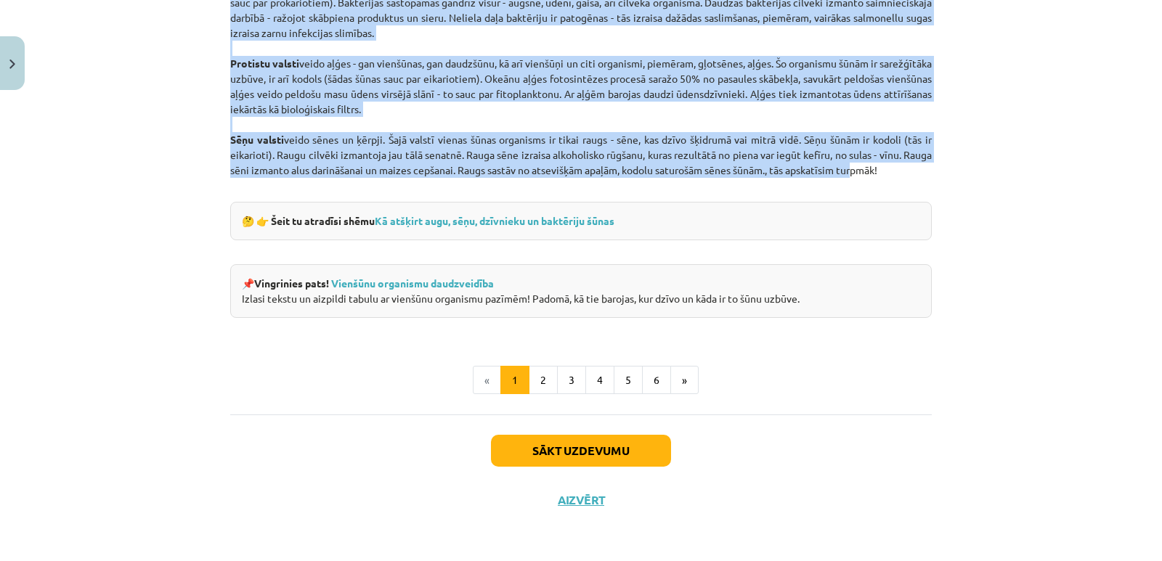
drag, startPoint x: 222, startPoint y: 272, endPoint x: 883, endPoint y: 176, distance: 667.7
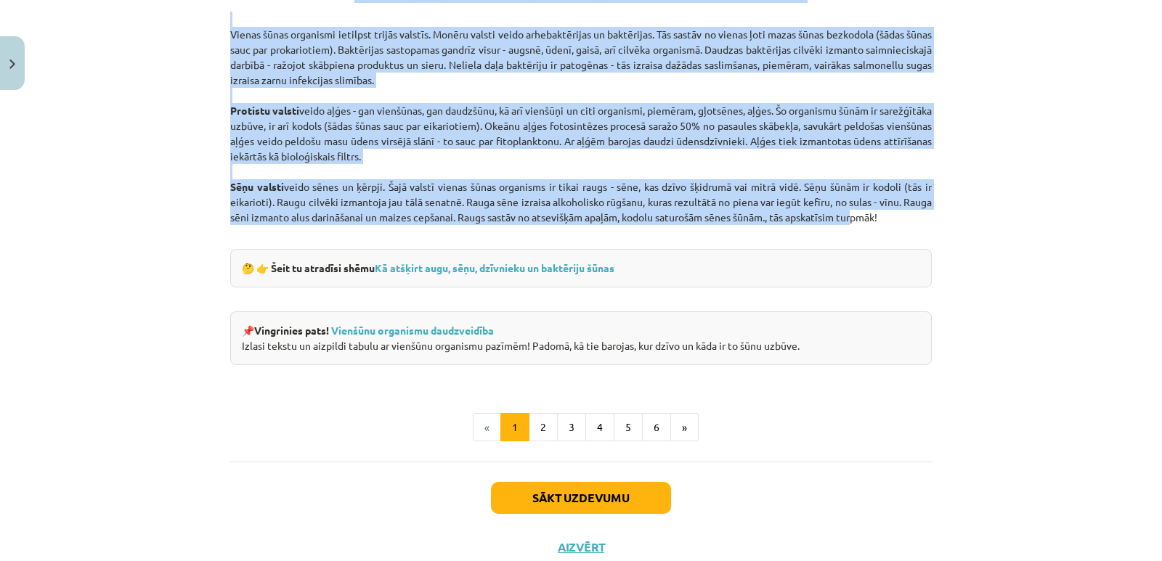
scroll to position [1262, 0]
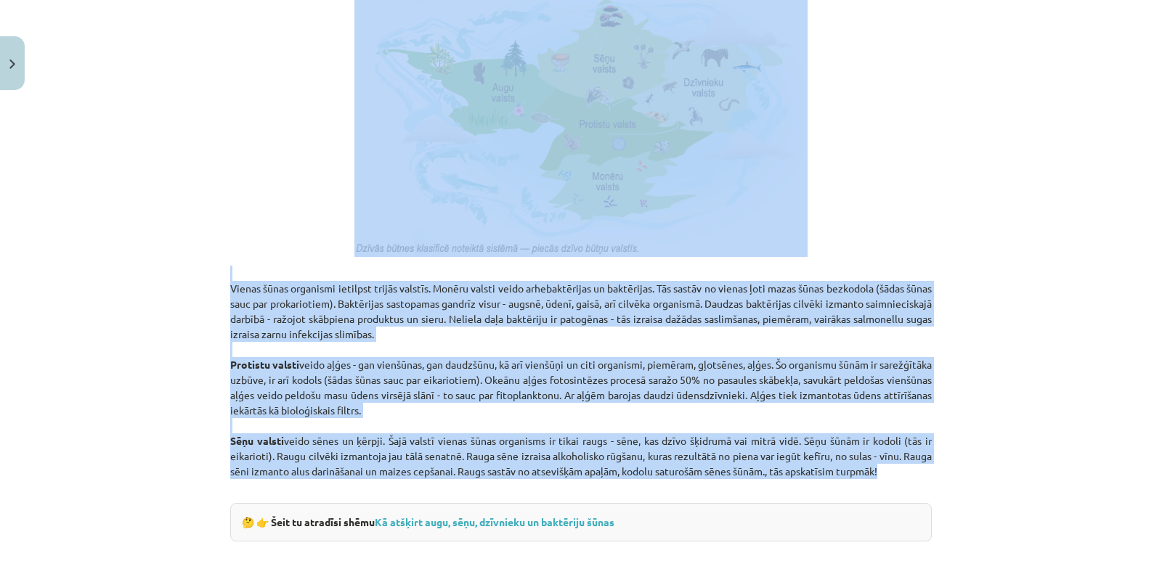
scroll to position [807, 0]
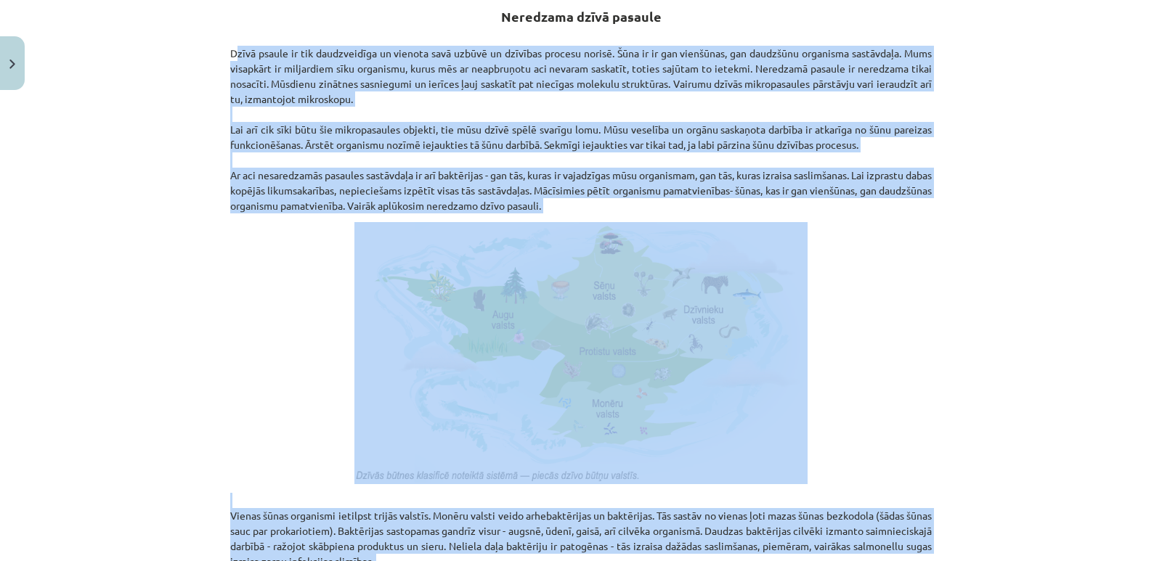
drag, startPoint x: 923, startPoint y: 240, endPoint x: 224, endPoint y: 51, distance: 723.4
click at [224, 51] on div "15 XP Saņemsi Grūts 246 pilda Apraksts Uzdevums Palīdzība Neredzama dzīvā pasau…" at bounding box center [580, 171] width 719 height 1763
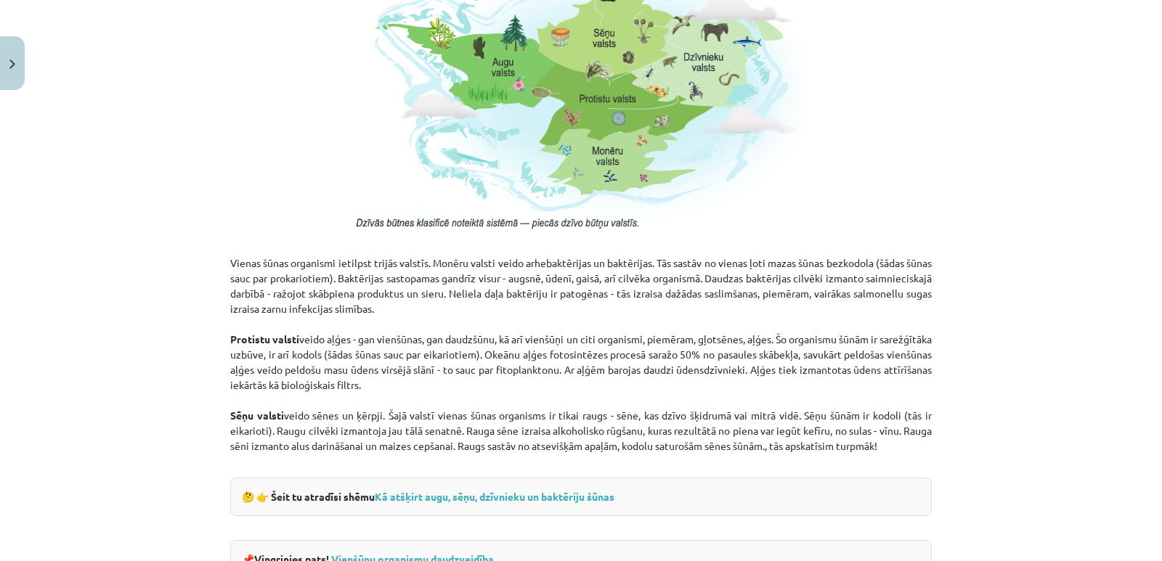
scroll to position [1151, 0]
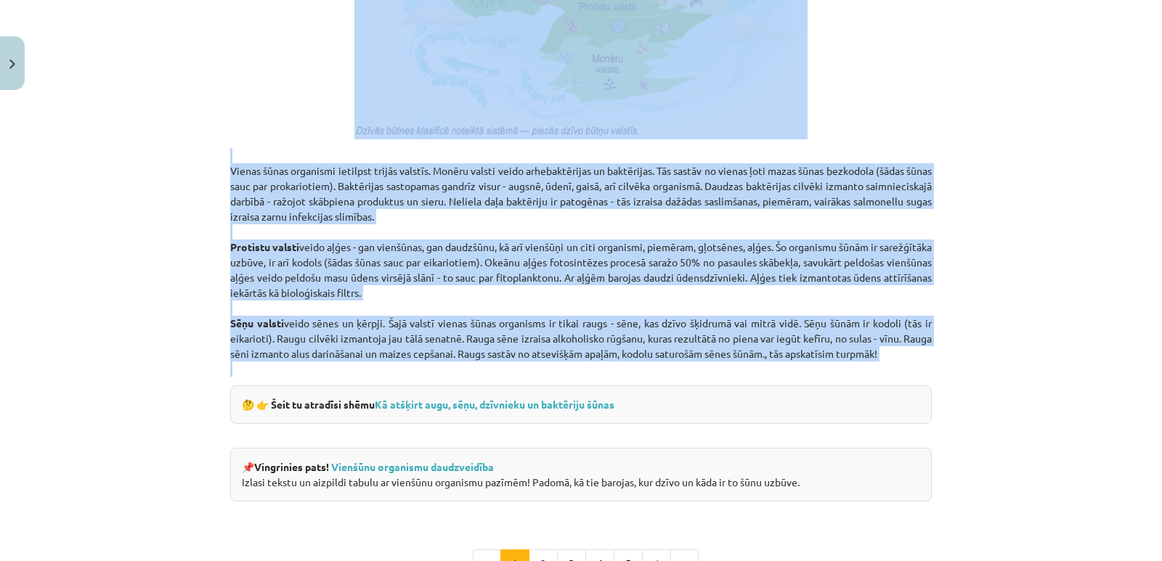
drag, startPoint x: 492, startPoint y: 15, endPoint x: 933, endPoint y: 363, distance: 561.3
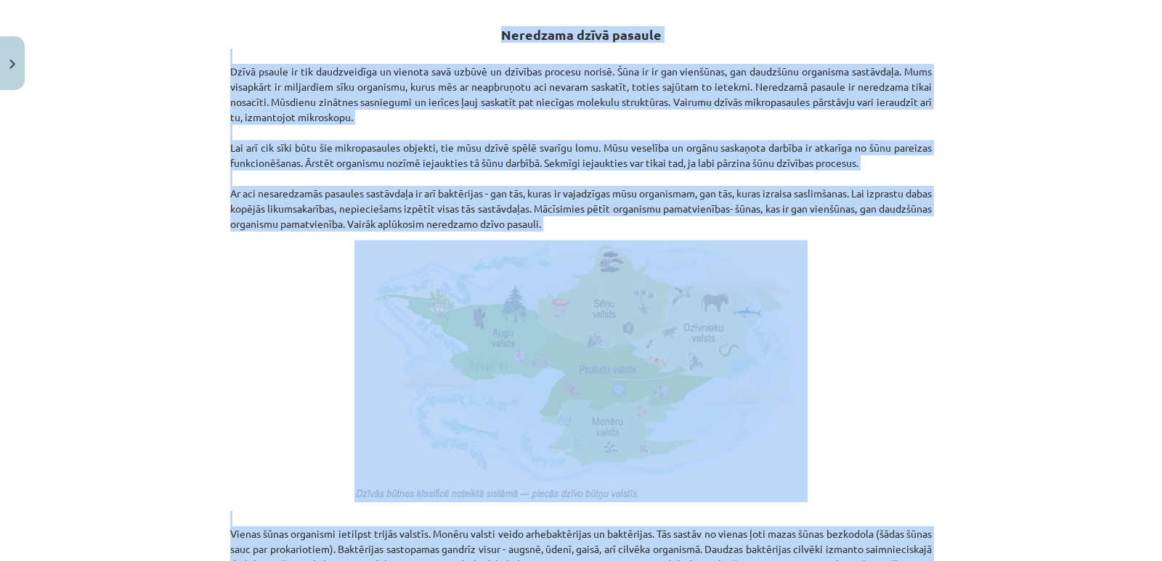
scroll to position [571, 0]
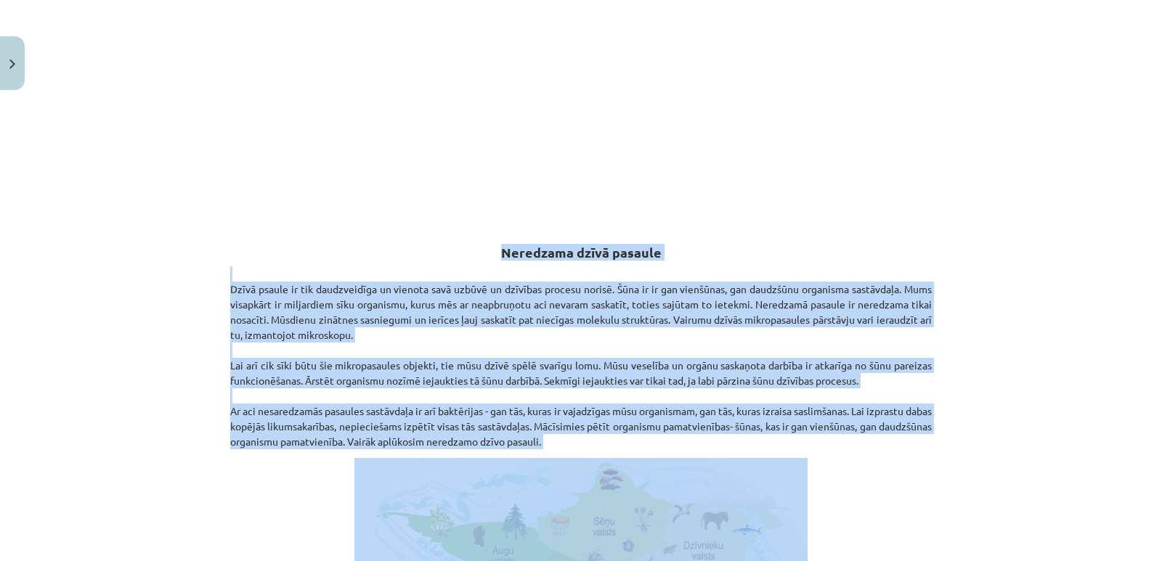
copy div "Loremipsu dolor sitamet Conse adipis el sed doeiusmodtem in utlabor etdo magnaa…"
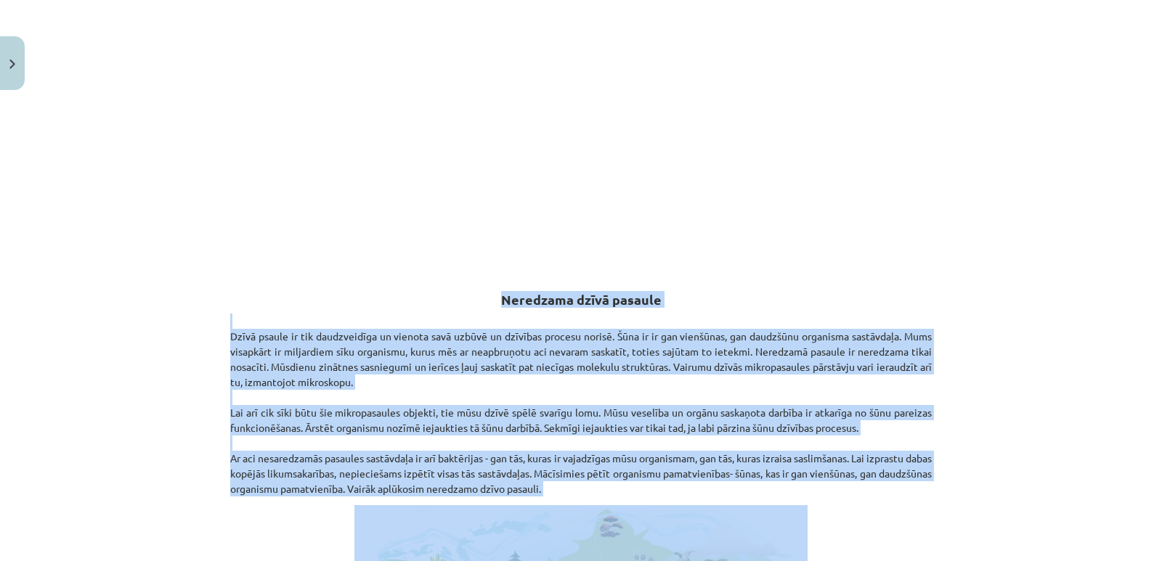
scroll to position [498, 0]
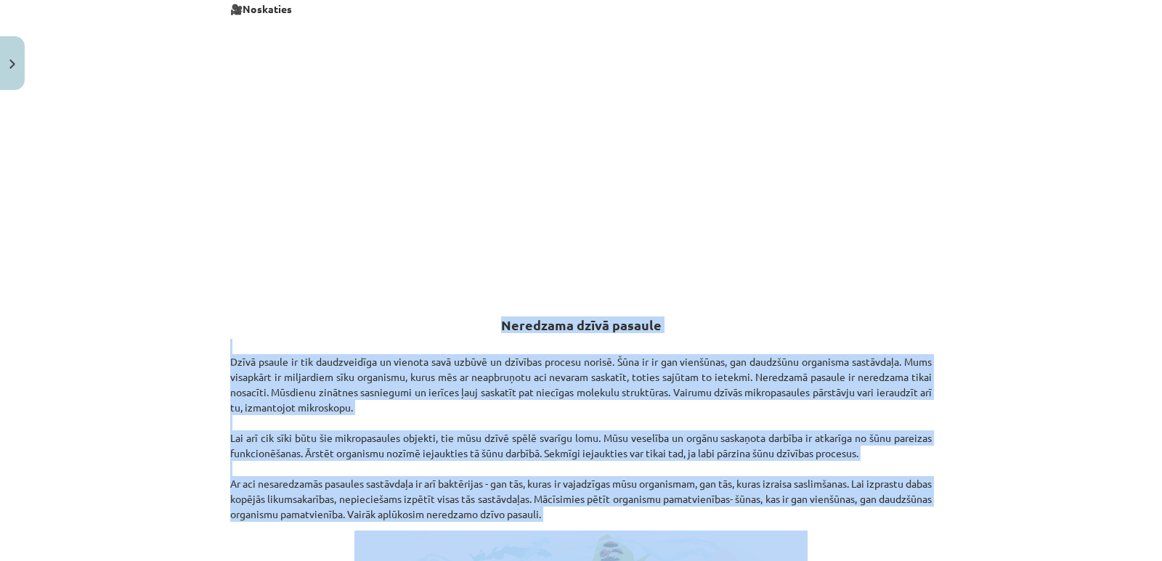
click at [793, 325] on h2 "Neredzama dzīvā pasaule" at bounding box center [580, 317] width 701 height 36
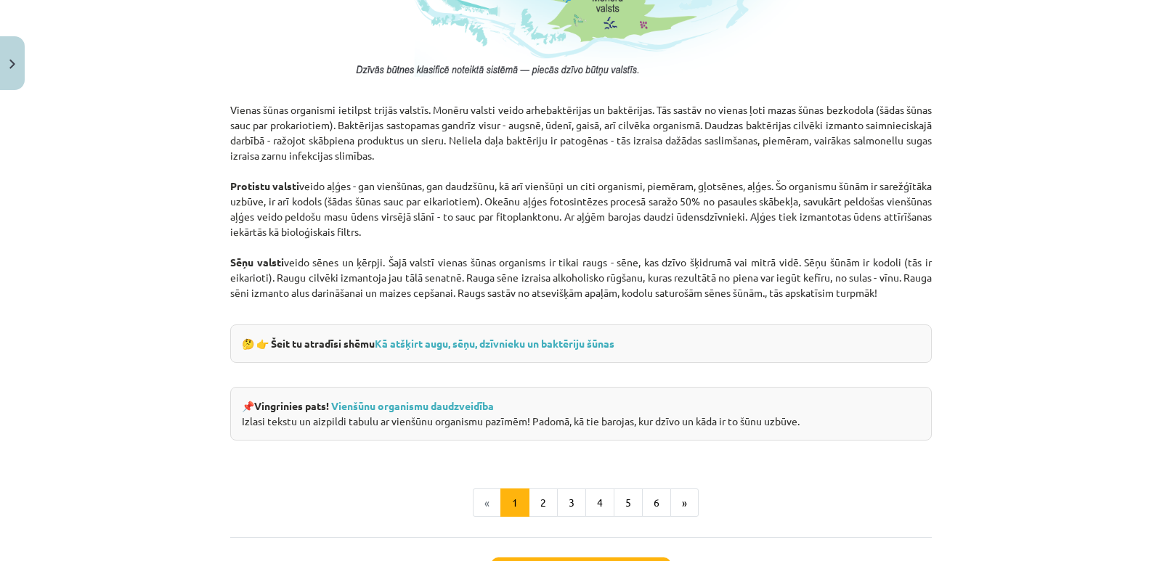
scroll to position [1190, 0]
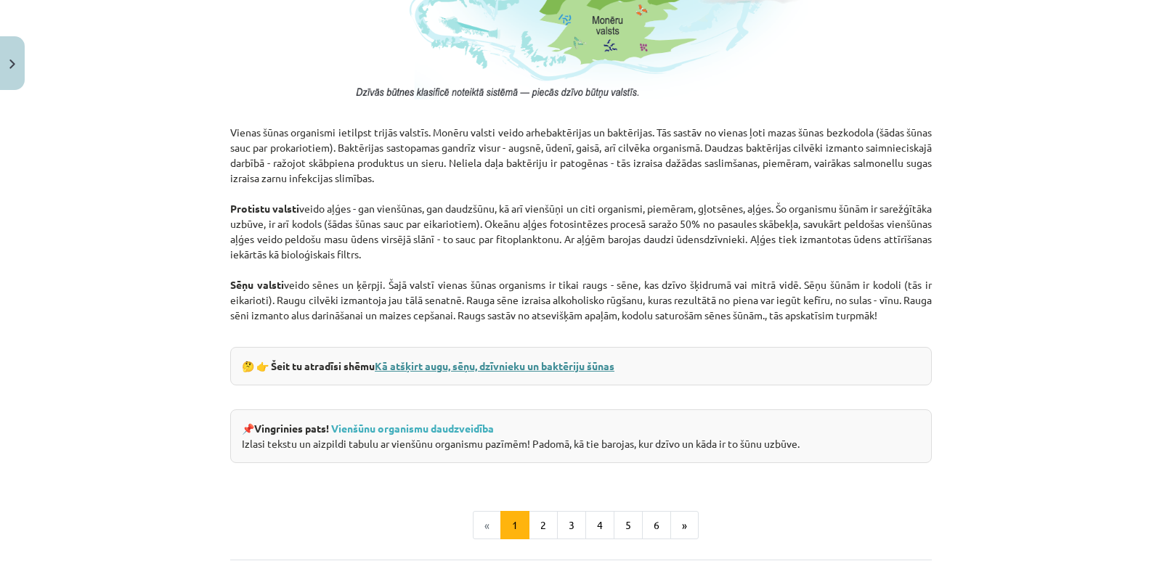
click at [419, 367] on link "Kā atšķirt augu, sēņu, dzīvnieku un baktēriju šūnas" at bounding box center [495, 365] width 240 height 13
click at [426, 425] on link "Vienšūnu organismu daudzveidība" at bounding box center [412, 428] width 163 height 13
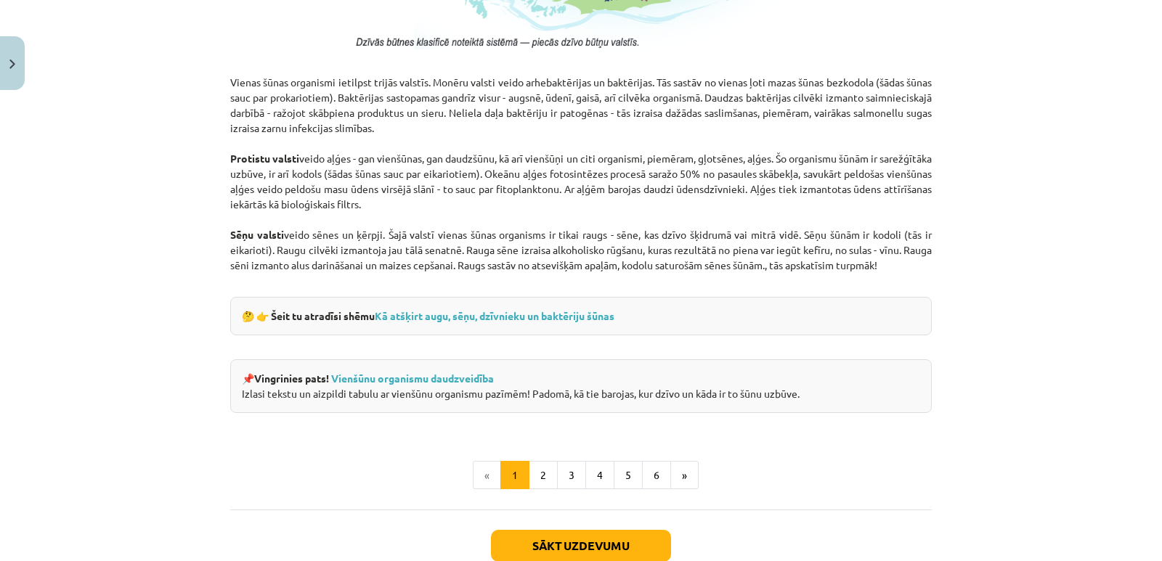
scroll to position [1262, 0]
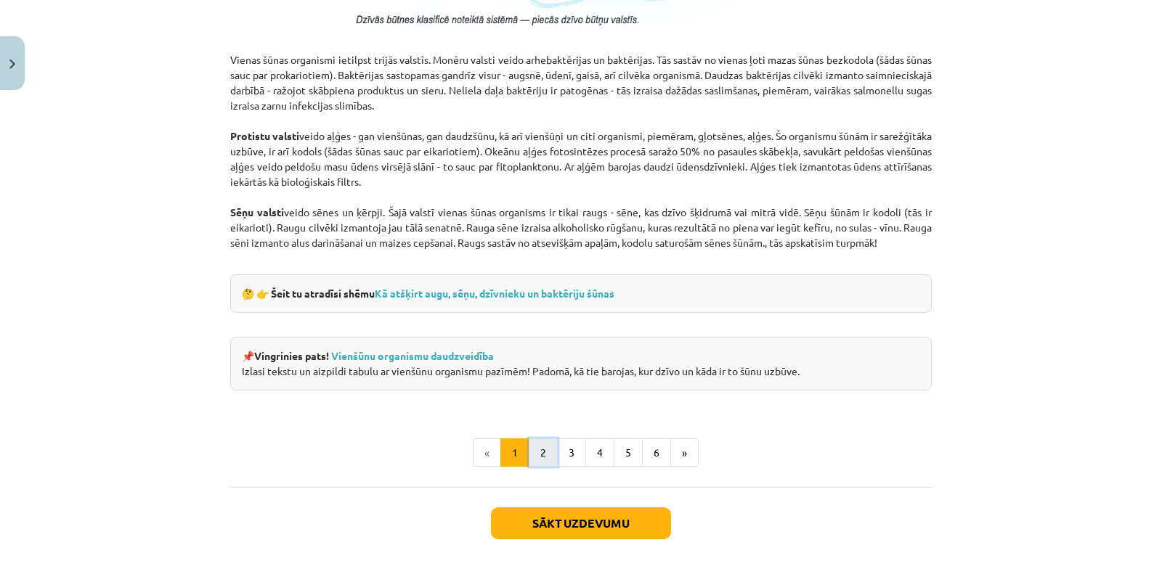
click at [540, 457] on button "2" at bounding box center [543, 452] width 29 height 29
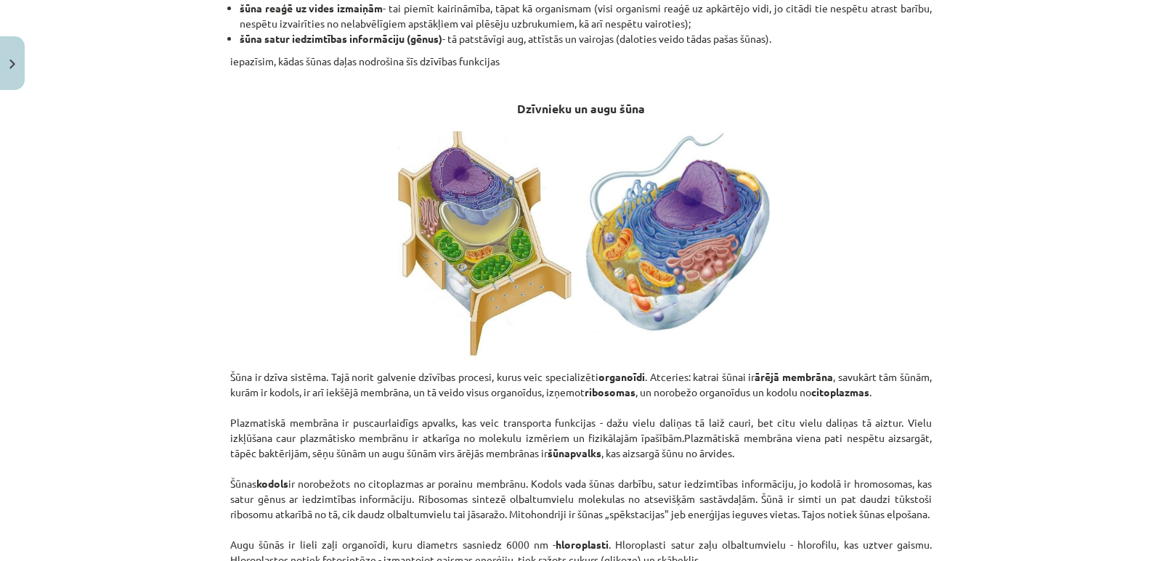
scroll to position [695, 0]
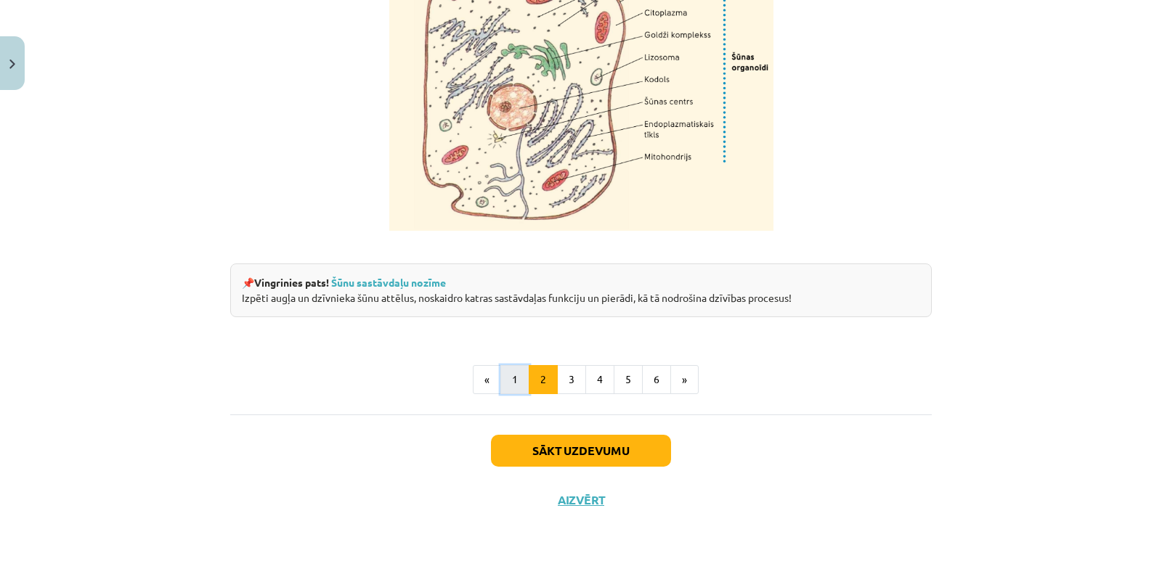
click at [512, 390] on button "1" at bounding box center [514, 379] width 29 height 29
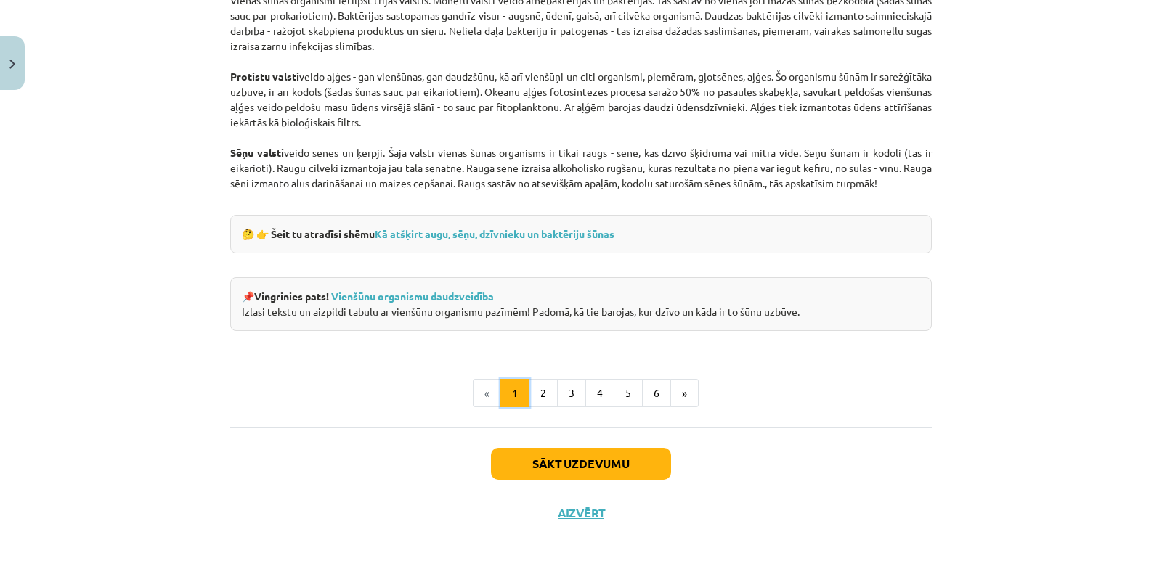
scroll to position [1335, 0]
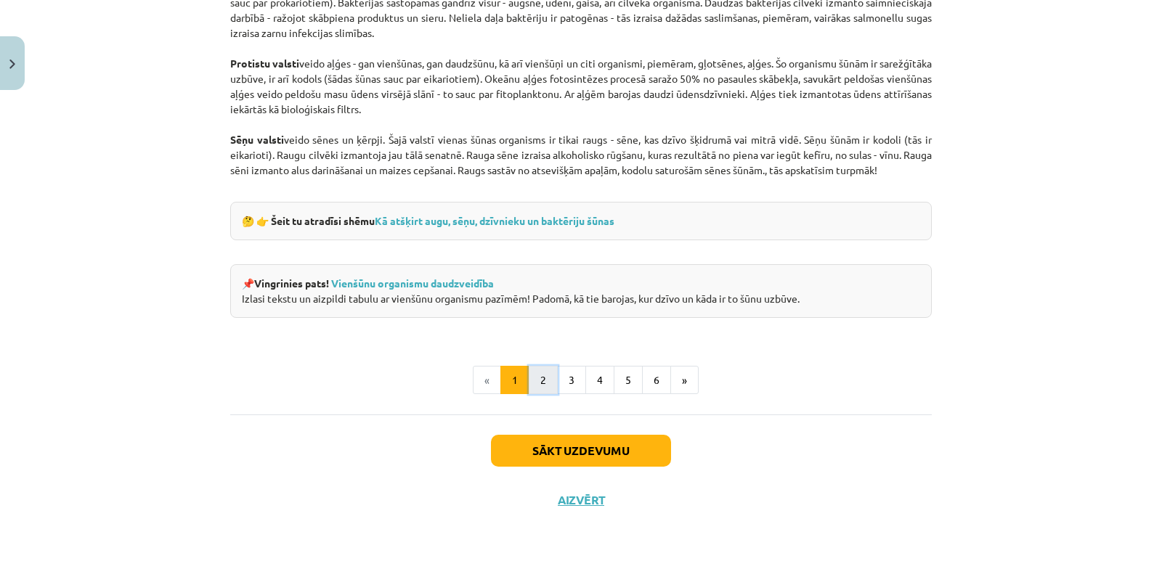
click at [550, 389] on button "2" at bounding box center [543, 380] width 29 height 29
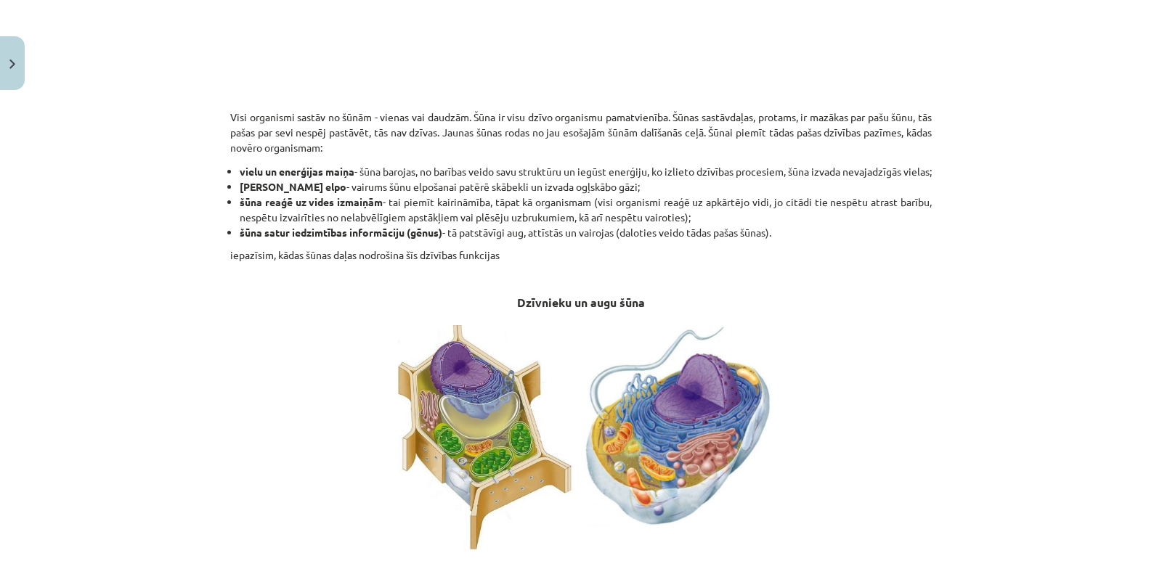
scroll to position [478, 0]
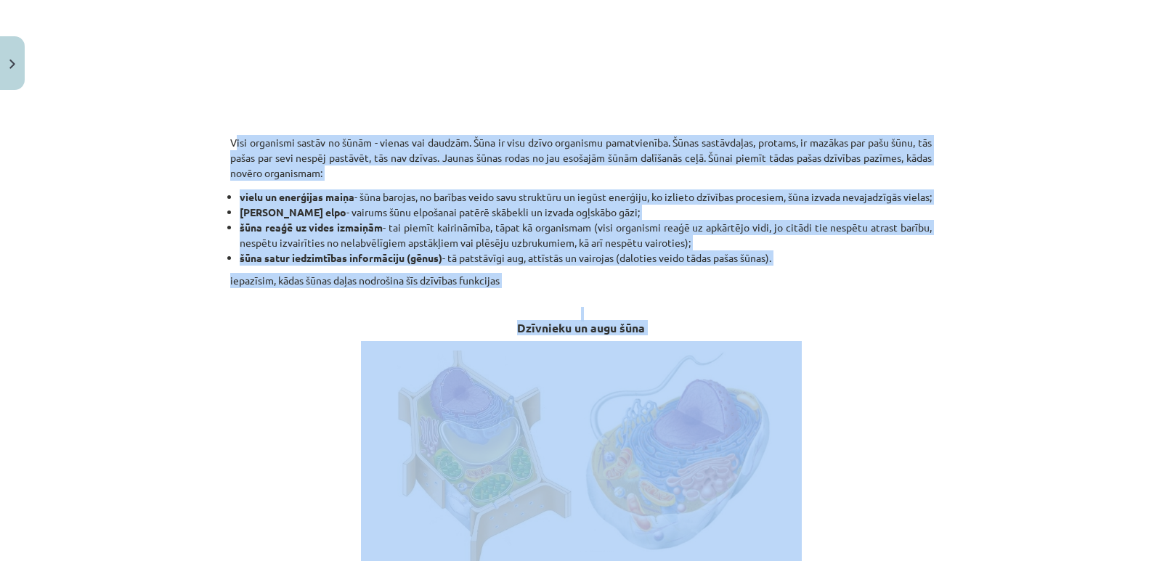
drag, startPoint x: 272, startPoint y: 142, endPoint x: 911, endPoint y: 494, distance: 730.1
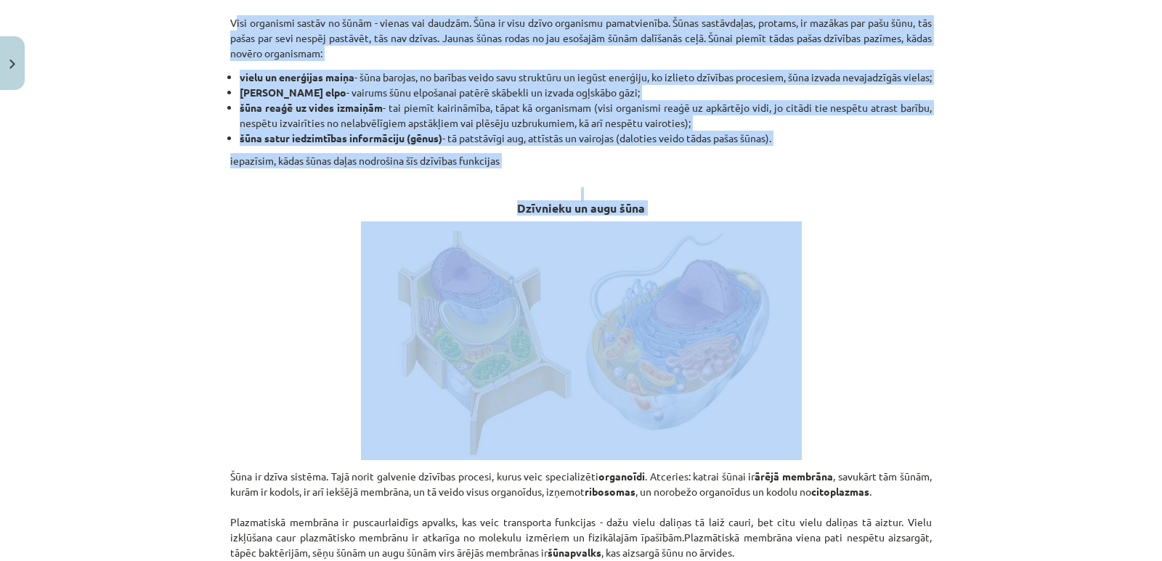
scroll to position [550, 0]
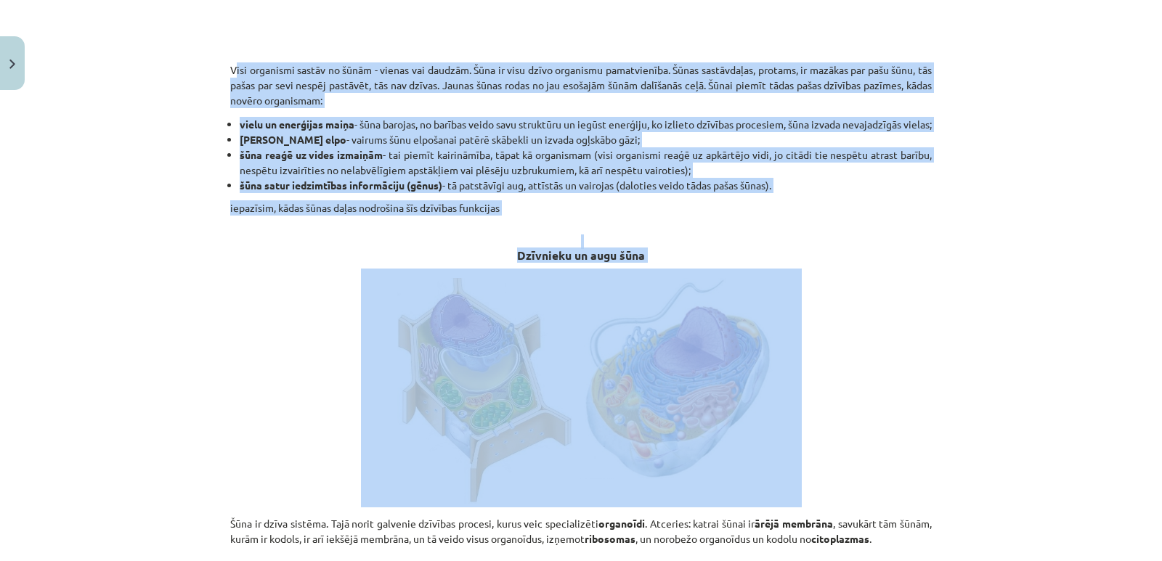
click at [230, 73] on p "Visi organismi sastāv no šūnām - vienas vai daudzām. Šūna ir visu dzīvo organis…" at bounding box center [580, 77] width 701 height 61
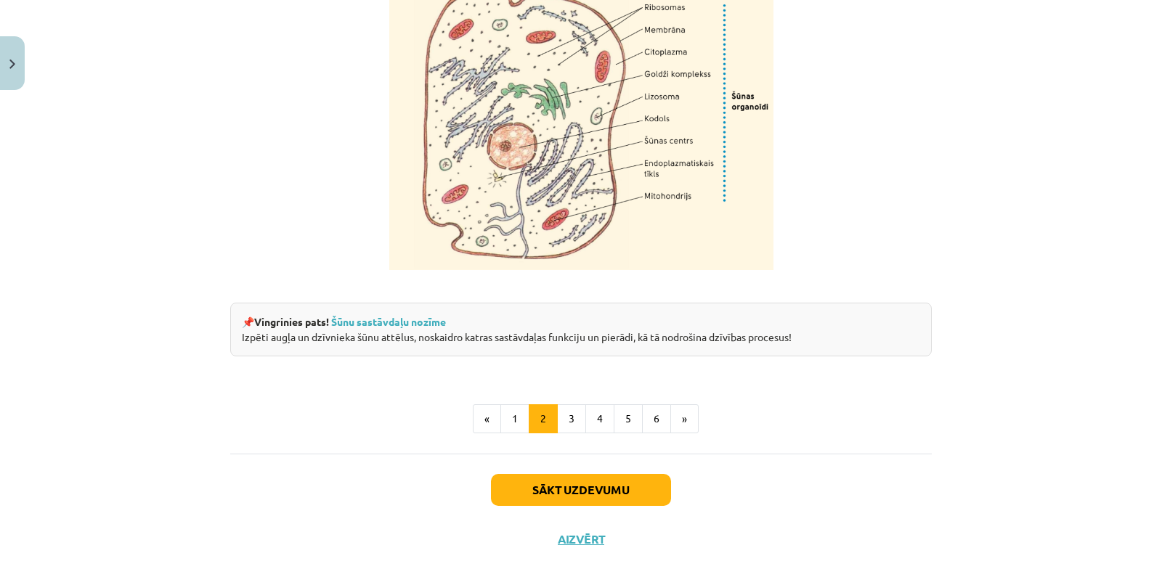
scroll to position [1792, 0]
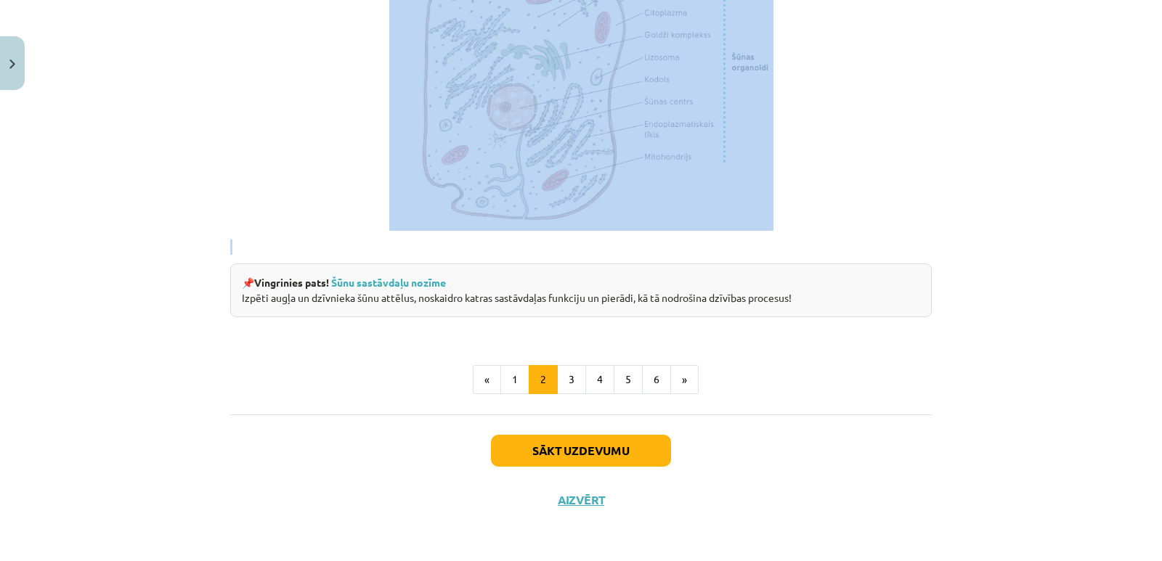
drag, startPoint x: 225, startPoint y: 70, endPoint x: 893, endPoint y: 242, distance: 689.9
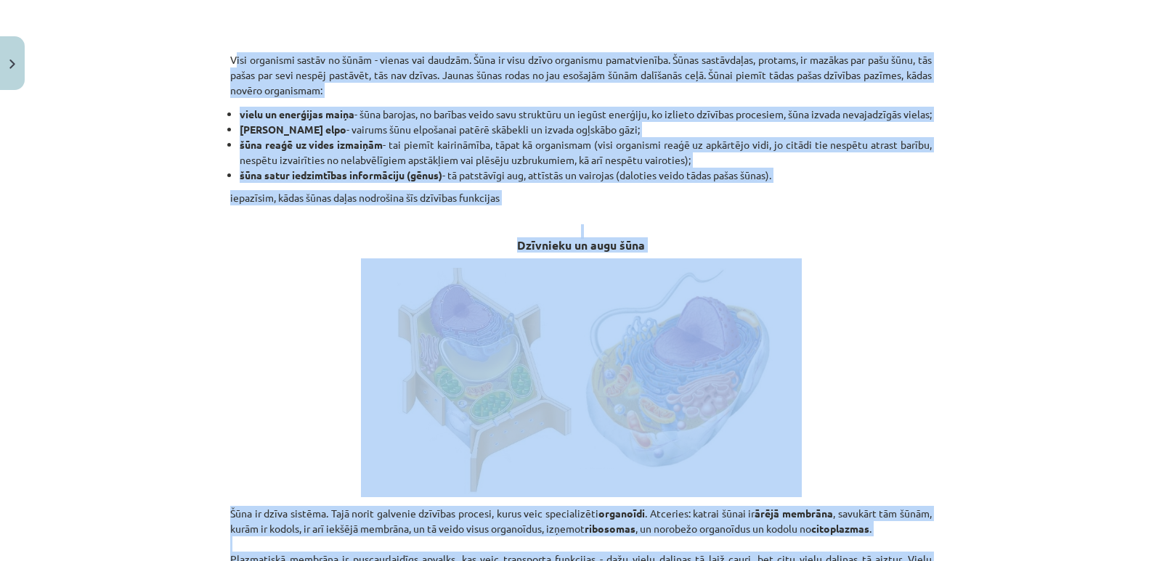
scroll to position [558, 0]
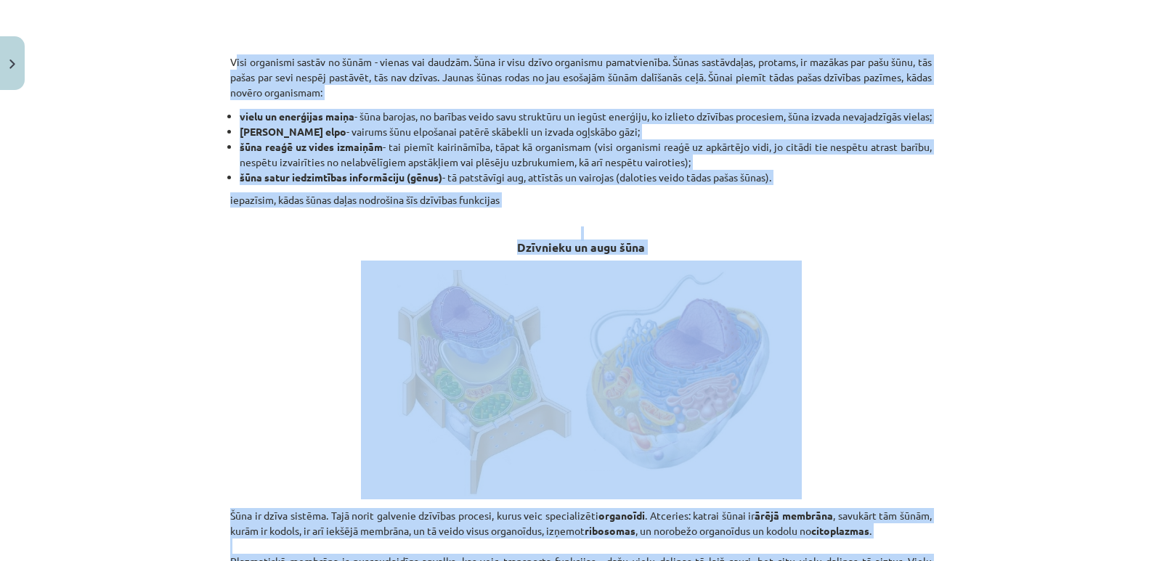
copy div "Lore ipsumdolo sitame co adipi - elitse doe tempori. Utla et dolo magna aliquae…"
click at [825, 347] on p at bounding box center [580, 380] width 701 height 239
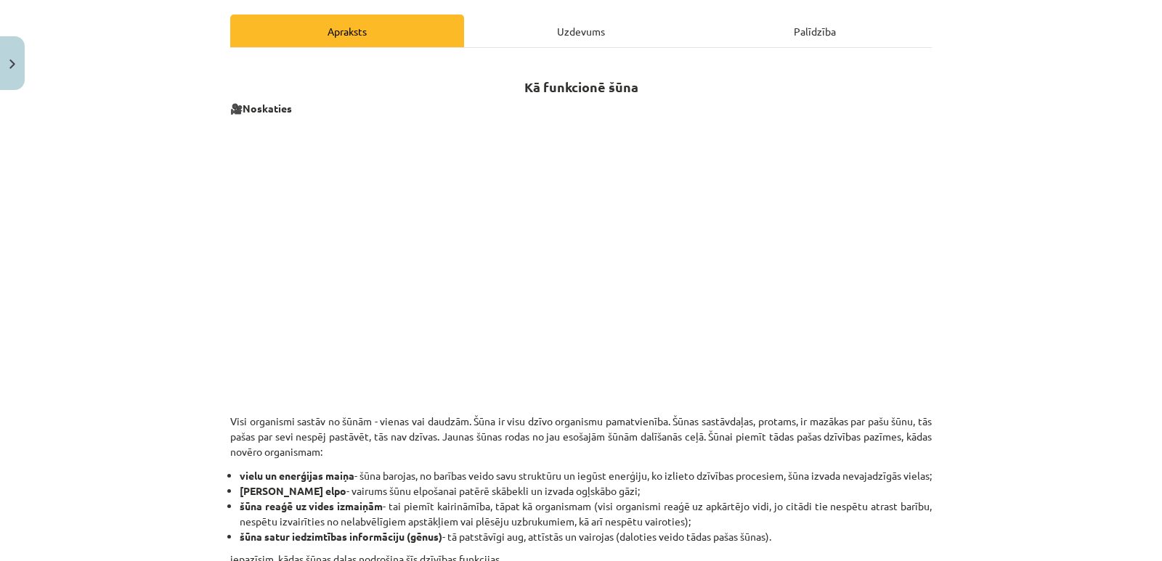
scroll to position [195, 0]
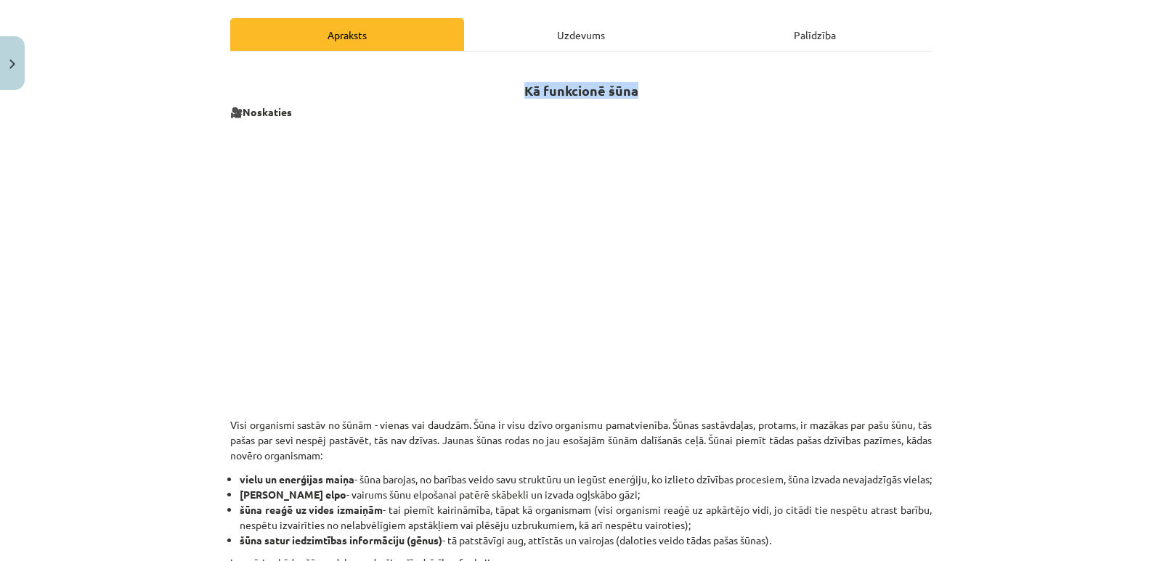
drag, startPoint x: 520, startPoint y: 92, endPoint x: 637, endPoint y: 89, distance: 116.9
click at [637, 89] on h2 "Kā funkcionē šūna" at bounding box center [580, 83] width 701 height 36
copy strong "Kā funkcionē šūna"
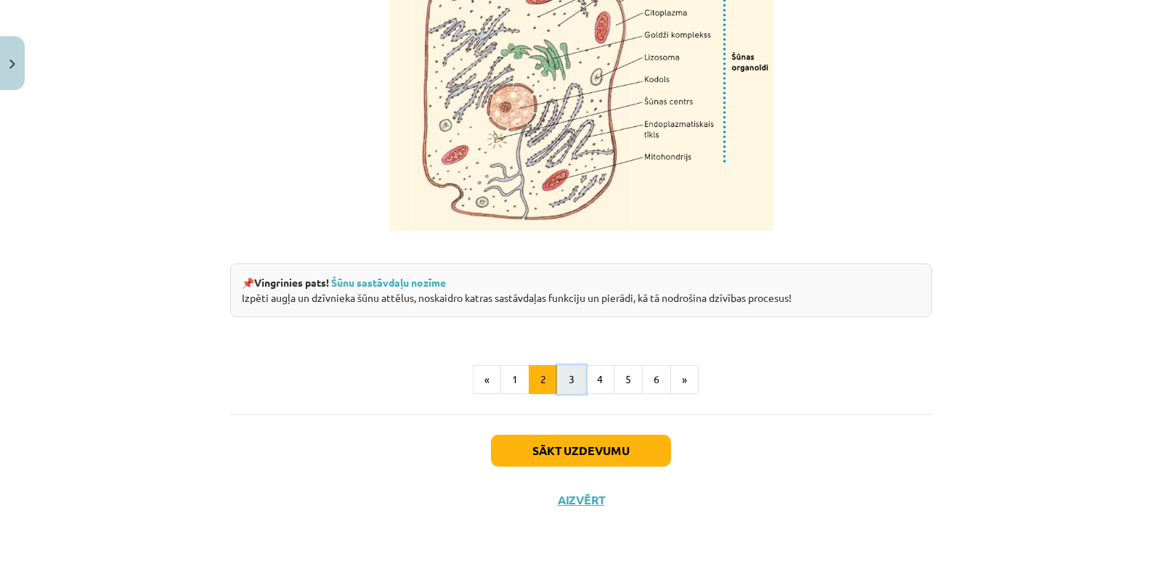
click at [565, 367] on button "3" at bounding box center [571, 379] width 29 height 29
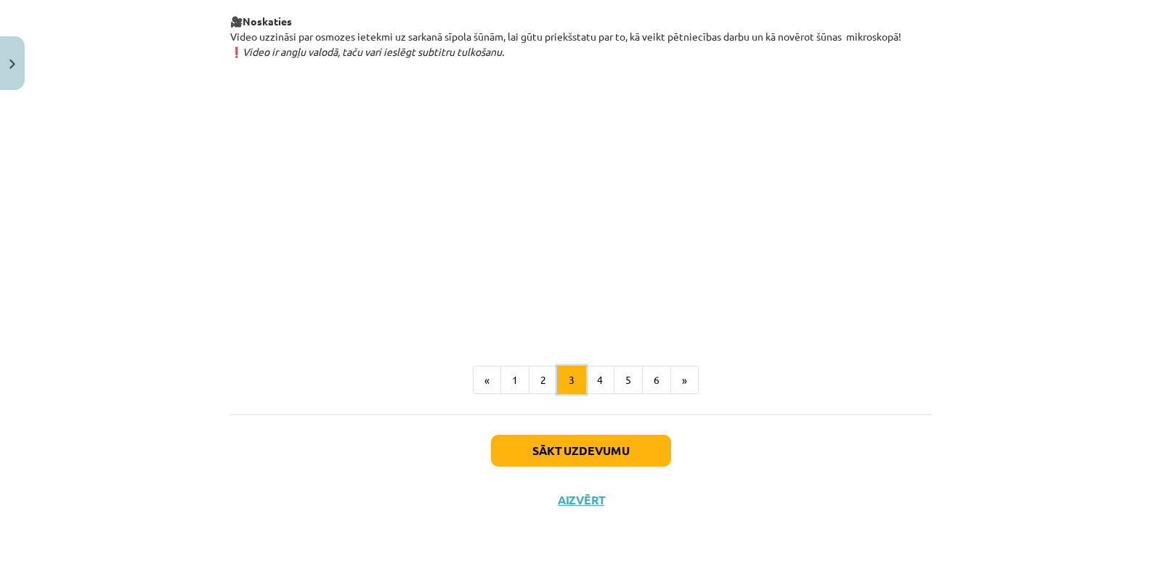
scroll to position [1672, 0]
click at [549, 390] on button "2" at bounding box center [543, 380] width 29 height 29
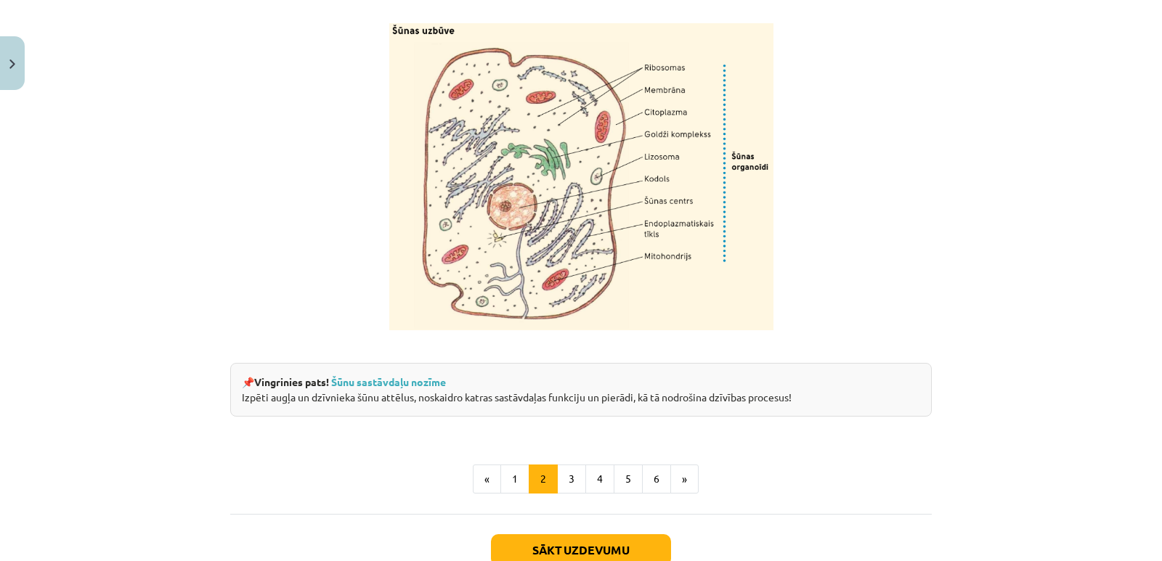
scroll to position [1792, 0]
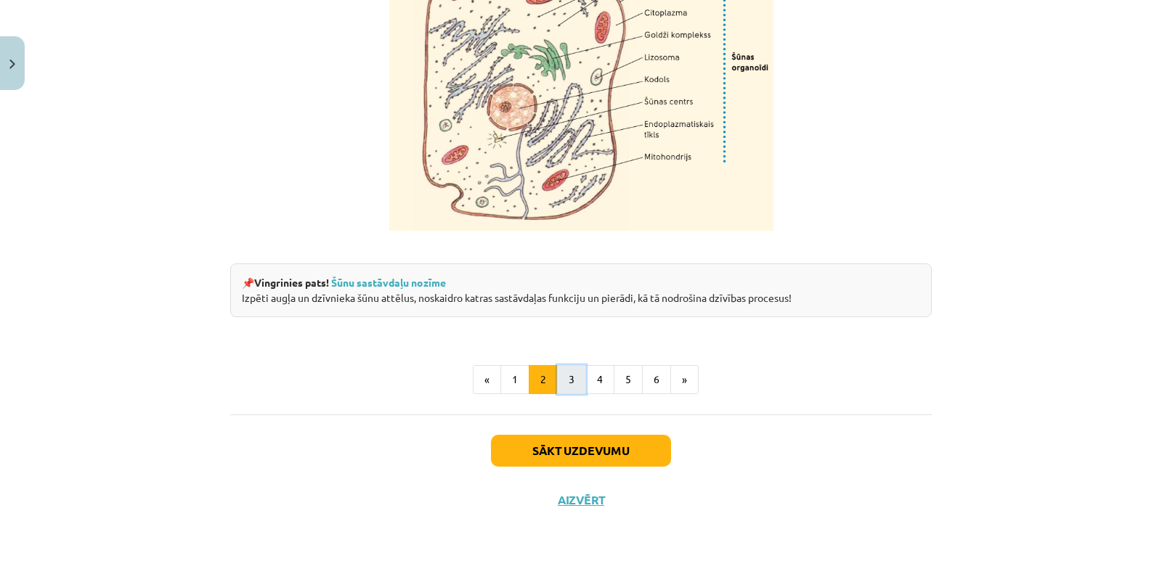
click at [564, 385] on button "3" at bounding box center [571, 379] width 29 height 29
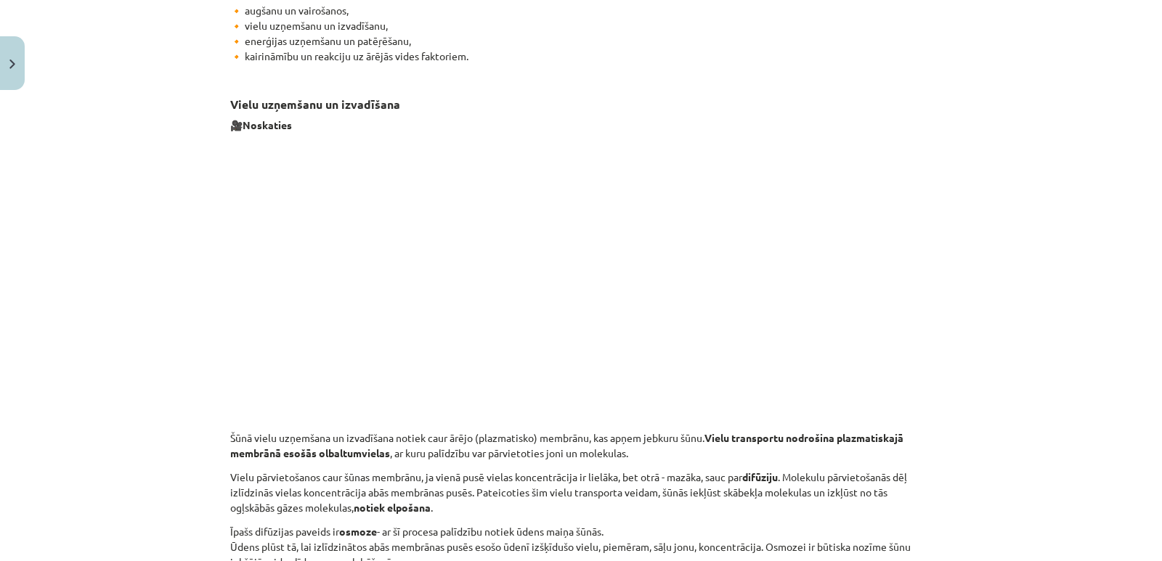
scroll to position [550, 0]
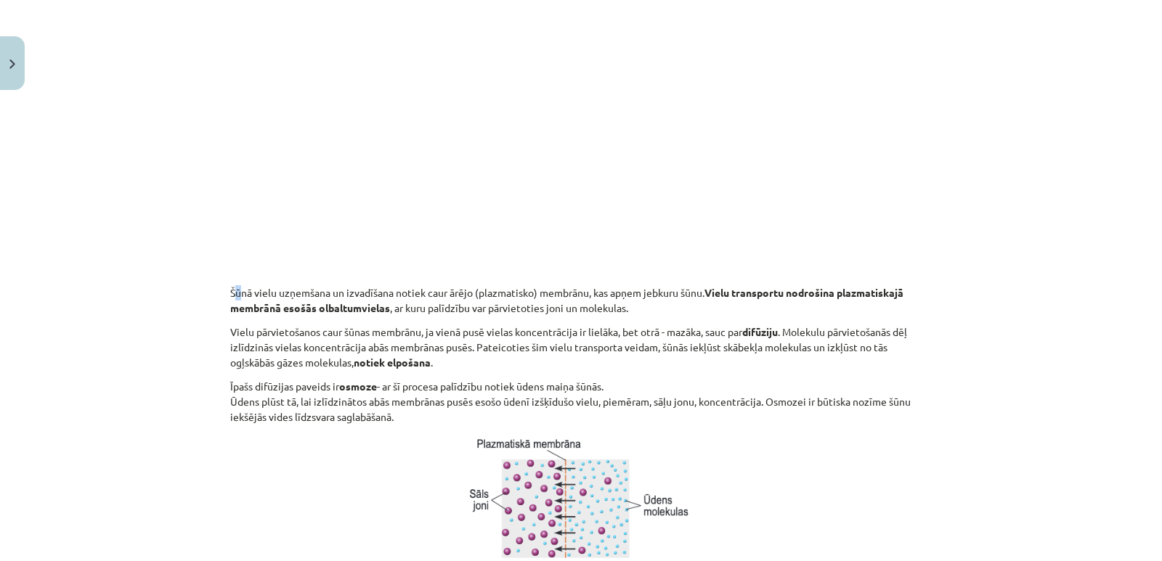
click at [230, 287] on p "Šūnā vielu uzņemšana un izvadīšana notiek caur ārējo (plazmatisko) membrānu, ka…" at bounding box center [580, 293] width 701 height 46
click at [407, 441] on p at bounding box center [580, 510] width 701 height 155
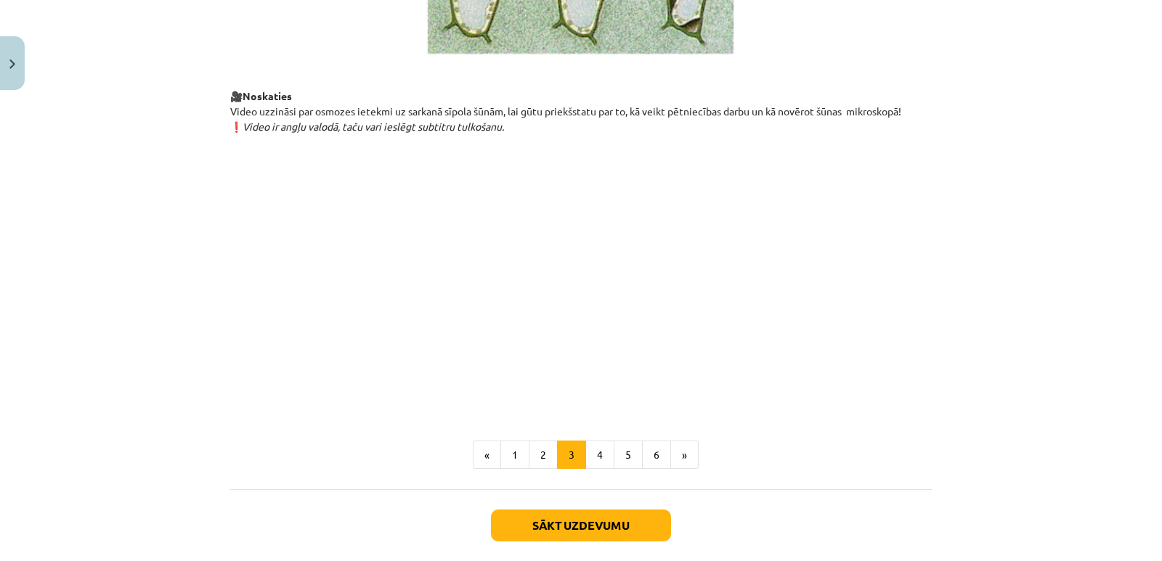
scroll to position [1672, 0]
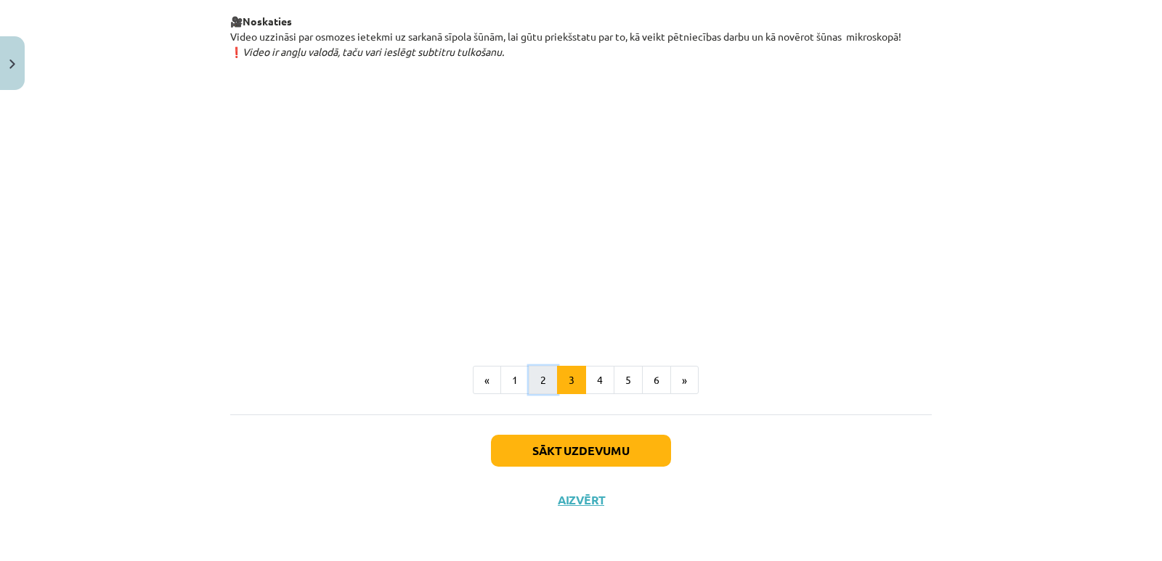
click at [540, 391] on button "2" at bounding box center [543, 380] width 29 height 29
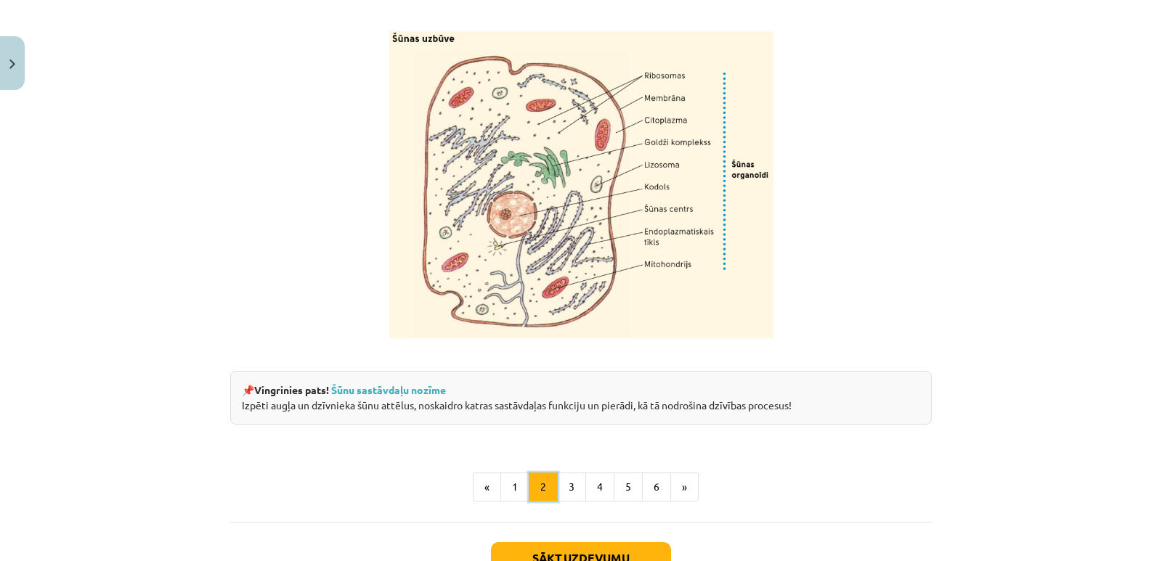
scroll to position [1647, 0]
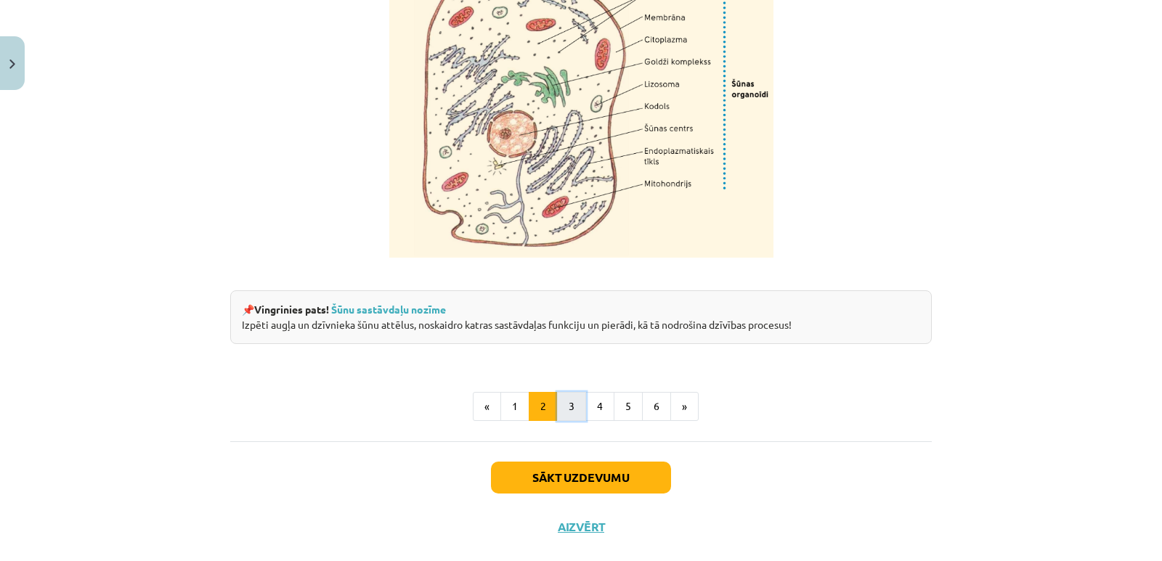
click at [571, 421] on button "3" at bounding box center [571, 406] width 29 height 29
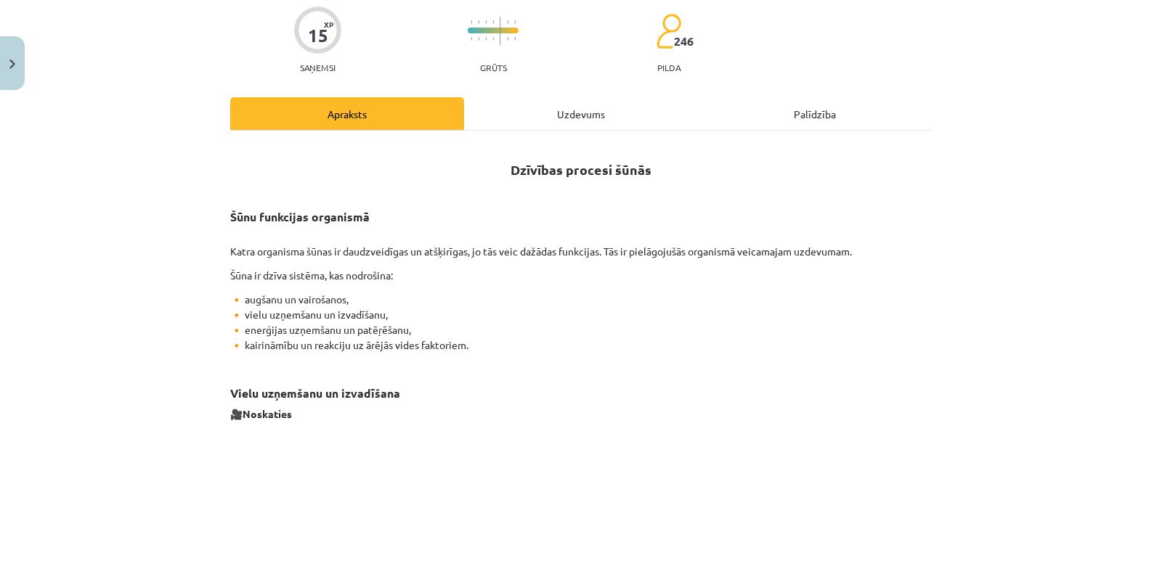
scroll to position [115, 0]
drag, startPoint x: 507, startPoint y: 171, endPoint x: 665, endPoint y: 333, distance: 225.9
click at [663, 340] on p "🔸 augšanu un vairošanos, 🔸 vielu uzņemšanu un izvadīšanu, 🔸 enerģijas uzņemšanu…" at bounding box center [580, 323] width 701 height 61
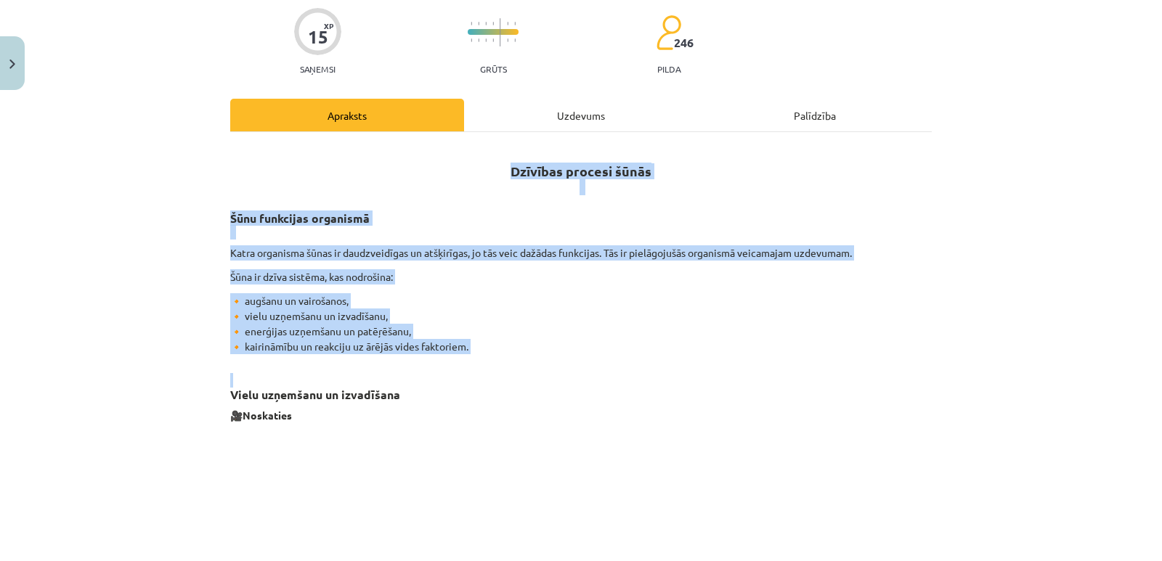
drag, startPoint x: 539, startPoint y: 354, endPoint x: 499, endPoint y: 168, distance: 189.4
copy div "Dzīvības procesi šūnās Šūnu funkcijas organismā Katra organisma šūnas ir daudzv…"
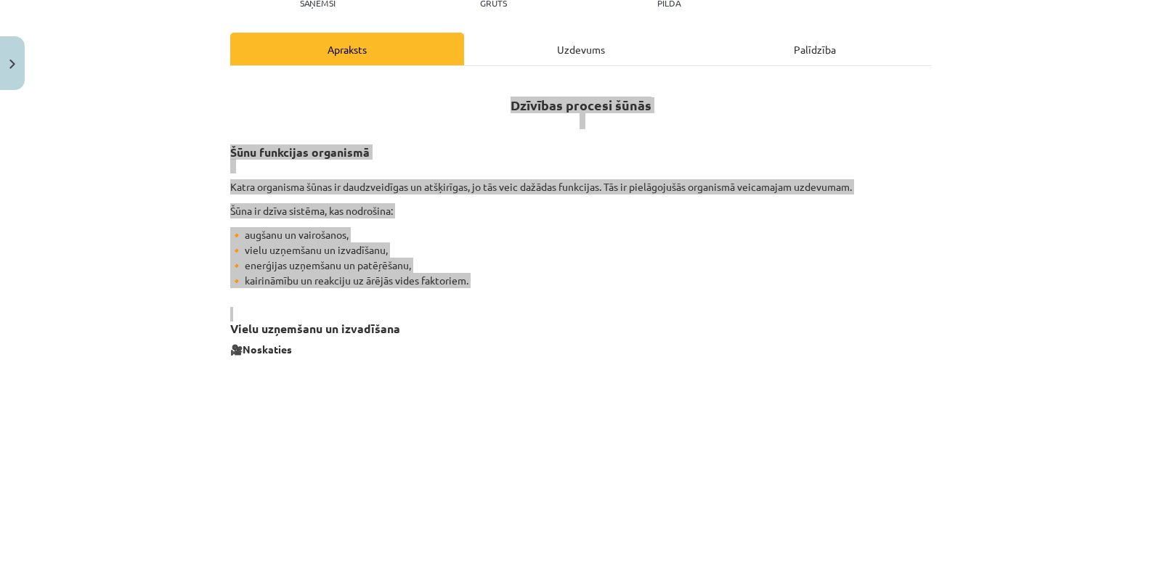
scroll to position [147, 0]
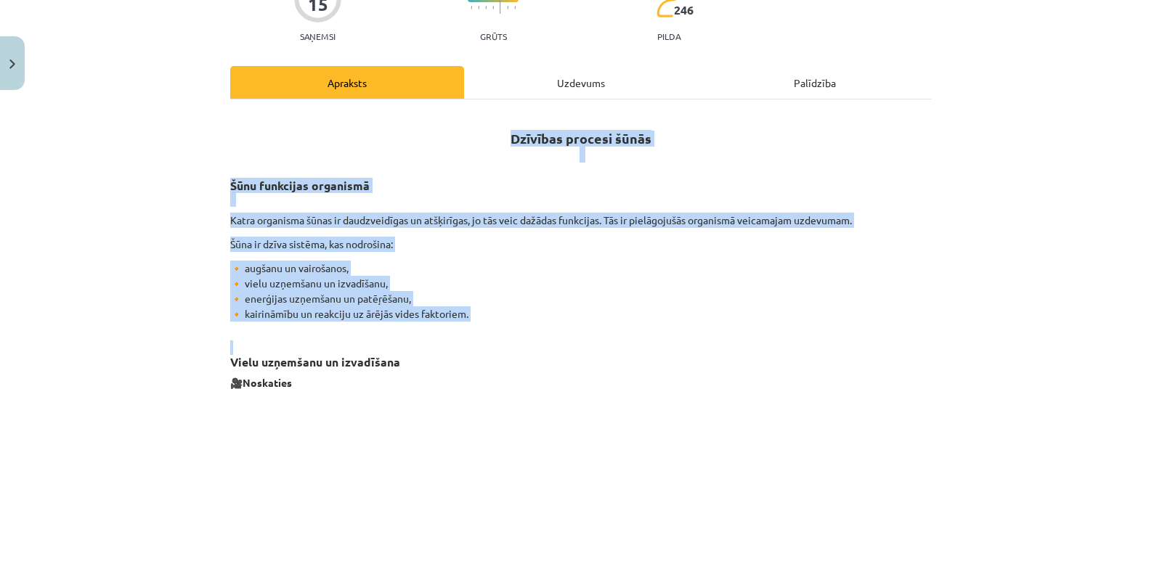
copy div "Dzīvības procesi šūnās Šūnu funkcijas organismā Katra organisma šūnas ir daudzv…"
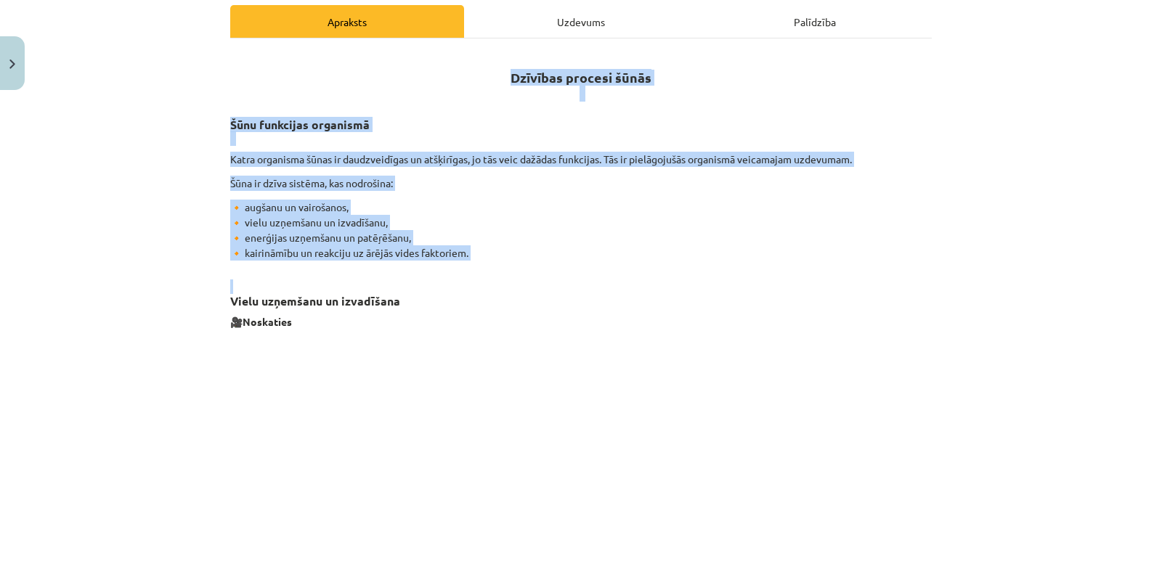
scroll to position [293, 0]
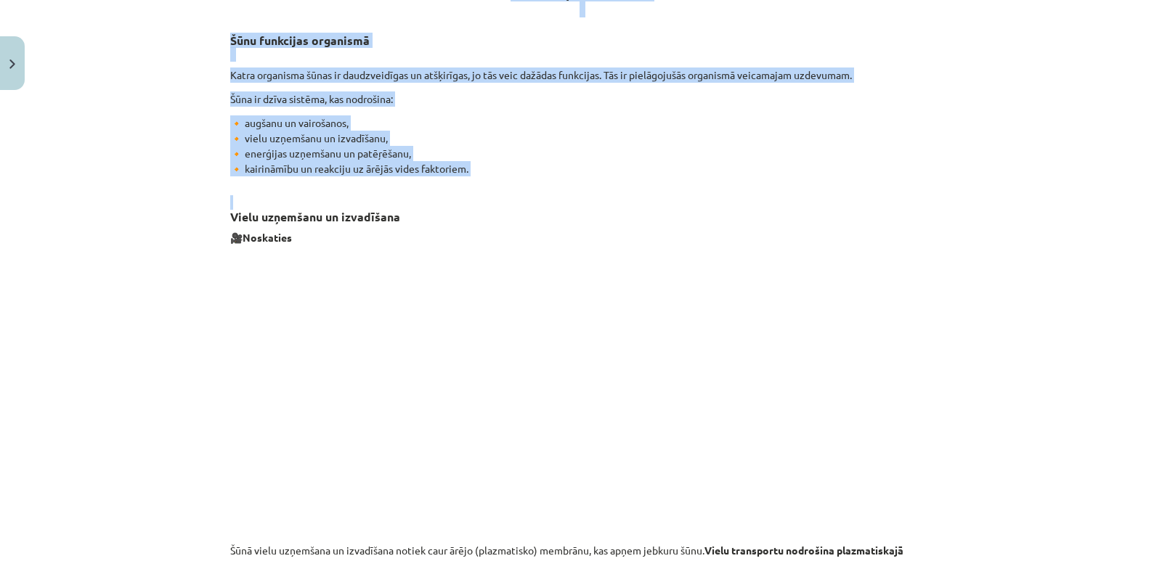
click at [538, 205] on h3 "Vielu uzņemšanu un izvadīšana" at bounding box center [580, 205] width 701 height 41
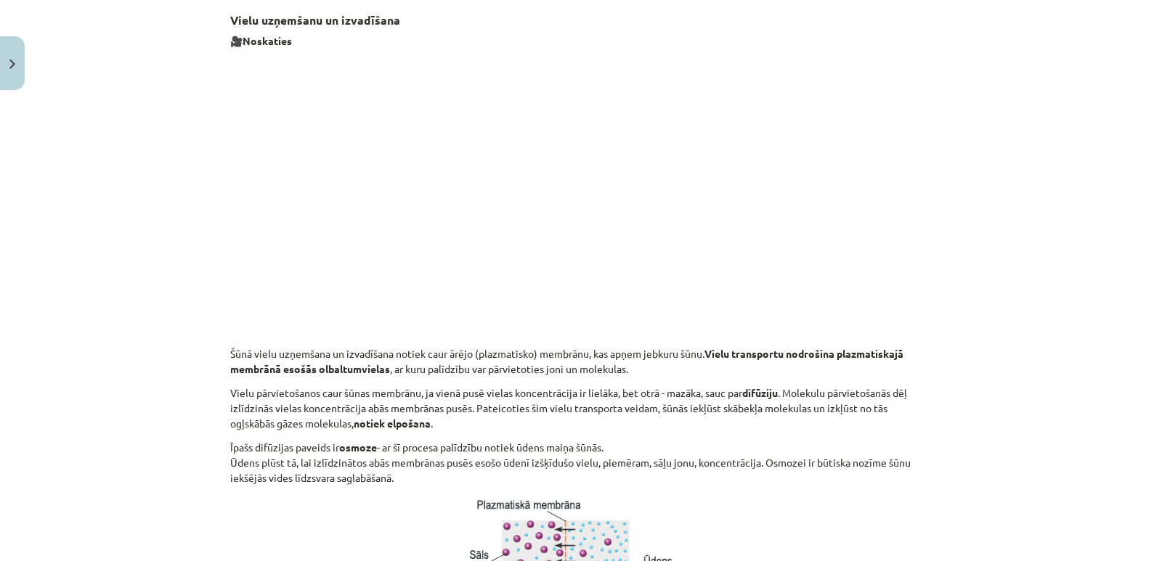
scroll to position [510, 0]
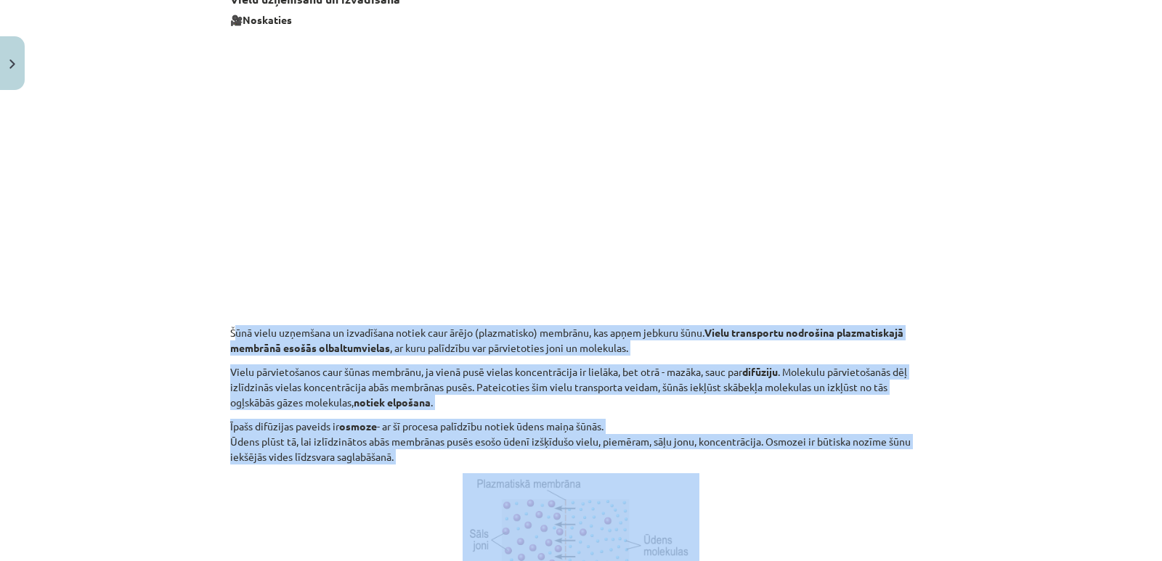
drag, startPoint x: 225, startPoint y: 325, endPoint x: 619, endPoint y: 465, distance: 418.4
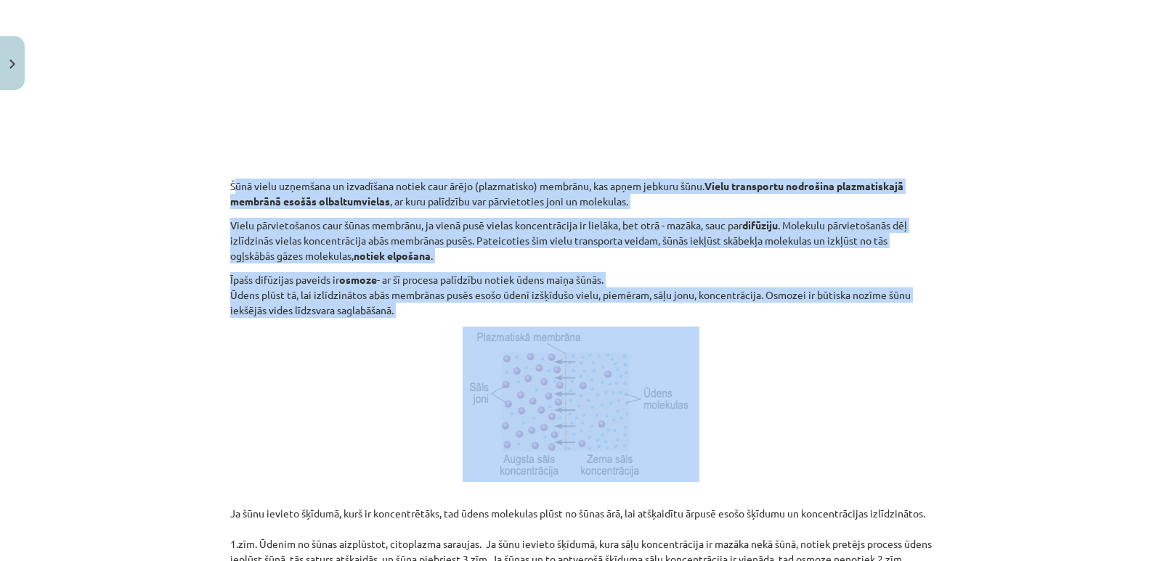
scroll to position [656, 0]
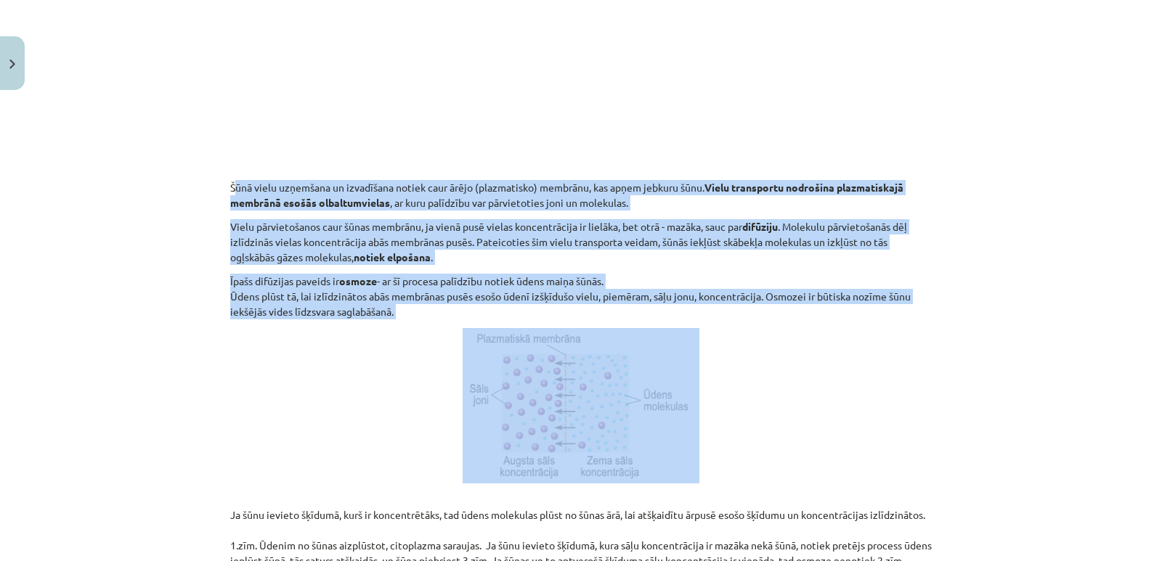
copy div "Šūnā vielu uzņemšana un izvadīšana notiek caur ārējo (plazmatisko) membrānu, ka…"
drag, startPoint x: 479, startPoint y: 478, endPoint x: 309, endPoint y: 390, distance: 191.6
click at [309, 390] on p at bounding box center [580, 405] width 701 height 155
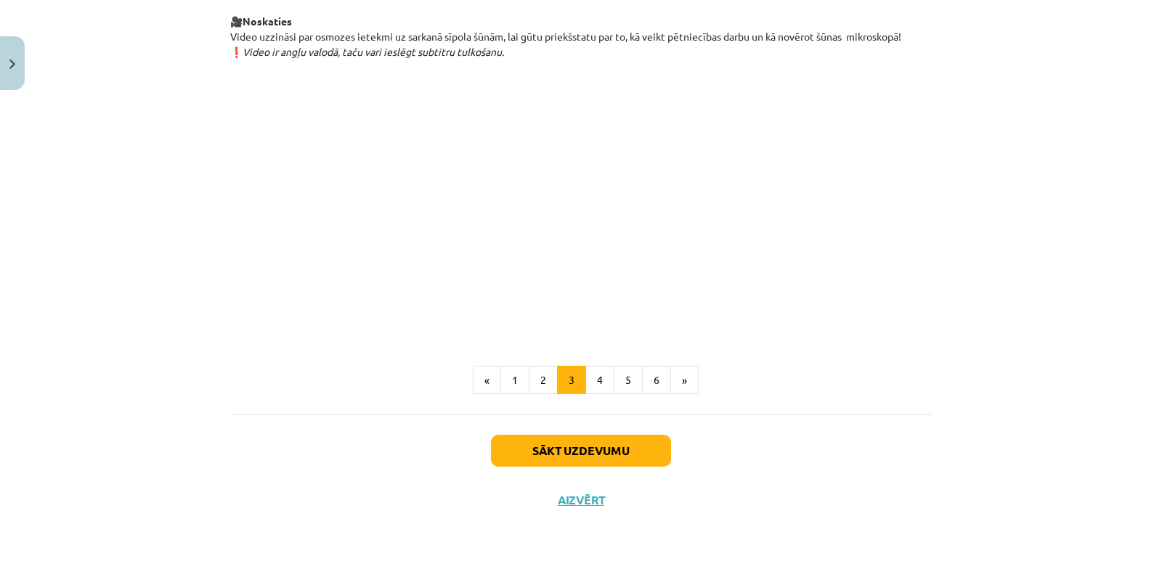
scroll to position [1672, 0]
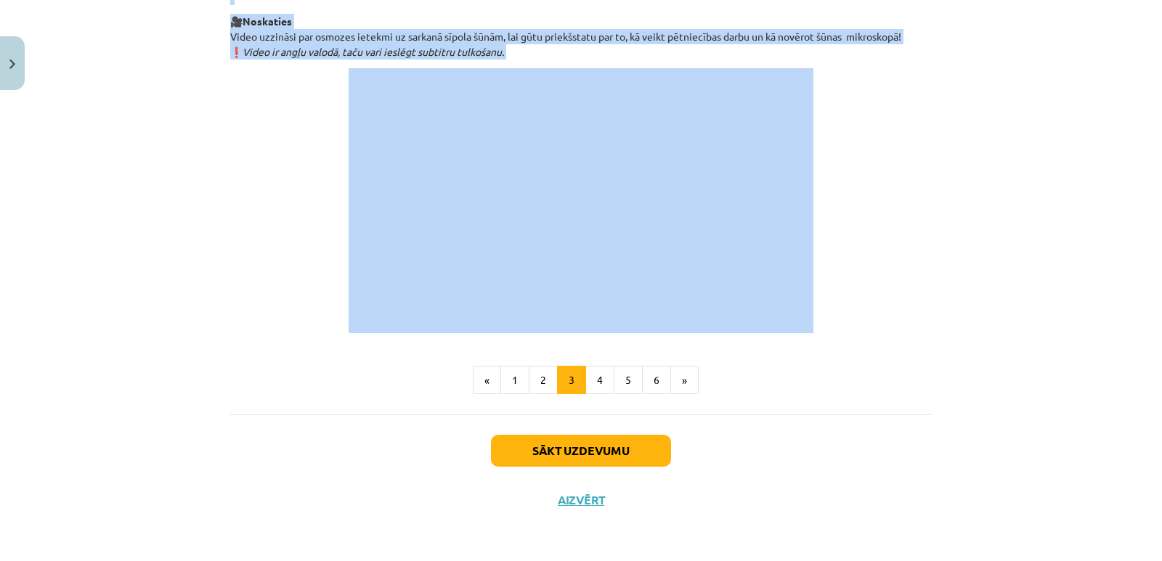
drag, startPoint x: 227, startPoint y: 148, endPoint x: 829, endPoint y: 142, distance: 601.9
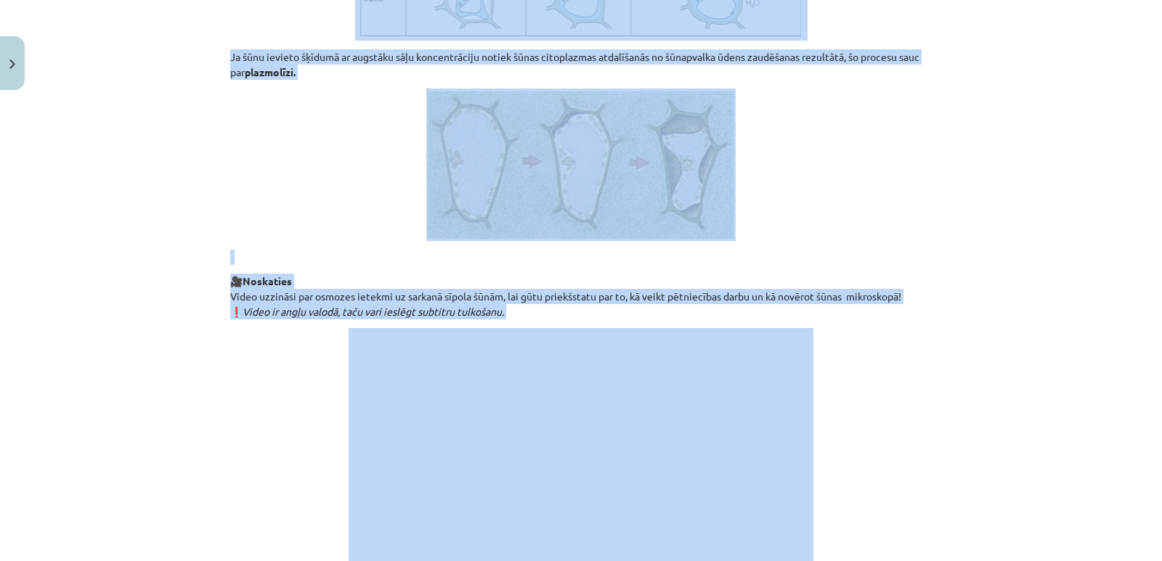
click at [868, 265] on p at bounding box center [580, 257] width 701 height 15
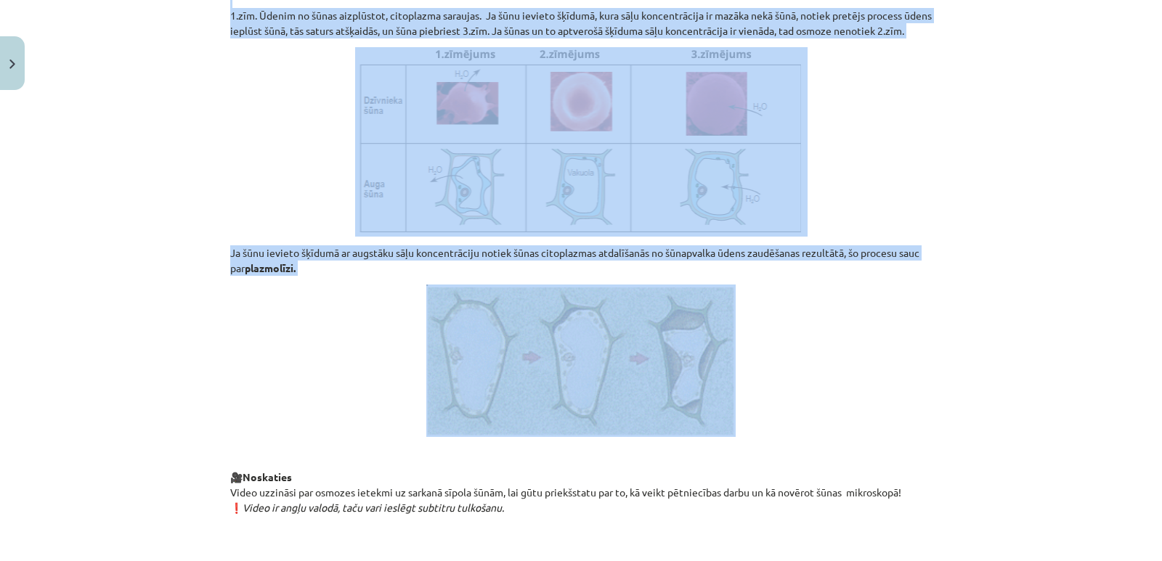
scroll to position [1118, 0]
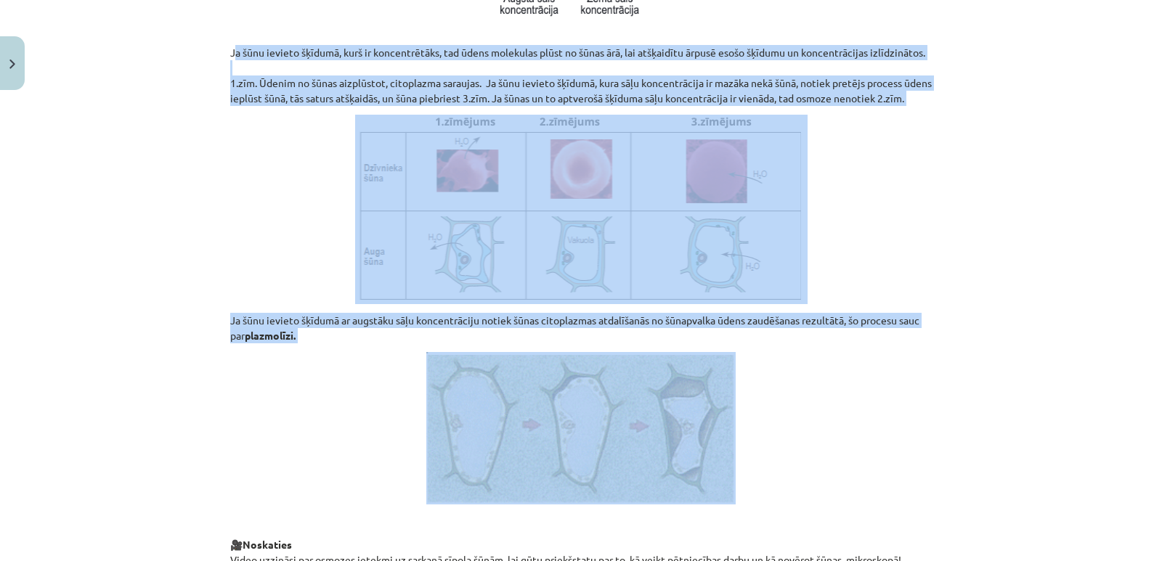
drag, startPoint x: 802, startPoint y: 252, endPoint x: 217, endPoint y: 52, distance: 618.5
click at [221, 52] on div "15 XP Saņemsi Grūts 246 pilda Apraksts Uzdevums Palīdzība Dzīvības procesi šūnā…" at bounding box center [580, 14] width 719 height 2070
click at [876, 240] on p at bounding box center [580, 209] width 701 height 189
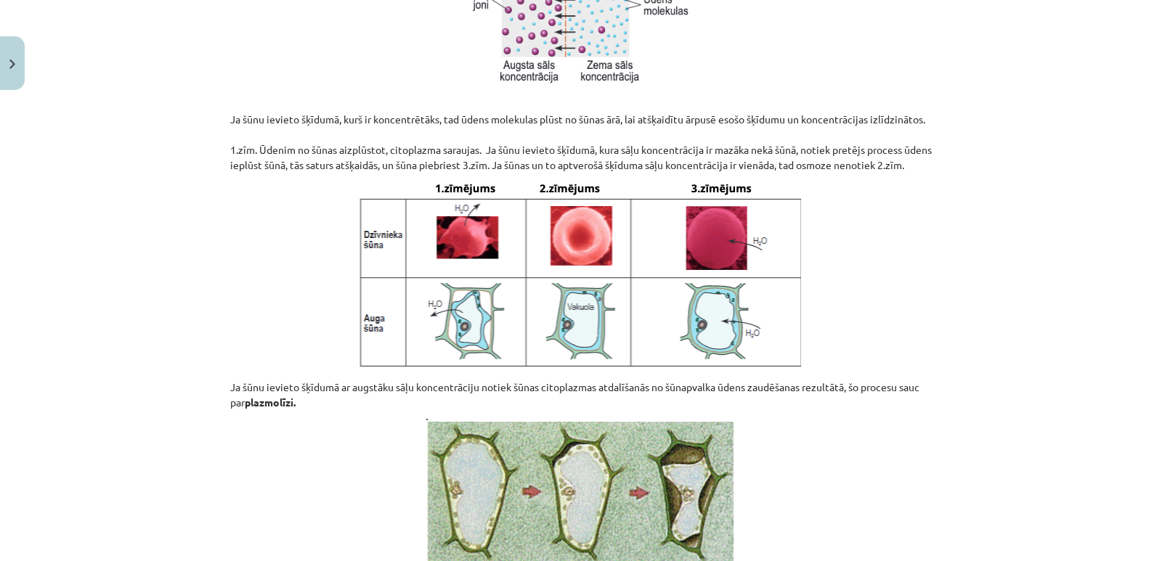
scroll to position [1019, 0]
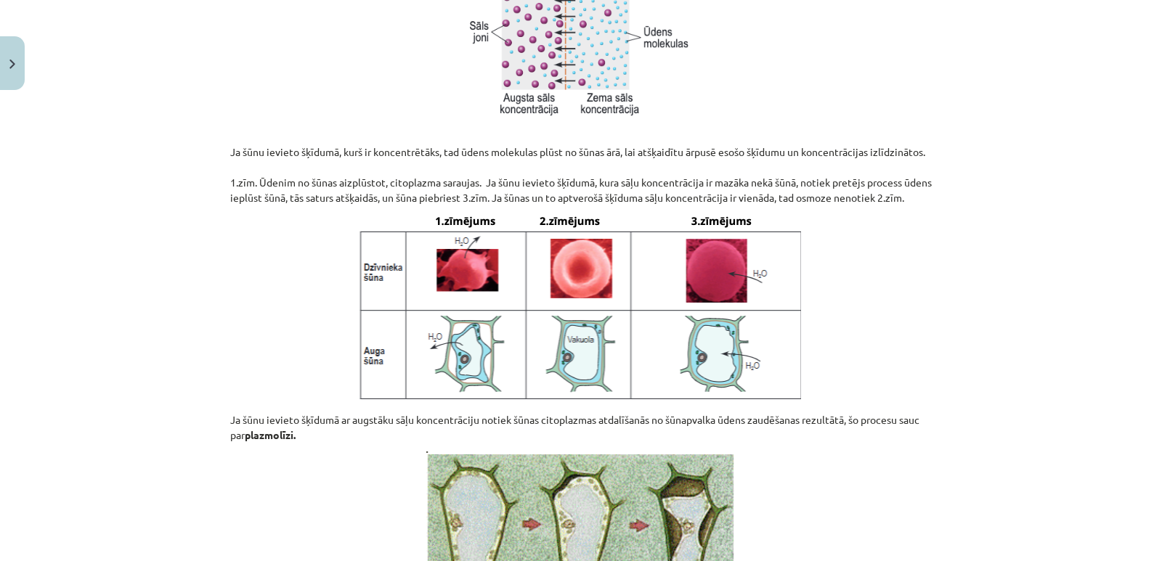
click at [826, 355] on p at bounding box center [580, 308] width 701 height 189
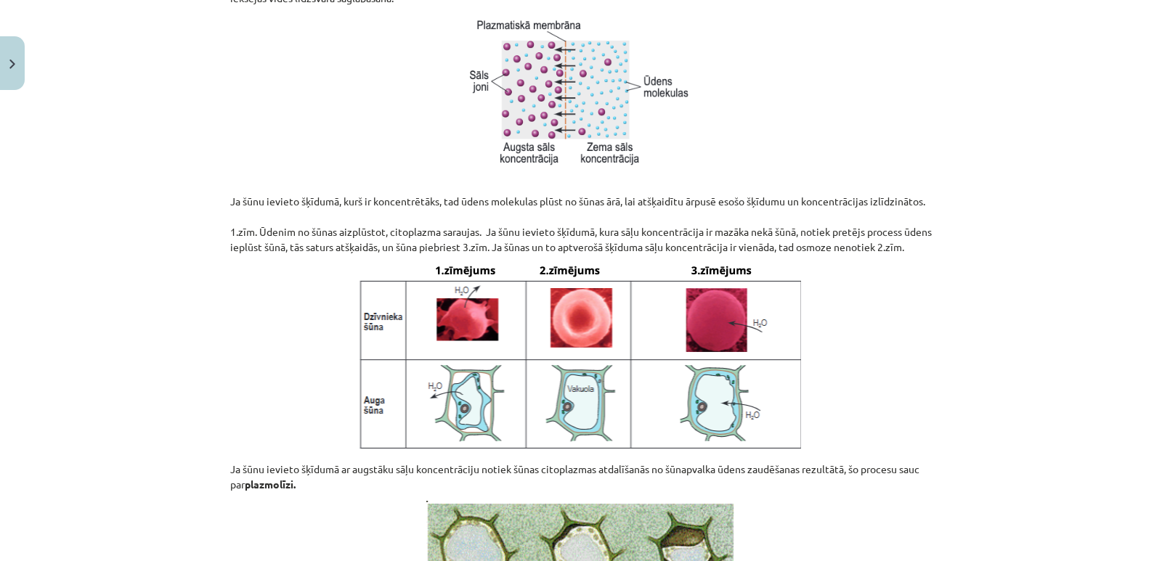
scroll to position [1091, 0]
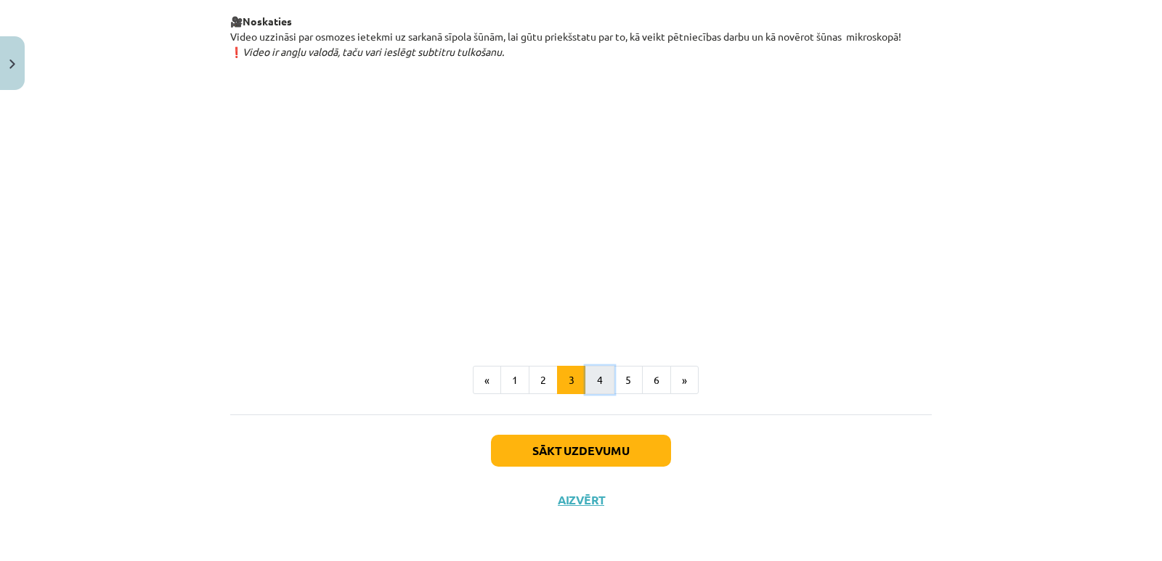
click at [599, 380] on button "4" at bounding box center [599, 380] width 29 height 29
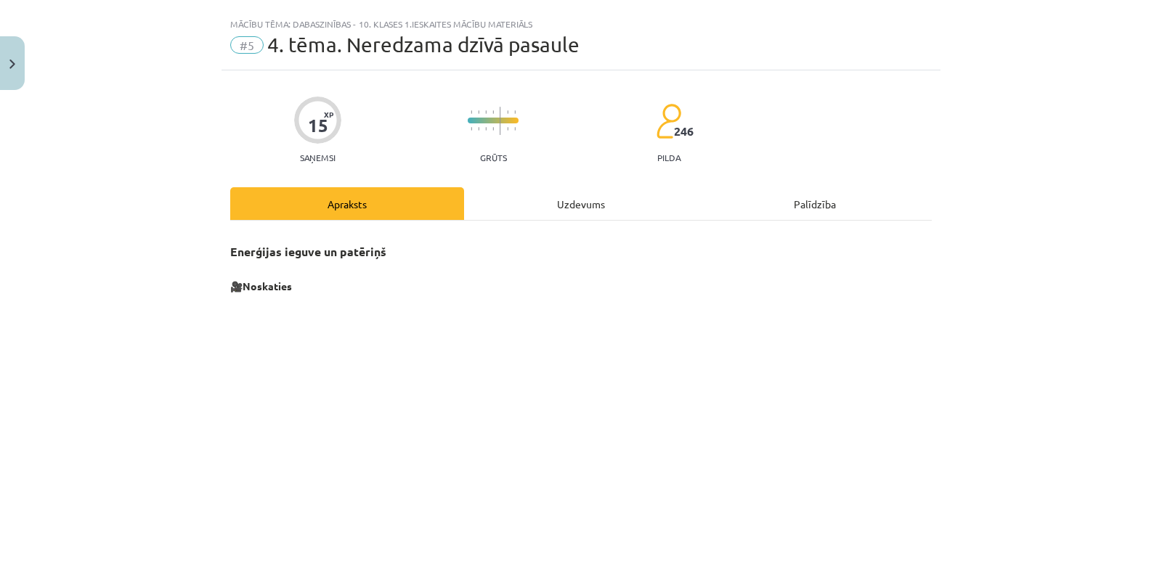
scroll to position [0, 0]
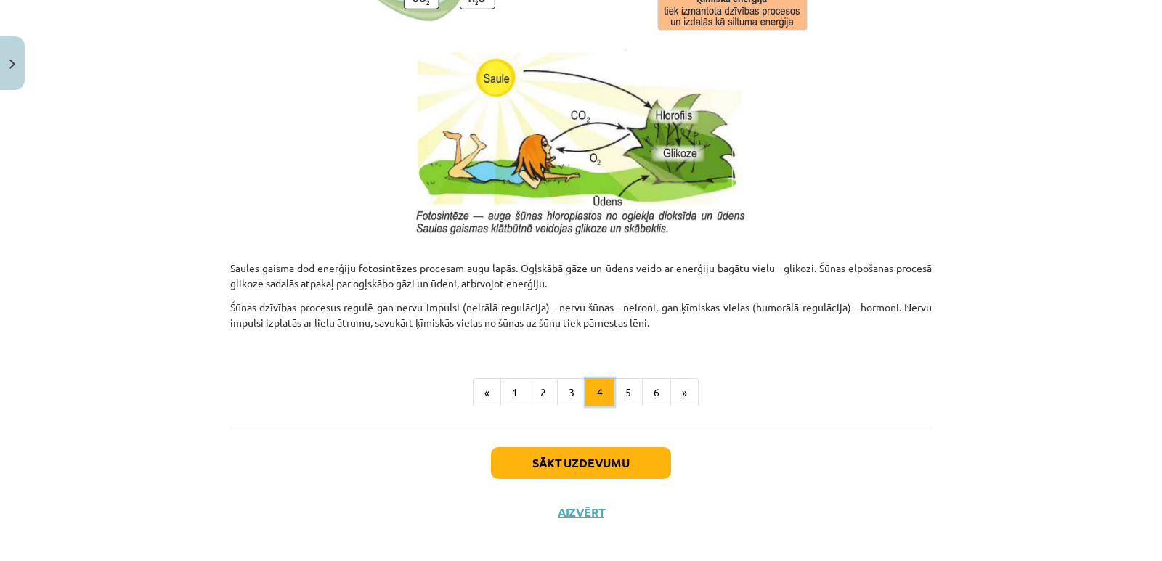
scroll to position [1480, 0]
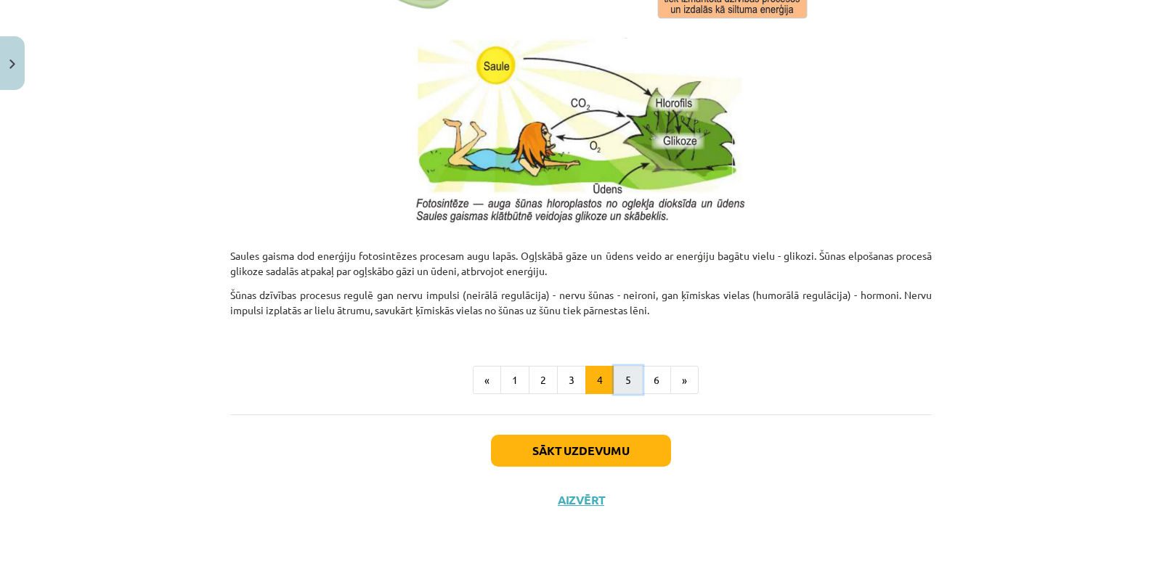
click at [623, 371] on button "5" at bounding box center [627, 380] width 29 height 29
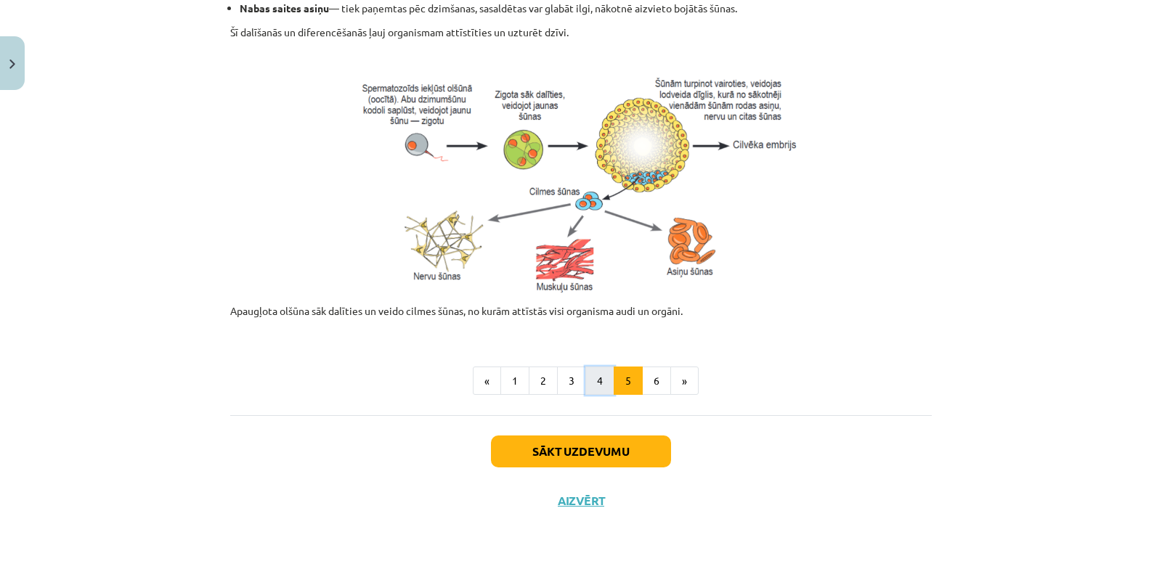
click at [598, 385] on button "4" at bounding box center [599, 381] width 29 height 29
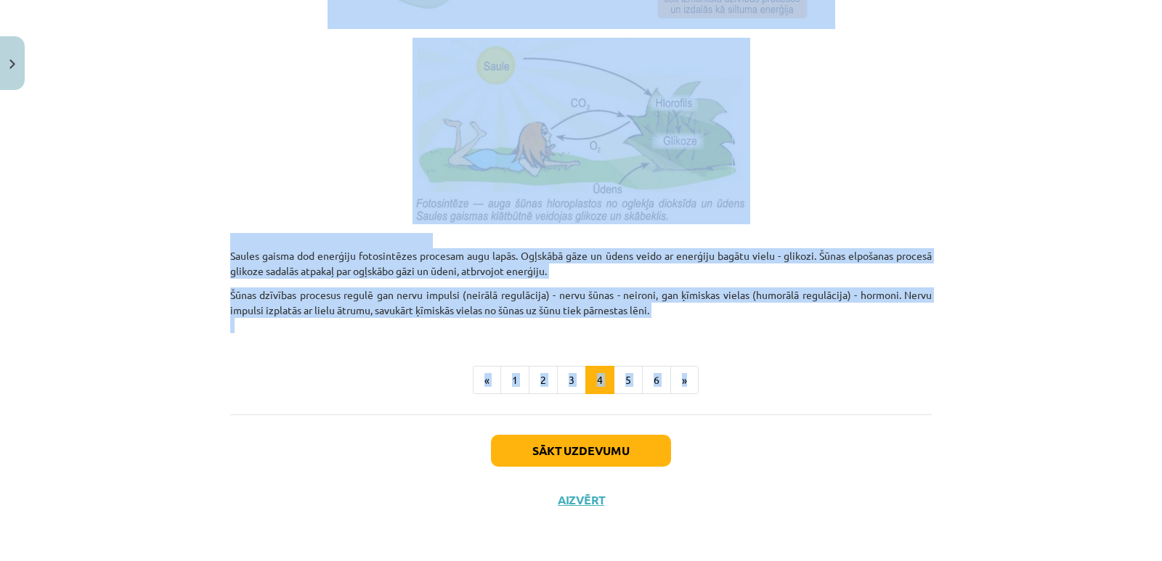
drag, startPoint x: 227, startPoint y: 171, endPoint x: 790, endPoint y: 360, distance: 594.4
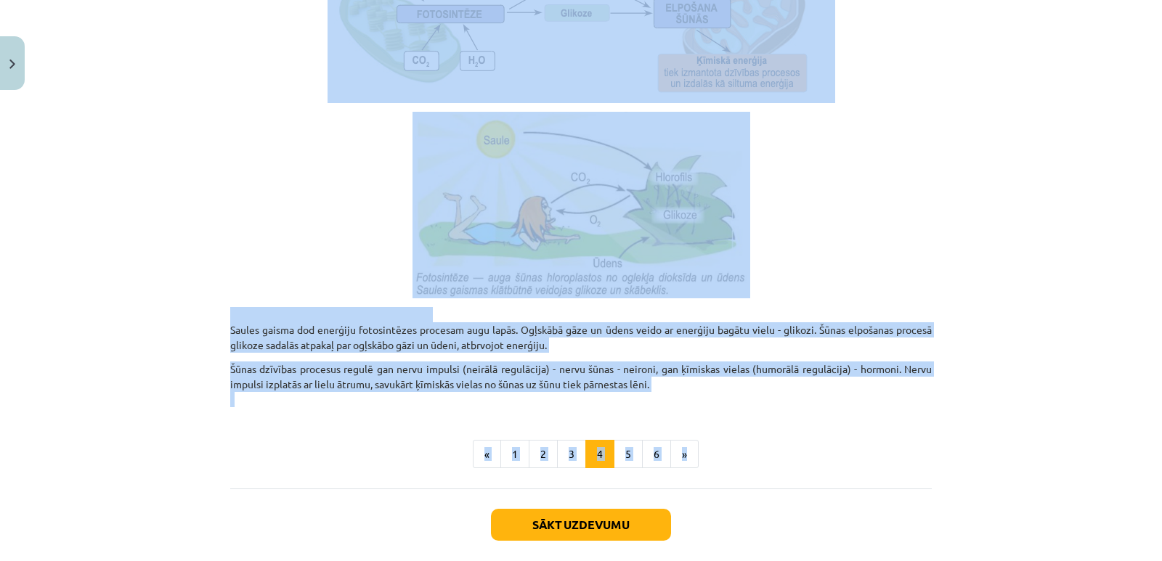
scroll to position [1407, 0]
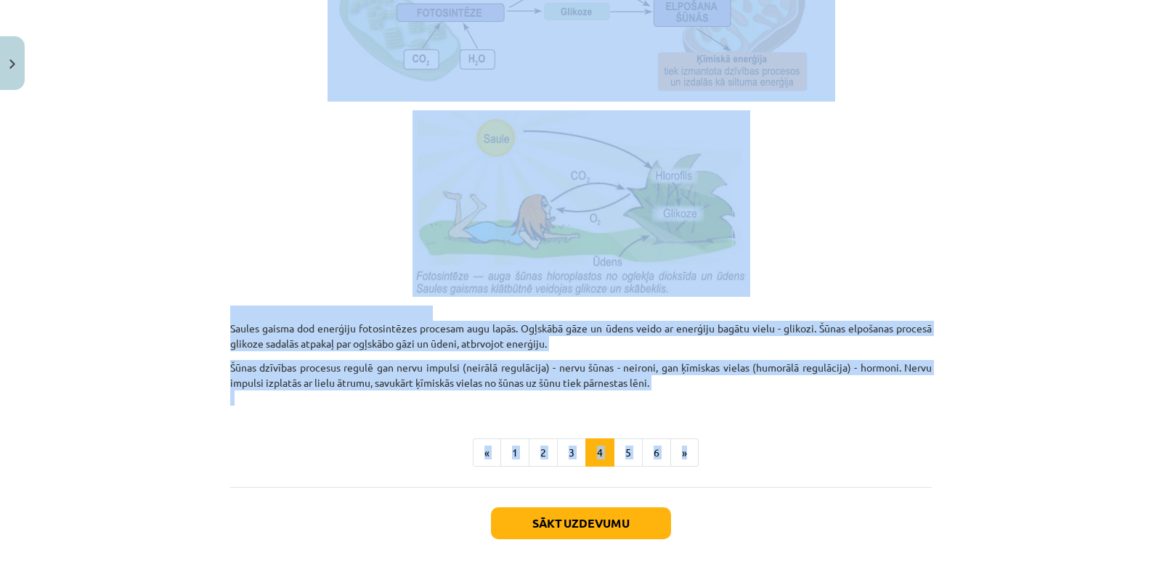
click at [825, 465] on ul "« 1 2 3 4 5 6 »" at bounding box center [580, 452] width 701 height 29
drag, startPoint x: 754, startPoint y: 416, endPoint x: 270, endPoint y: 50, distance: 606.3
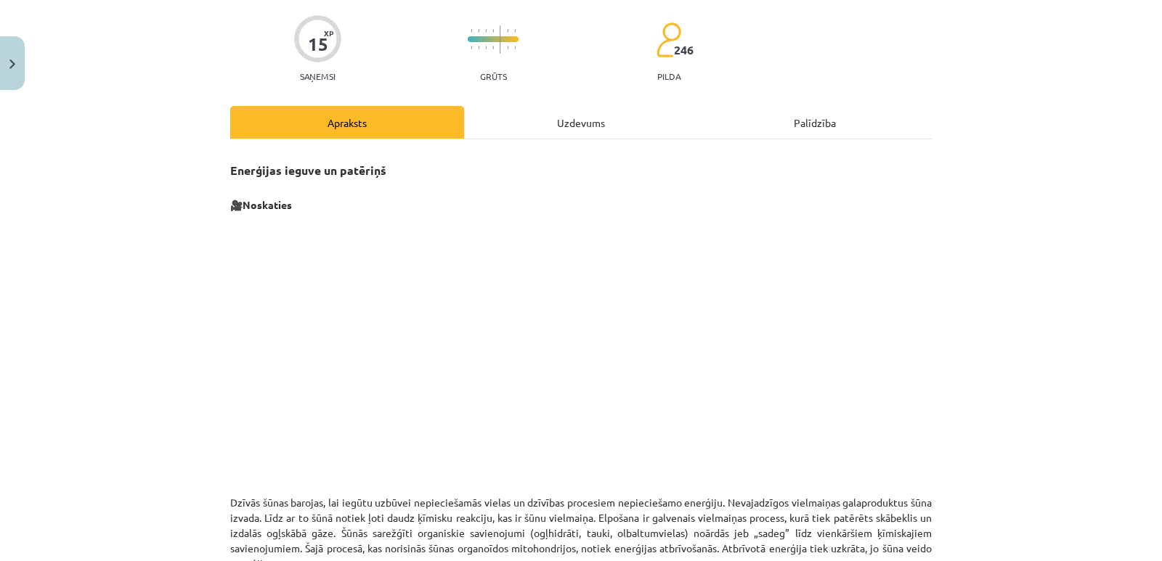
scroll to position [0, 0]
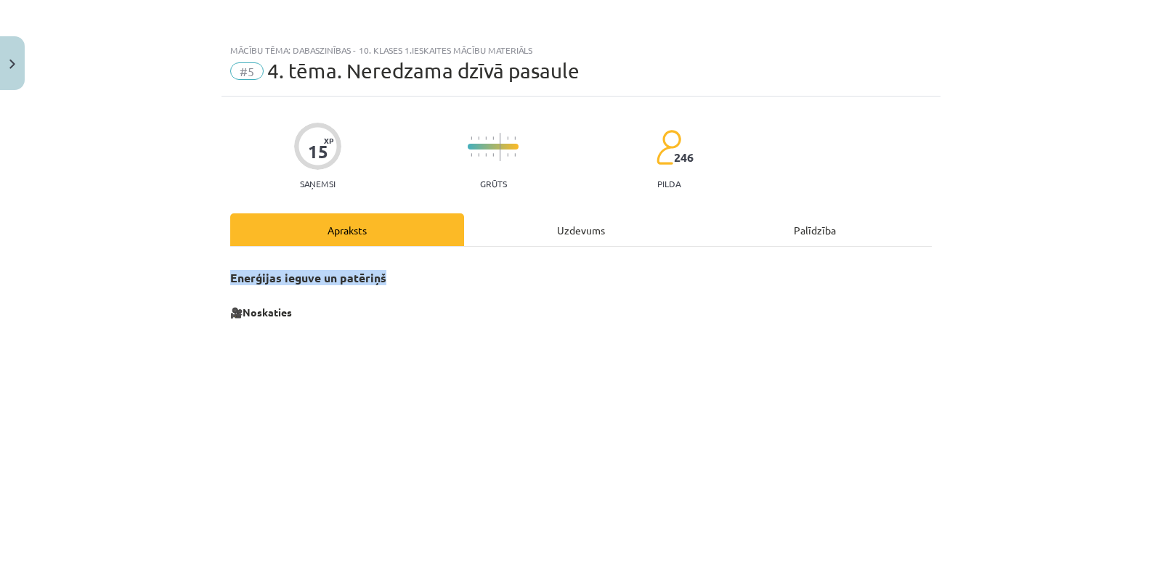
drag, startPoint x: 221, startPoint y: 269, endPoint x: 394, endPoint y: 283, distance: 173.3
copy strong "Enerģijas ieguve un patēriņš"
click at [432, 283] on h3 "Enerģijas ieguve un patēriņš" at bounding box center [580, 280] width 701 height 41
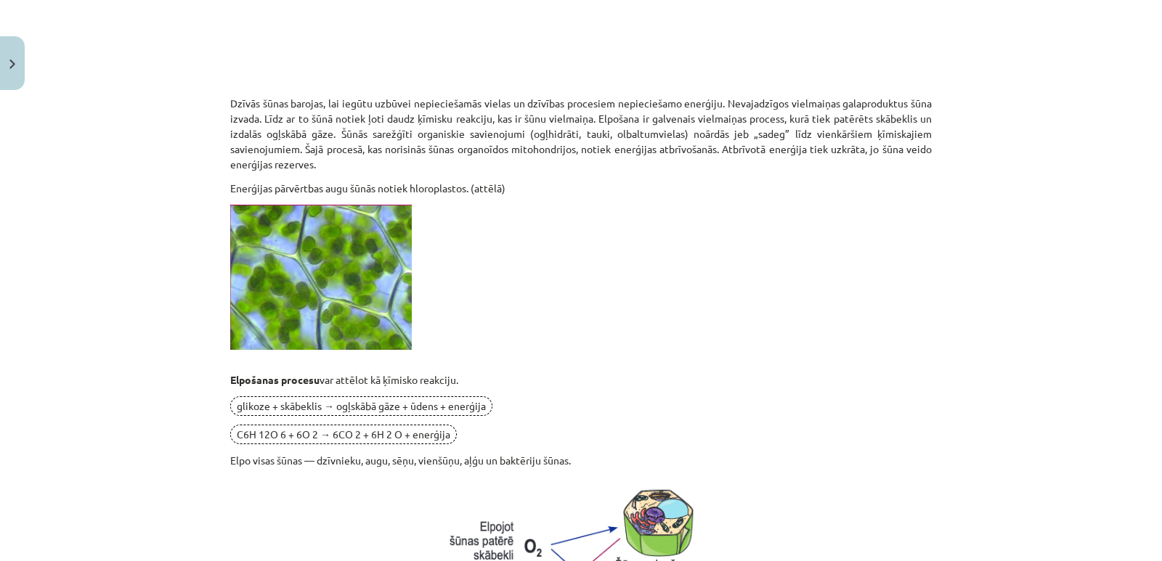
scroll to position [363, 0]
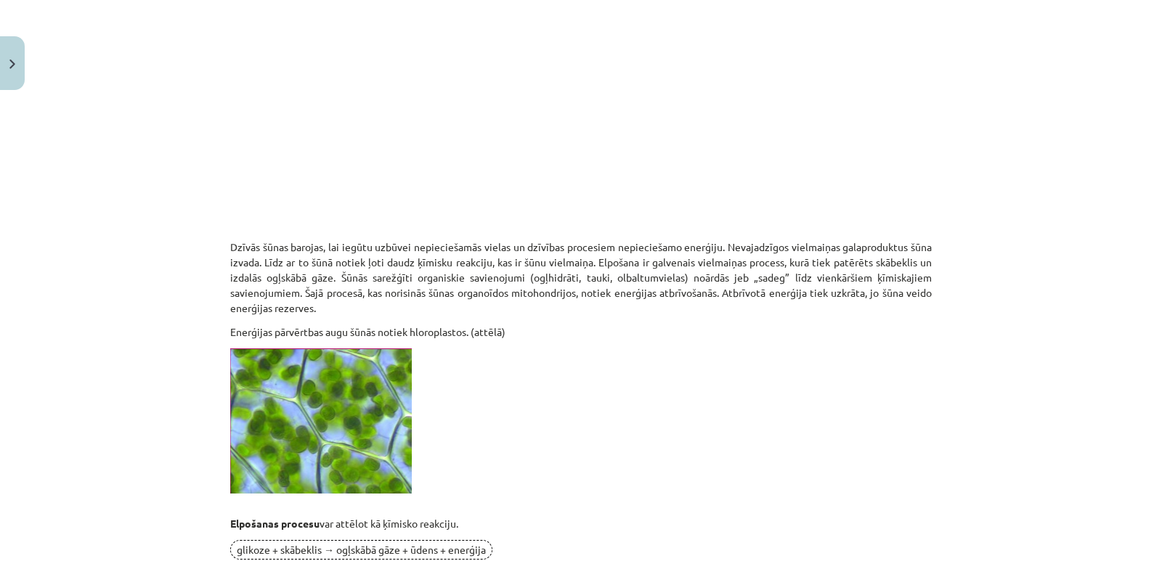
drag, startPoint x: 225, startPoint y: 243, endPoint x: 555, endPoint y: 317, distance: 338.4
copy div "Dzīvās šūnas barojas, lai iegūtu uzbūvei nepieciešamās vielas un dzīvības proce…"
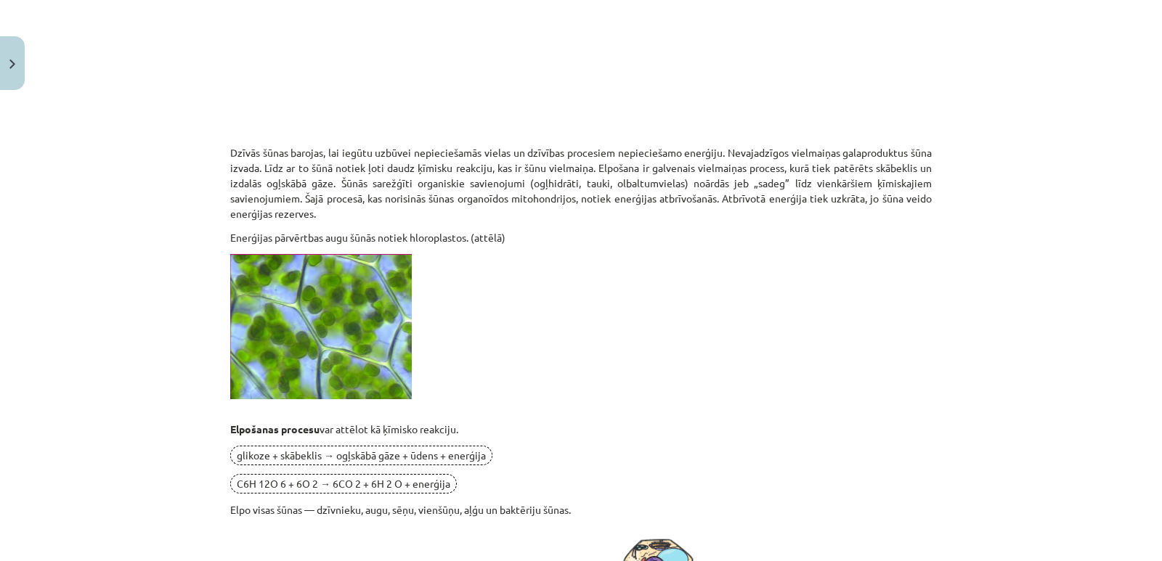
scroll to position [581, 0]
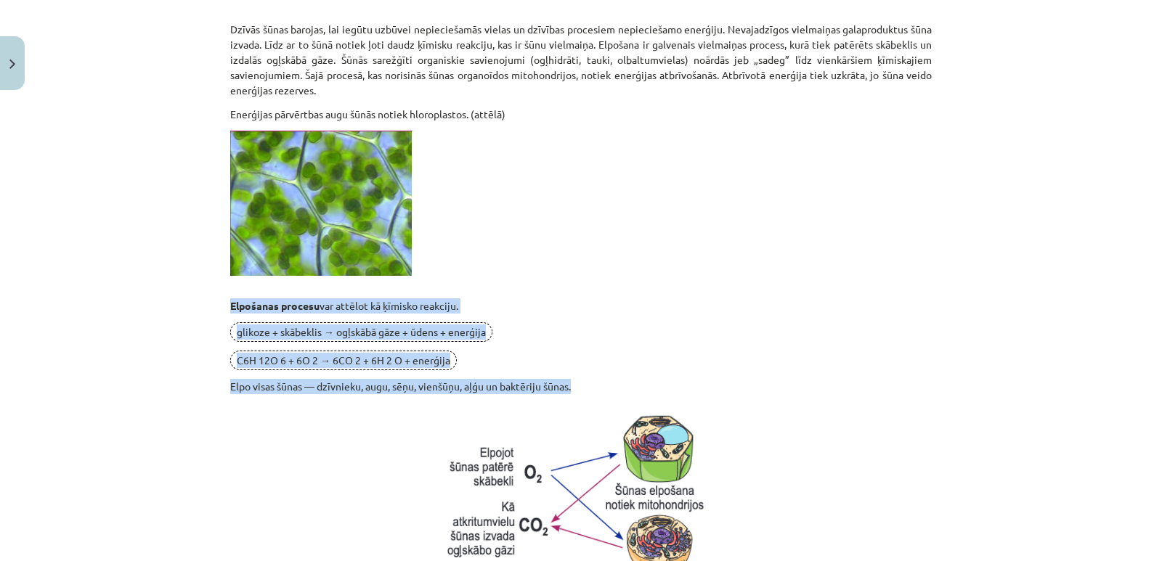
drag, startPoint x: 226, startPoint y: 302, endPoint x: 578, endPoint y: 389, distance: 362.7
click at [578, 389] on div "Enerģijas ieguve un patēriņš 🎥 Noskaties Dzīvās šūnas barojas, lai iegūtu uzbūv…" at bounding box center [580, 455] width 701 height 1553
click at [497, 335] on p "glikoze + skābeklis → ogļskābā gāze + ūdens + enerģija" at bounding box center [580, 332] width 701 height 20
drag, startPoint x: 222, startPoint y: 304, endPoint x: 569, endPoint y: 387, distance: 356.7
click at [569, 387] on div "15 XP Saņemsi Grūts 246 pilda Apraksts Uzdevums Palīdzība Enerģijas ieguve un p…" at bounding box center [580, 470] width 719 height 1908
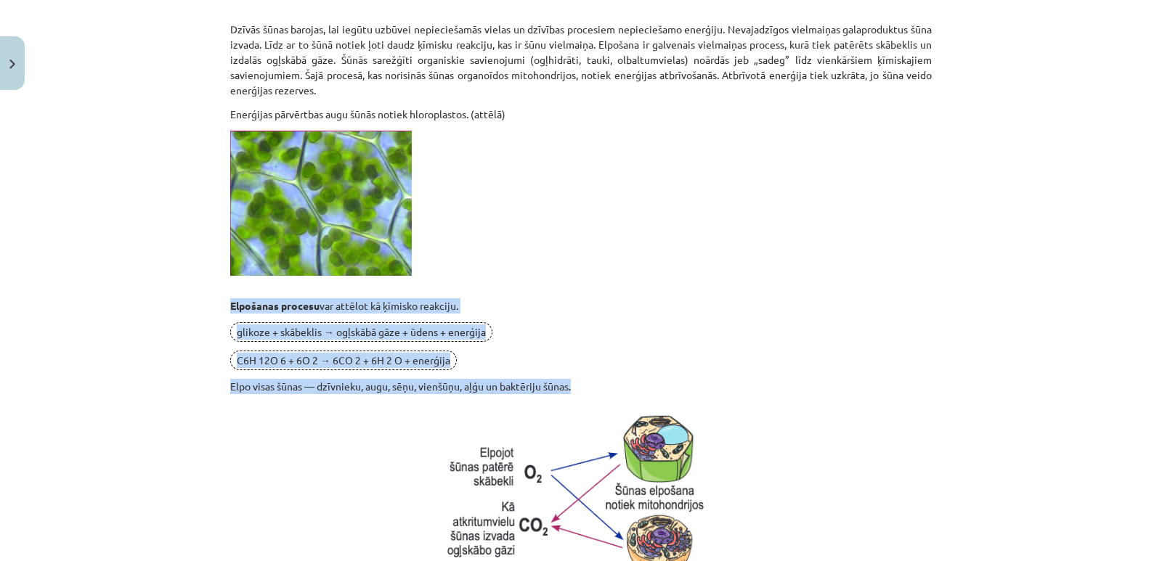
click at [525, 325] on p "glikoze + skābeklis → ogļskābā gāze + ūdens + enerģija" at bounding box center [580, 332] width 701 height 20
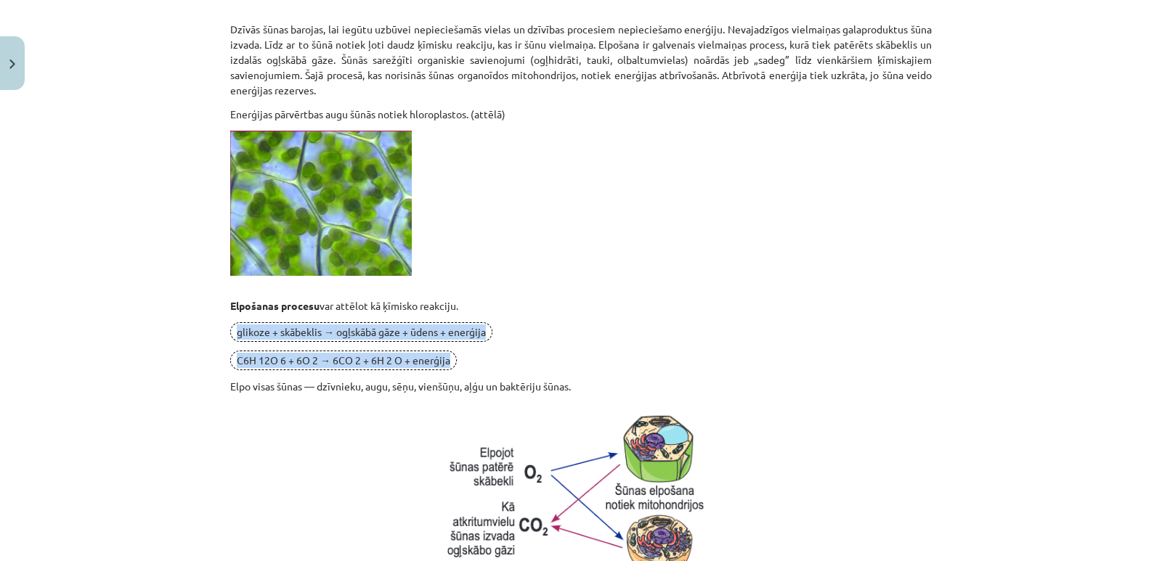
drag, startPoint x: 487, startPoint y: 360, endPoint x: 229, endPoint y: 333, distance: 259.1
click at [230, 333] on div "Enerģijas ieguve un patēriņš 🎥 Noskaties Dzīvās šūnas barojas, lai iegūtu uzbūv…" at bounding box center [580, 455] width 701 height 1553
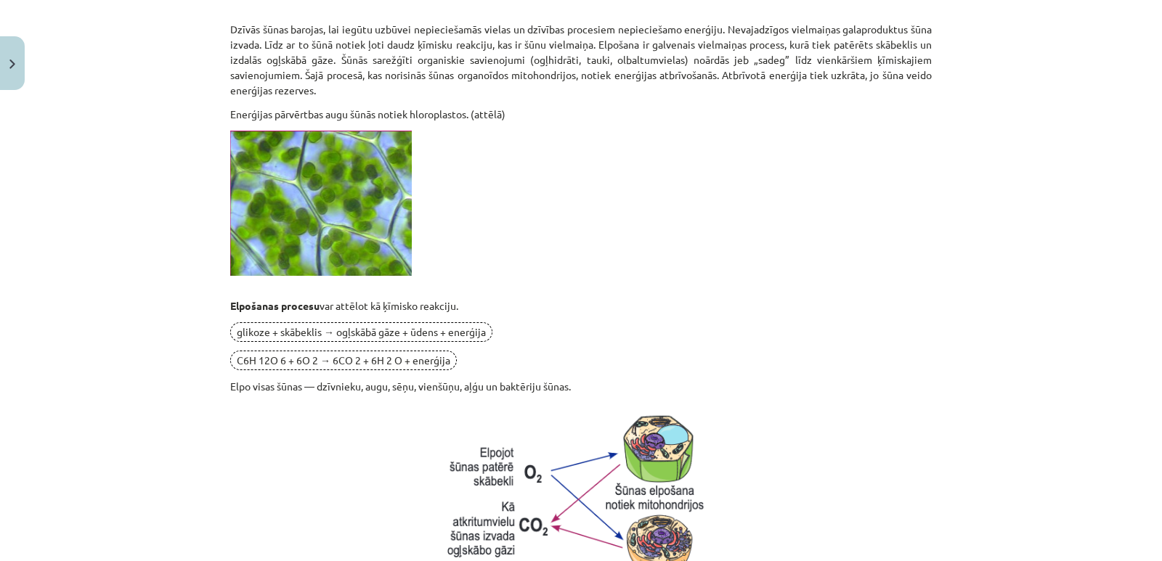
drag, startPoint x: 231, startPoint y: 332, endPoint x: 366, endPoint y: 301, distance: 138.6
click at [366, 301] on p "Elpošanas procesu var attēlot kā ķīmisko reakciju." at bounding box center [580, 305] width 701 height 15
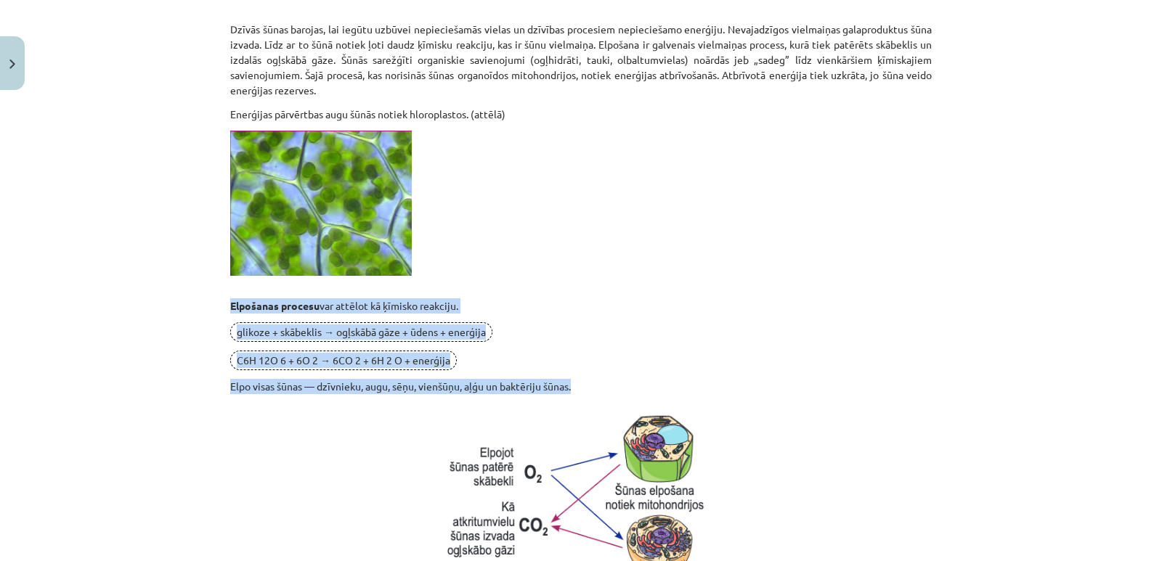
drag, startPoint x: 223, startPoint y: 303, endPoint x: 582, endPoint y: 380, distance: 366.6
click at [582, 380] on div "Enerģijas ieguve un patēriņš 🎥 Noskaties Dzīvās šūnas barojas, lai iegūtu uzbūv…" at bounding box center [580, 455] width 701 height 1553
copy div "Elpošanas procesu var attēlot kā ķīmisko reakciju. glikoze + skābeklis → ogļskā…"
click at [521, 293] on div "Enerģijas ieguve un patēriņš 🎥 Noskaties Dzīvās šūnas barojas, lai iegūtu uzbūv…" at bounding box center [580, 455] width 701 height 1553
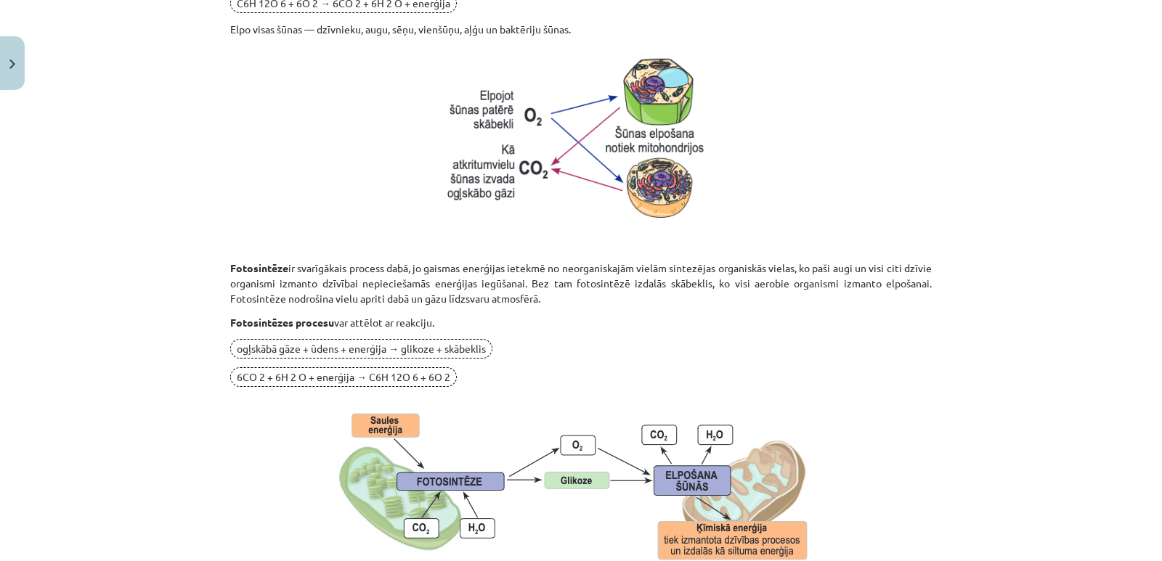
scroll to position [944, 0]
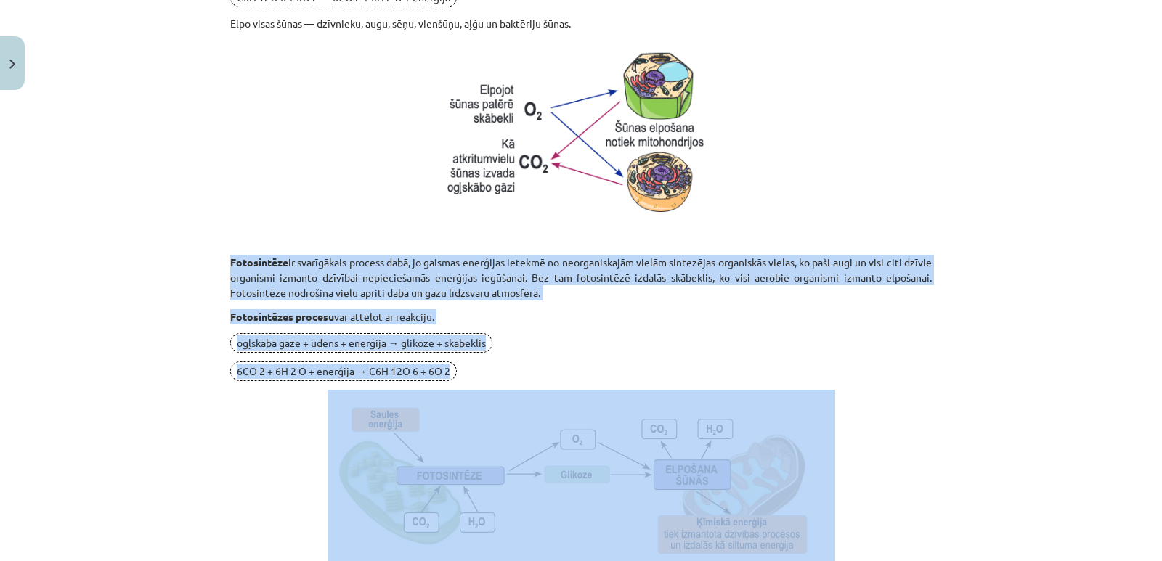
drag, startPoint x: 220, startPoint y: 262, endPoint x: 752, endPoint y: 489, distance: 578.6
click at [752, 489] on div "15 XP Saņemsi Grūts 246 pilda Apraksts Uzdevums Palīdzība Enerģijas ieguve un p…" at bounding box center [580, 107] width 719 height 1908
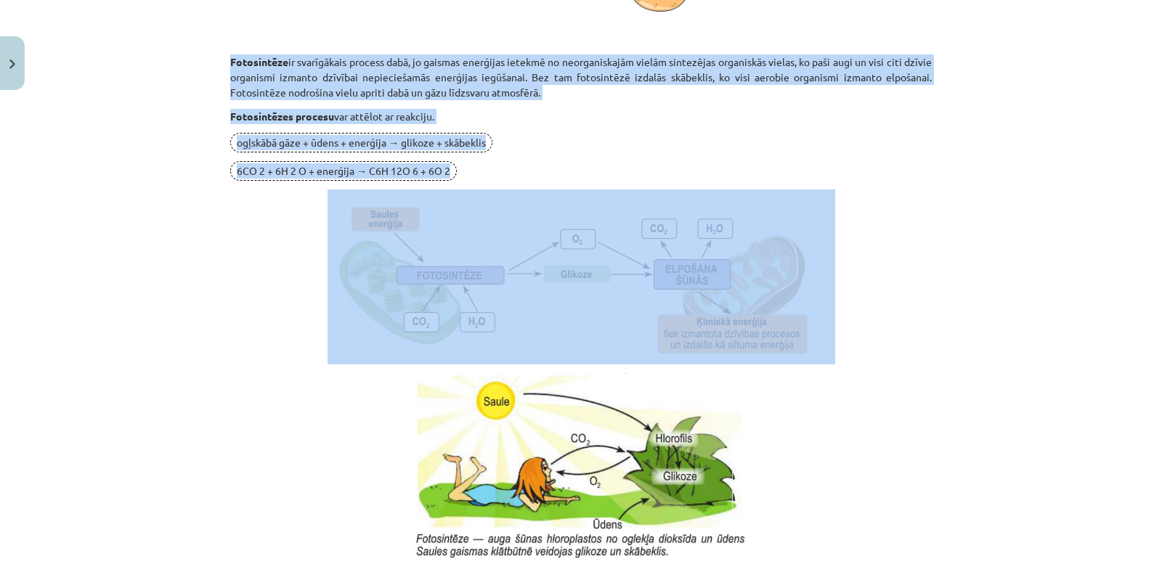
scroll to position [1016, 0]
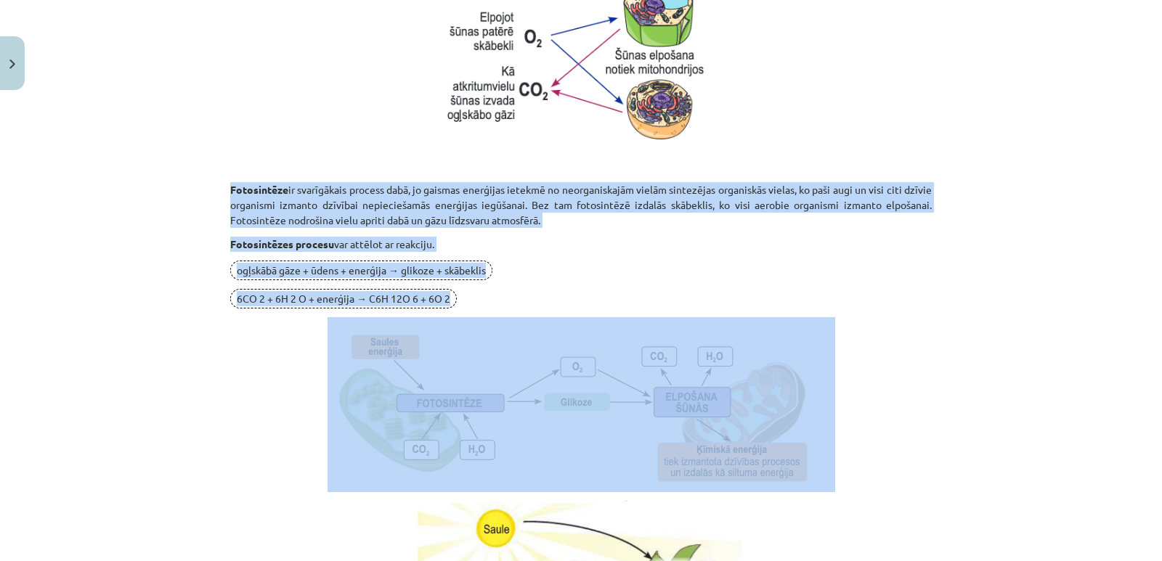
click at [521, 291] on p "6CO 2 + 6H 2 O + enerģija → C6H 12O 6 + 6O 2" at bounding box center [580, 299] width 701 height 20
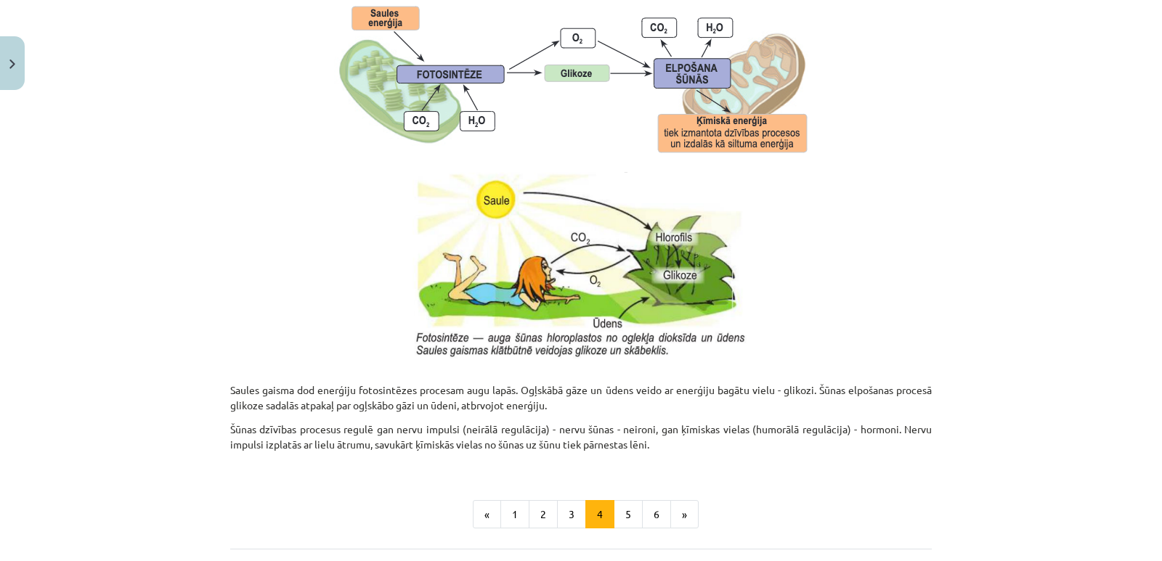
scroll to position [1452, 0]
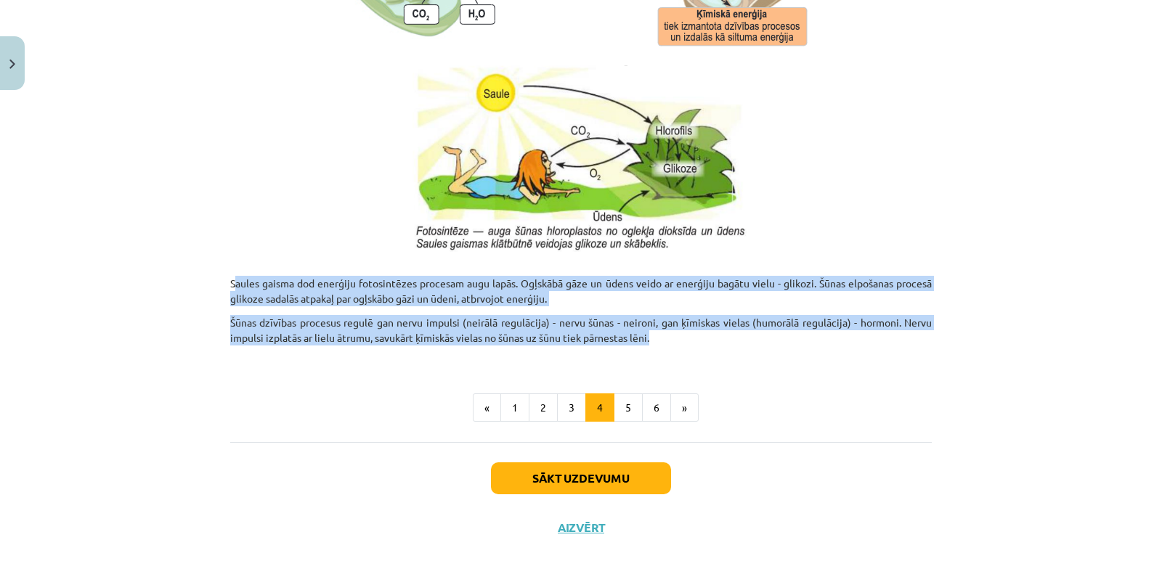
drag, startPoint x: 215, startPoint y: 281, endPoint x: 664, endPoint y: 343, distance: 453.7
click at [664, 343] on div "Mācību tēma: Dabaszinības - 10. klases 1.ieskaites mācību materiāls #5 4. tēma.…" at bounding box center [581, 280] width 1162 height 561
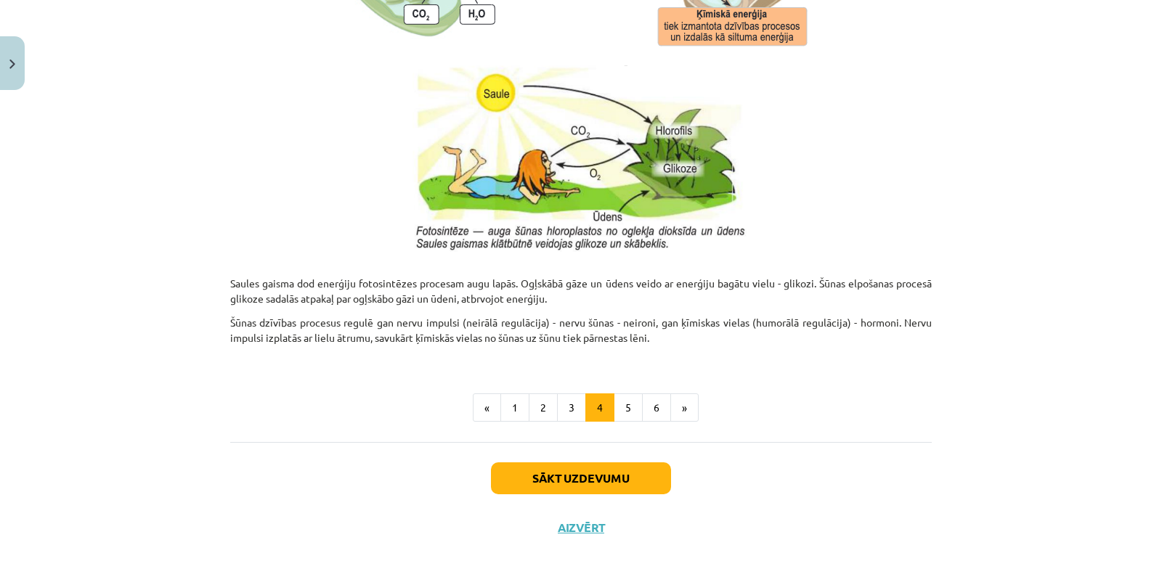
click at [628, 410] on button "5" at bounding box center [627, 407] width 29 height 29
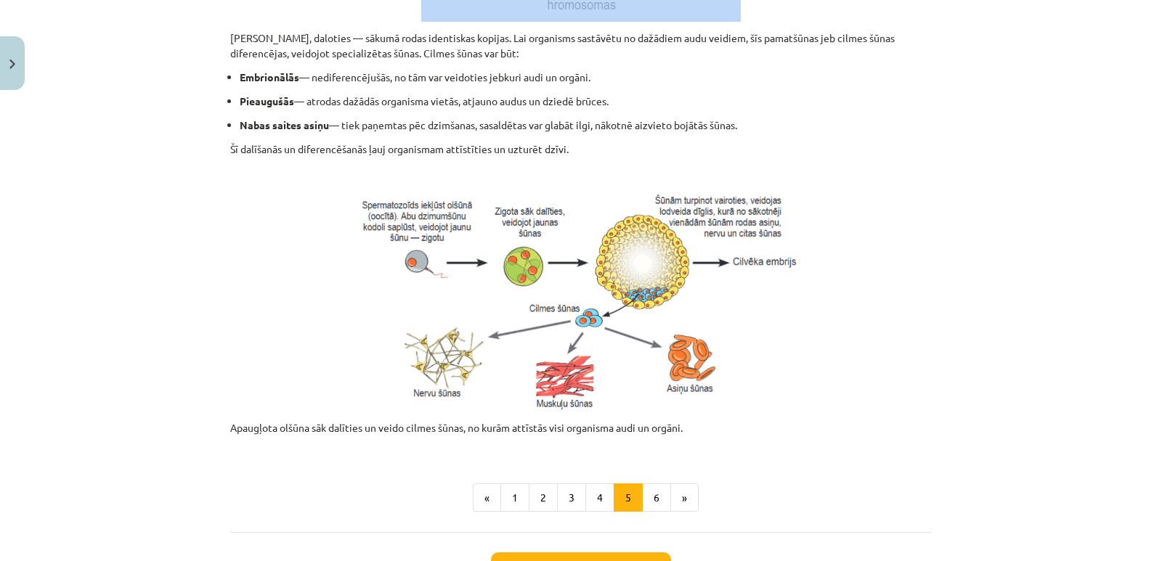
scroll to position [642, 0]
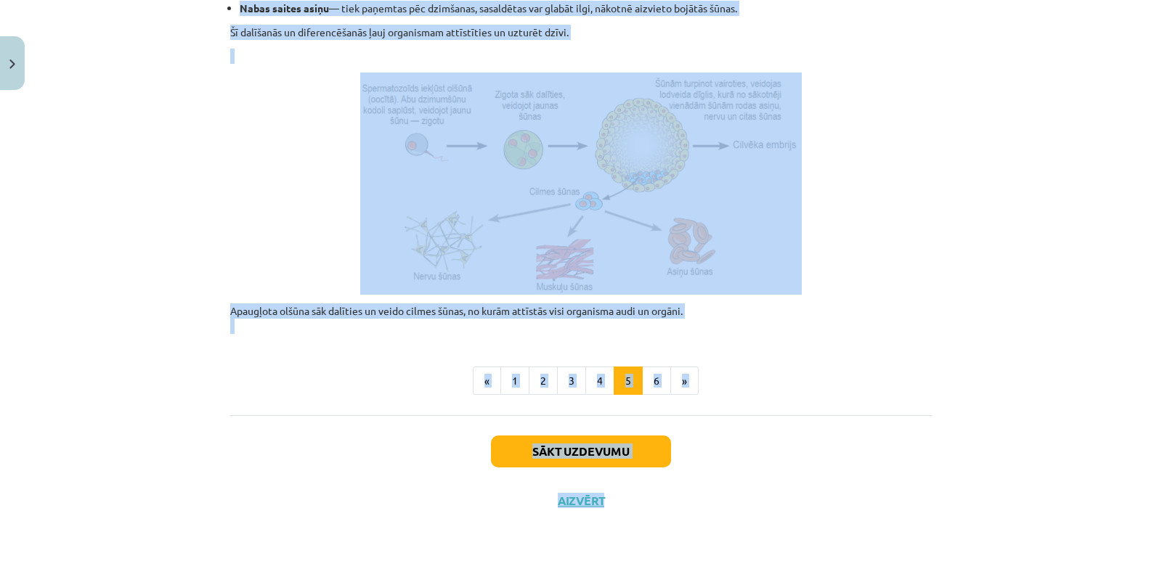
drag, startPoint x: 227, startPoint y: 351, endPoint x: 777, endPoint y: 513, distance: 573.6
click at [795, 407] on div "Šūnas dzīves cikls Šūnas vairojas, daloties — sākumā rodas identiskas kopijas. …" at bounding box center [580, 10] width 701 height 810
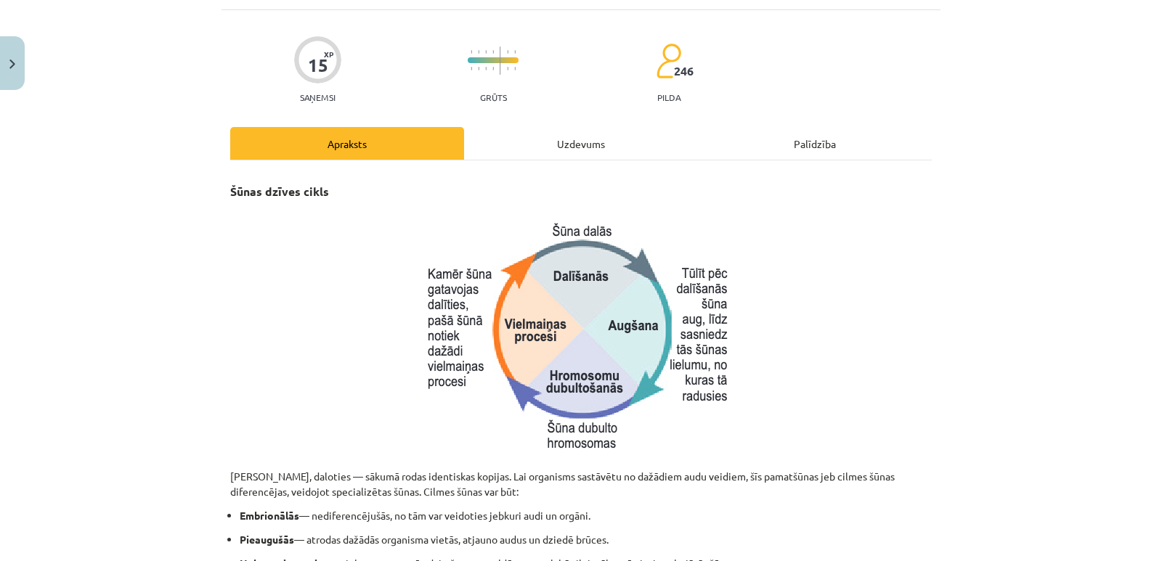
scroll to position [61, 0]
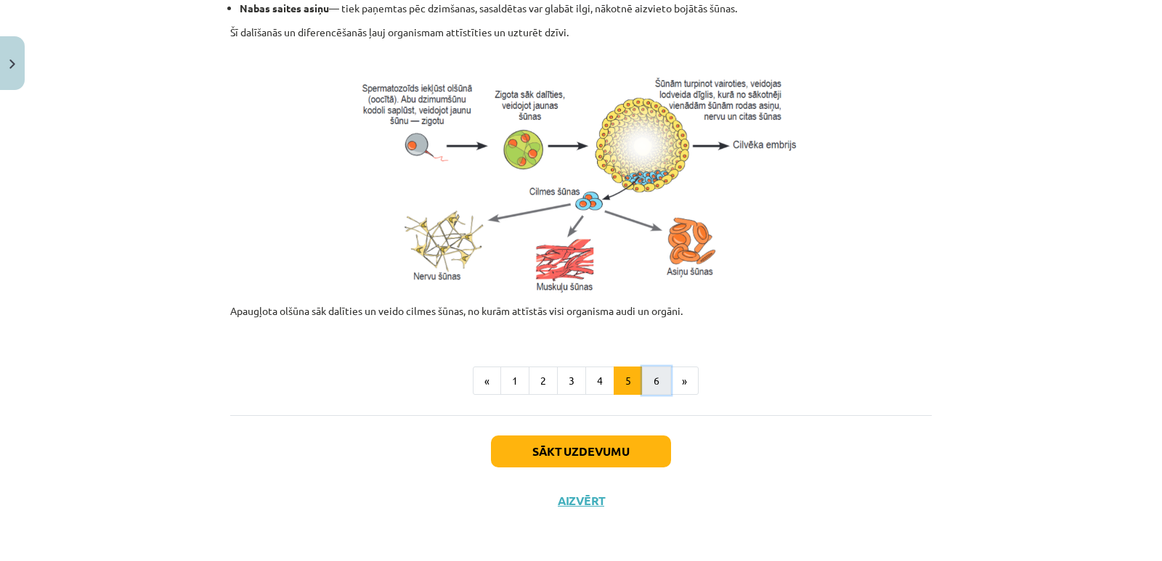
click at [648, 380] on button "6" at bounding box center [656, 381] width 29 height 29
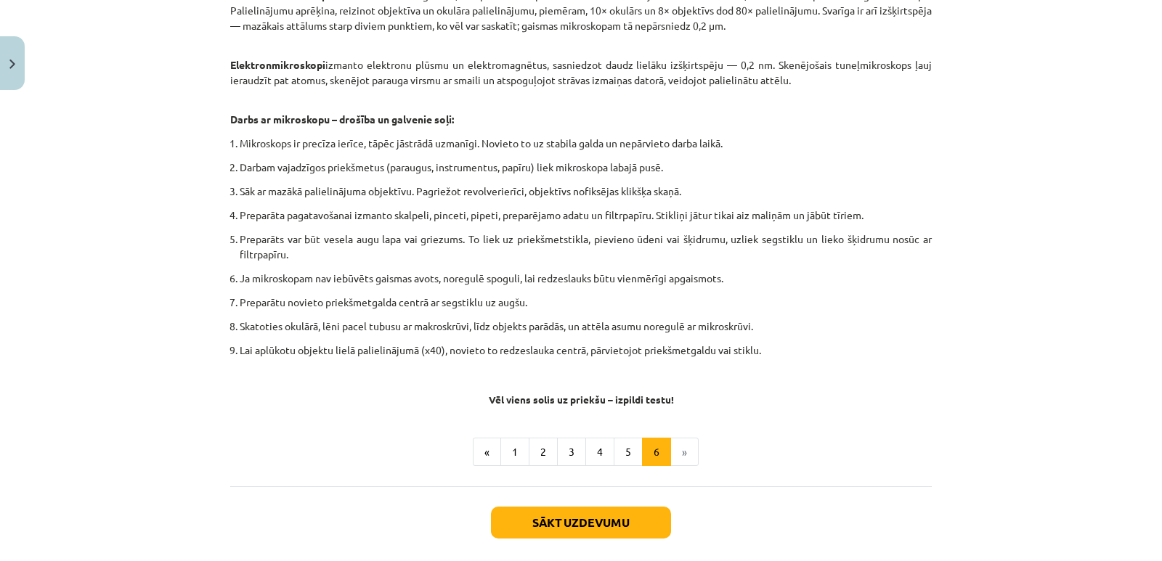
scroll to position [831, 0]
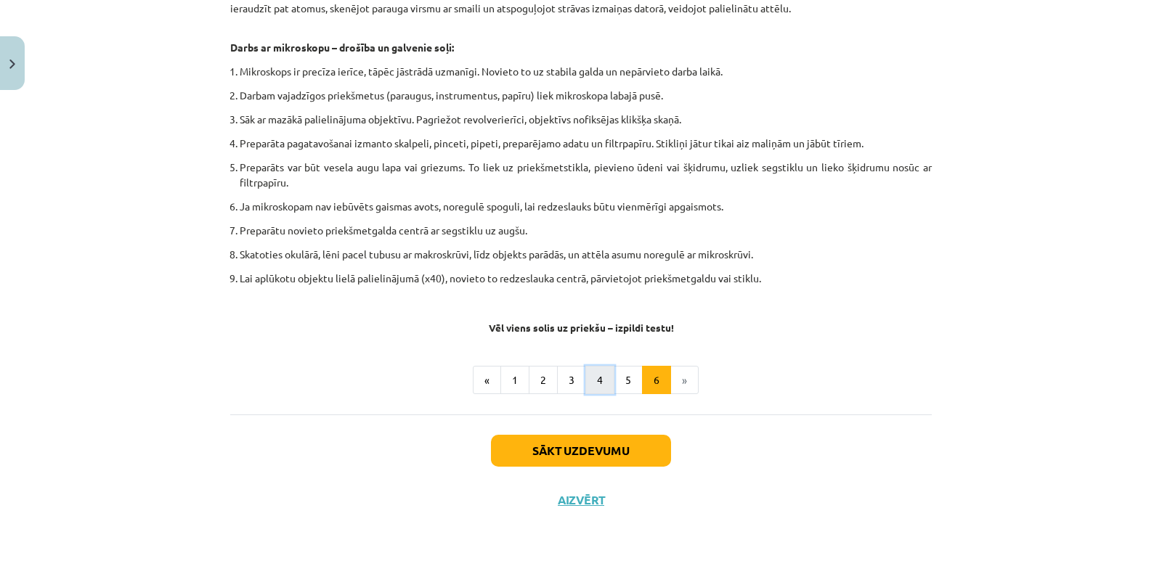
click at [608, 382] on button "4" at bounding box center [599, 380] width 29 height 29
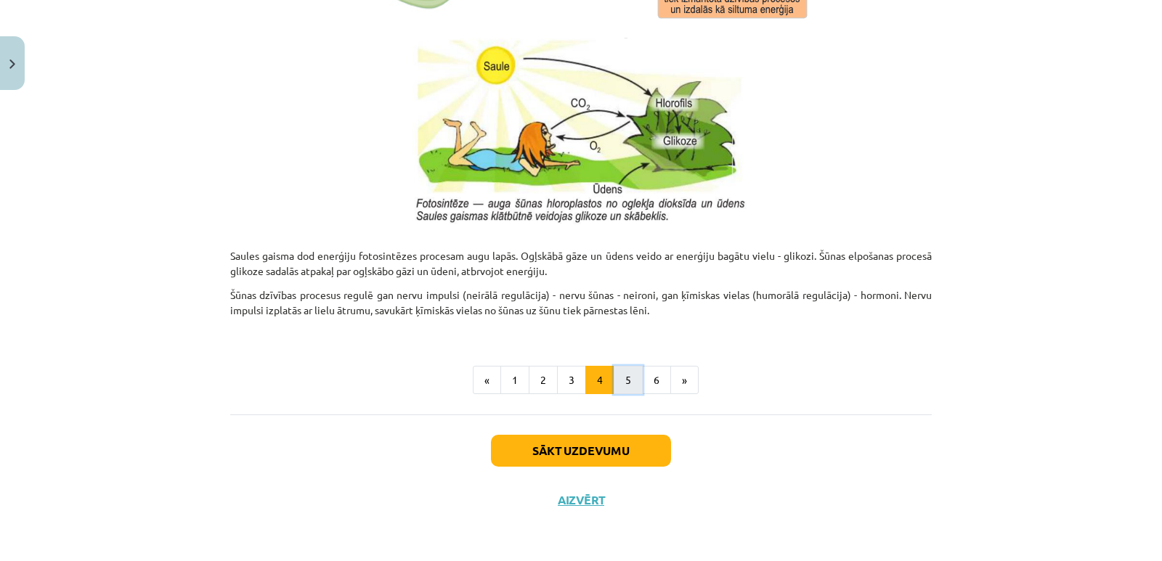
click at [626, 388] on button "5" at bounding box center [627, 380] width 29 height 29
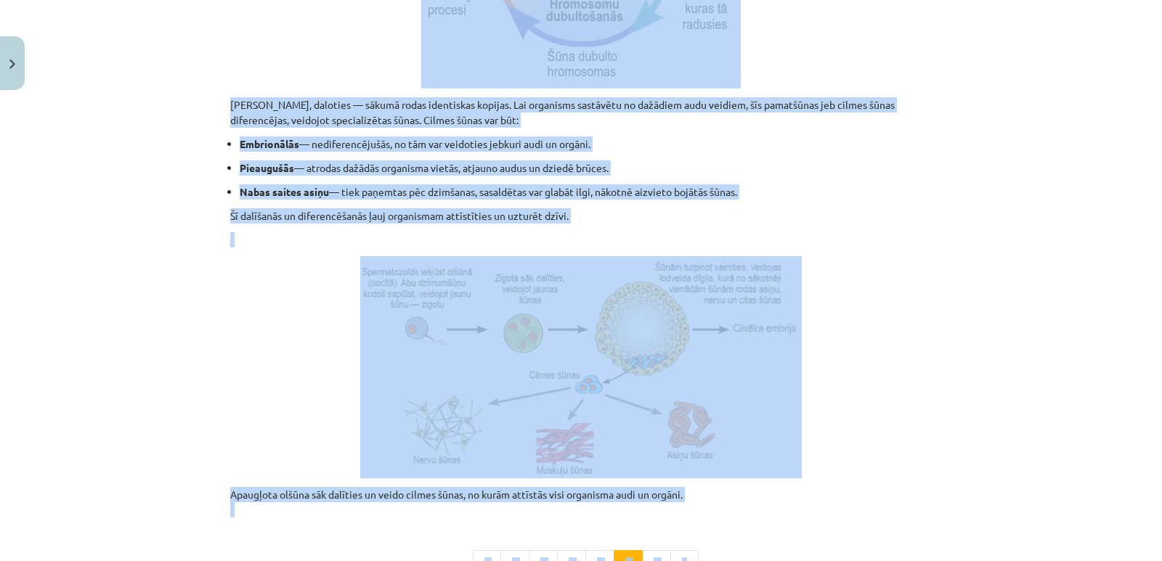
scroll to position [476, 0]
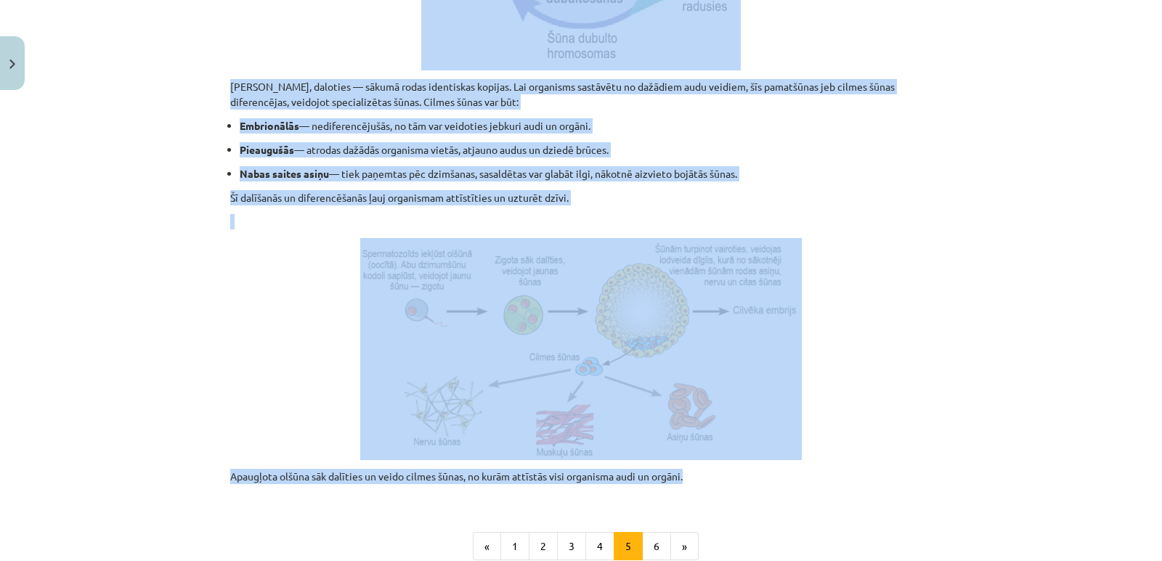
drag, startPoint x: 226, startPoint y: 159, endPoint x: 789, endPoint y: 469, distance: 643.0
click at [789, 469] on div "Šūnas dzīves cikls Šūnas vairojas, daloties — sākumā rodas identiskas kopijas. …" at bounding box center [580, 142] width 701 height 716
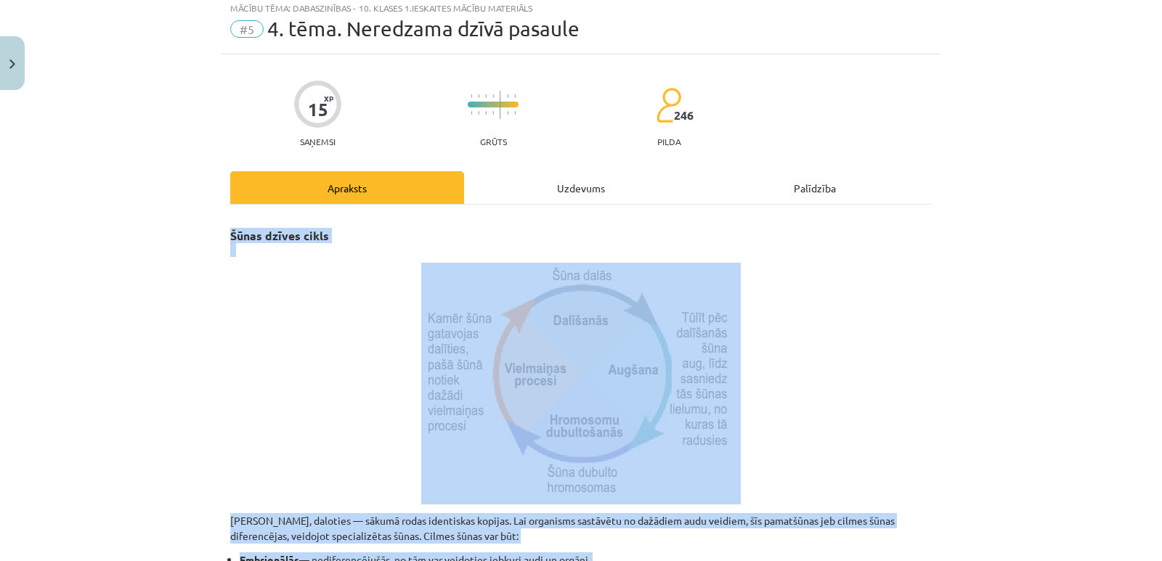
scroll to position [41, 0]
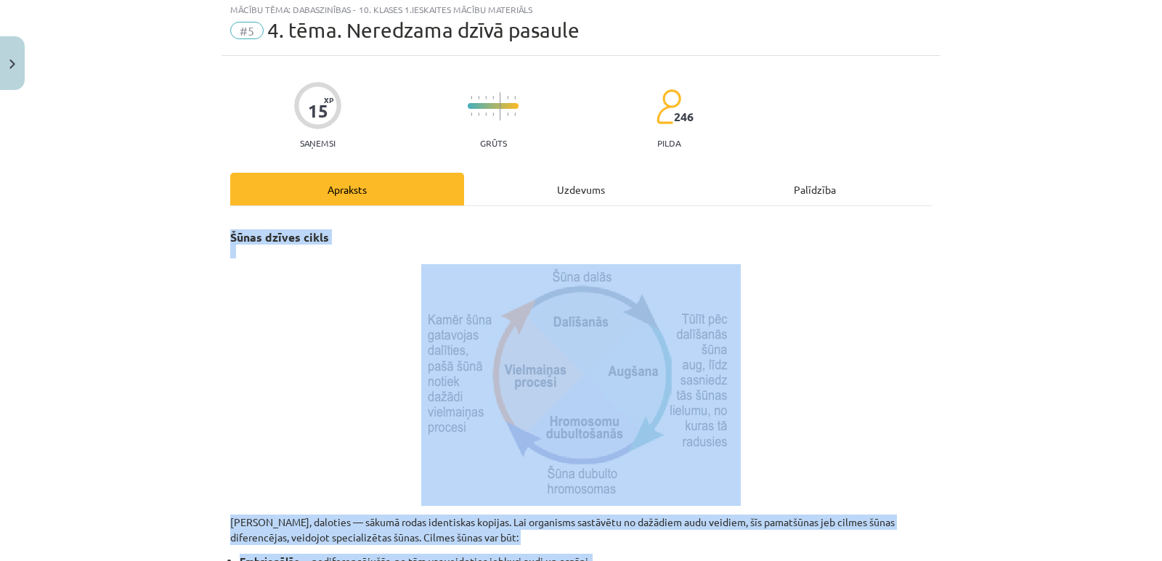
click at [345, 286] on p at bounding box center [580, 385] width 701 height 242
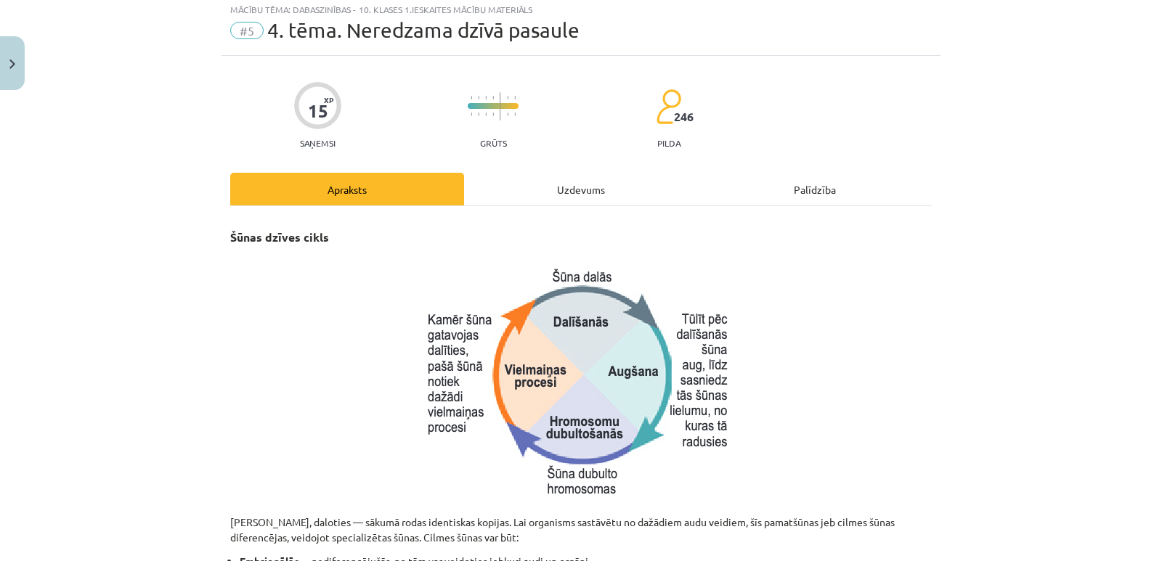
click at [240, 228] on h3 "Šūnas dzīves cikls" at bounding box center [580, 239] width 701 height 41
drag, startPoint x: 339, startPoint y: 237, endPoint x: 223, endPoint y: 232, distance: 116.2
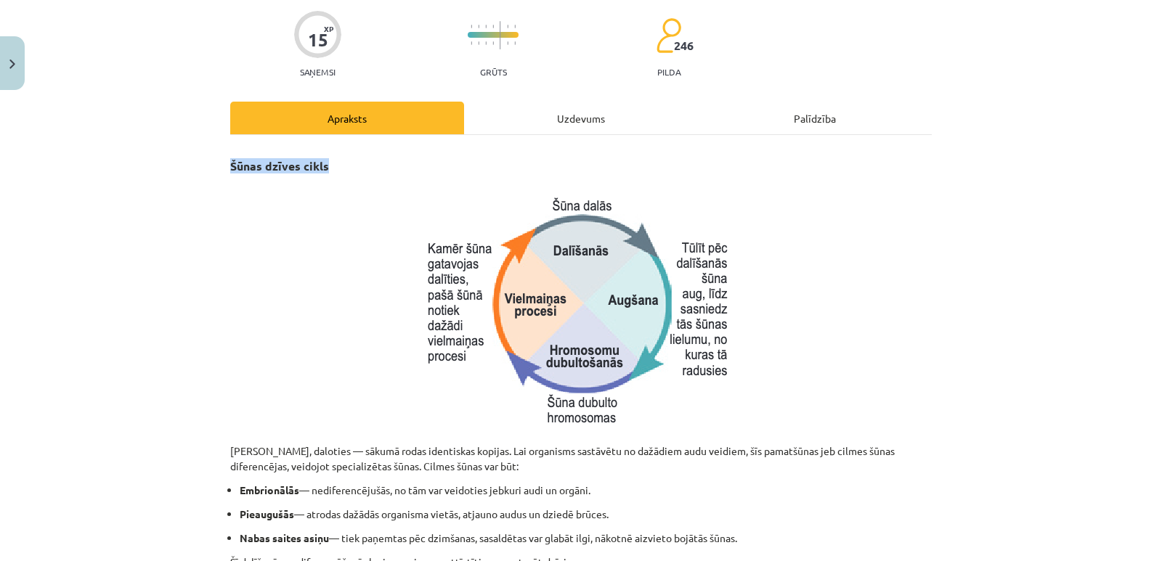
scroll to position [258, 0]
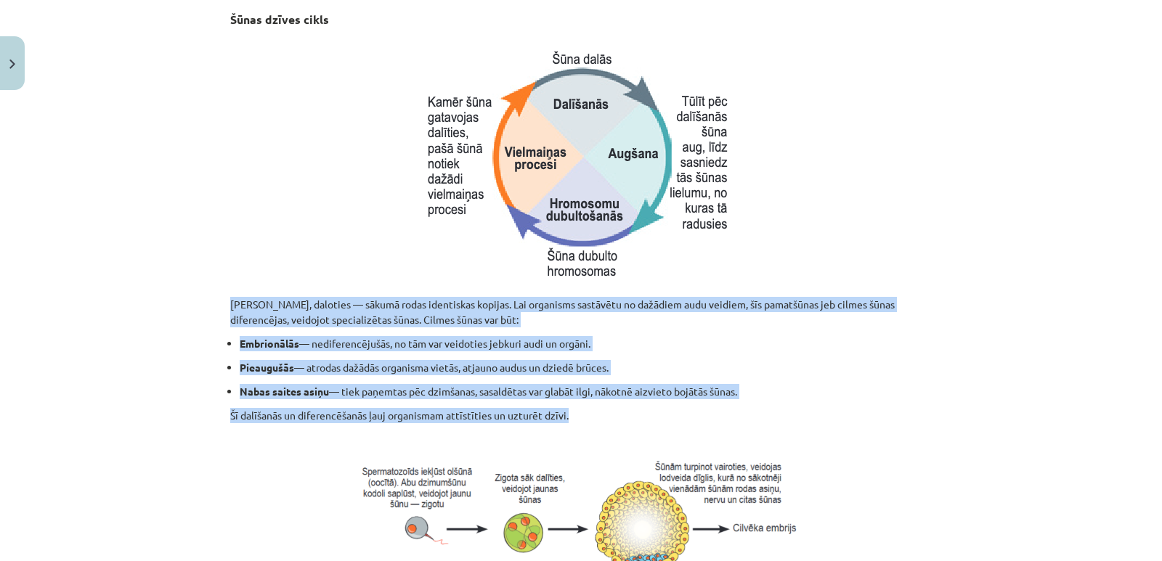
drag, startPoint x: 221, startPoint y: 293, endPoint x: 587, endPoint y: 418, distance: 386.6
click at [587, 418] on div "15 XP Saņemsi Grūts 246 pilda Apraksts Uzdevums Palīdzība Šūnas dzīves cikls Šū…" at bounding box center [580, 373] width 719 height 1071
click at [603, 414] on p "Šī dalīšanās un diferencēšanās ļauj organismam attīstīties un uzturēt dzīvi." at bounding box center [580, 415] width 701 height 15
drag, startPoint x: 225, startPoint y: 304, endPoint x: 625, endPoint y: 415, distance: 415.1
click at [625, 415] on div "Šūnas dzīves cikls Šūnas vairojas, daloties — sākumā rodas identiskas kopijas. …" at bounding box center [580, 359] width 701 height 716
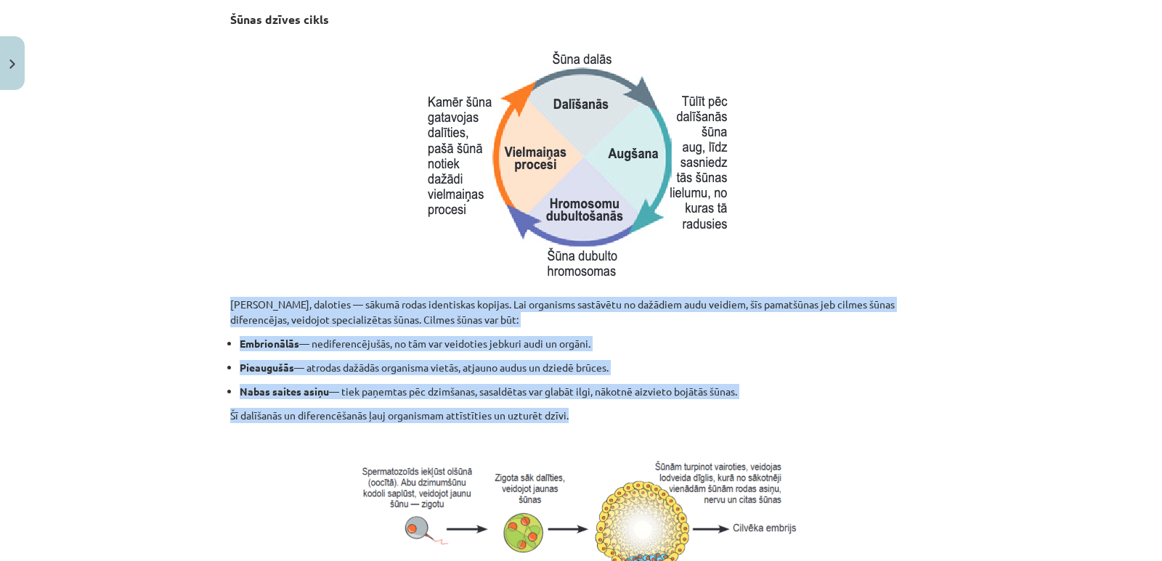
scroll to position [331, 0]
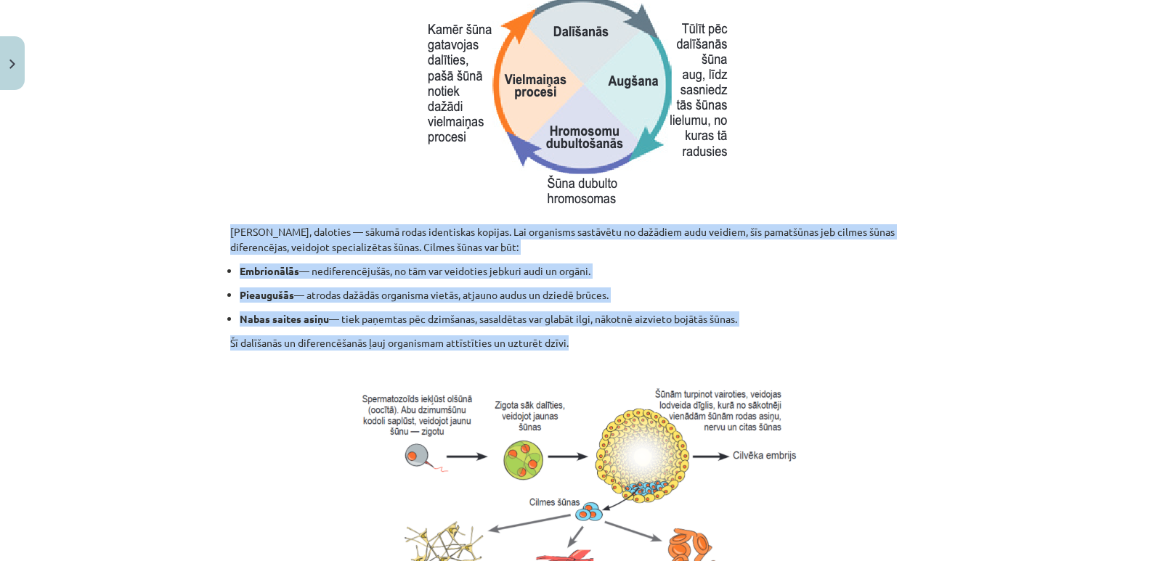
click at [639, 348] on p "Šī dalīšanās un diferencēšanās ļauj organismam attīstīties un uzturēt dzīvi." at bounding box center [580, 342] width 701 height 15
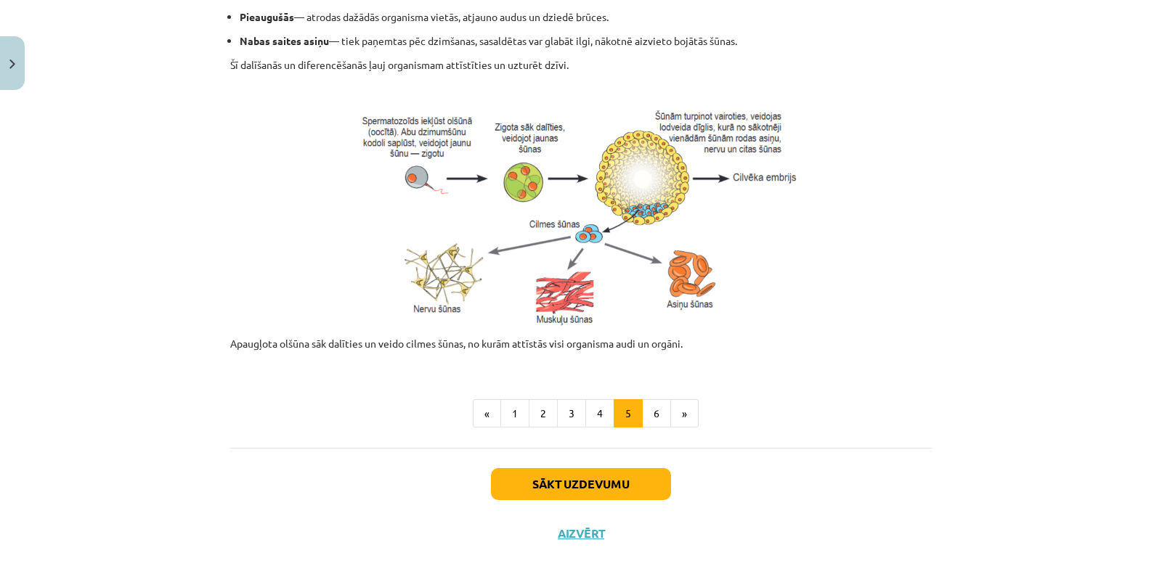
scroll to position [621, 0]
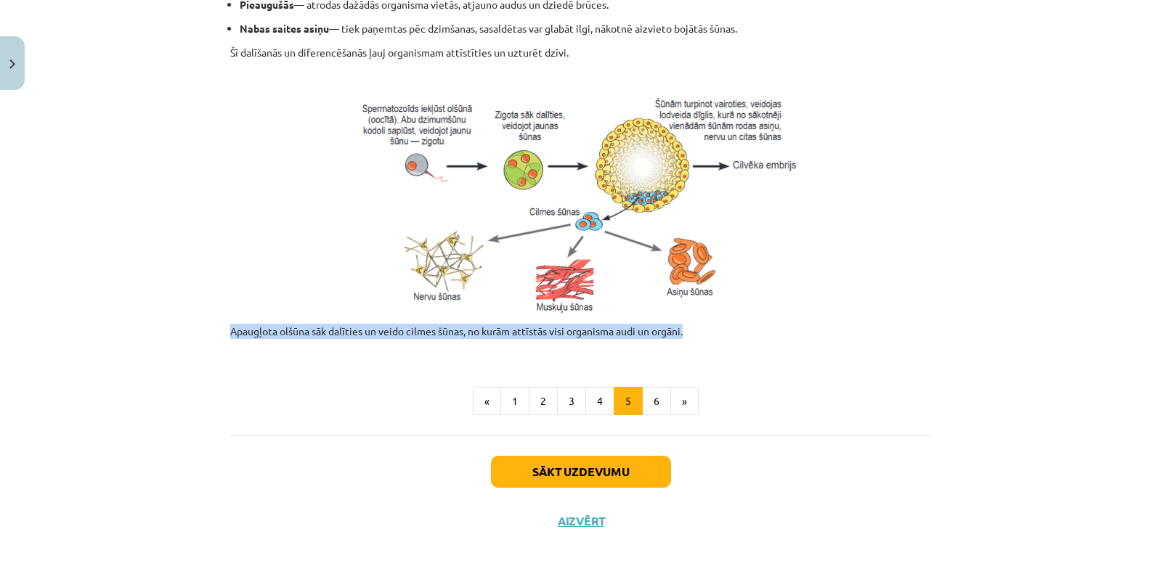
drag, startPoint x: 221, startPoint y: 330, endPoint x: 684, endPoint y: 320, distance: 463.3
click at [684, 320] on div "15 XP Saņemsi Grūts 246 pilda Apraksts Uzdevums Palīdzība Šūnas dzīves cikls Šū…" at bounding box center [580, 10] width 719 height 1071
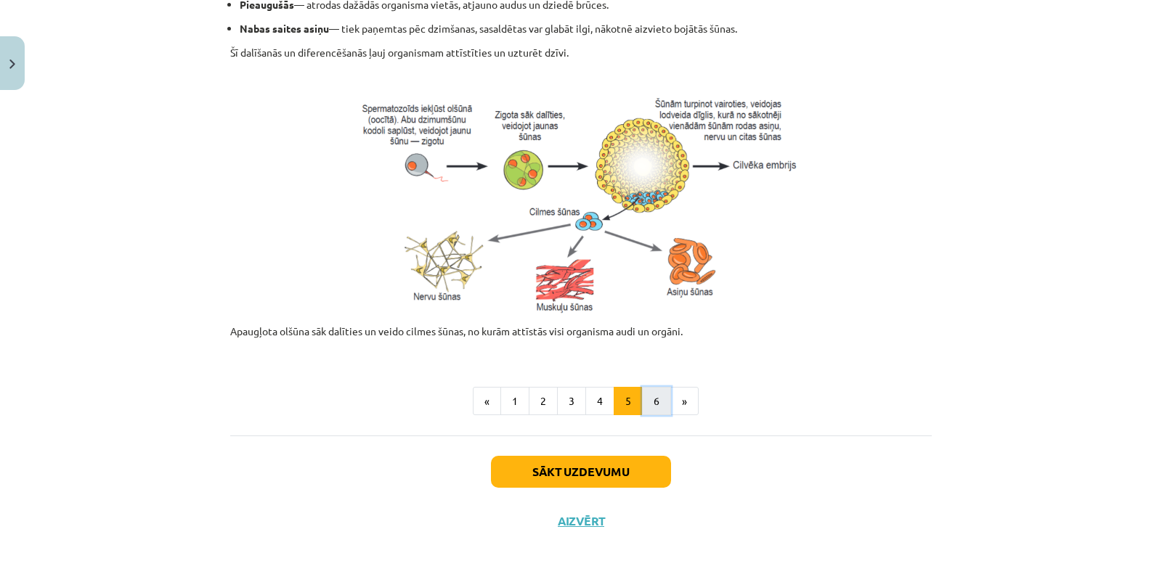
click at [656, 401] on button "6" at bounding box center [656, 401] width 29 height 29
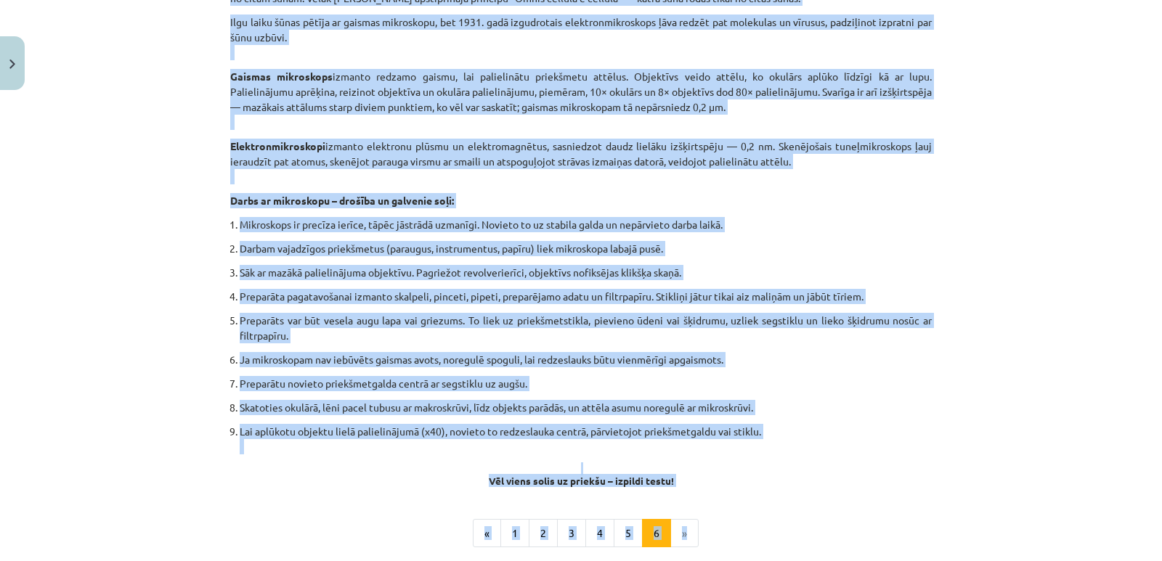
scroll to position [769, 0]
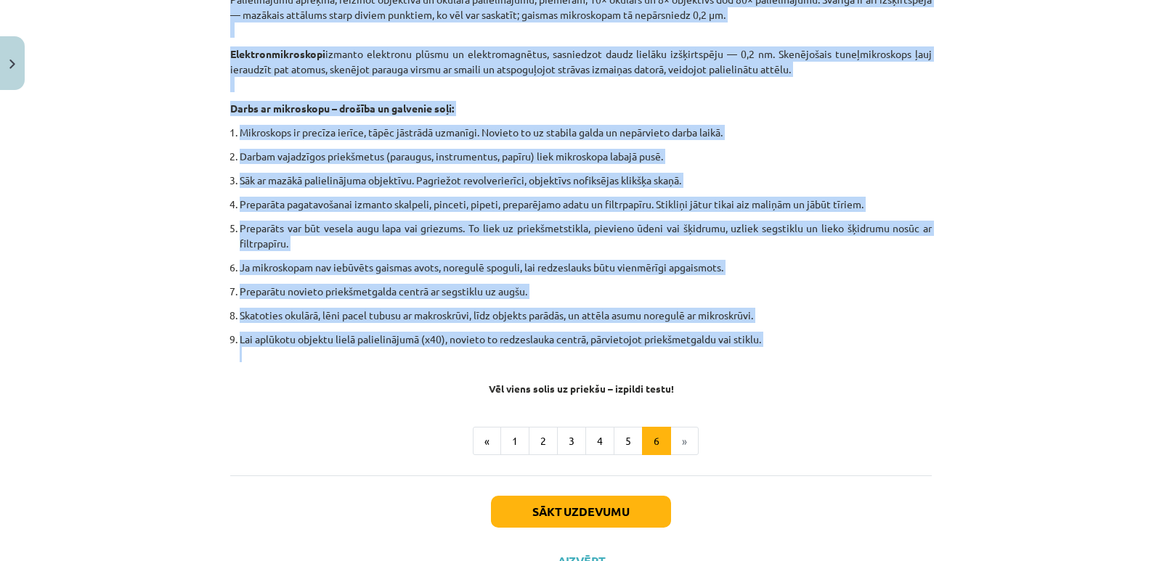
drag, startPoint x: 227, startPoint y: 212, endPoint x: 805, endPoint y: 359, distance: 596.4
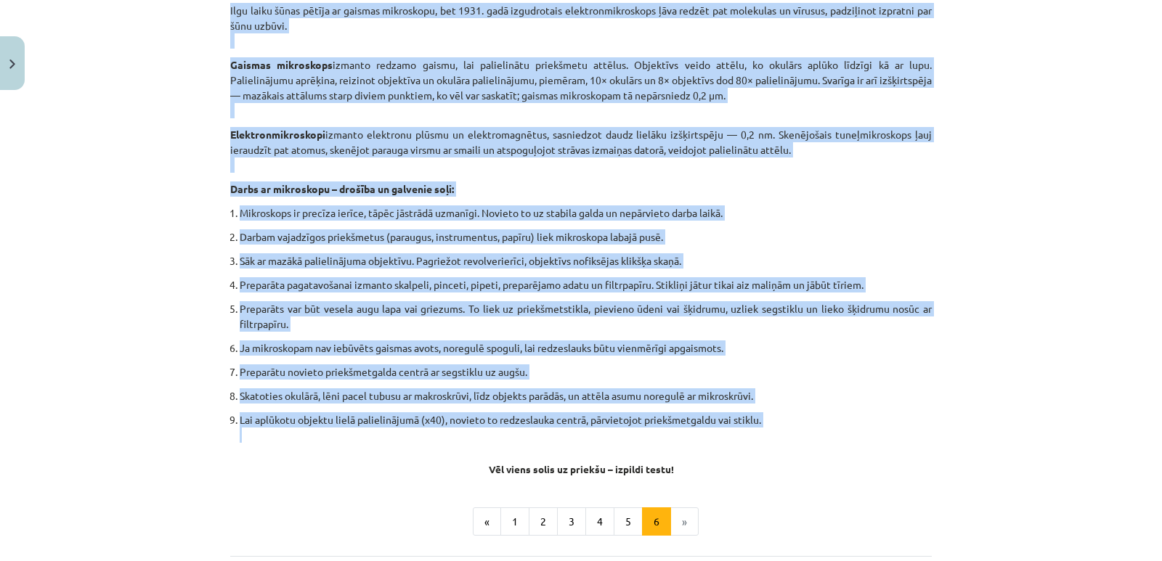
scroll to position [696, 0]
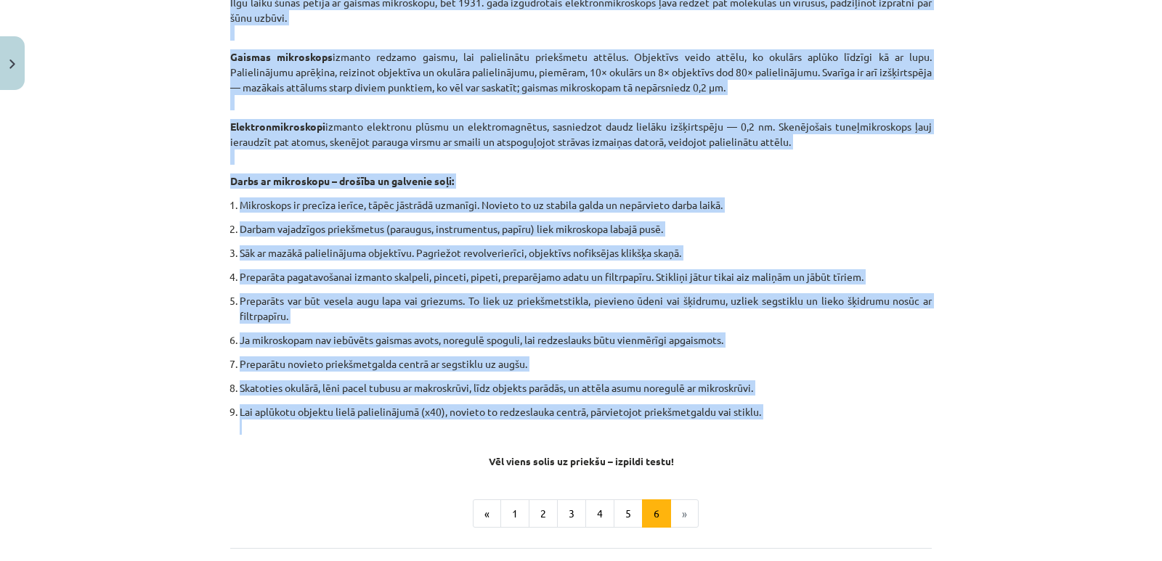
click at [899, 303] on p "Preparāts var būt vesela augu lapa vai griezums. To liek uz priekšmetstikla, pi…" at bounding box center [586, 308] width 692 height 30
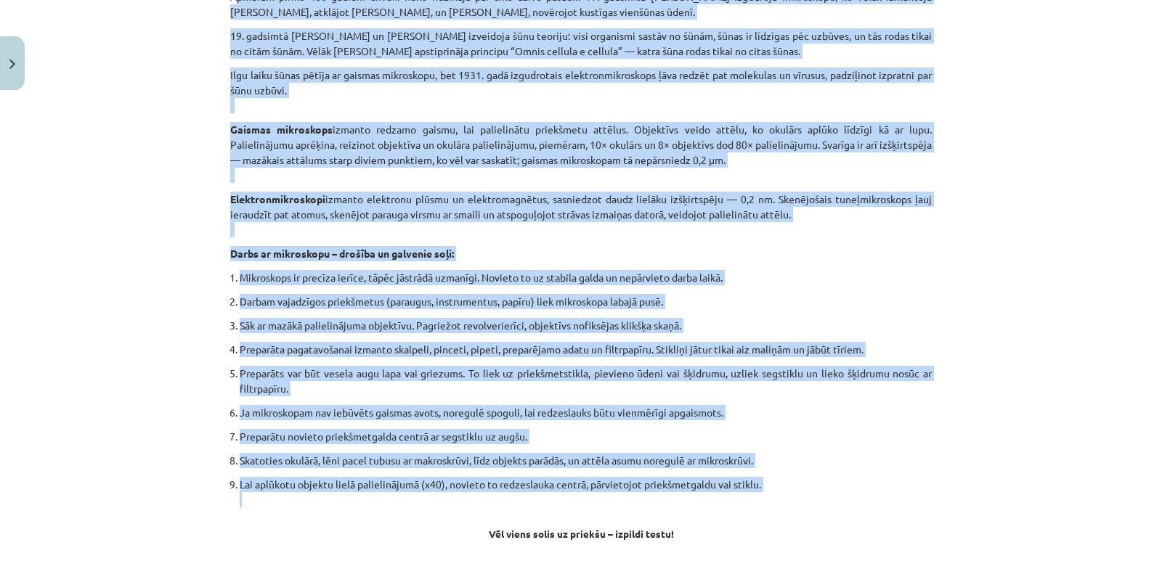
click at [885, 449] on ol "Mikroskops ir precīza ierīce, tāpēc jāstrādā uzmanīgi. Novieto to uz stabila ga…" at bounding box center [580, 388] width 701 height 237
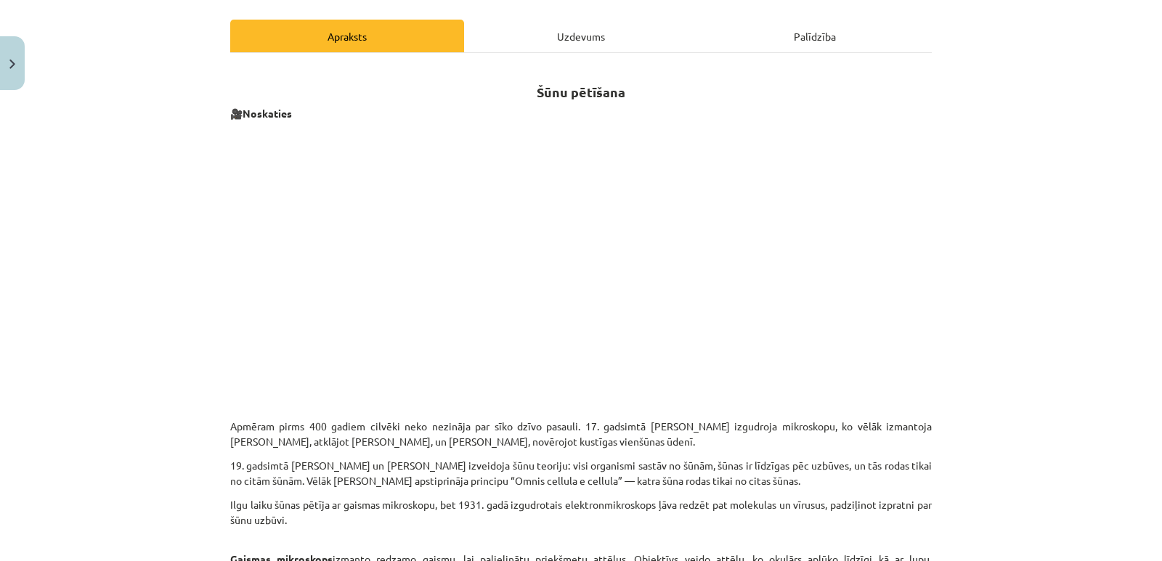
scroll to position [43, 0]
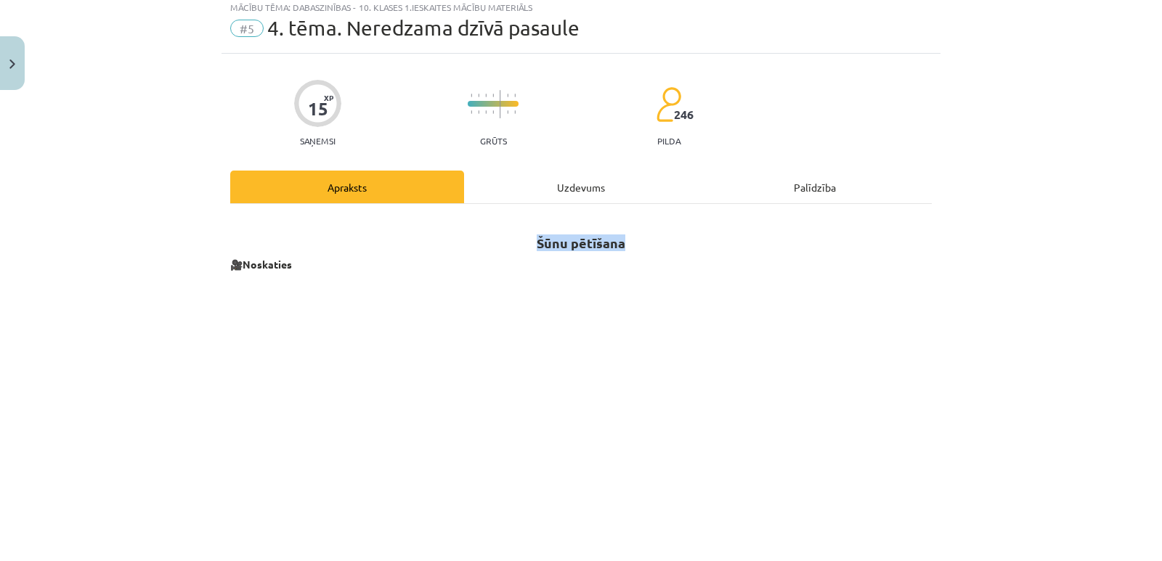
drag, startPoint x: 623, startPoint y: 240, endPoint x: 530, endPoint y: 235, distance: 93.0
click at [530, 235] on h2 "Šūnu pētīšana" at bounding box center [580, 235] width 701 height 36
click at [861, 285] on p at bounding box center [580, 413] width 701 height 265
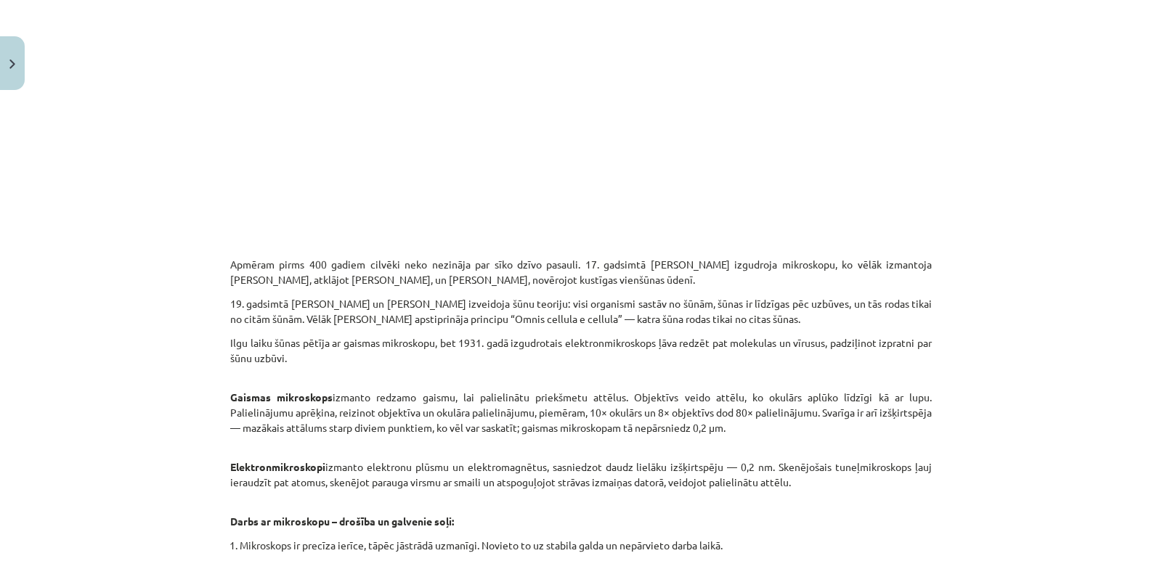
scroll to position [333, 0]
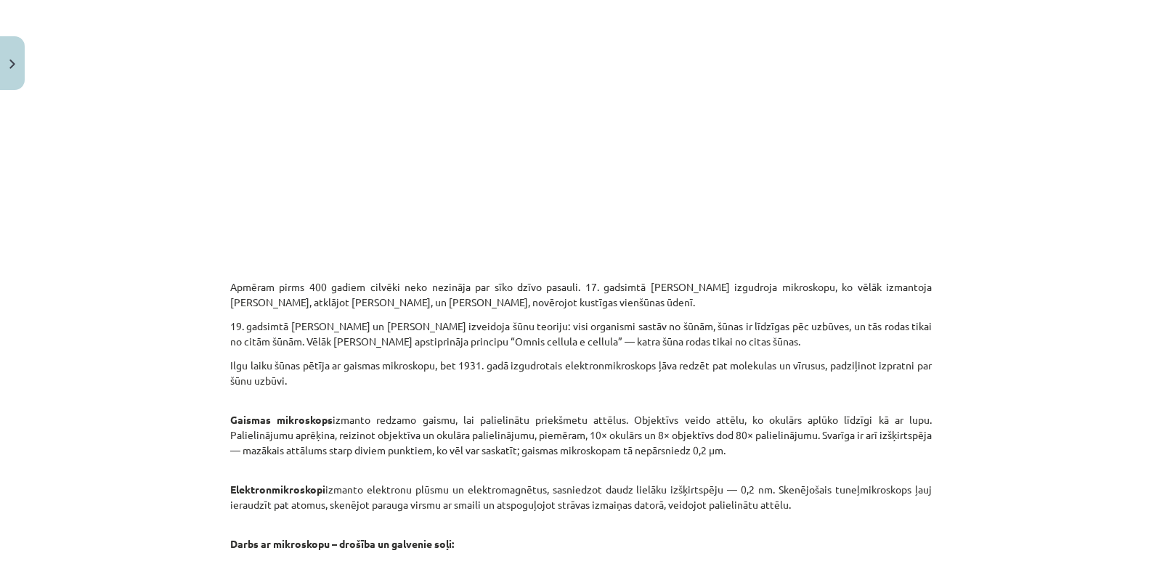
drag, startPoint x: 227, startPoint y: 285, endPoint x: 823, endPoint y: 507, distance: 635.8
click at [823, 507] on div "Šūnu pētīšana 🎥 Noskaties Apmēram pirms 400 gadiem cilvēki neko nezināja par sī…" at bounding box center [580, 378] width 701 height 903
click at [944, 409] on div "Mācību tēma: Dabaszinības - 10. klases 1.ieskaites mācību materiāls #5 4. tēma.…" at bounding box center [581, 280] width 1162 height 561
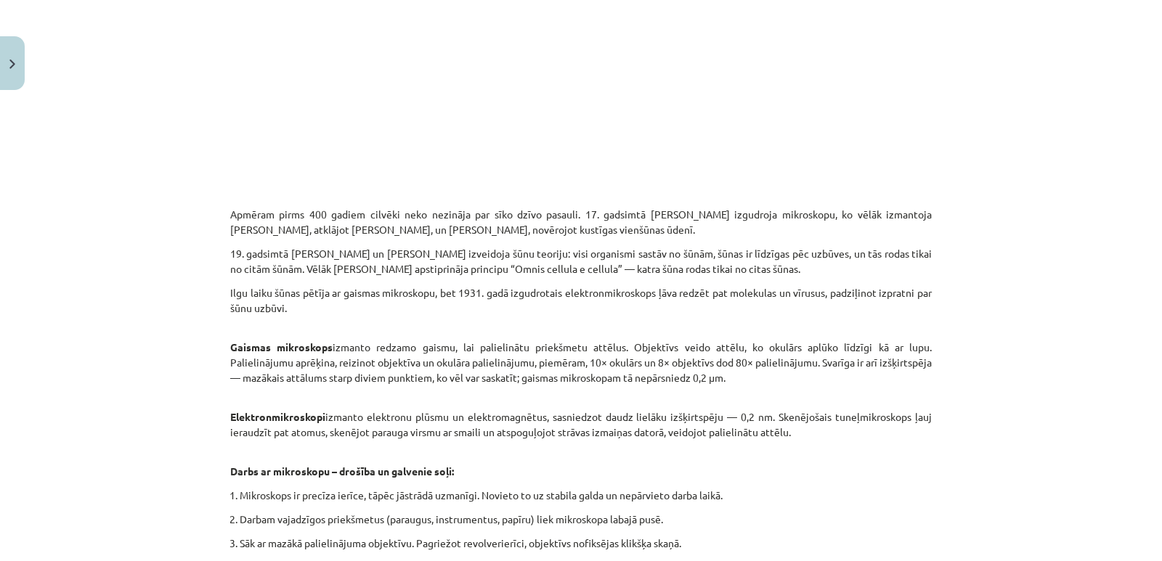
scroll to position [478, 0]
